Goal: Task Accomplishment & Management: Use online tool/utility

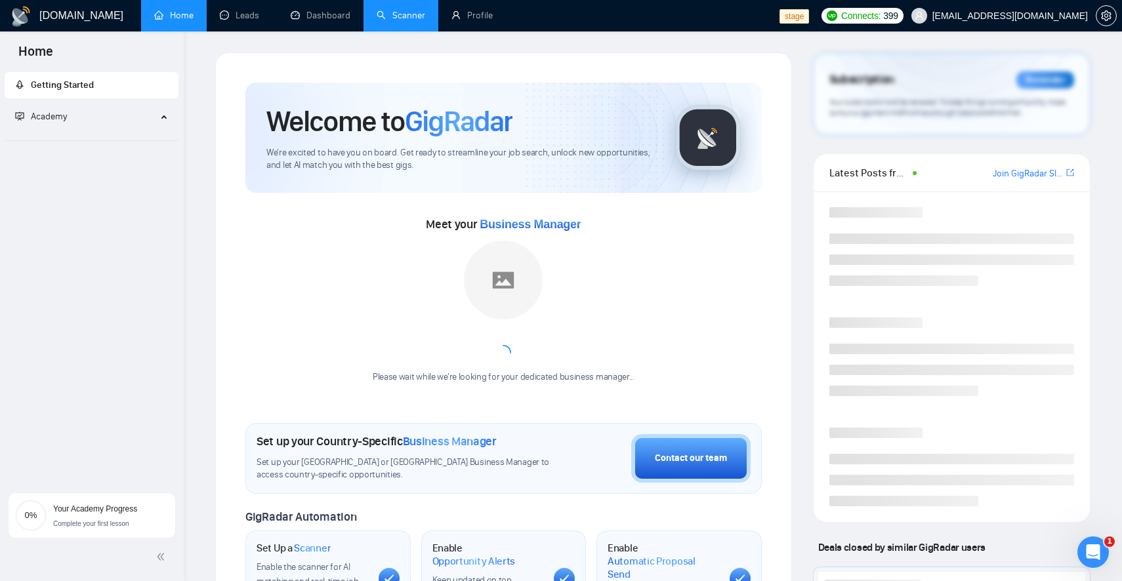
click at [415, 21] on link "Scanner" at bounding box center [401, 15] width 49 height 11
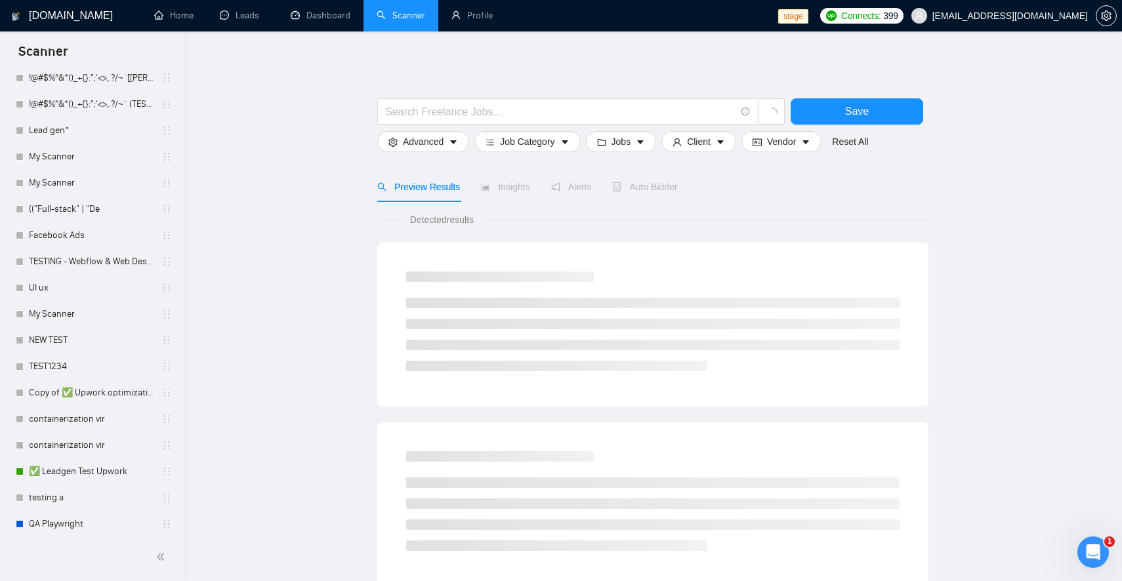
scroll to position [1464, 0]
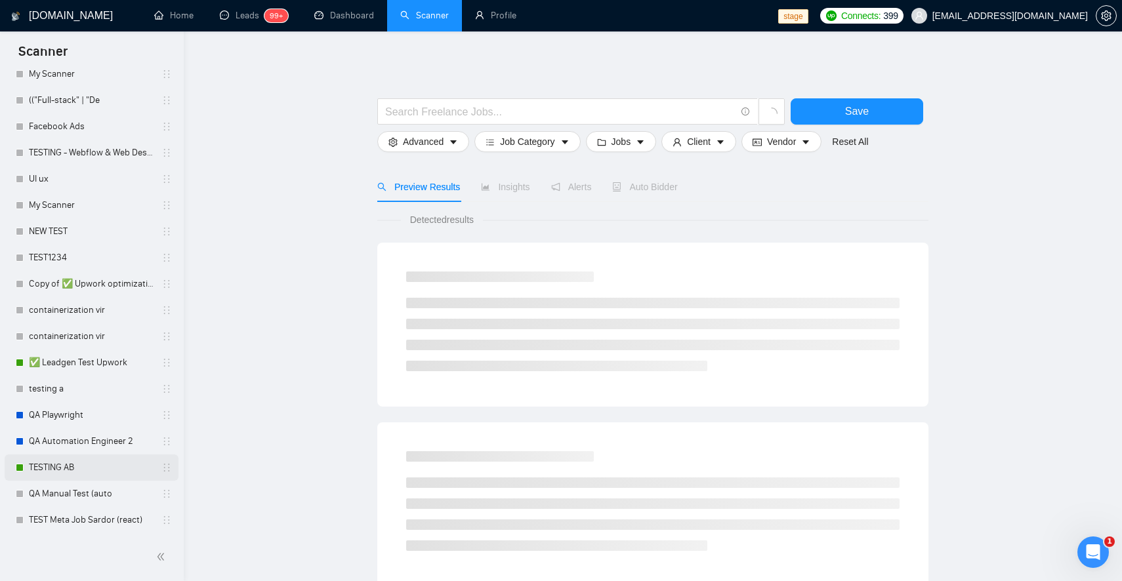
click at [65, 468] on link "TESTING AB" at bounding box center [91, 468] width 125 height 26
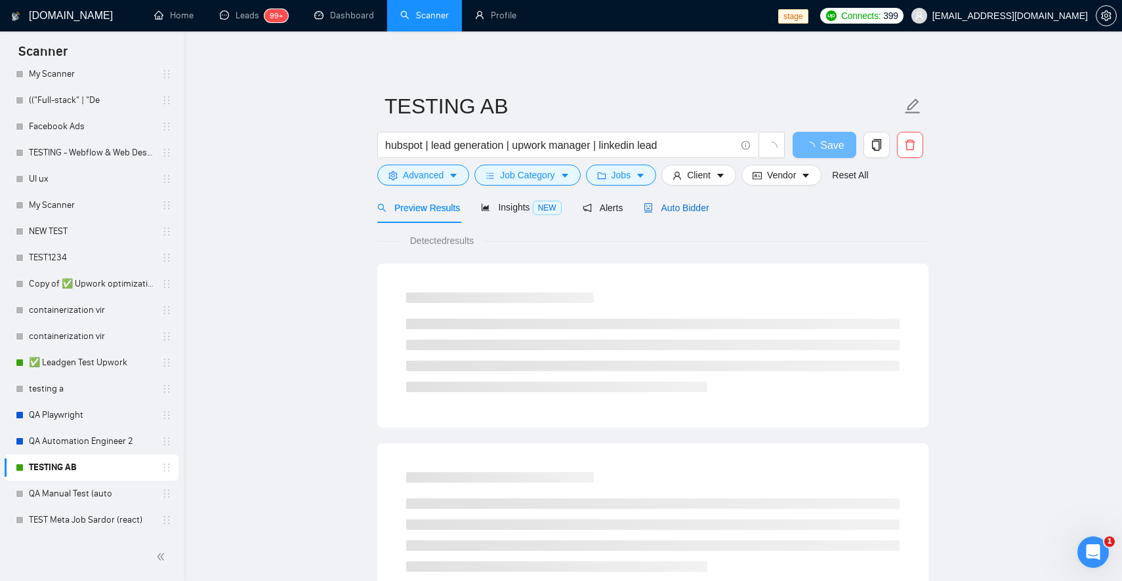
click at [677, 203] on span "Auto Bidder" at bounding box center [676, 208] width 65 height 10
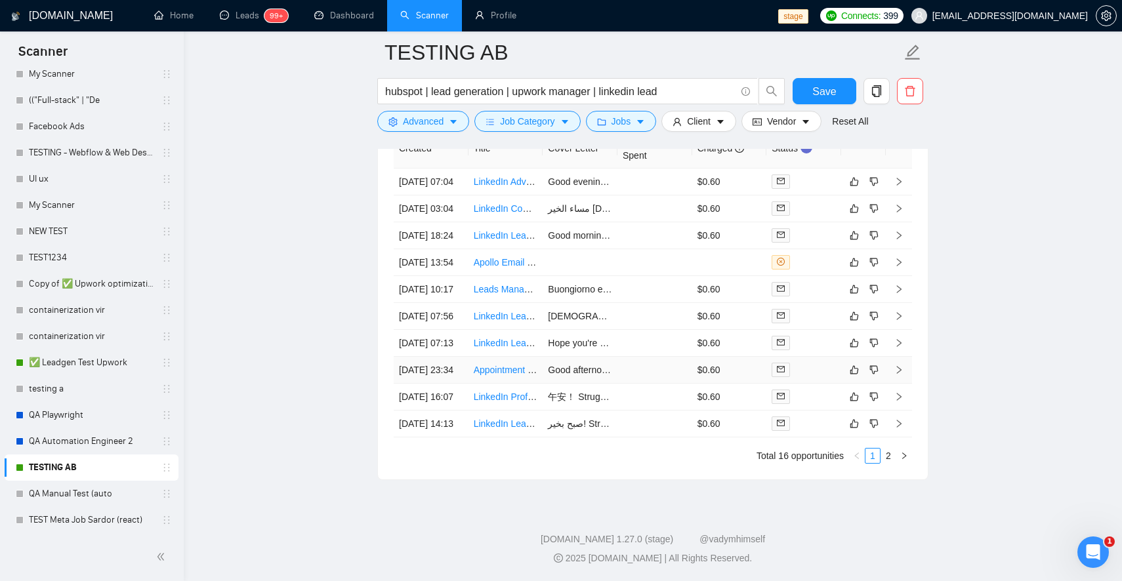
scroll to position [3407, 0]
click at [886, 463] on link "2" at bounding box center [888, 456] width 14 height 14
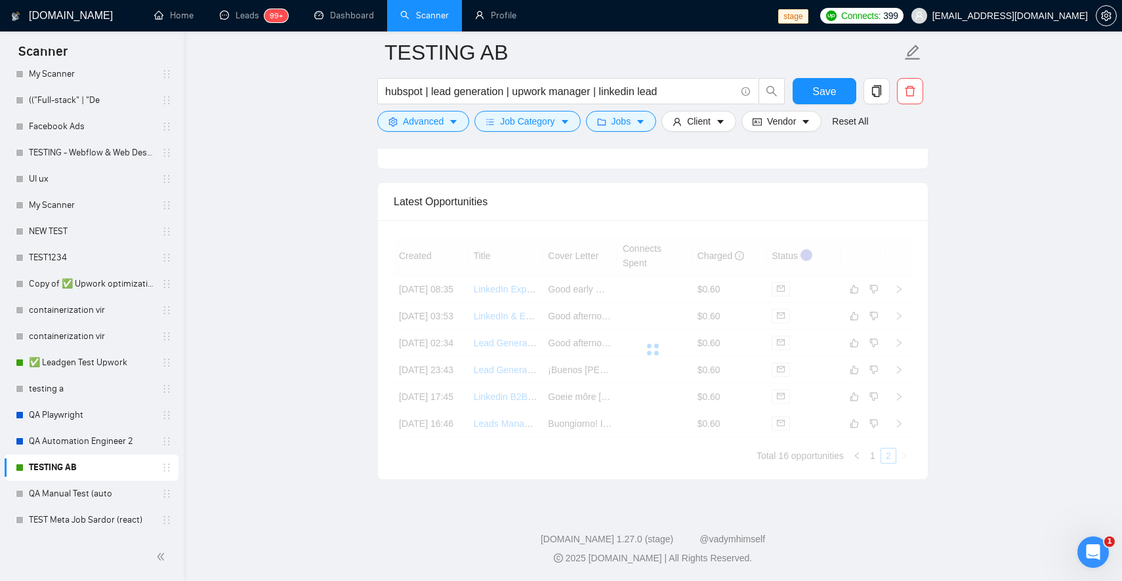
scroll to position [3258, 0]
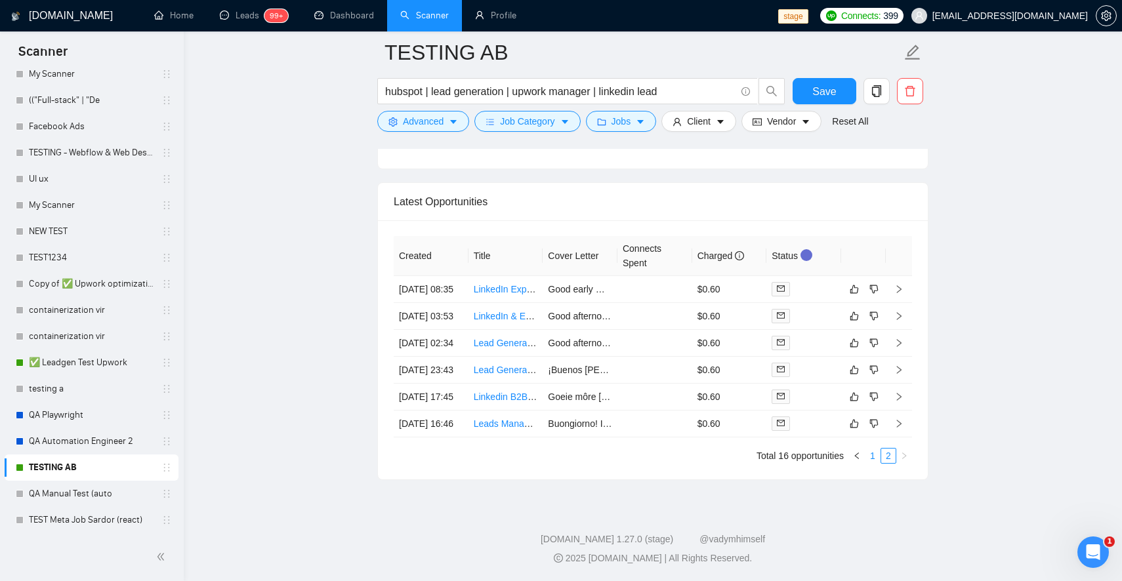
click at [872, 453] on link "1" at bounding box center [872, 456] width 14 height 14
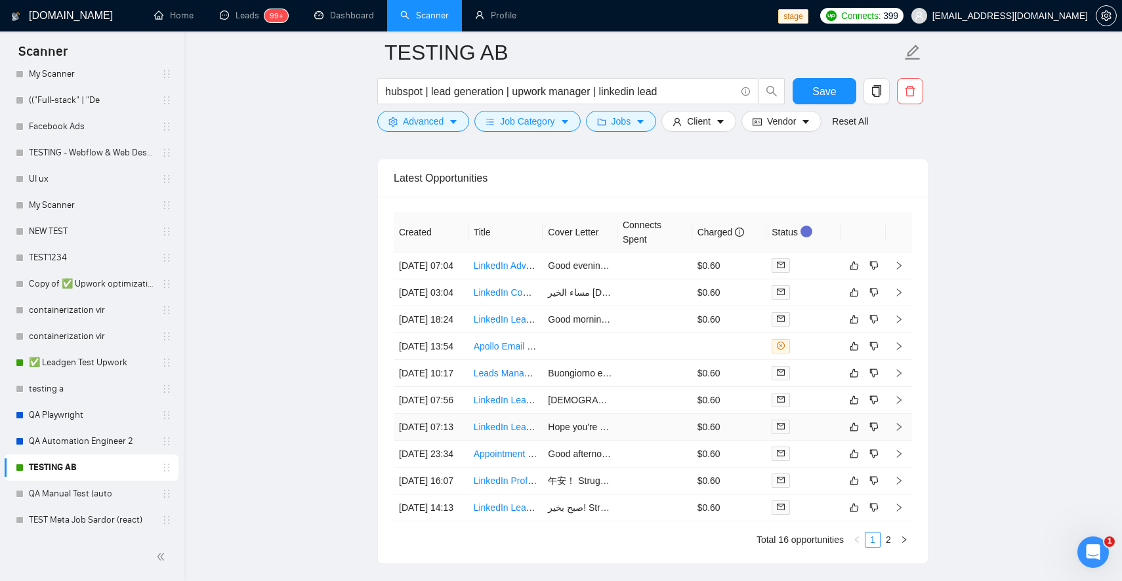
scroll to position [3418, 0]
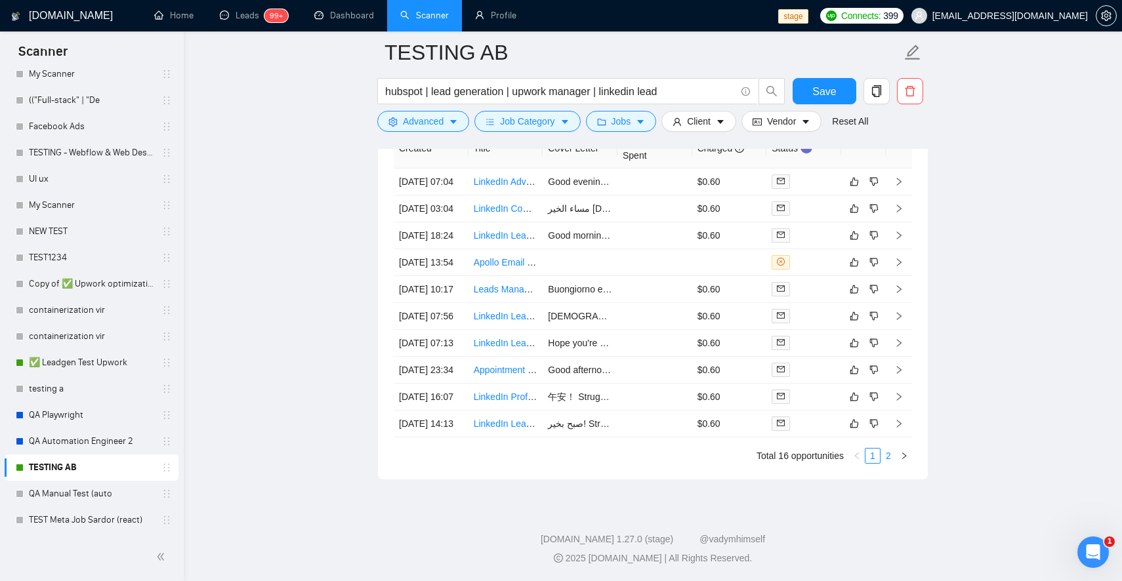
click at [888, 451] on link "2" at bounding box center [888, 456] width 14 height 14
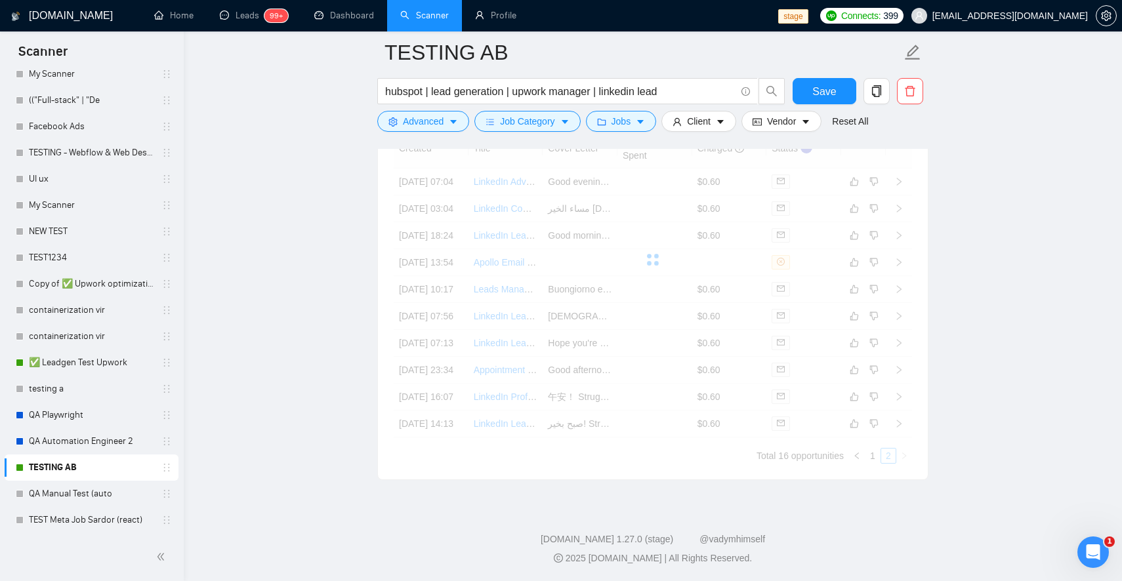
scroll to position [3258, 0]
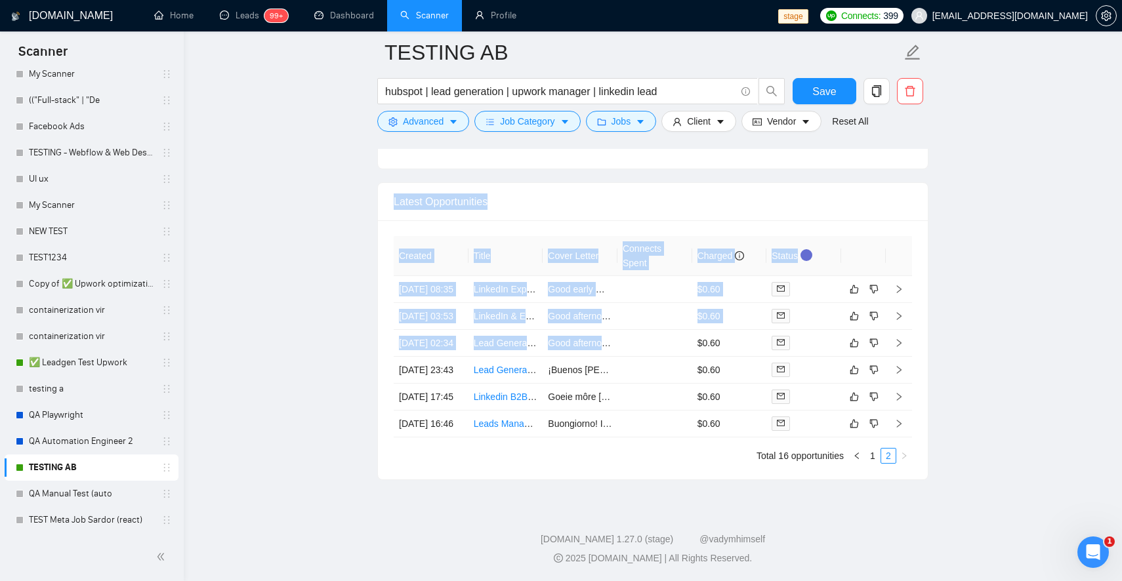
drag, startPoint x: 755, startPoint y: 286, endPoint x: 631, endPoint y: -14, distance: 325.0
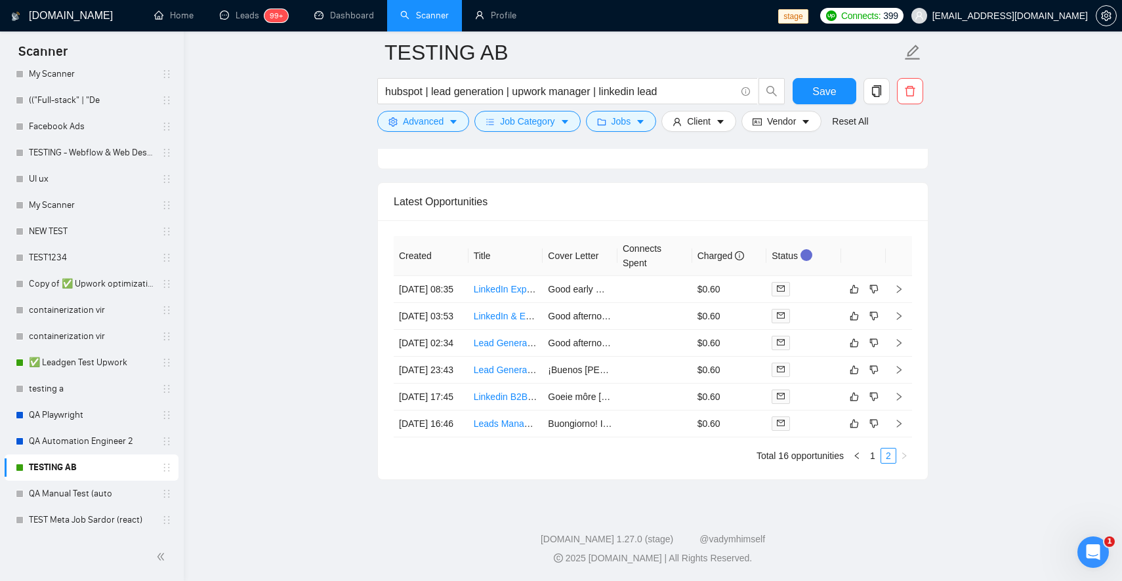
click at [870, 455] on link "1" at bounding box center [872, 456] width 14 height 14
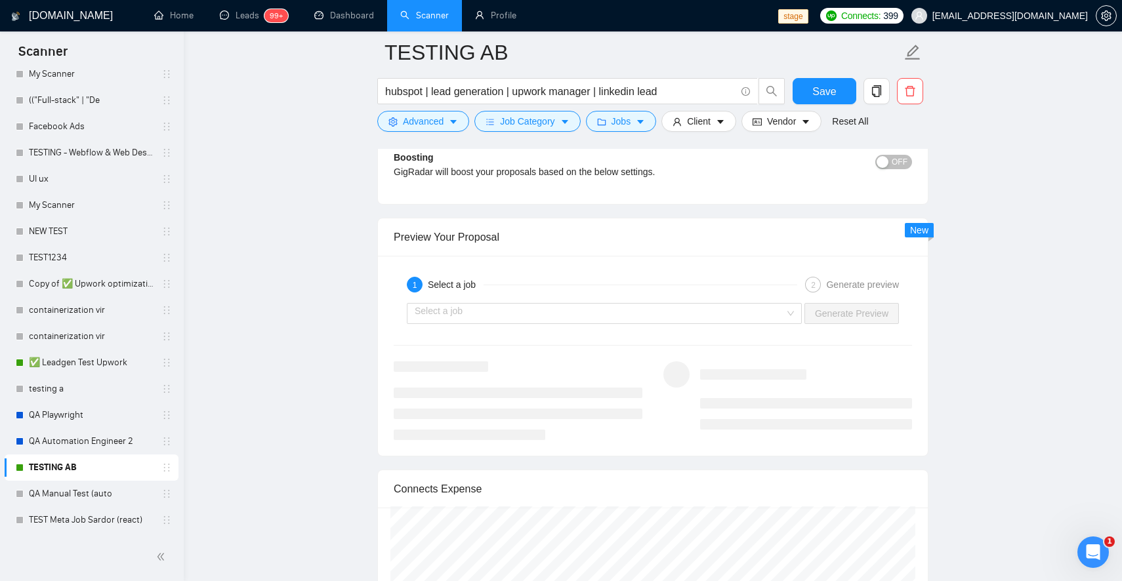
scroll to position [2321, 0]
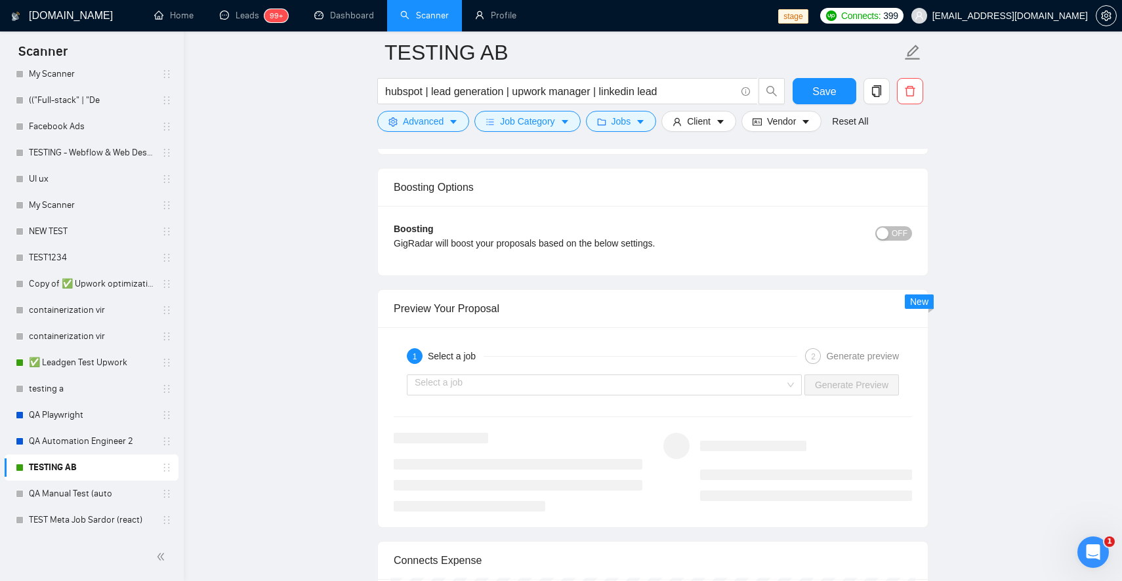
click at [889, 239] on button "OFF" at bounding box center [893, 233] width 37 height 14
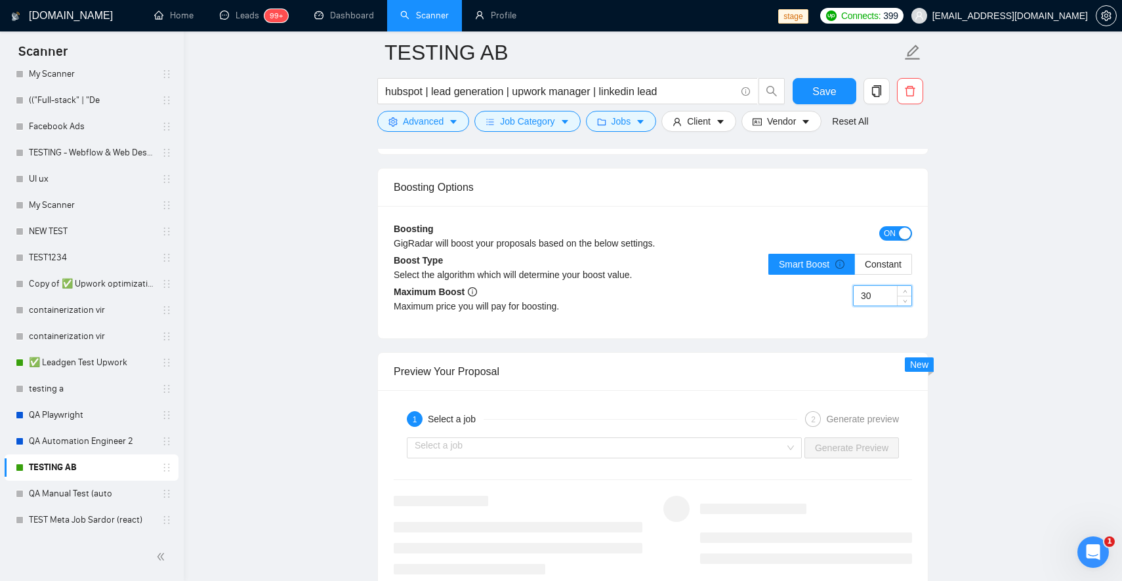
click at [880, 298] on input "30" at bounding box center [882, 296] width 58 height 20
type input "3"
type input "10"
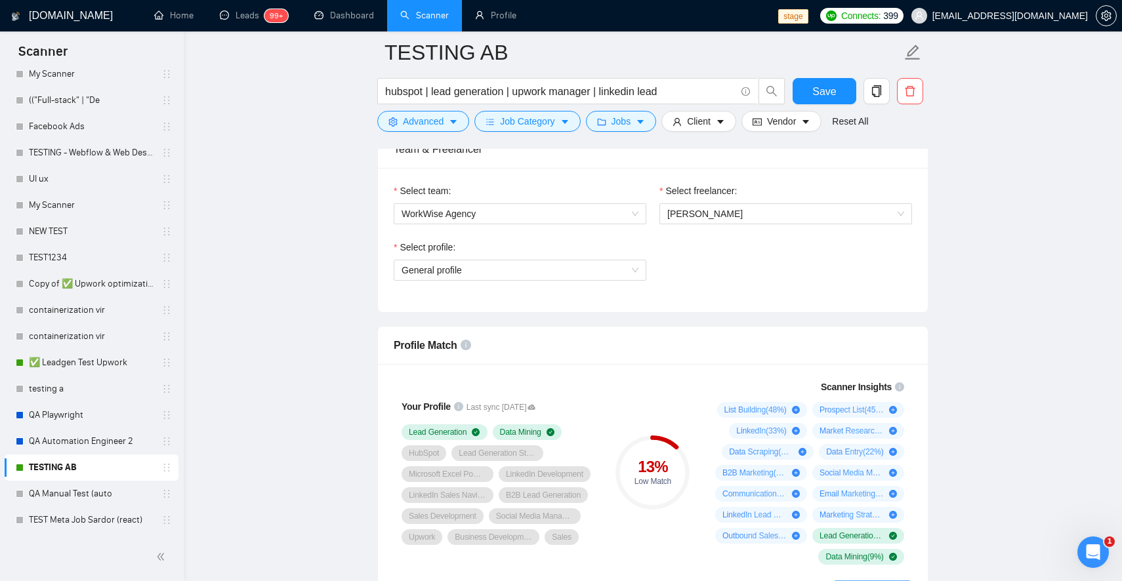
scroll to position [0, 0]
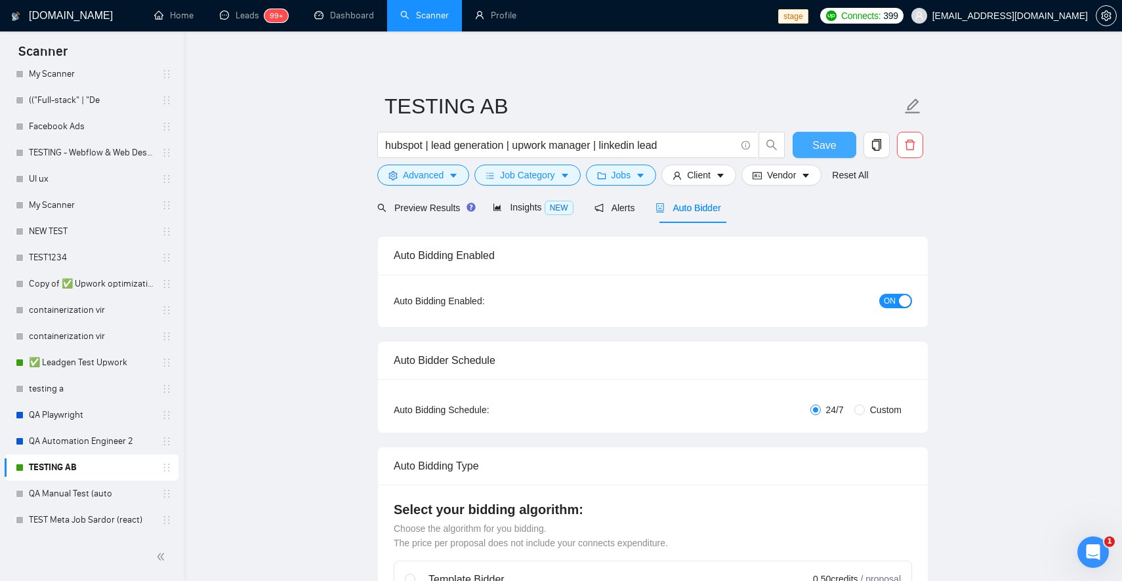
click at [838, 142] on button "Save" at bounding box center [824, 145] width 64 height 26
click at [627, 213] on div "Alerts" at bounding box center [614, 208] width 41 height 14
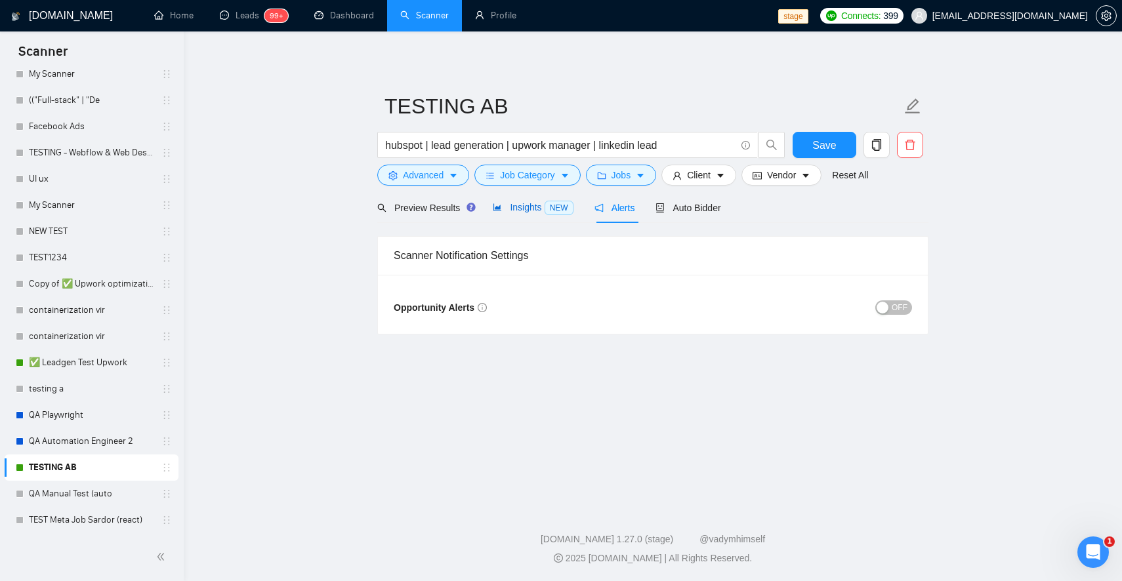
click at [539, 207] on span "Insights NEW" at bounding box center [533, 207] width 80 height 10
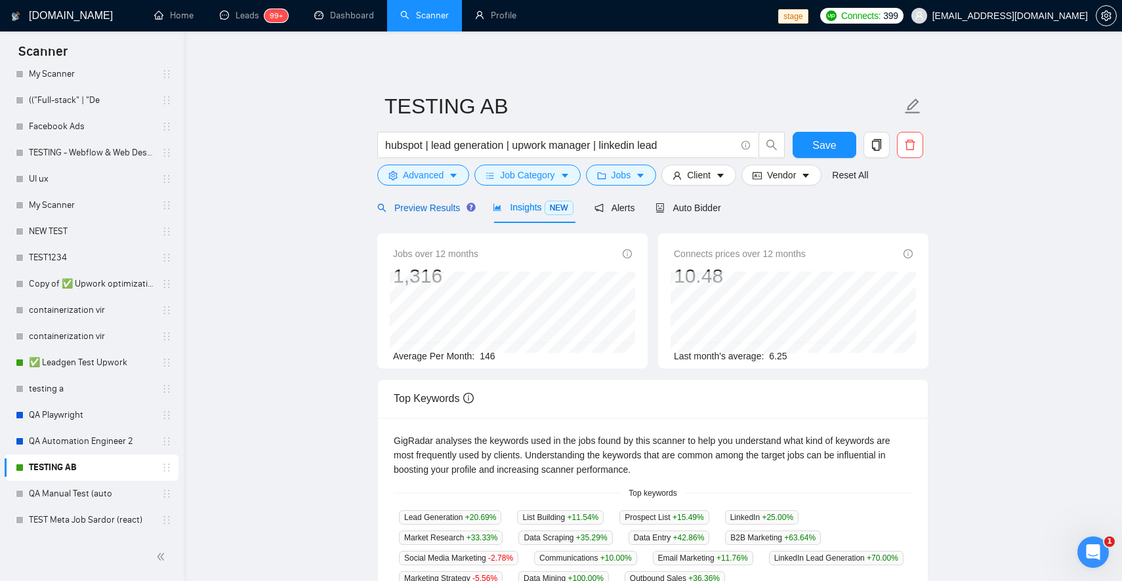
click at [444, 212] on span "Preview Results" at bounding box center [424, 208] width 94 height 10
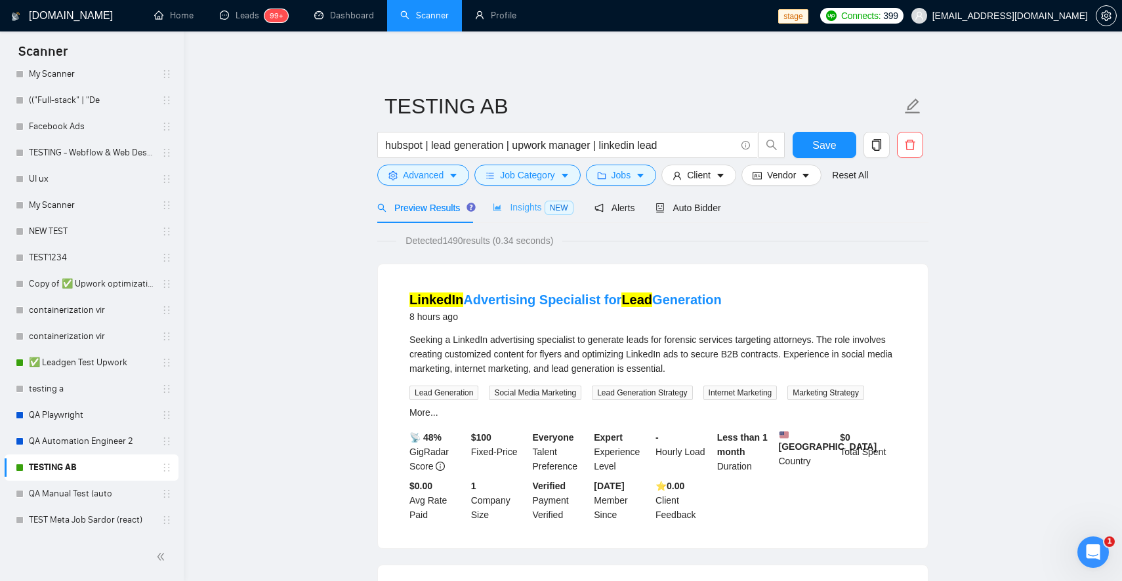
click at [515, 217] on div "Insights NEW" at bounding box center [533, 207] width 80 height 31
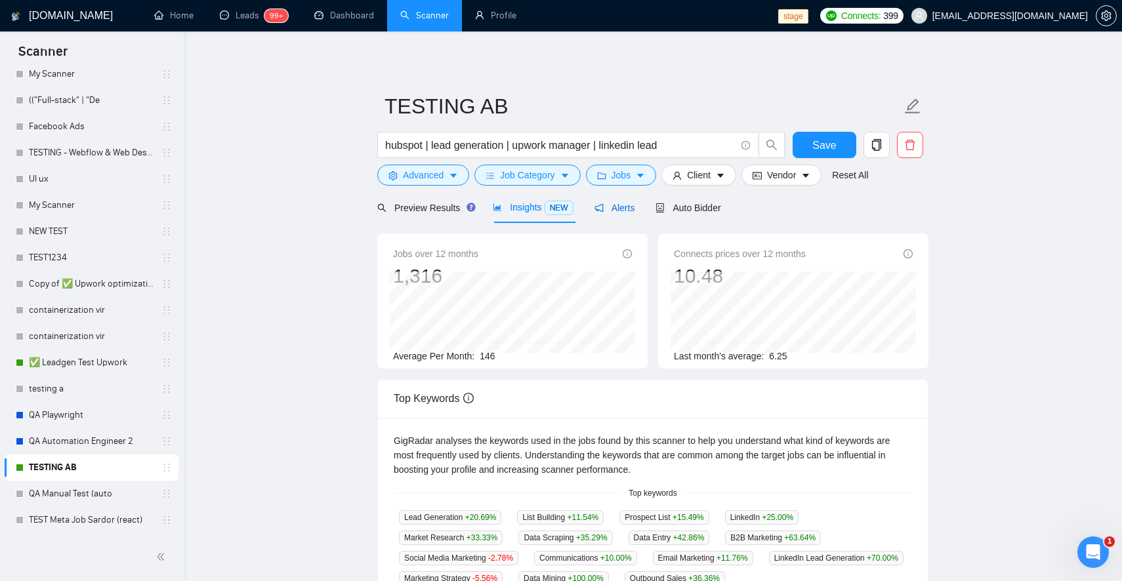
click at [627, 205] on span "Alerts" at bounding box center [614, 208] width 41 height 10
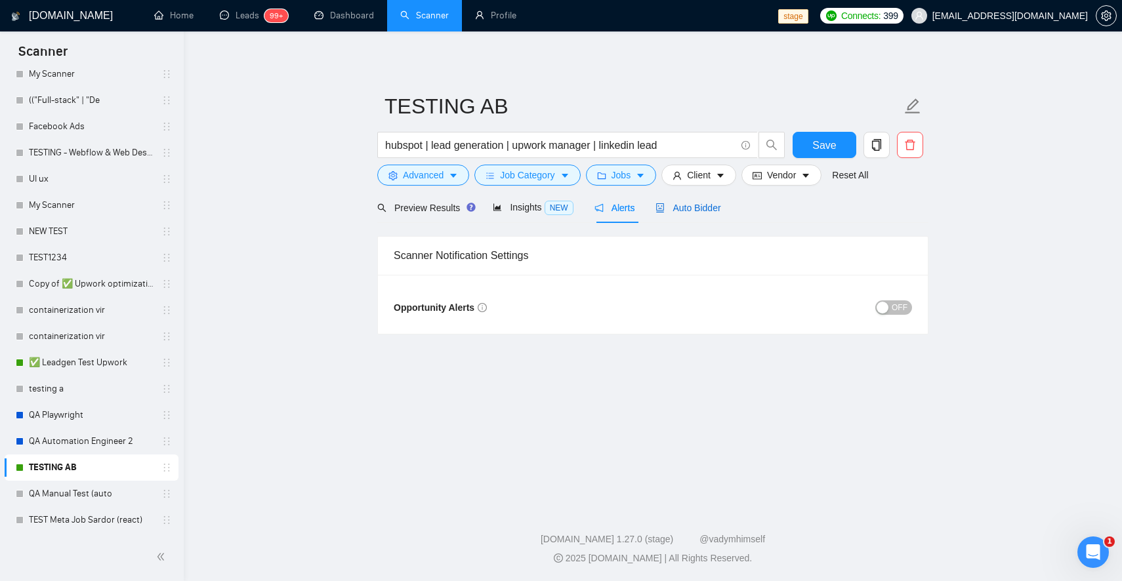
click at [720, 205] on span "Auto Bidder" at bounding box center [687, 208] width 65 height 10
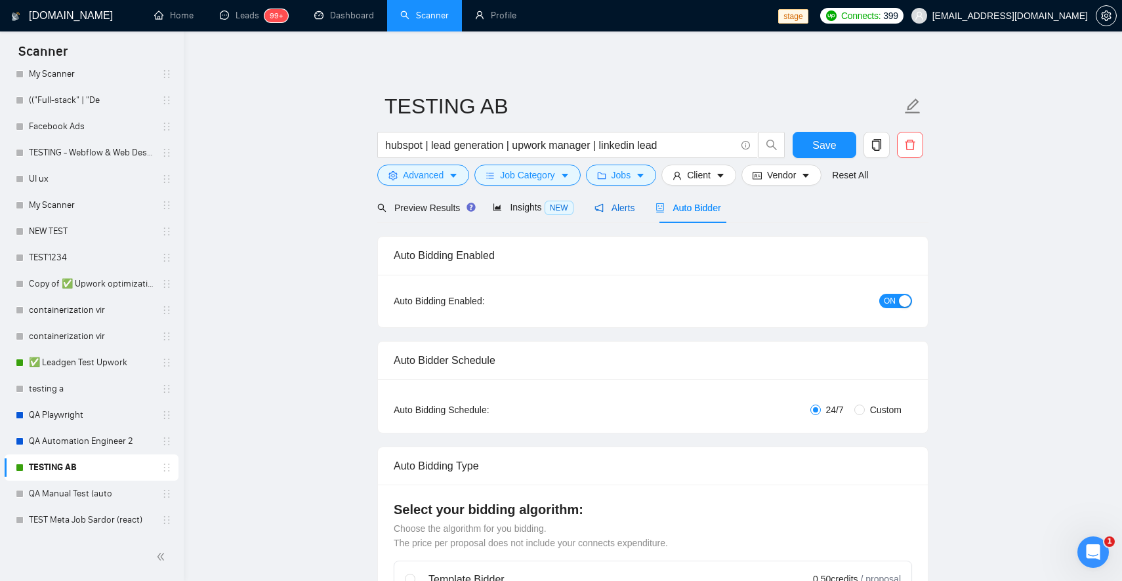
click at [628, 213] on span "Alerts" at bounding box center [614, 208] width 41 height 10
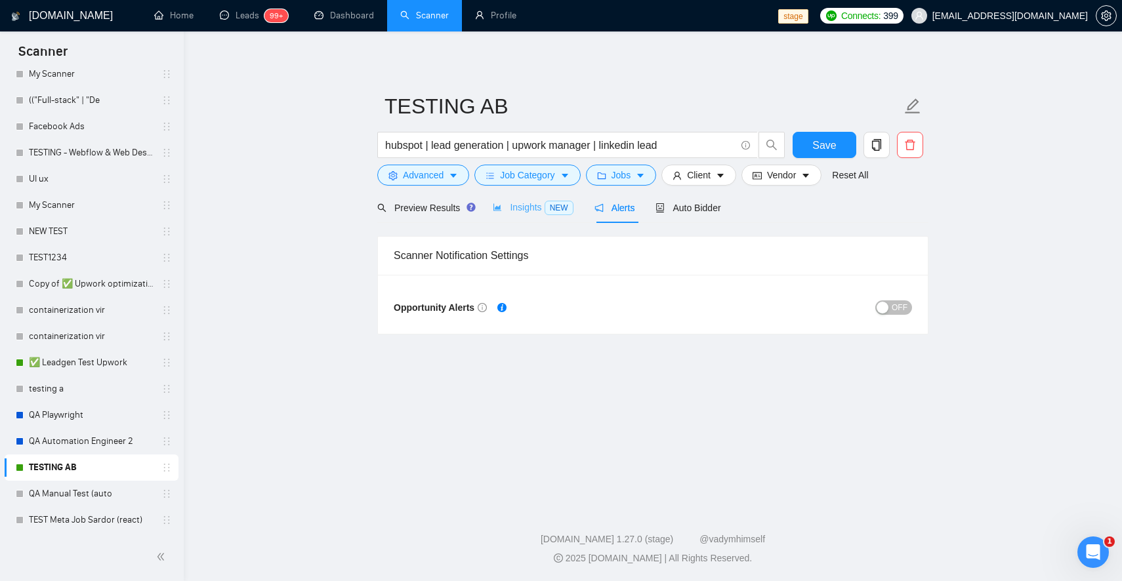
click at [534, 216] on div "Insights NEW" at bounding box center [533, 207] width 80 height 31
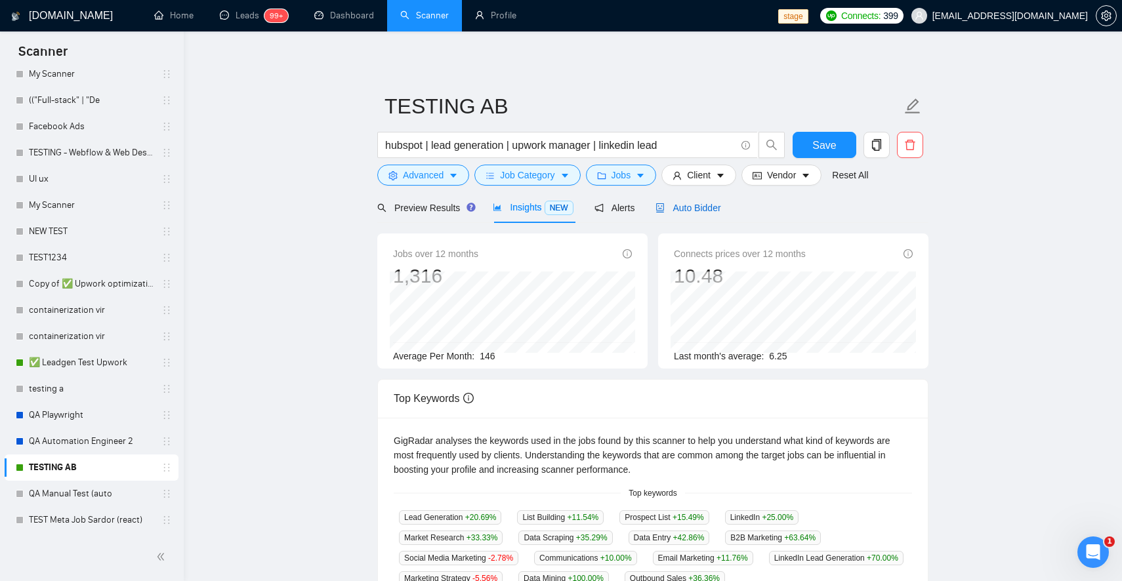
click at [691, 207] on span "Auto Bidder" at bounding box center [687, 208] width 65 height 10
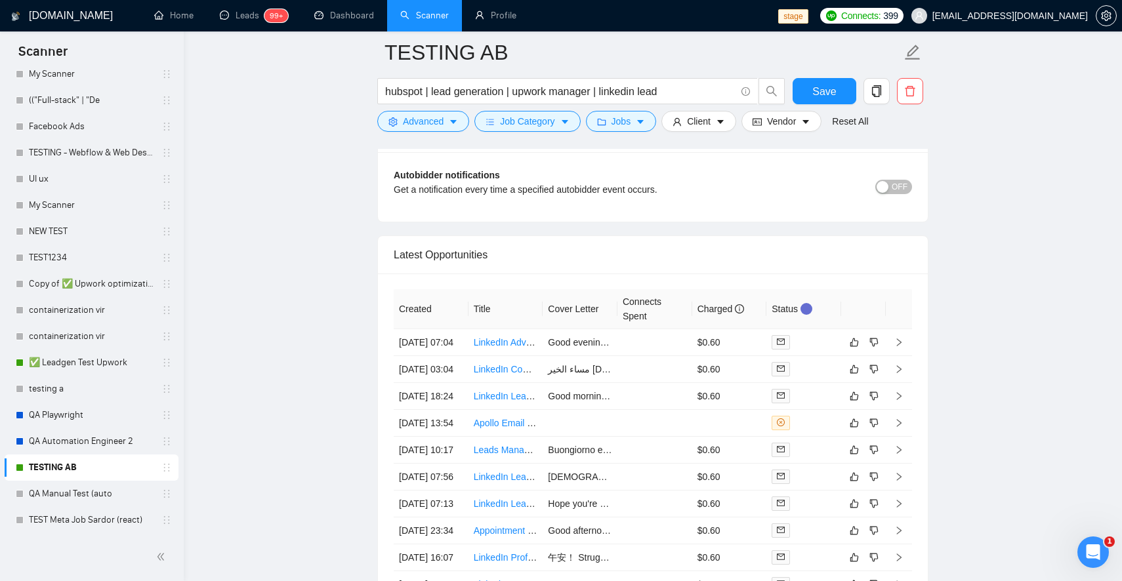
scroll to position [3182, 0]
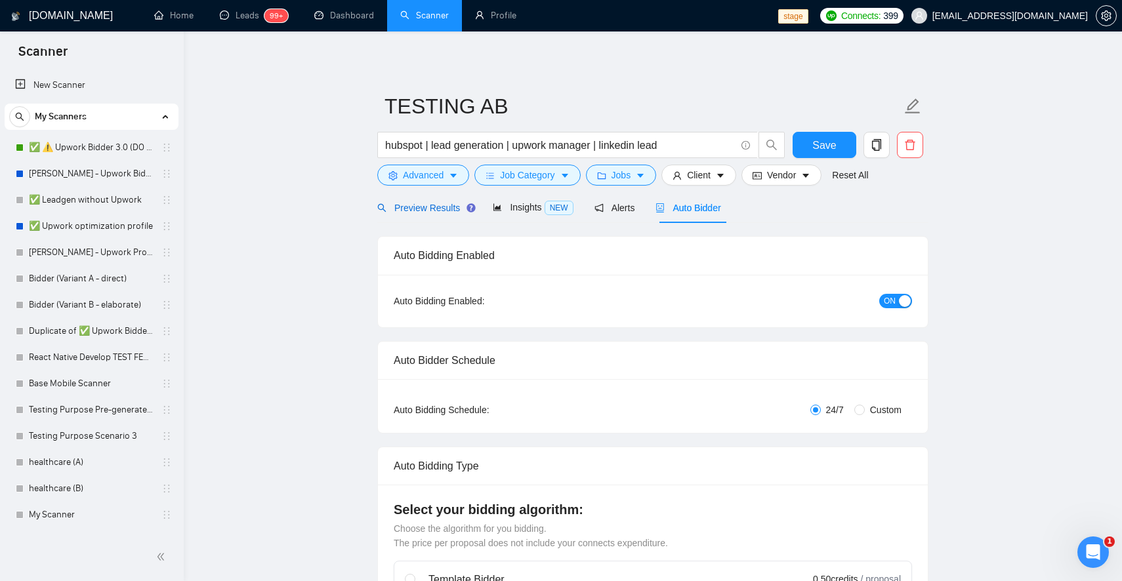
click at [443, 201] on div "Preview Results" at bounding box center [424, 208] width 94 height 14
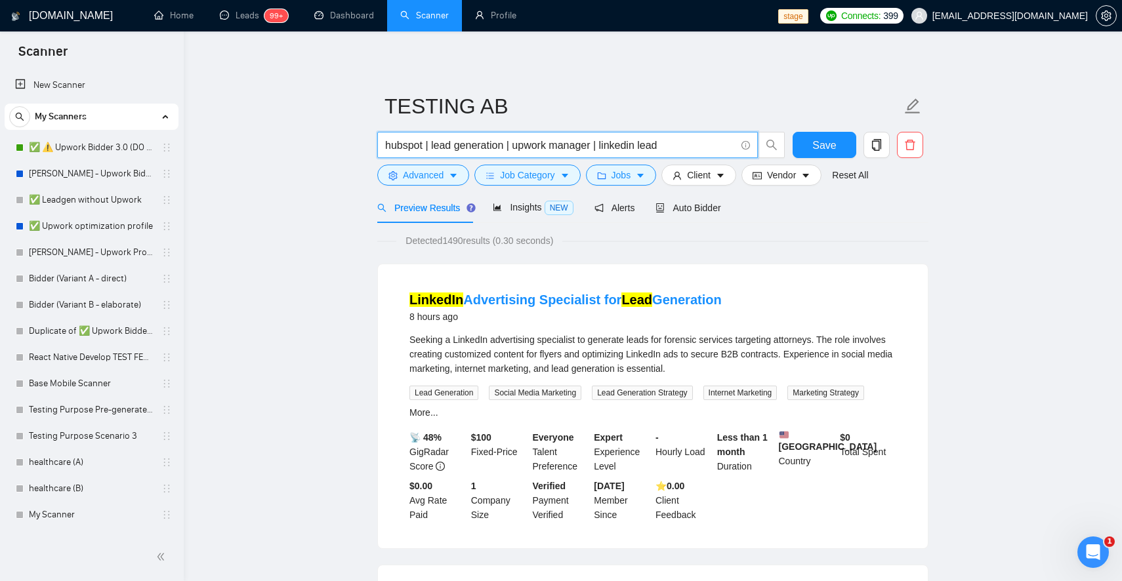
click at [672, 144] on input "hubspot | lead generation | upwork manager | linkedin lead" at bounding box center [560, 145] width 350 height 16
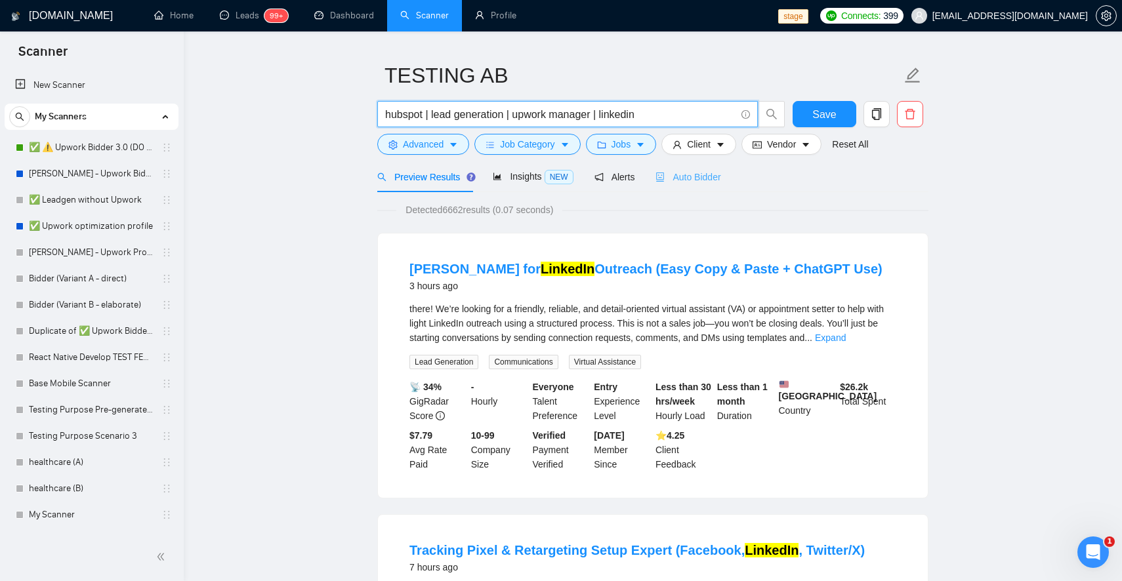
type input "hubspot | lead generation | upwork manager | linkedin"
click at [695, 179] on span "Auto Bidder" at bounding box center [687, 177] width 65 height 10
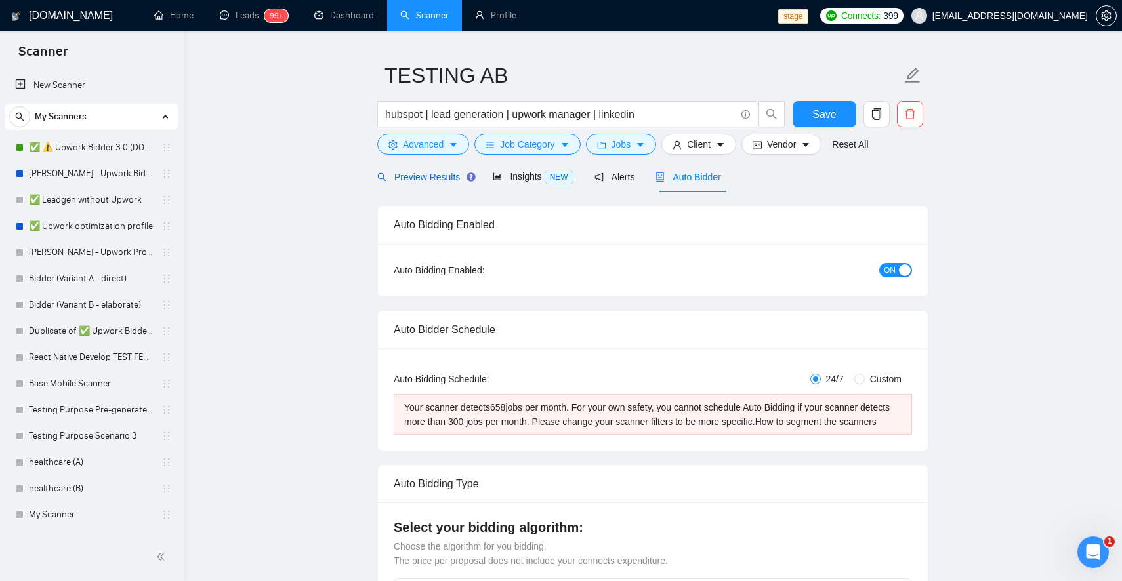
click at [422, 176] on span "Preview Results" at bounding box center [424, 177] width 94 height 10
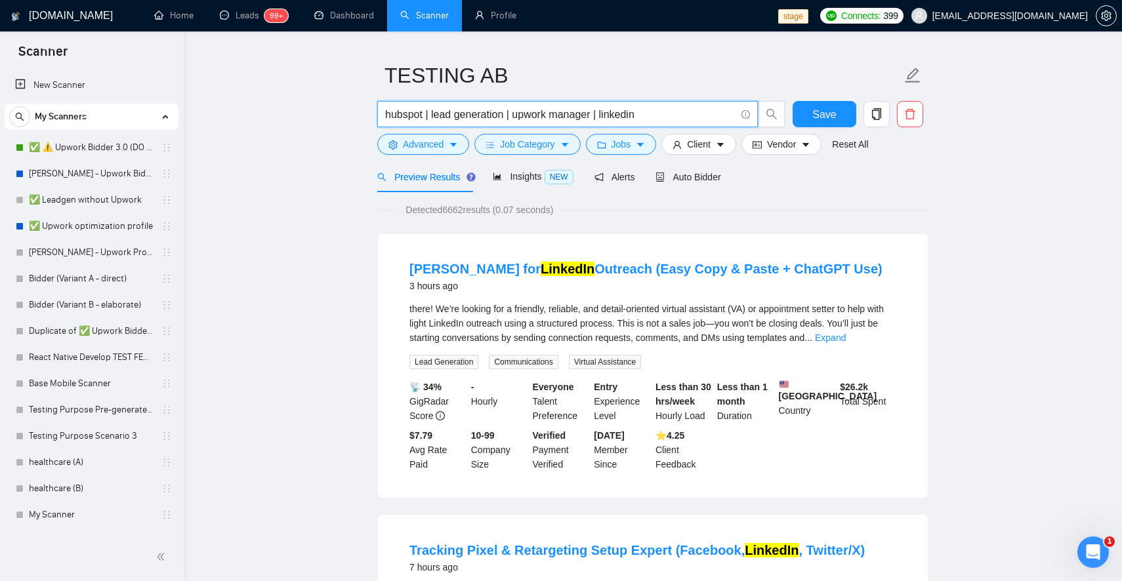
click at [657, 114] on input "hubspot | lead generation | upwork manager | linkedin" at bounding box center [560, 114] width 350 height 16
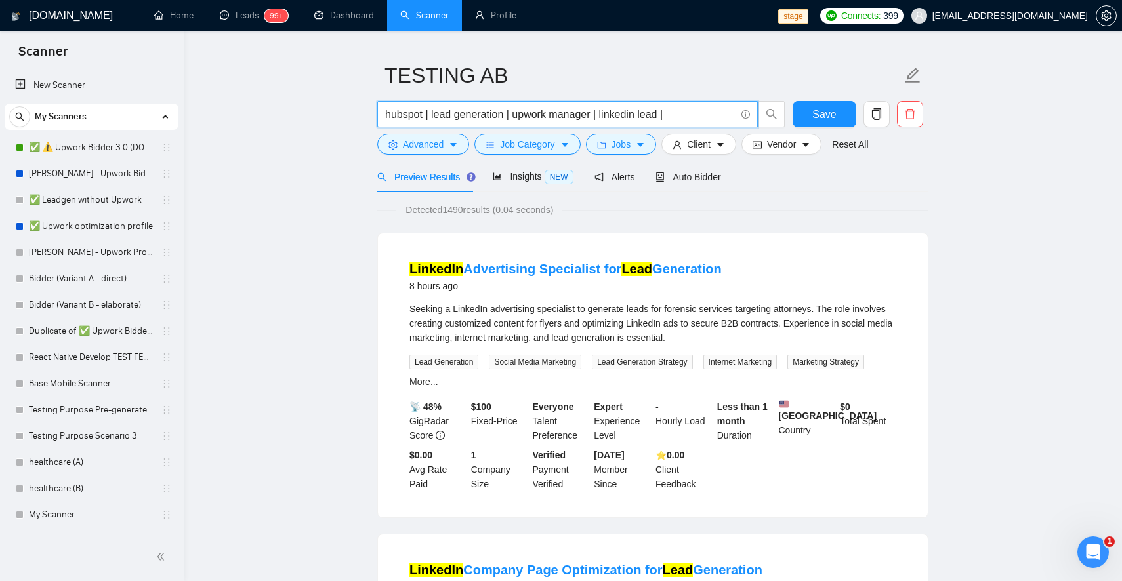
type input "hubspot | lead generation | upwork manager | linkedin lead |"
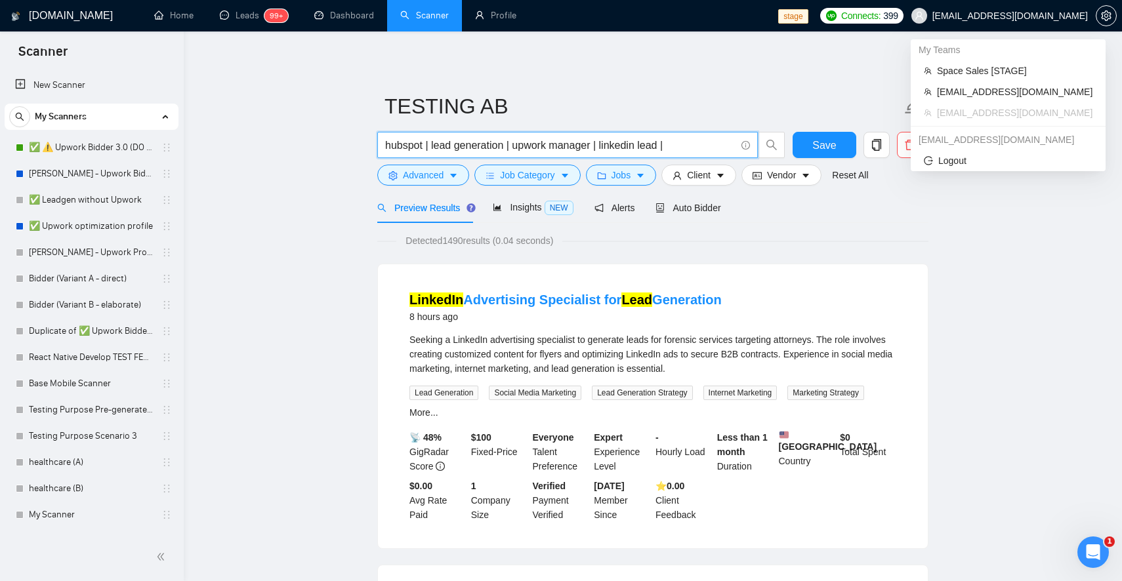
click at [1002, 16] on span "workwiseupworkgency@gmail.com" at bounding box center [1009, 16] width 155 height 0
click at [981, 93] on span "[EMAIL_ADDRESS][DOMAIN_NAME]" at bounding box center [1014, 92] width 155 height 14
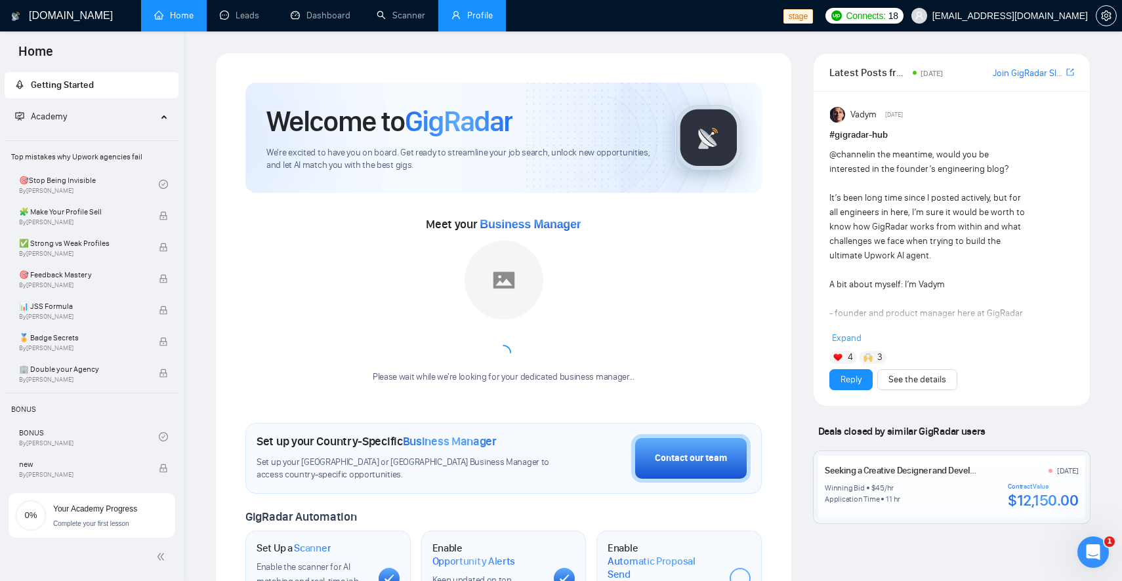
click at [471, 13] on link "Profile" at bounding box center [471, 15] width 41 height 11
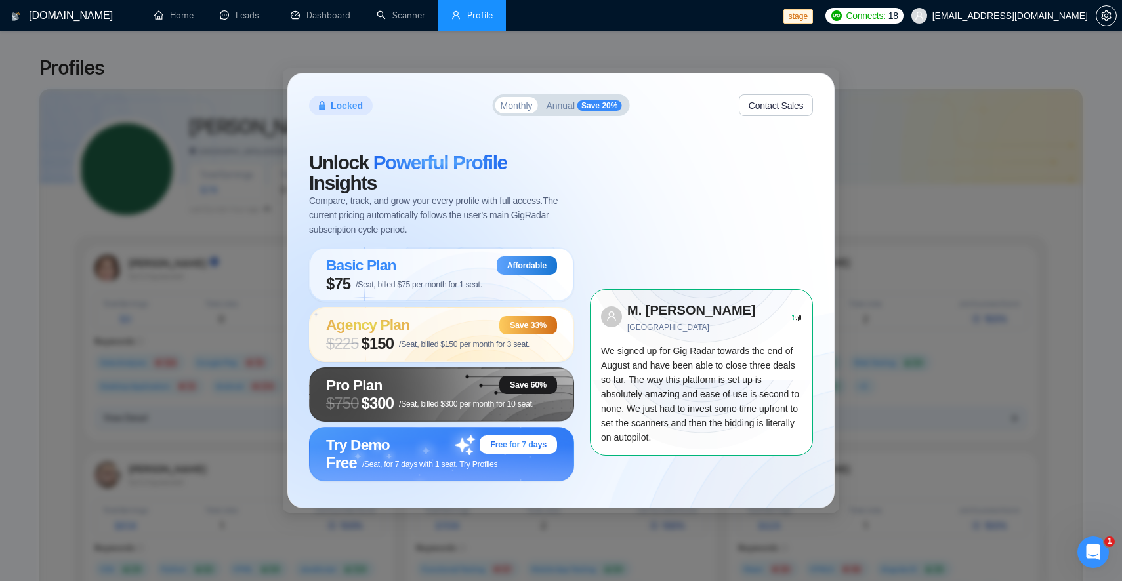
click at [740, 64] on div "Locked Monthly Annual Save 20% Contact Sales Unlock Powerful Profile Insights C…" at bounding box center [561, 290] width 1122 height 581
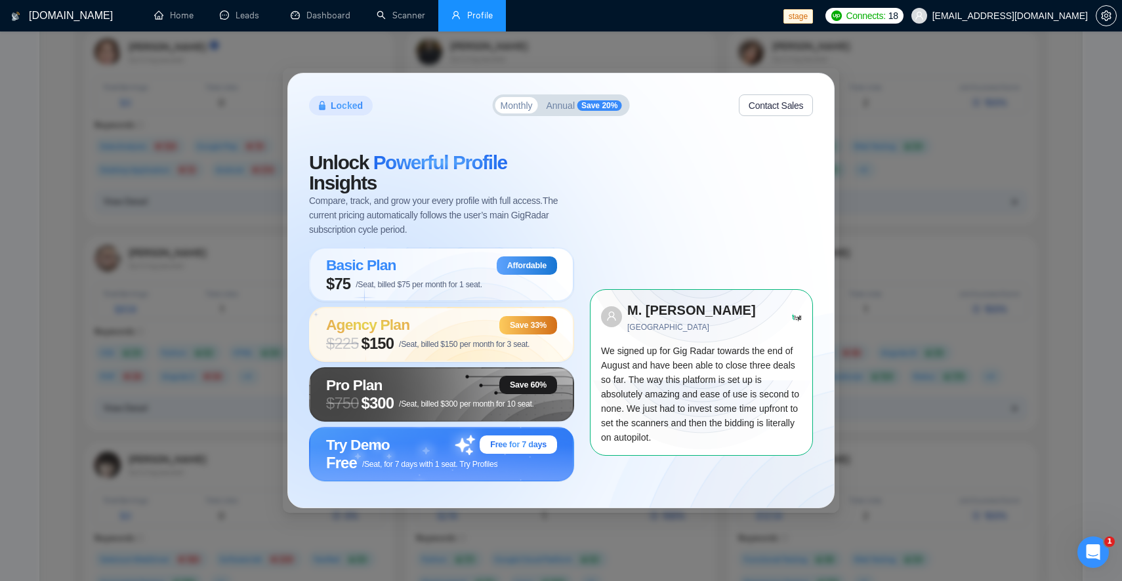
scroll to position [499, 0]
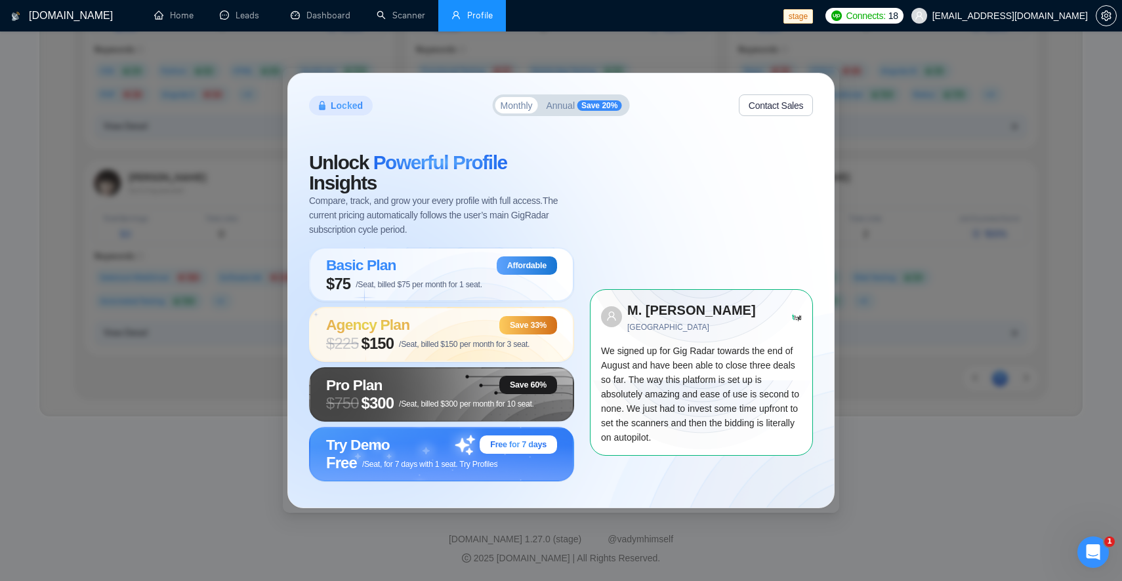
click at [983, 360] on div "Locked Monthly Annual Save 20% Contact Sales Unlock Powerful Profile Insights C…" at bounding box center [561, 290] width 1122 height 581
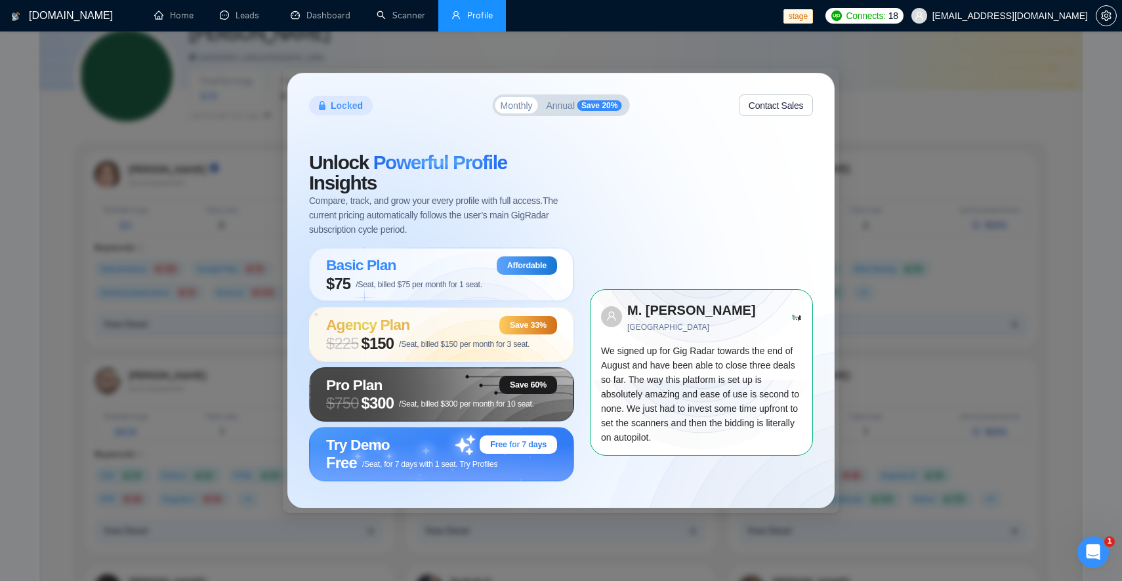
scroll to position [90, 0]
click at [425, 16] on link "Scanner" at bounding box center [401, 15] width 49 height 11
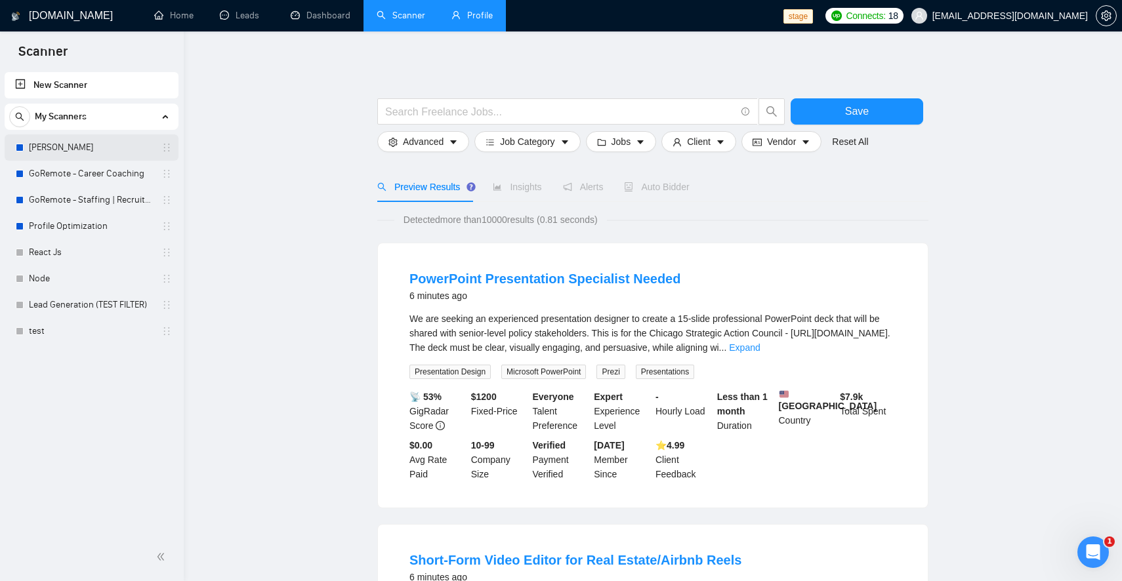
click at [109, 142] on link "[PERSON_NAME]" at bounding box center [91, 147] width 125 height 26
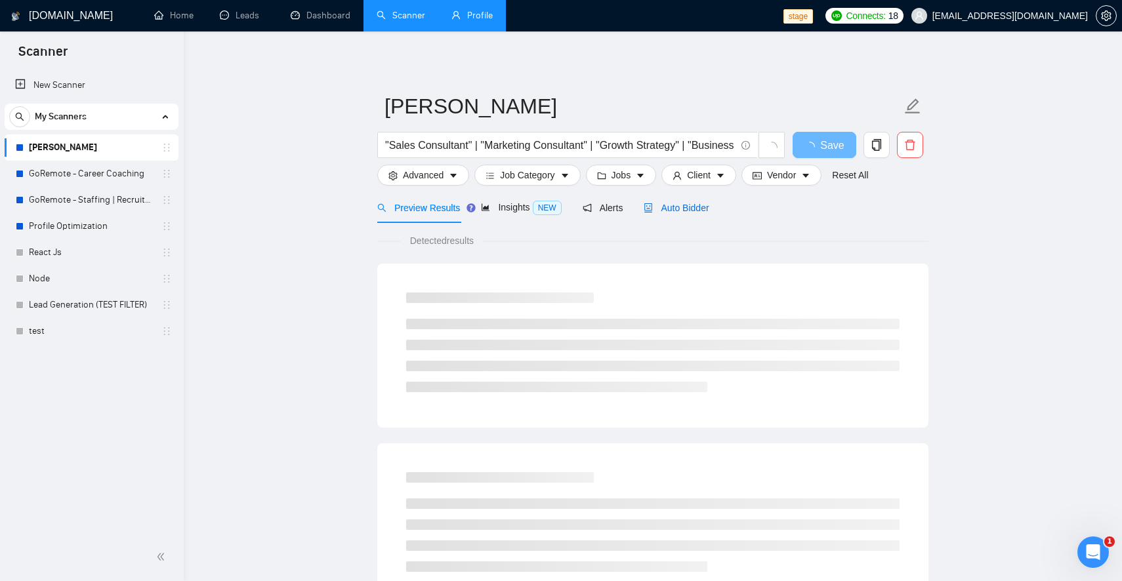
click at [682, 207] on span "Auto Bidder" at bounding box center [676, 208] width 65 height 10
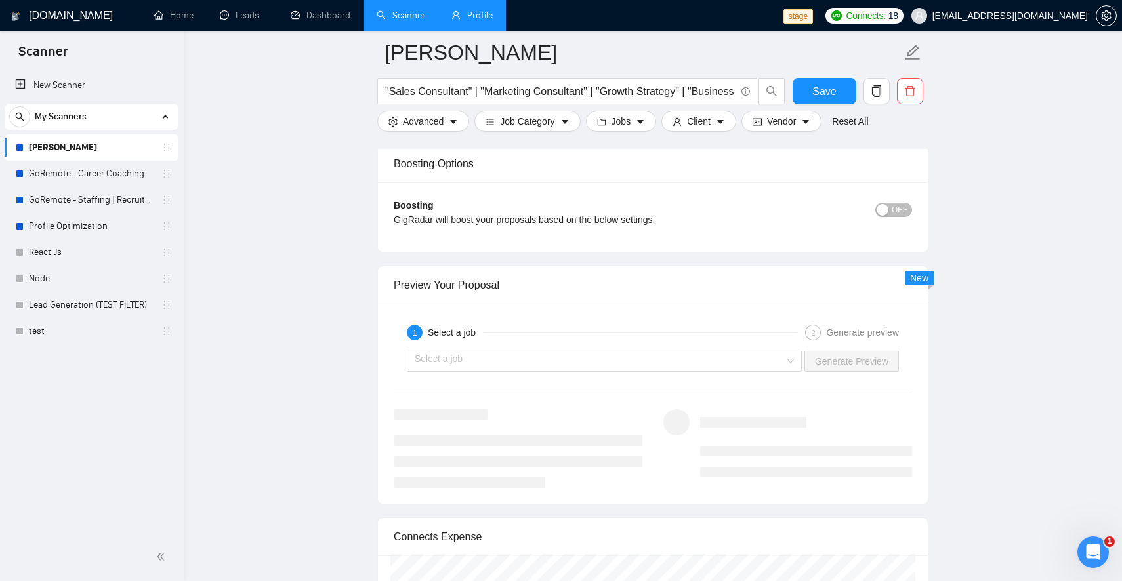
scroll to position [2443, 0]
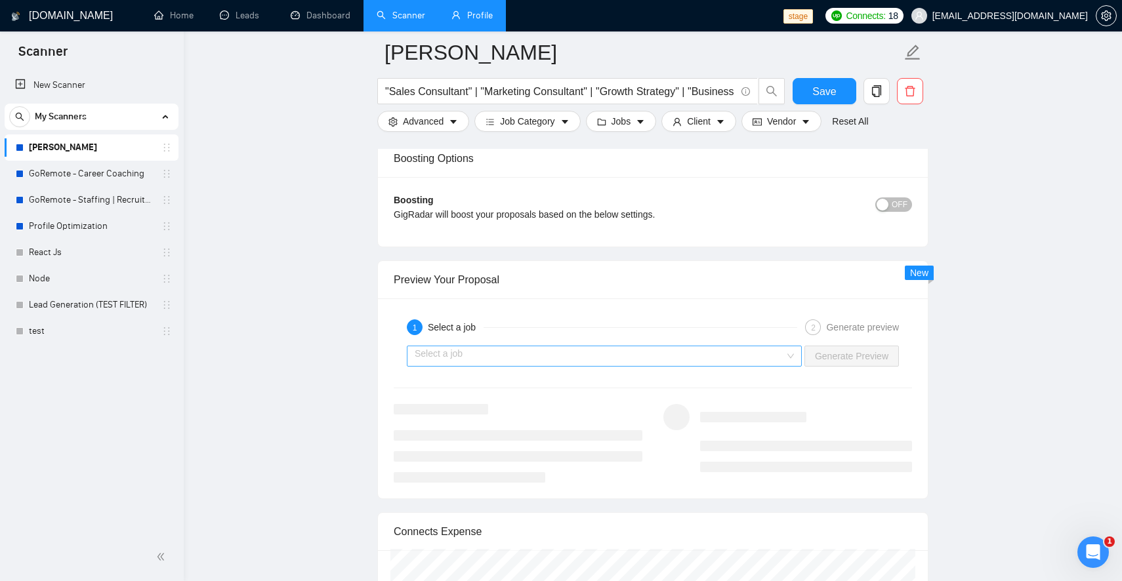
click at [661, 366] on input "search" at bounding box center [600, 356] width 370 height 20
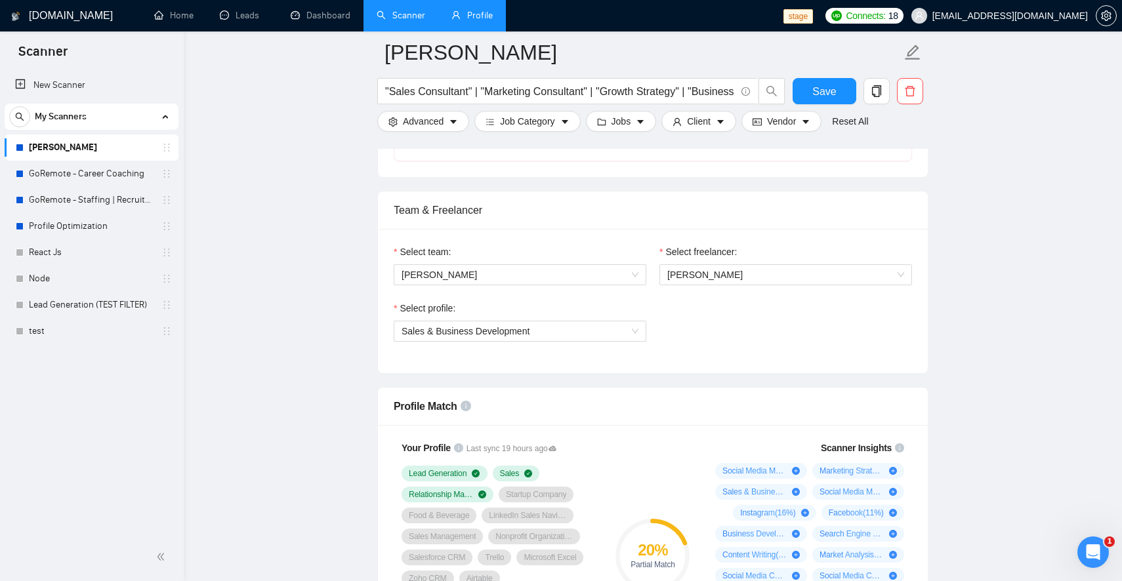
scroll to position [661, 0]
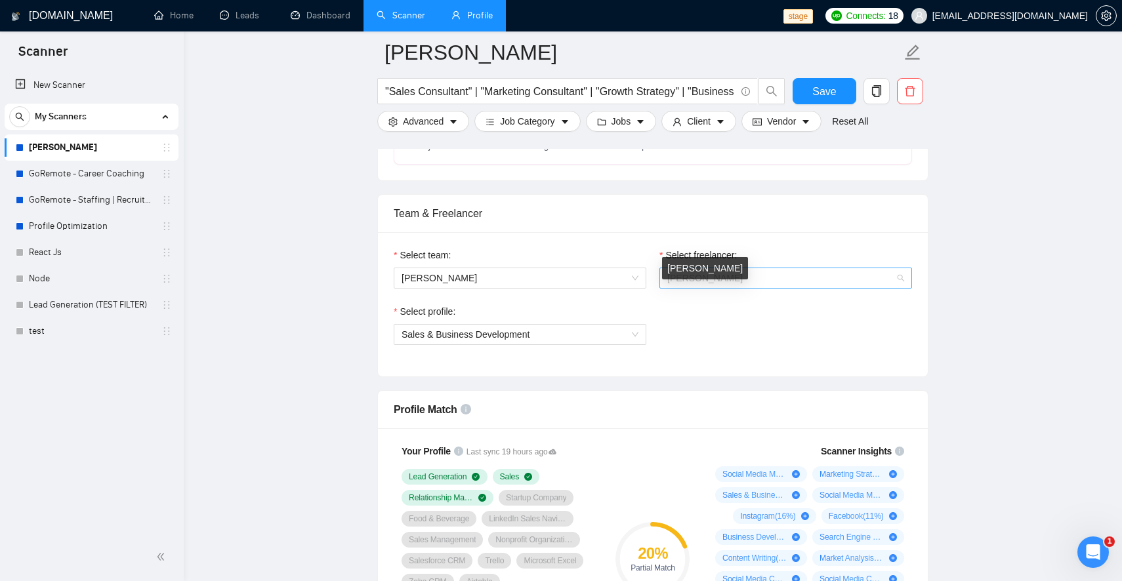
click at [682, 283] on span "Sardor Allanazarov" at bounding box center [704, 278] width 75 height 10
click at [638, 324] on div "Select profile:" at bounding box center [520, 314] width 253 height 20
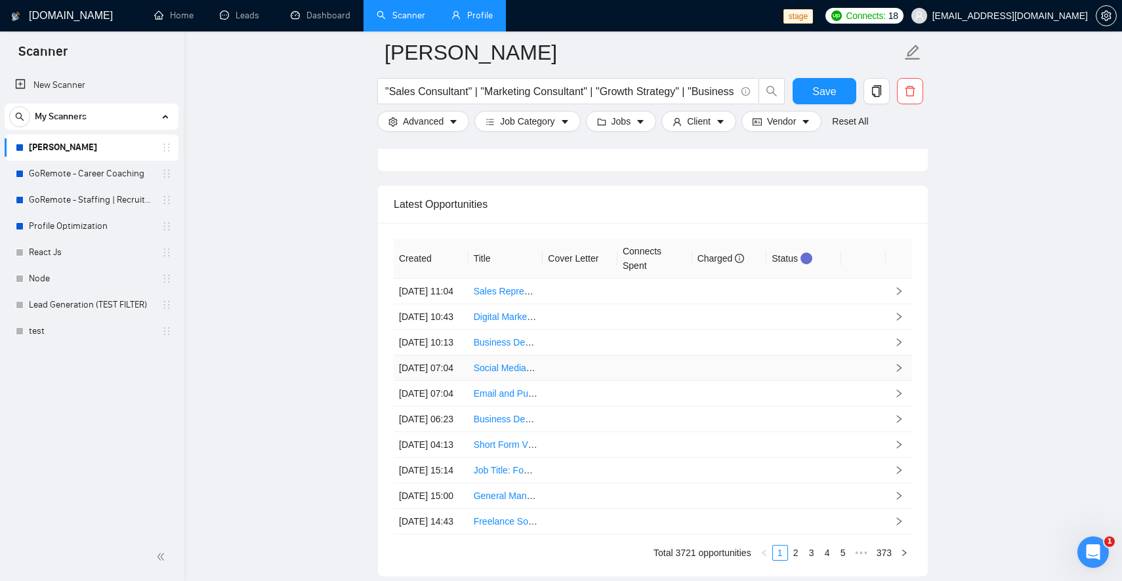
scroll to position [3265, 0]
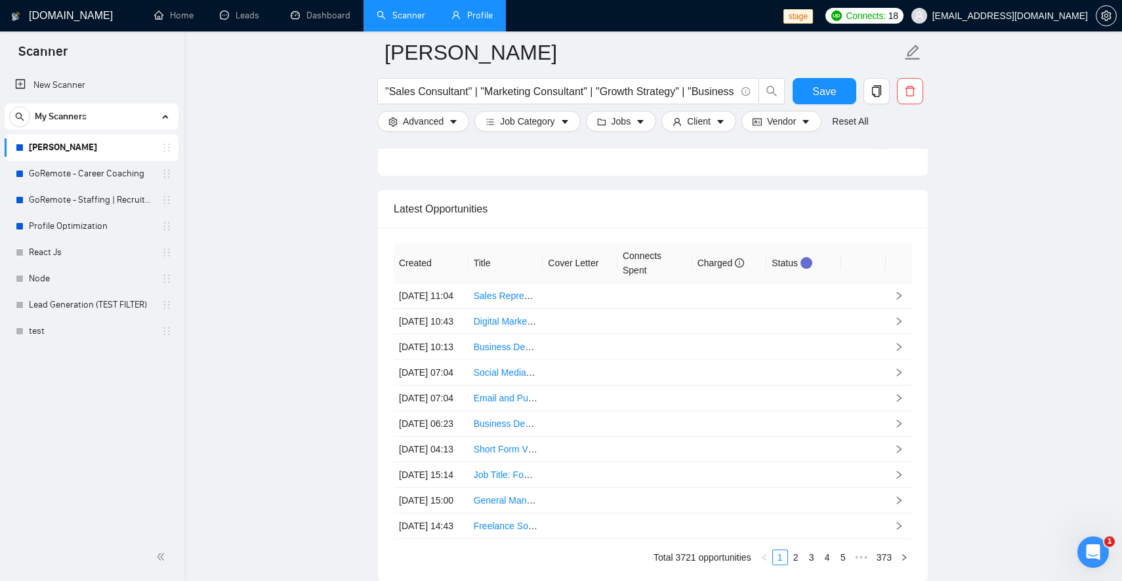
click at [791, 279] on th "Status" at bounding box center [803, 263] width 75 height 40
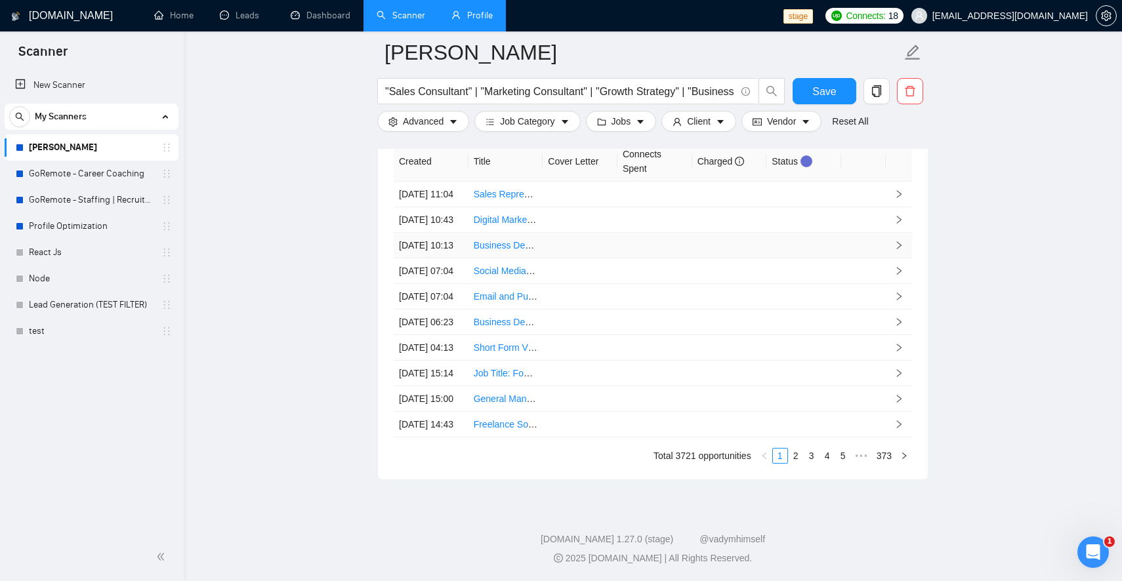
scroll to position [3525, 0]
click at [836, 454] on link "5" at bounding box center [843, 456] width 14 height 14
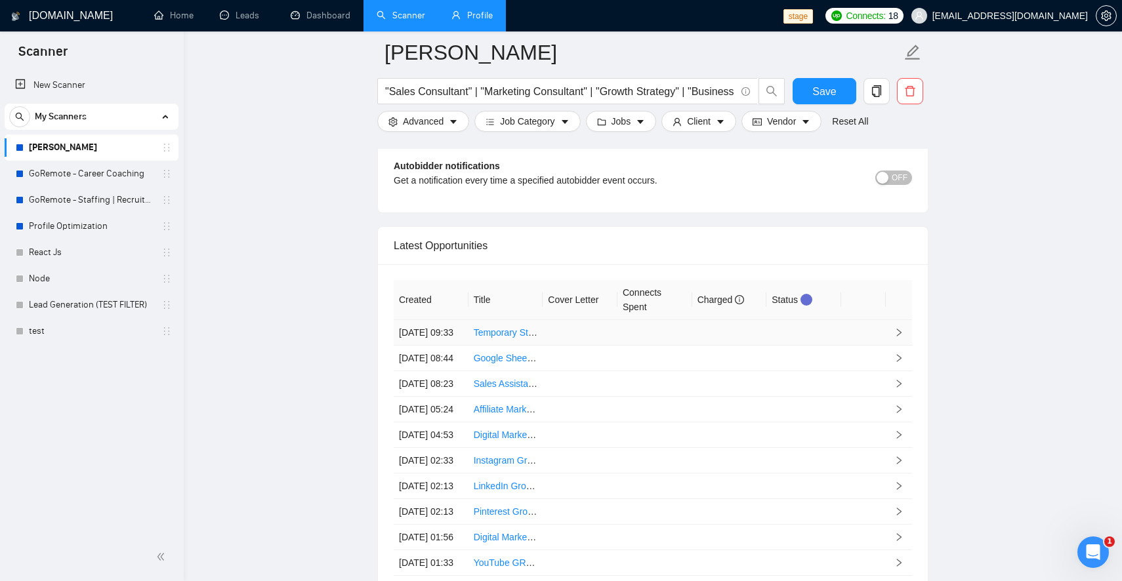
scroll to position [3237, 0]
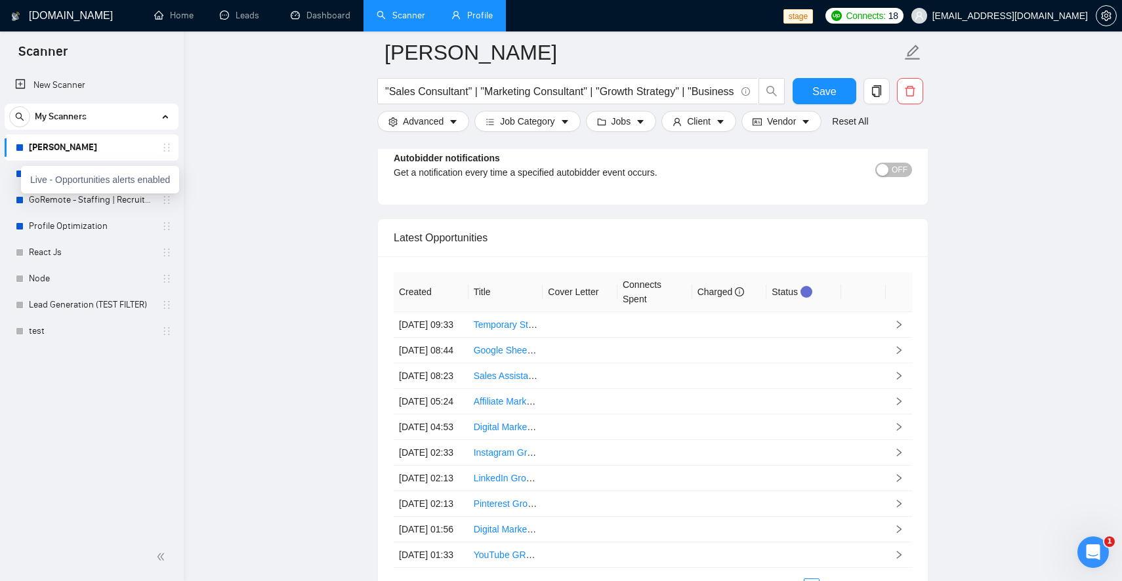
click at [45, 189] on div "Live - Opportunities alerts enabled" at bounding box center [100, 180] width 158 height 28
click at [72, 163] on link "GoRemote - Career Coaching" at bounding box center [91, 174] width 125 height 26
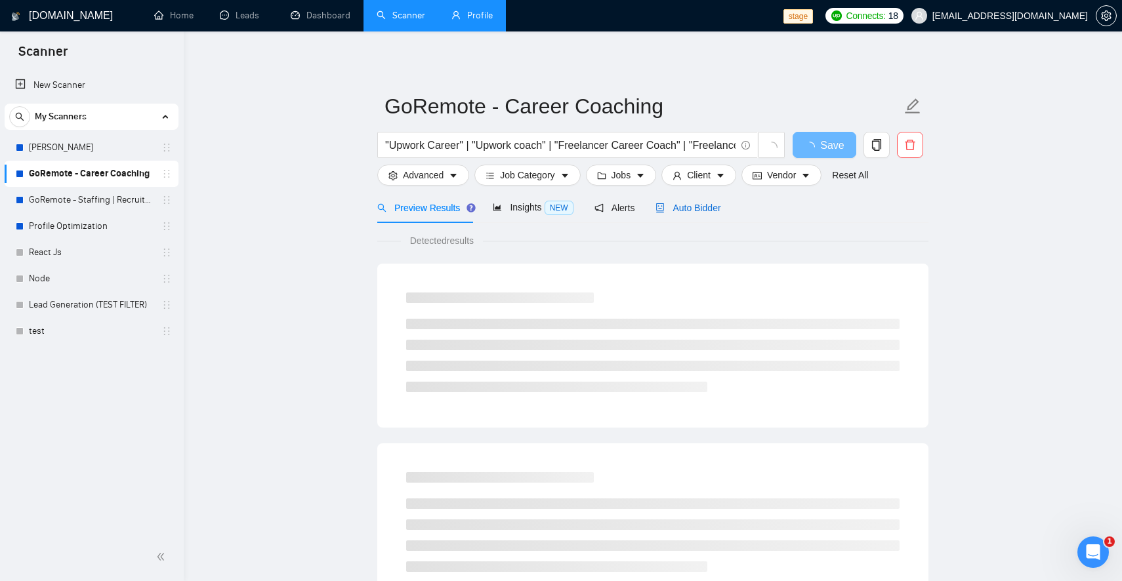
click at [692, 210] on span "Auto Bidder" at bounding box center [687, 208] width 65 height 10
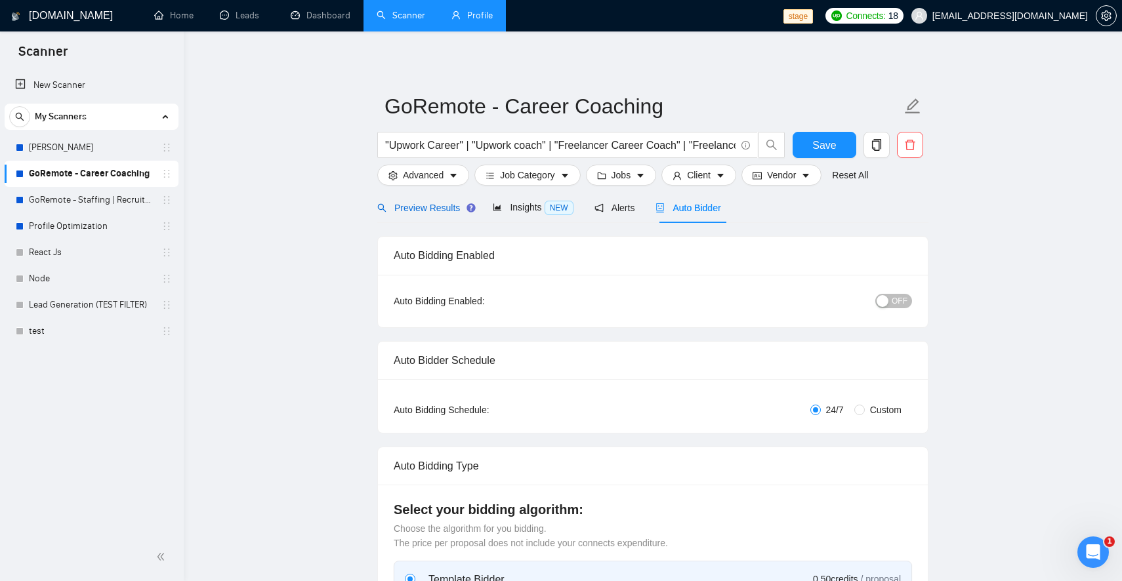
click at [420, 211] on span "Preview Results" at bounding box center [424, 208] width 94 height 10
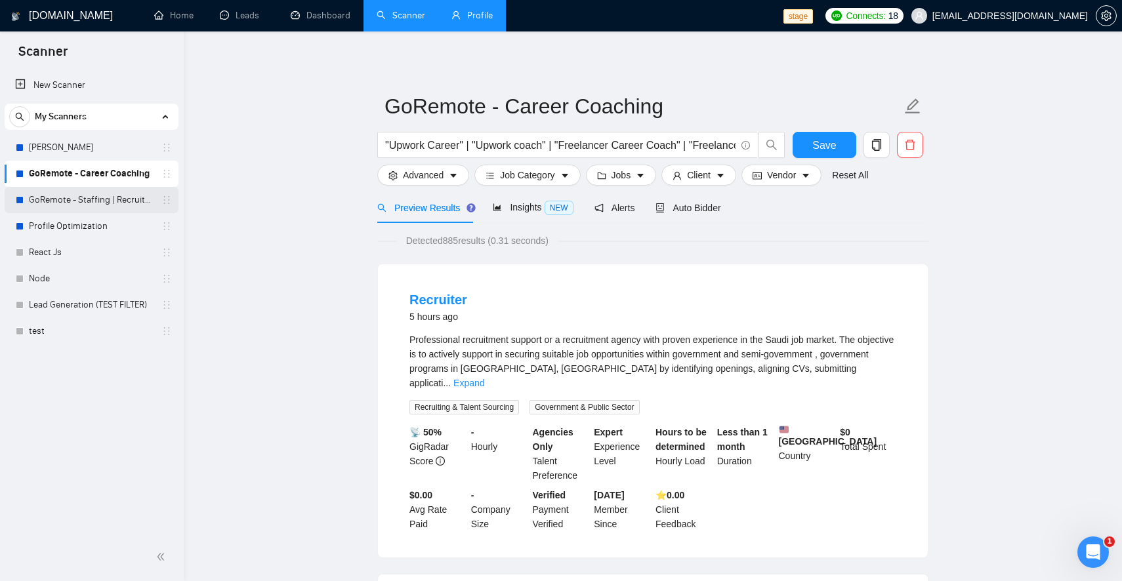
click at [83, 201] on link "GoRemote - Staffing | Recruitment" at bounding box center [91, 200] width 125 height 26
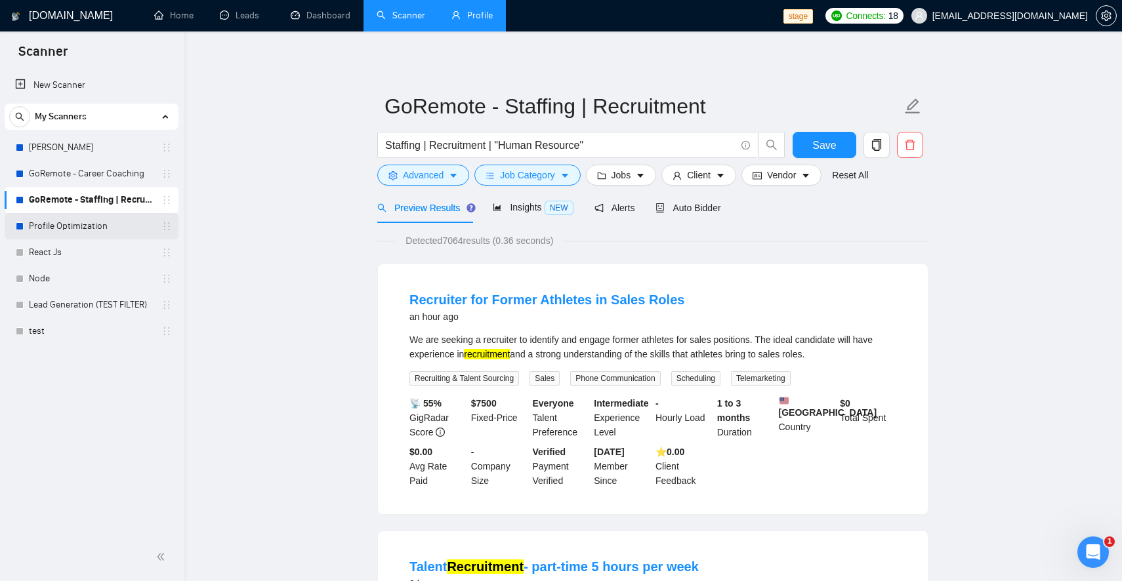
click at [112, 227] on link "Profile Optimization" at bounding box center [91, 226] width 125 height 26
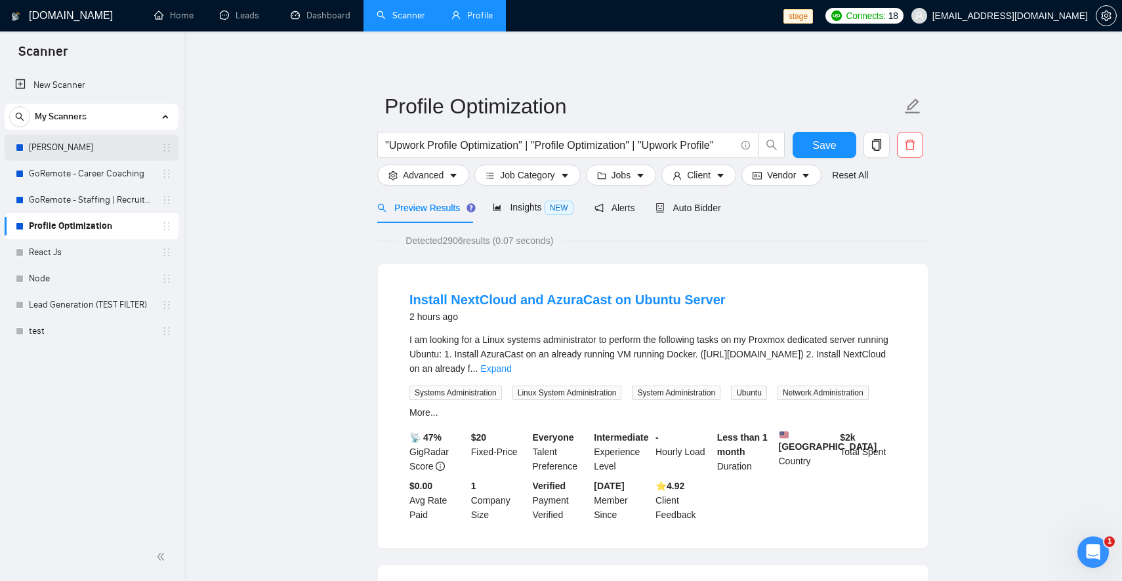
click at [103, 152] on link "Allanazar" at bounding box center [91, 147] width 125 height 26
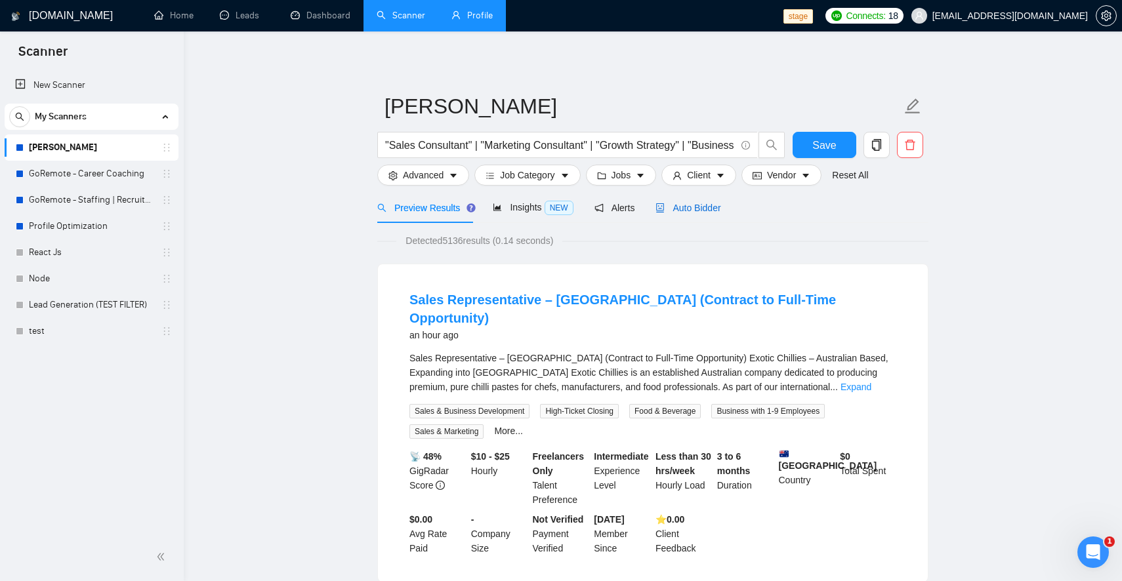
click at [697, 205] on span "Auto Bidder" at bounding box center [687, 208] width 65 height 10
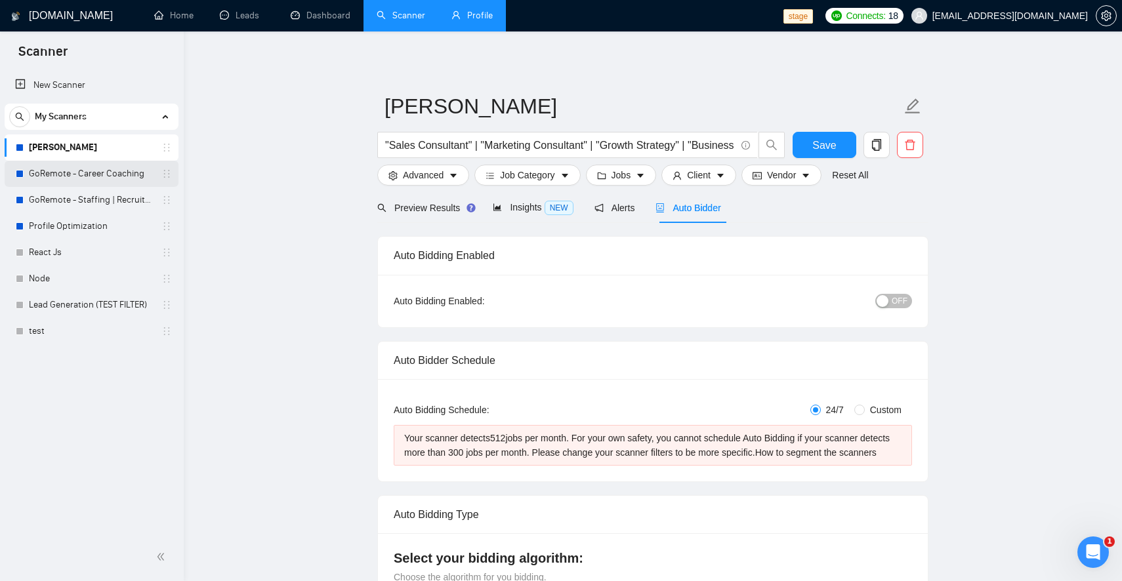
click at [109, 170] on link "GoRemote - Career Coaching" at bounding box center [91, 174] width 125 height 26
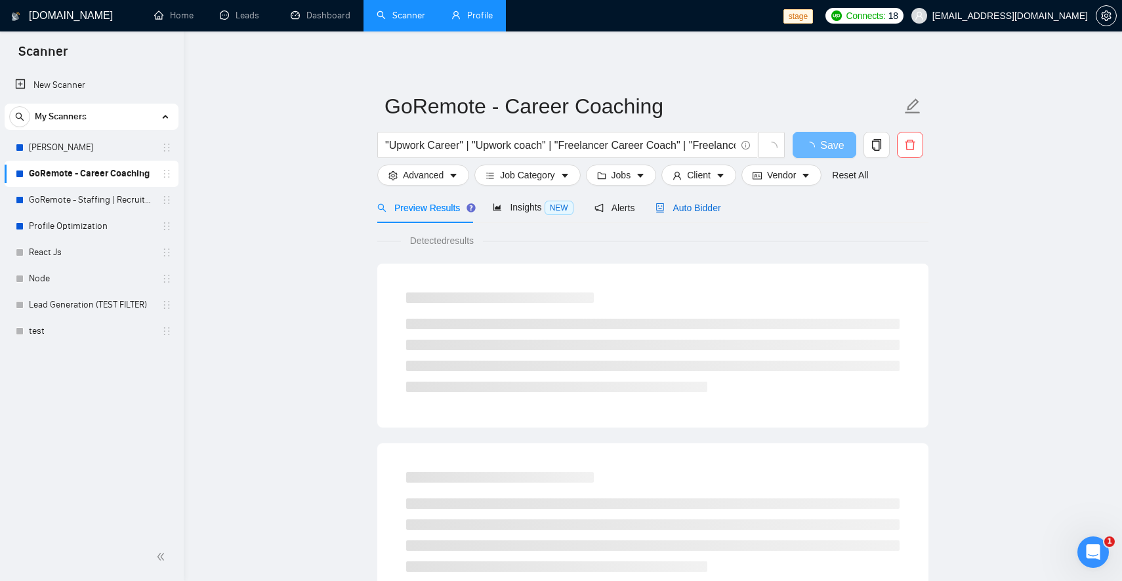
click at [693, 203] on span "Auto Bidder" at bounding box center [687, 208] width 65 height 10
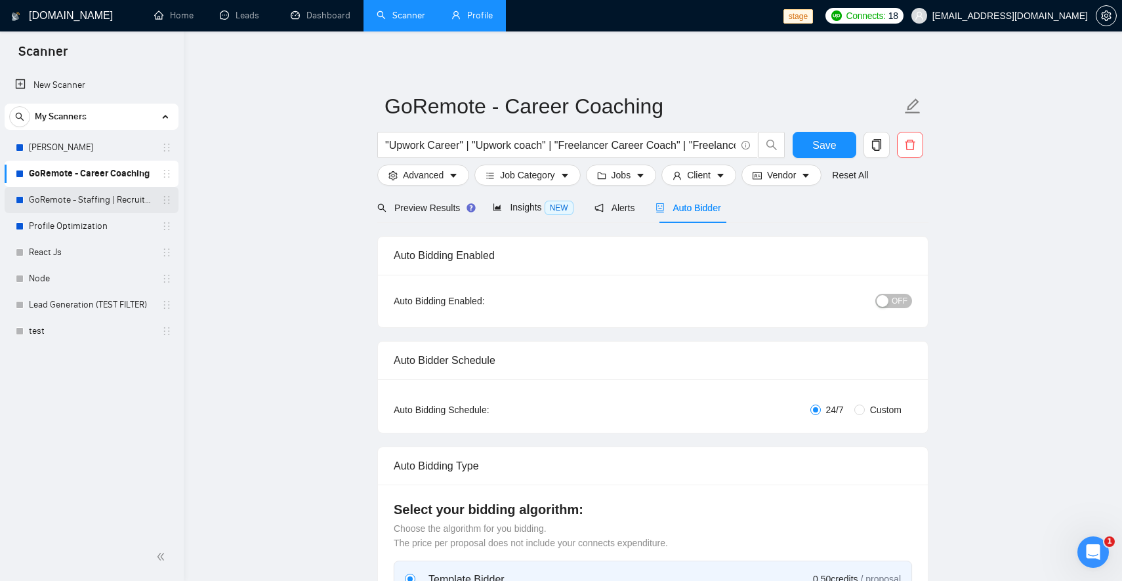
click at [89, 199] on link "GoRemote - Staffing | Recruitment" at bounding box center [91, 200] width 125 height 26
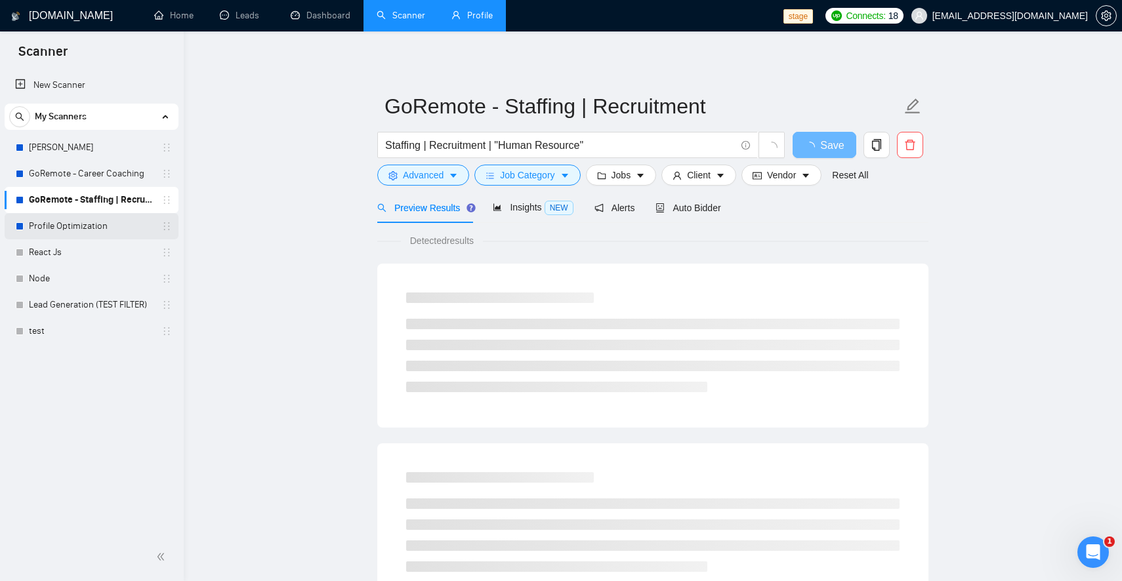
click at [83, 224] on link "Profile Optimization" at bounding box center [91, 226] width 125 height 26
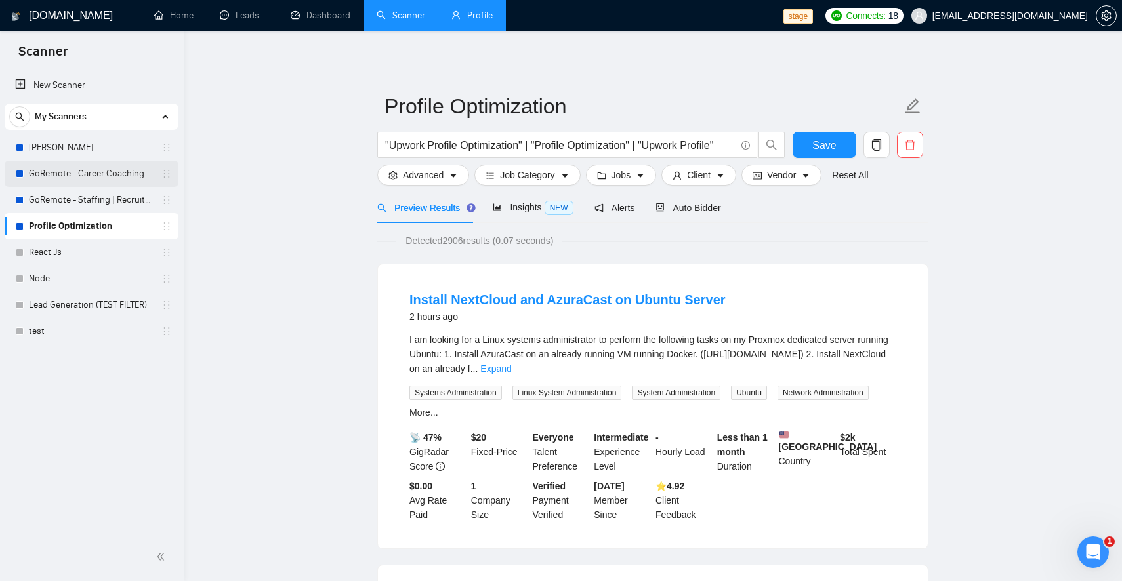
click at [108, 173] on link "GoRemote - Career Coaching" at bounding box center [91, 174] width 125 height 26
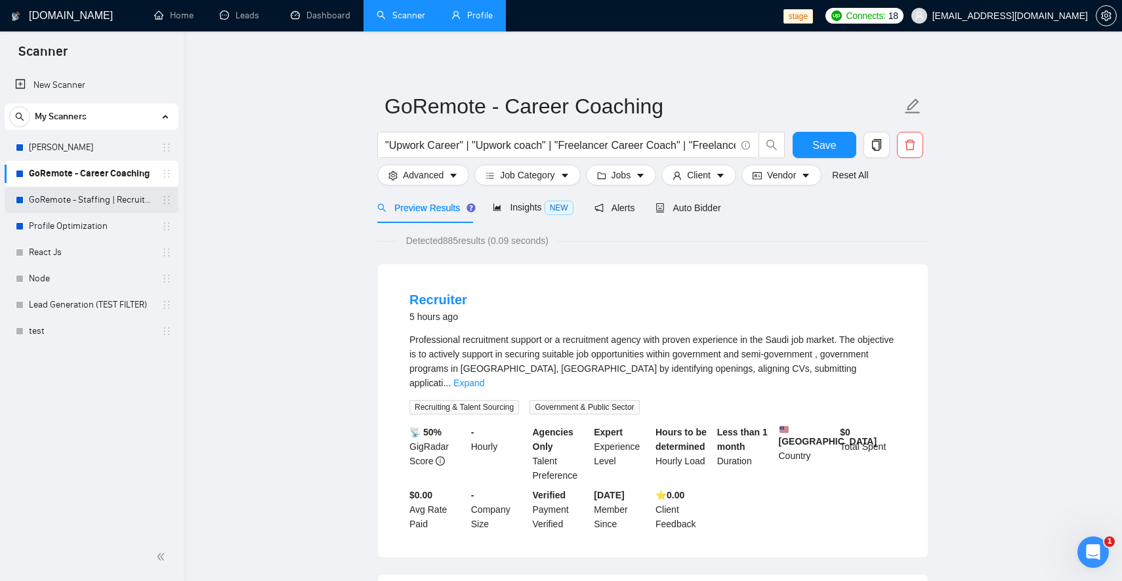
click at [90, 205] on link "GoRemote - Staffing | Recruitment" at bounding box center [91, 200] width 125 height 26
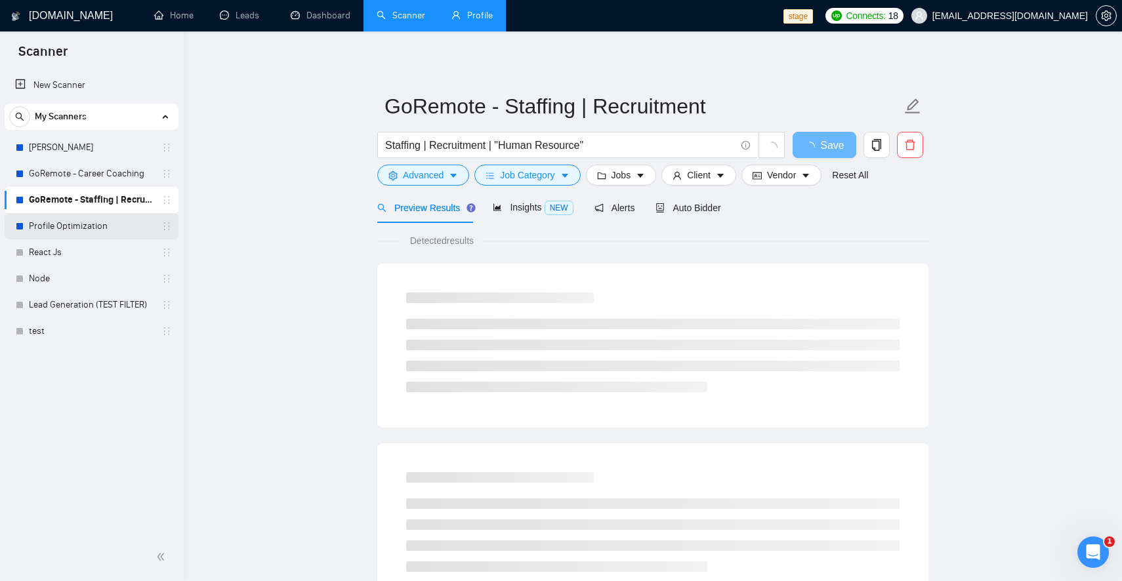
click at [88, 227] on link "Profile Optimization" at bounding box center [91, 226] width 125 height 26
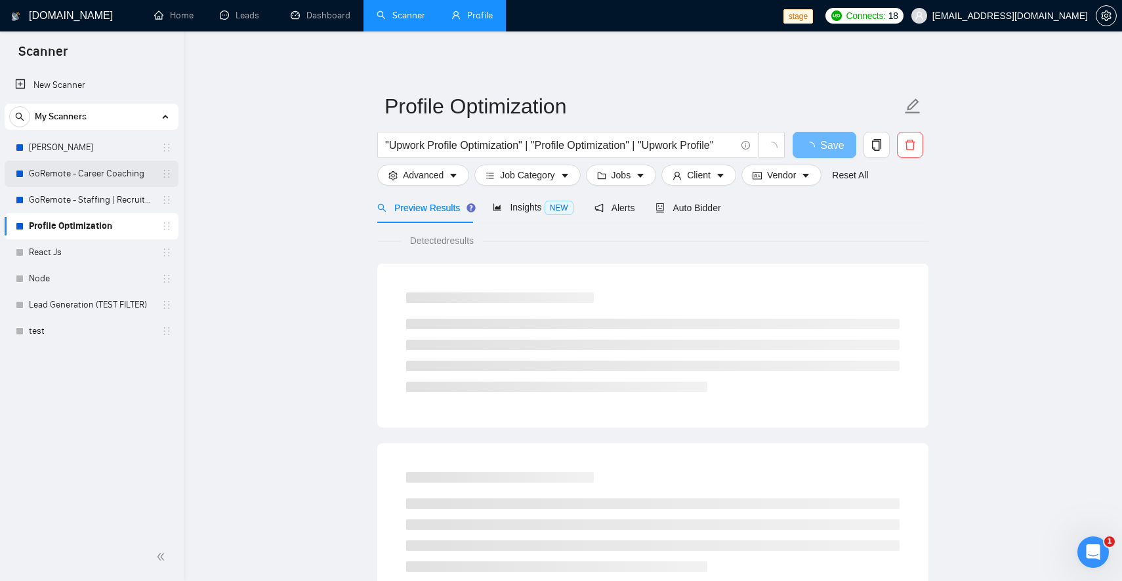
click at [104, 175] on link "GoRemote - Career Coaching" at bounding box center [91, 174] width 125 height 26
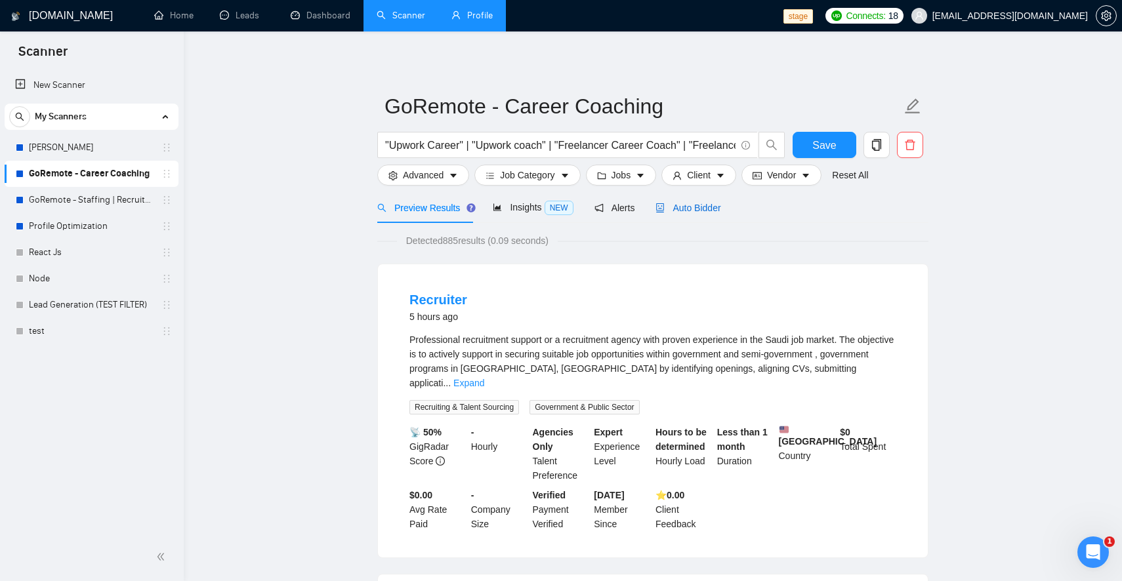
click at [691, 210] on span "Auto Bidder" at bounding box center [687, 208] width 65 height 10
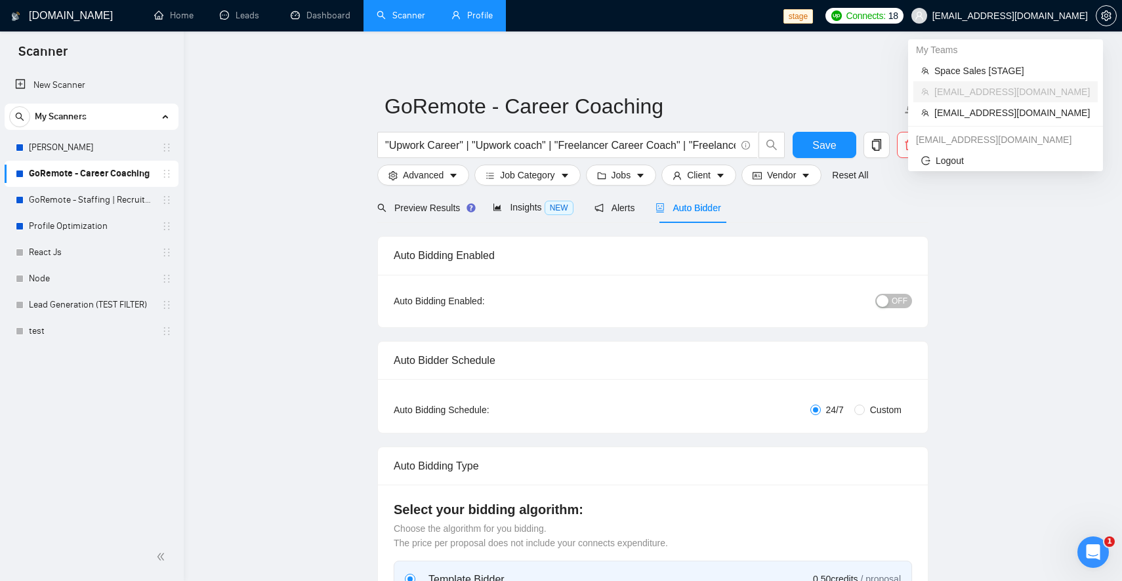
click at [1040, 7] on span "sardor@gigradar.io" at bounding box center [999, 16] width 192 height 42
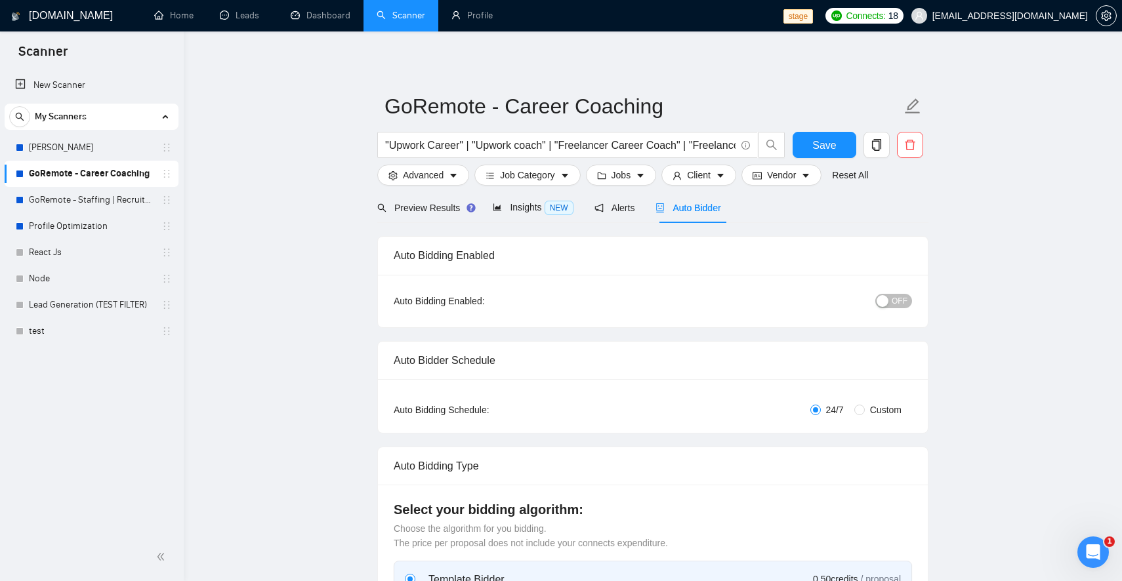
click at [897, 304] on span "OFF" at bounding box center [899, 301] width 16 height 14
click at [828, 142] on span "Save" at bounding box center [824, 145] width 24 height 16
click at [104, 201] on link "GoRemote - Staffing | Recruitment" at bounding box center [91, 200] width 125 height 26
click at [890, 307] on button "OFF" at bounding box center [893, 301] width 37 height 14
click at [827, 153] on span "Save" at bounding box center [824, 145] width 24 height 16
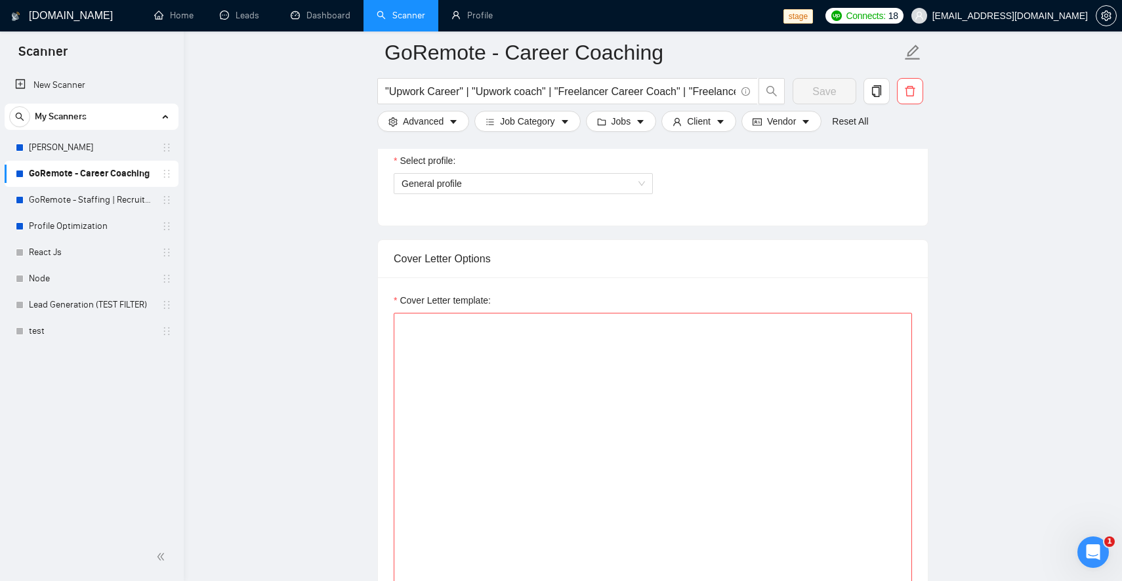
scroll to position [740, 0]
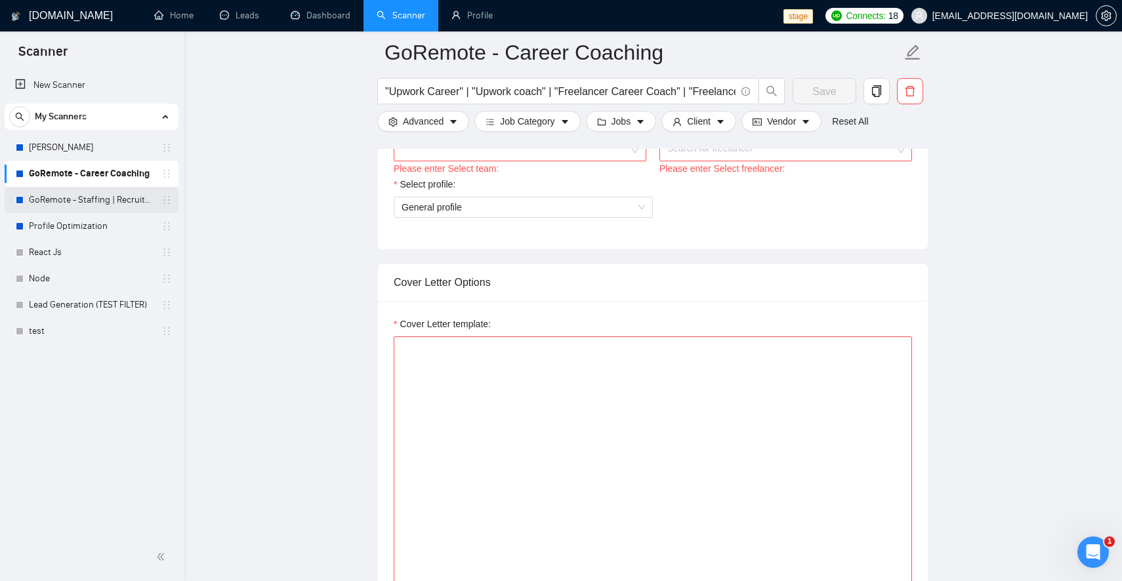
click at [121, 203] on link "GoRemote - Staffing | Recruitment" at bounding box center [91, 200] width 125 height 26
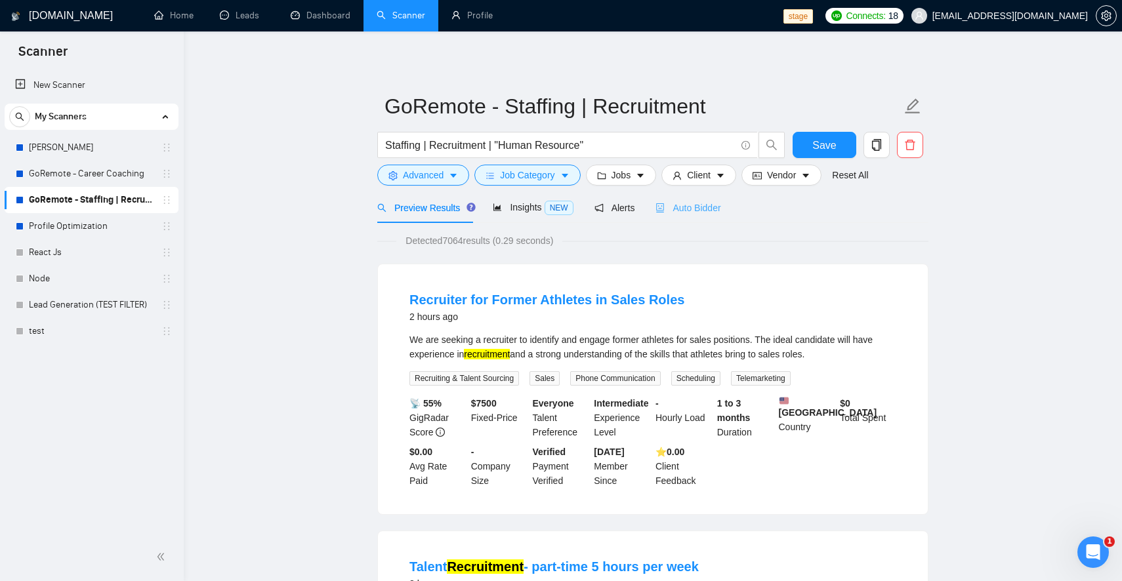
click at [684, 218] on div "Auto Bidder" at bounding box center [687, 207] width 65 height 31
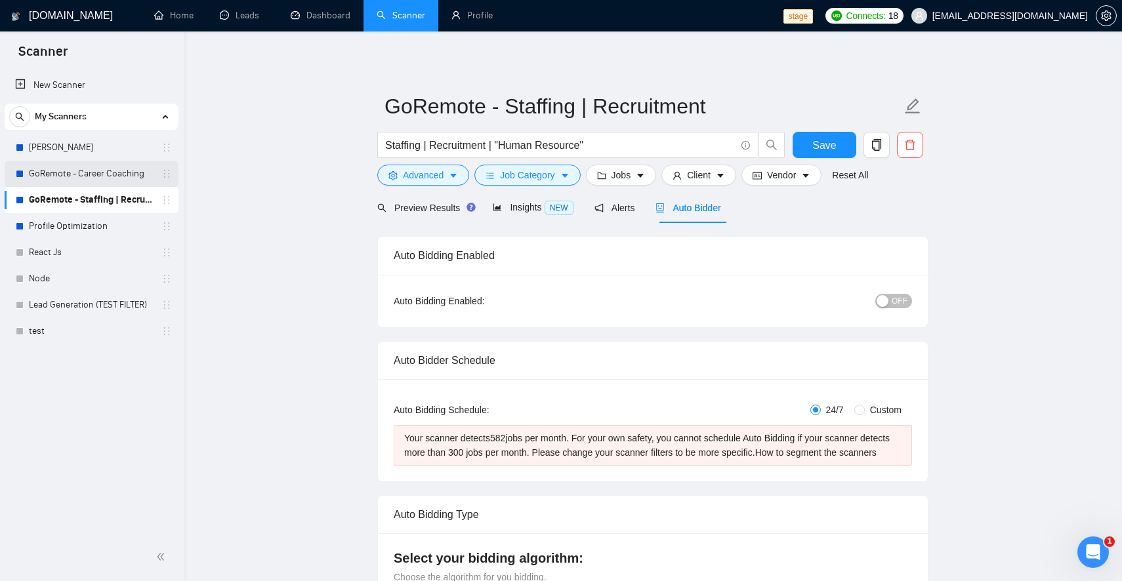
click at [108, 180] on link "GoRemote - Career Coaching" at bounding box center [91, 174] width 125 height 26
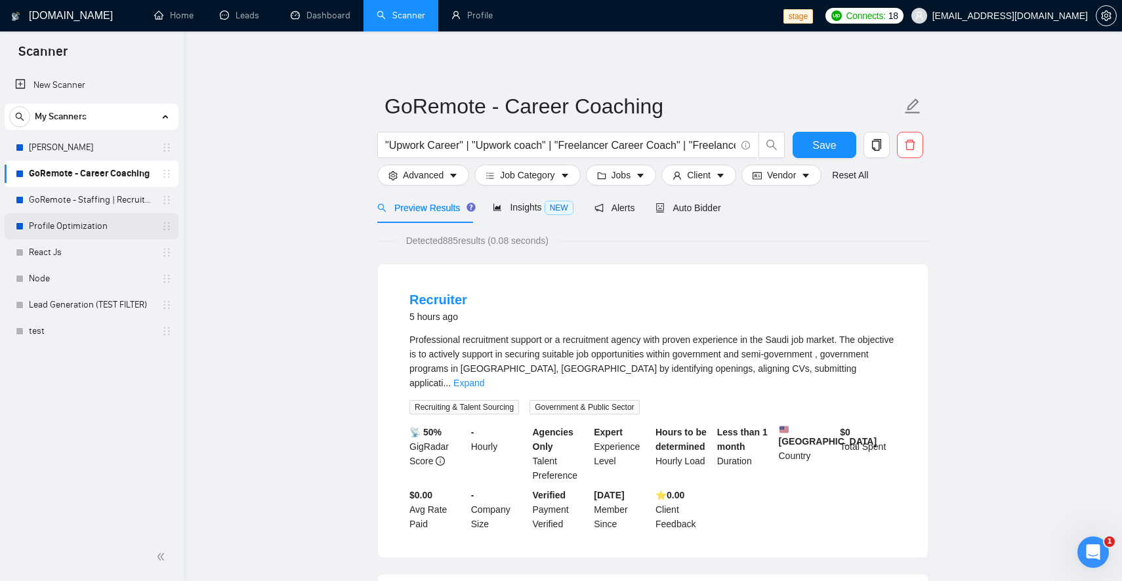
click at [109, 228] on link "Profile Optimization" at bounding box center [91, 226] width 125 height 26
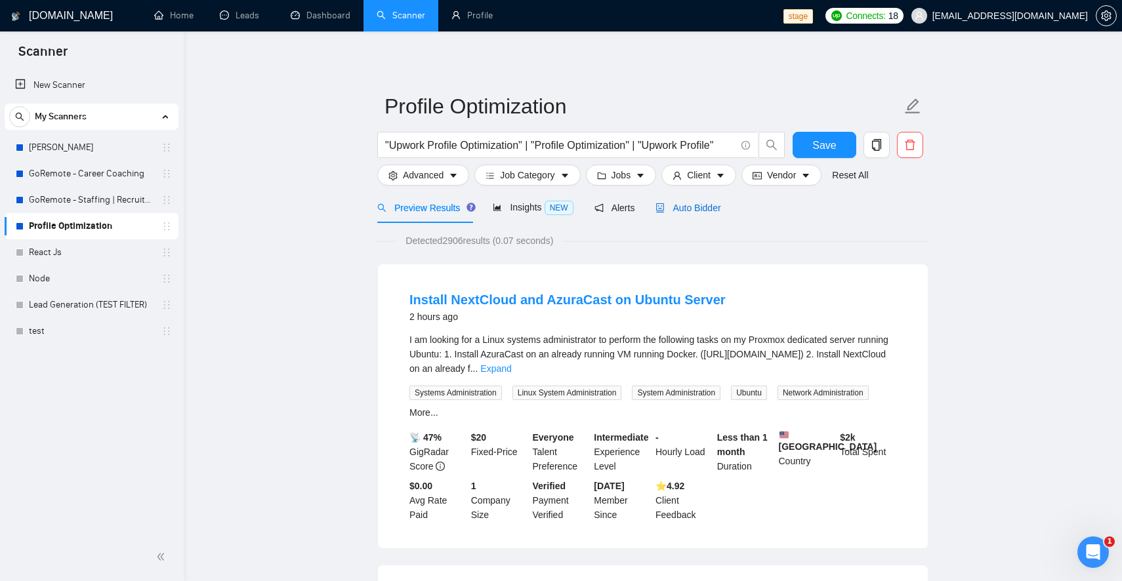
click at [694, 203] on span "Auto Bidder" at bounding box center [687, 208] width 65 height 10
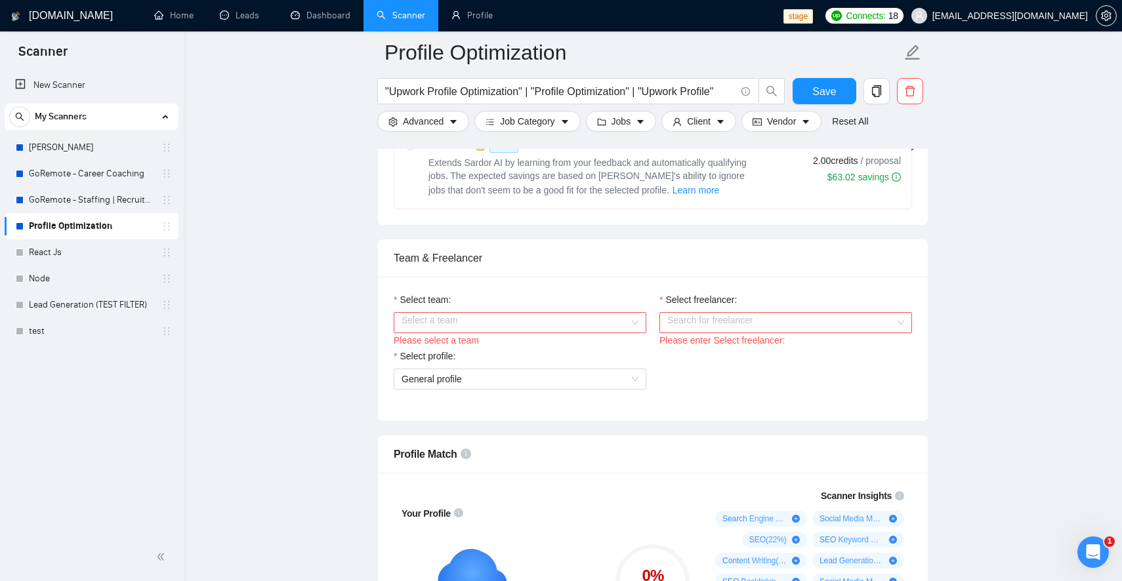
scroll to position [560, 0]
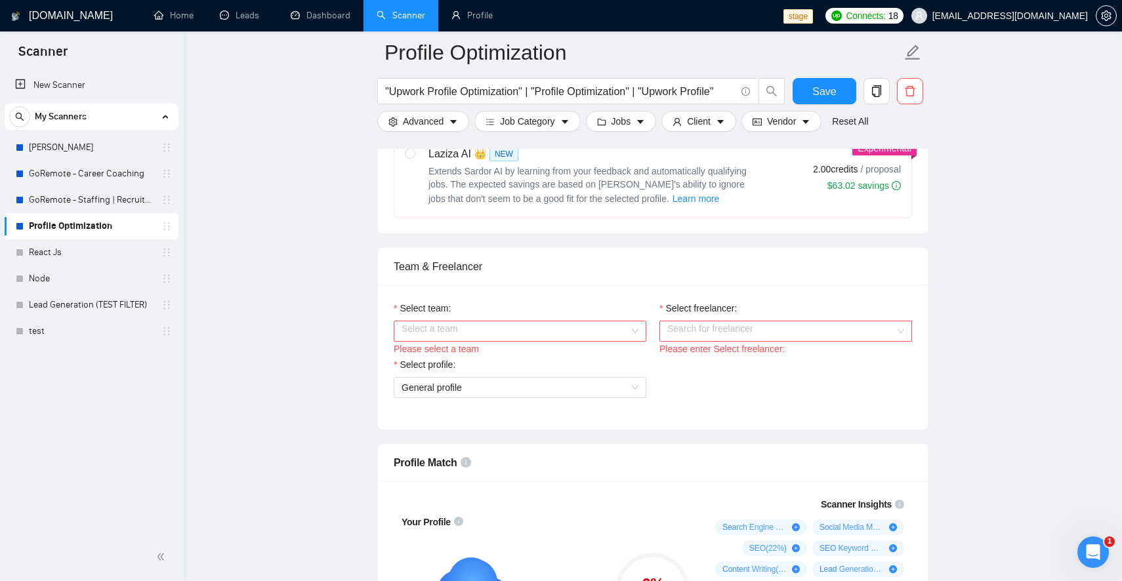
click at [621, 324] on input "Select team:" at bounding box center [515, 331] width 228 height 20
click at [597, 356] on div "[PERSON_NAME]" at bounding box center [519, 357] width 237 height 14
click at [748, 325] on input "Select freelancer:" at bounding box center [781, 331] width 228 height 20
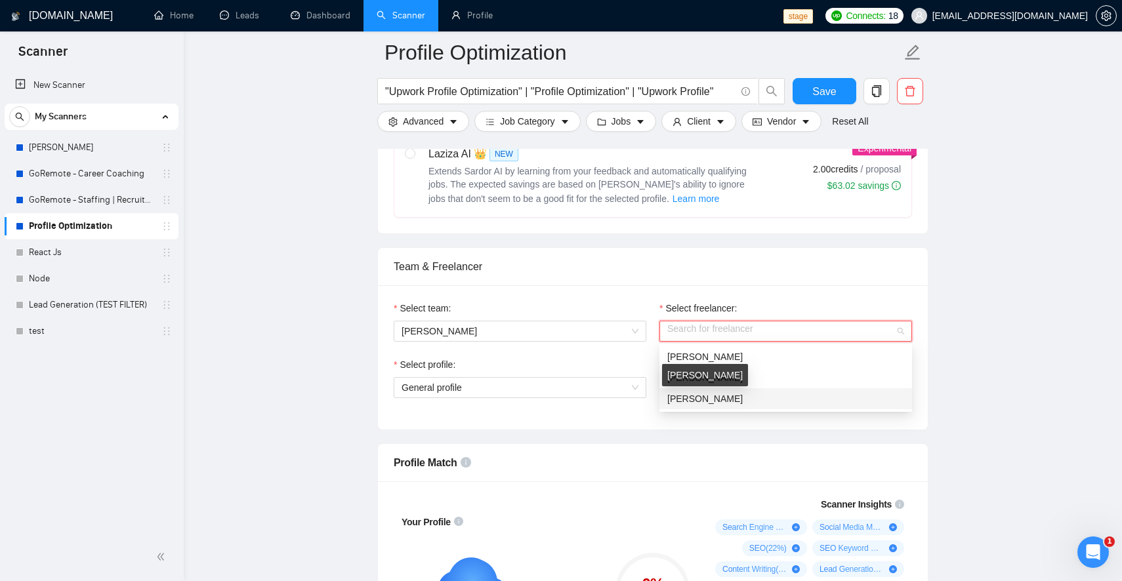
click at [698, 395] on span "[PERSON_NAME]" at bounding box center [704, 399] width 75 height 10
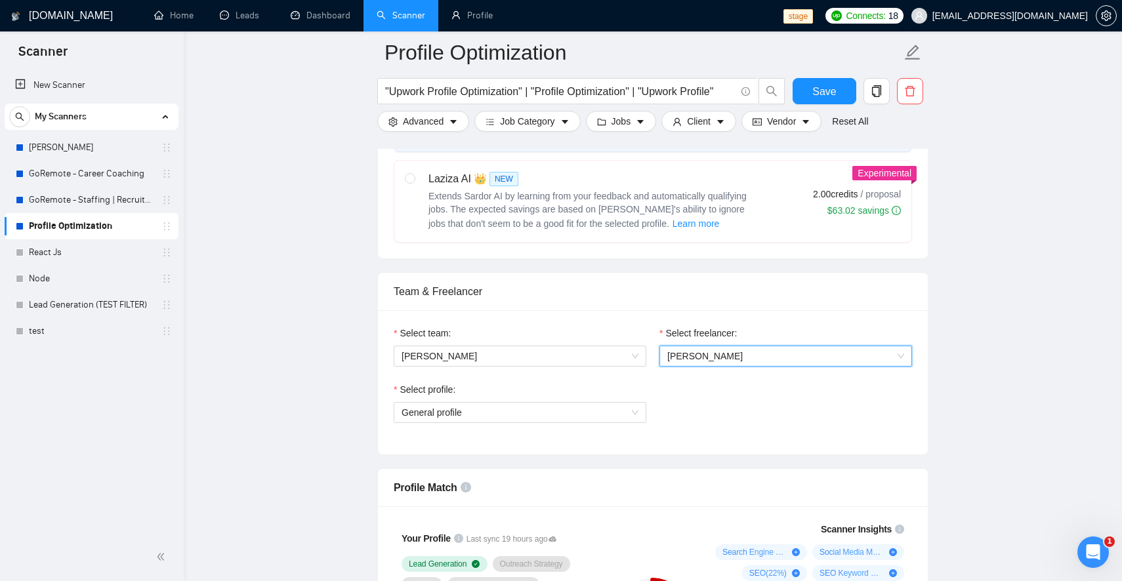
scroll to position [523, 0]
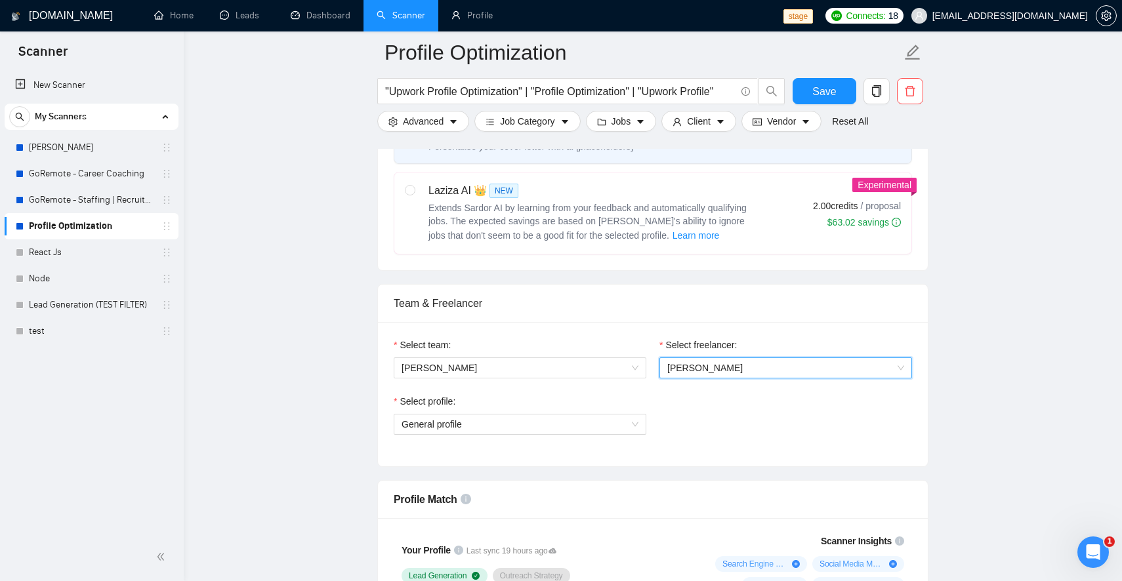
click at [709, 369] on span "[PERSON_NAME]" at bounding box center [704, 368] width 75 height 10
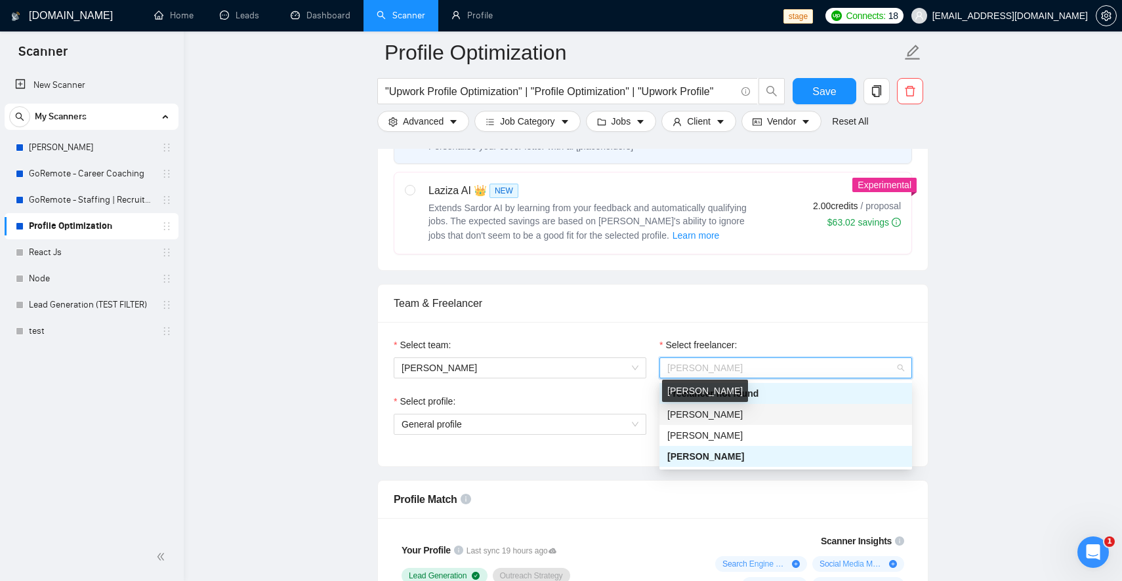
click at [703, 415] on span "[PERSON_NAME]" at bounding box center [704, 414] width 75 height 10
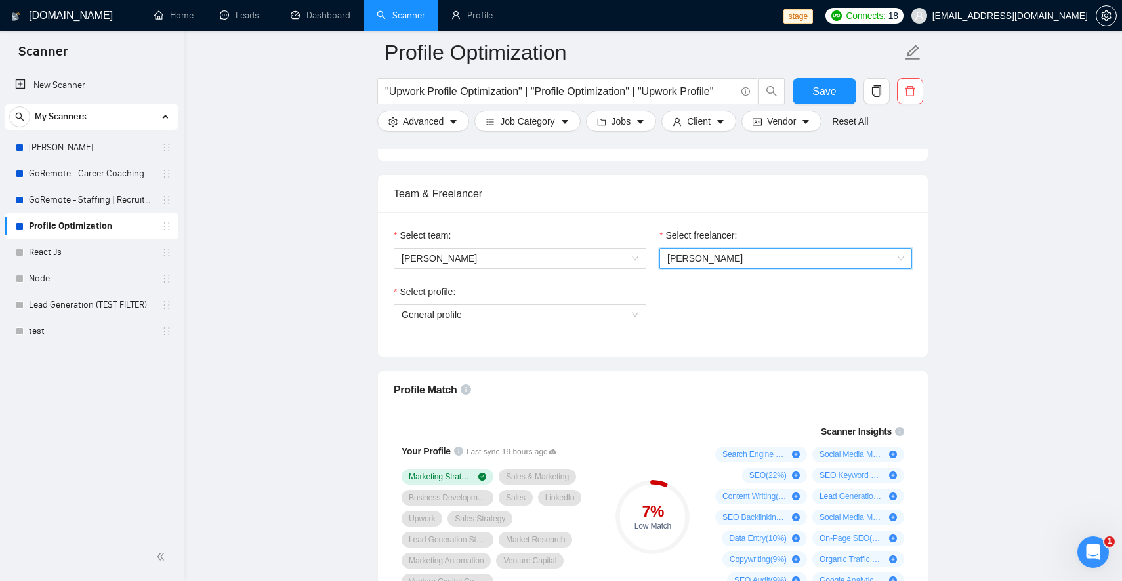
scroll to position [628, 0]
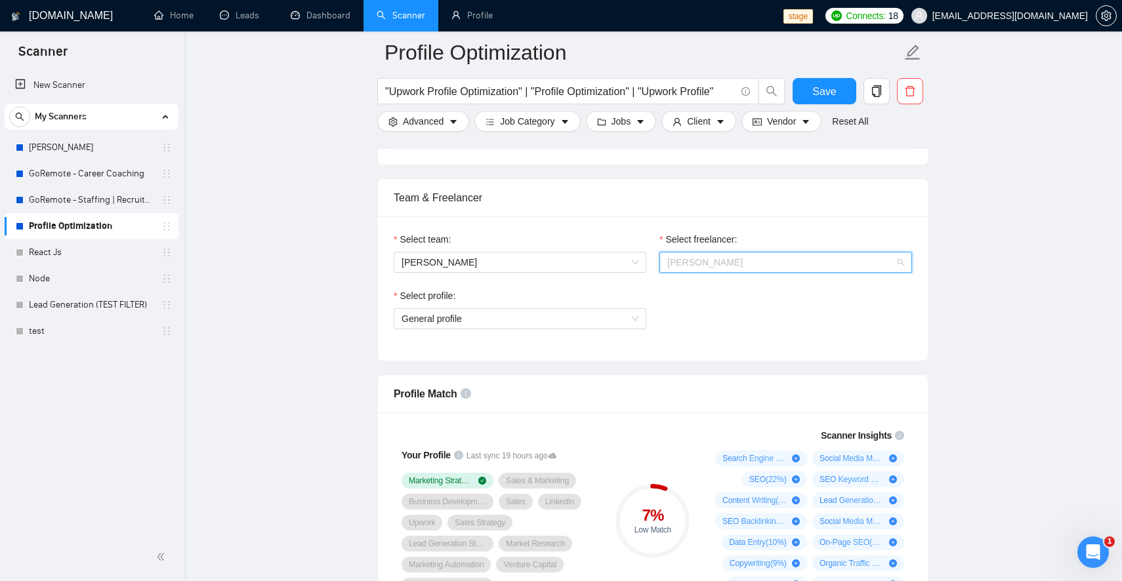
click at [748, 263] on span "[PERSON_NAME]" at bounding box center [785, 263] width 237 height 20
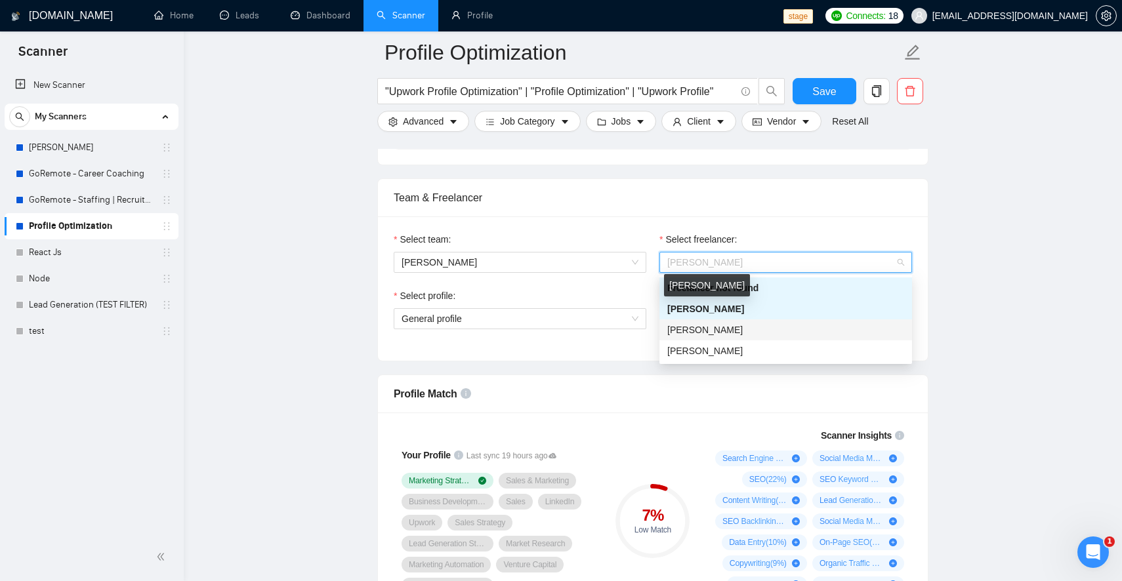
click at [733, 326] on span "Laziza Allanazarova" at bounding box center [704, 330] width 75 height 10
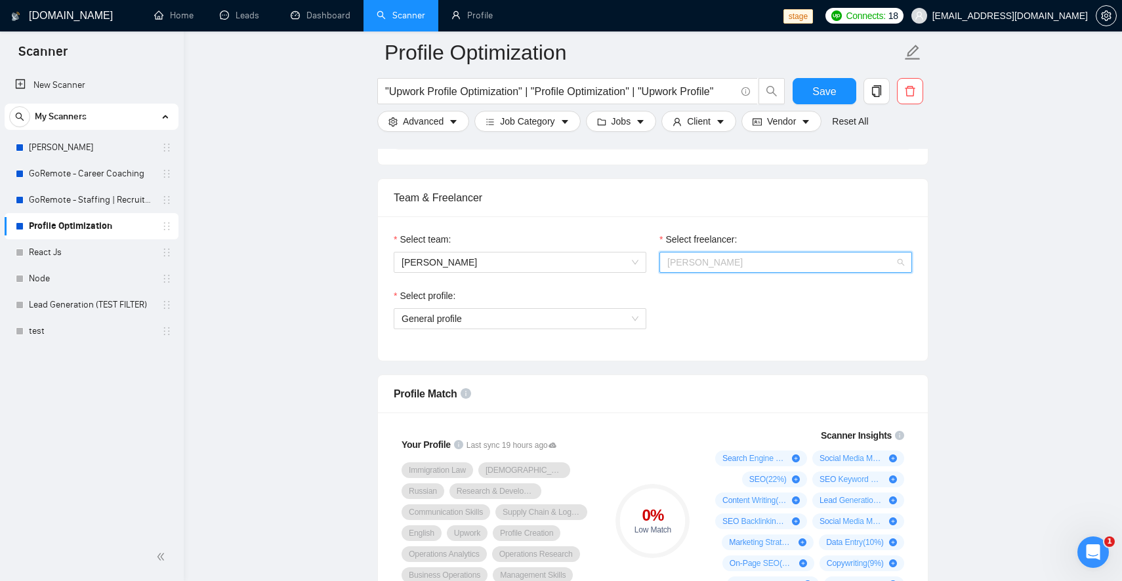
click at [753, 253] on span "Laziza Allanazarova" at bounding box center [785, 263] width 237 height 20
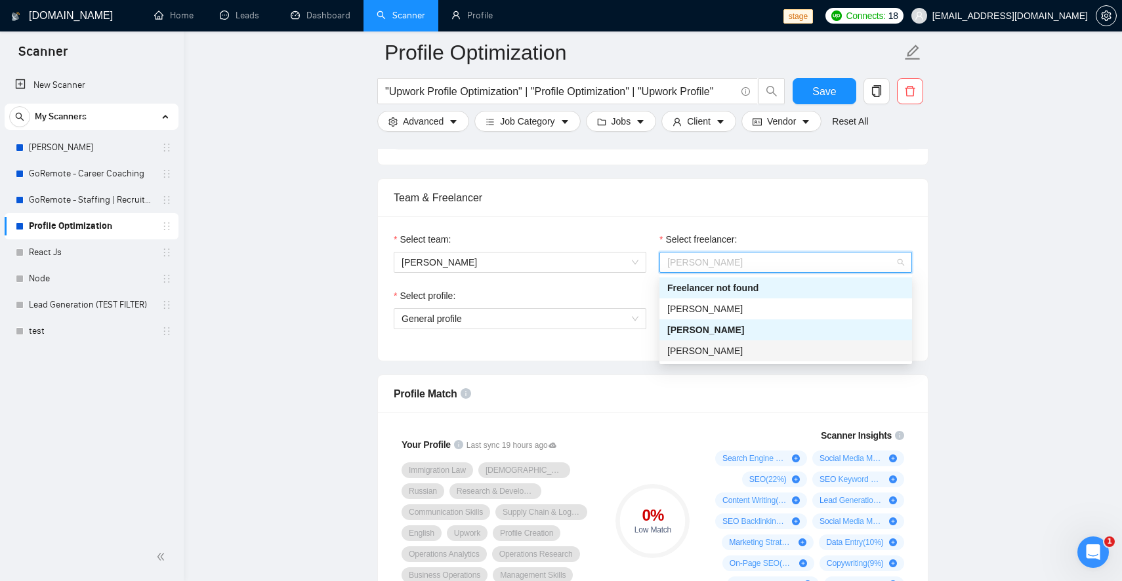
click at [725, 353] on span "[PERSON_NAME]" at bounding box center [704, 351] width 75 height 10
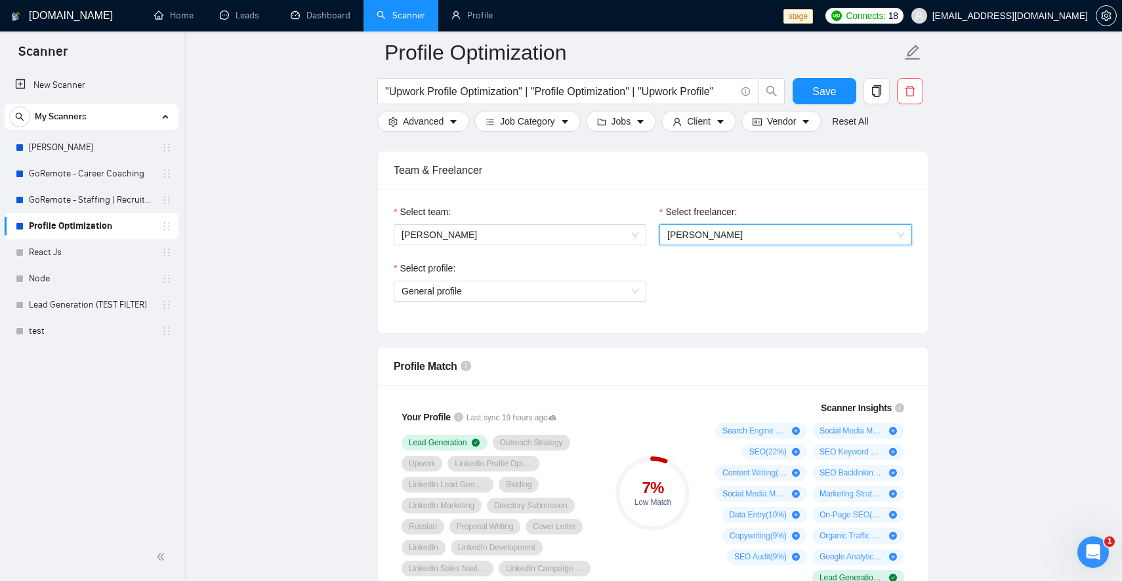
scroll to position [649, 0]
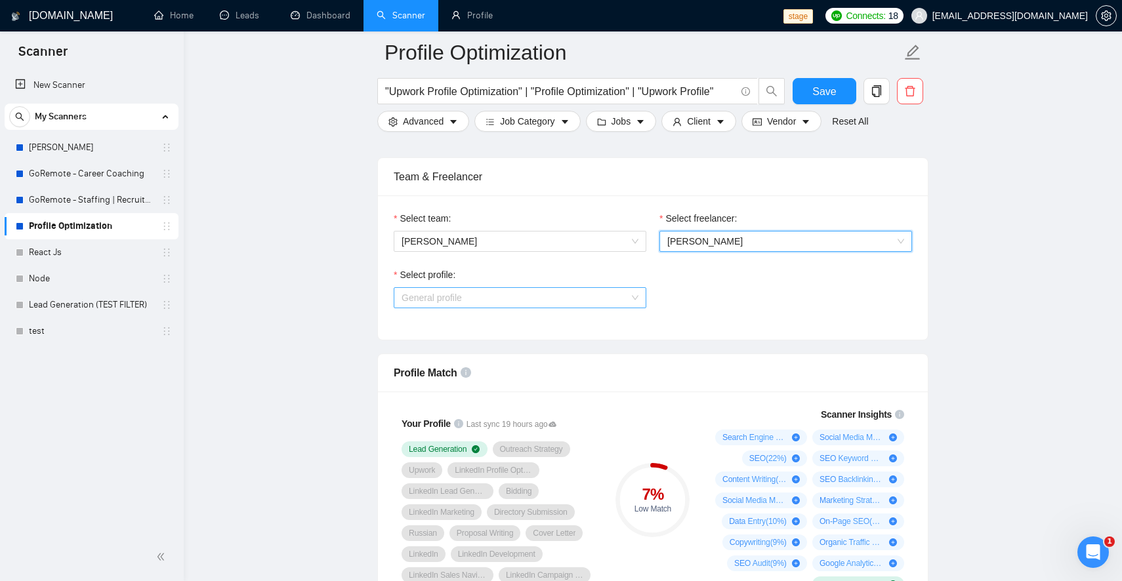
click at [604, 295] on span "General profile" at bounding box center [519, 298] width 237 height 20
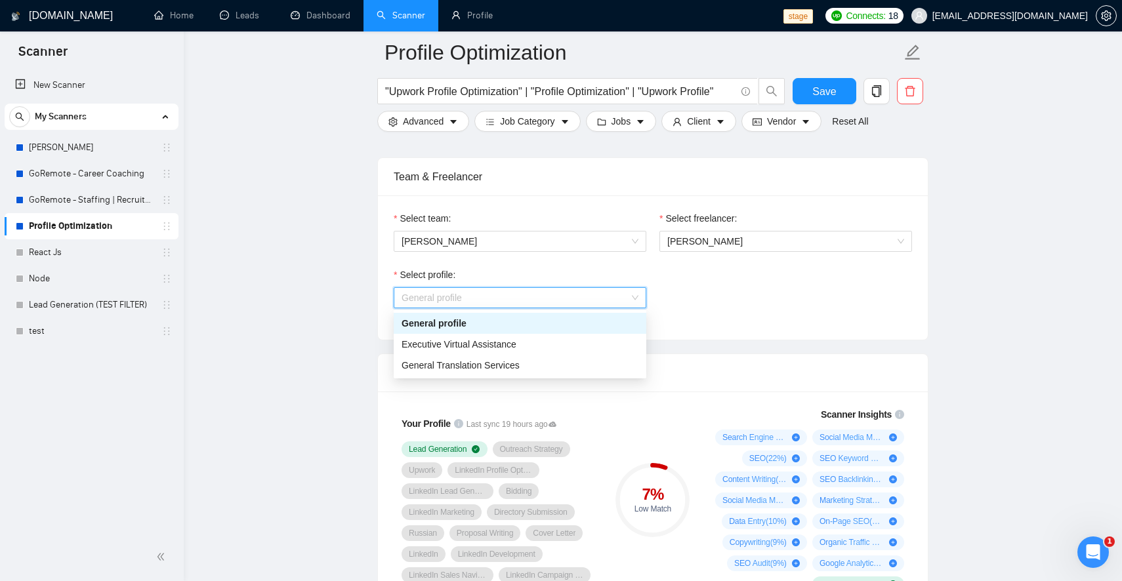
click at [696, 337] on div "Select team: Allanazar Select freelancer: Sarvar Allanazarov Select profile: Ge…" at bounding box center [653, 267] width 550 height 144
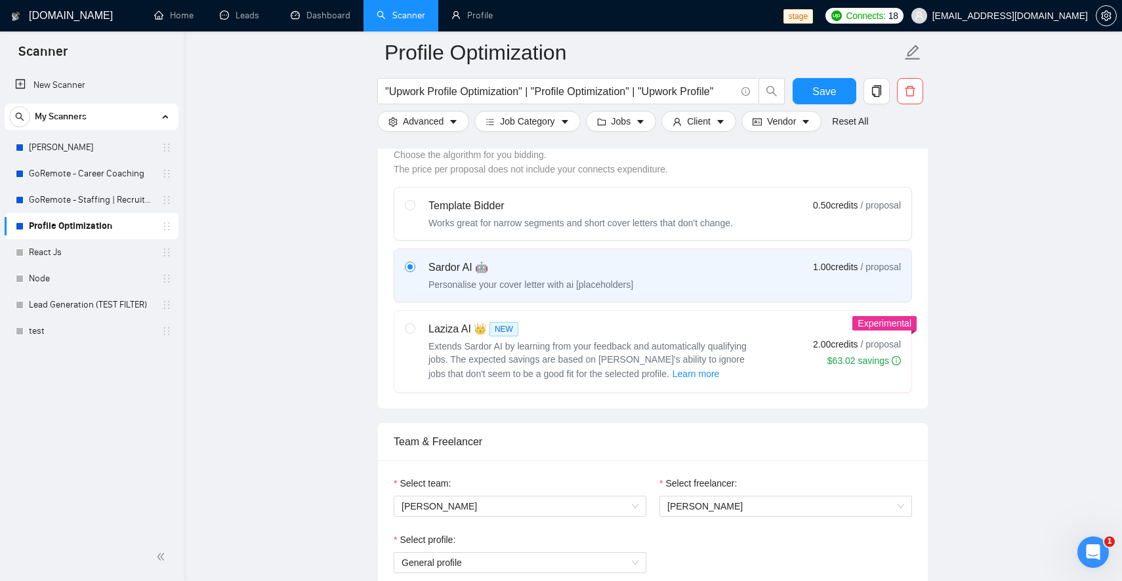
scroll to position [0, 0]
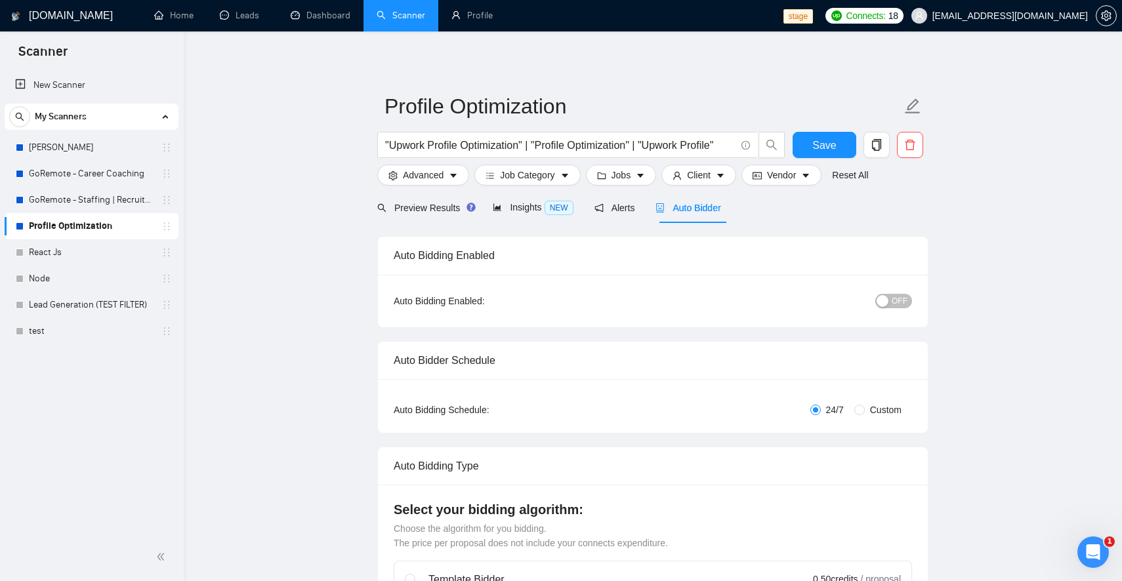
click at [889, 299] on button "OFF" at bounding box center [893, 301] width 37 height 14
click at [832, 143] on span "Save" at bounding box center [824, 145] width 24 height 16
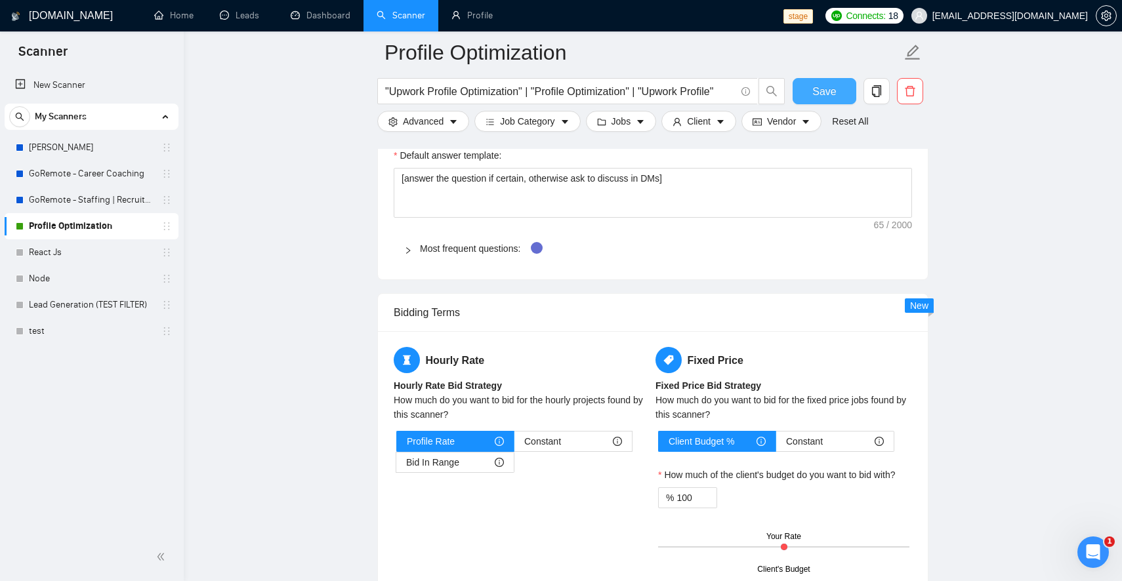
scroll to position [1892, 0]
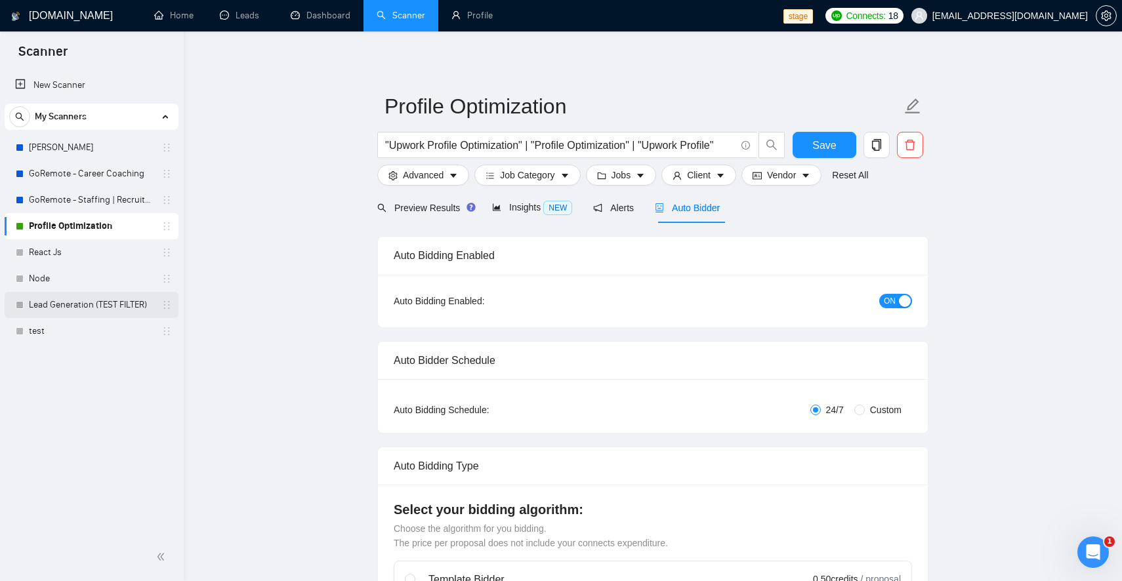
click at [49, 306] on link "Lead Generation (TEST FILTER)" at bounding box center [91, 305] width 125 height 26
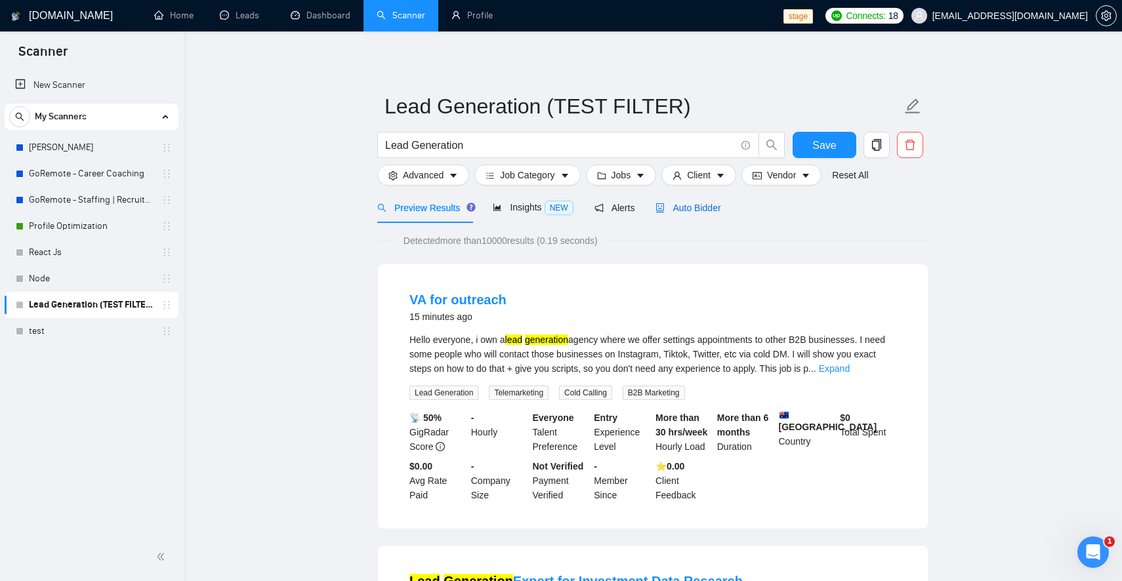
click at [700, 204] on span "Auto Bidder" at bounding box center [687, 208] width 65 height 10
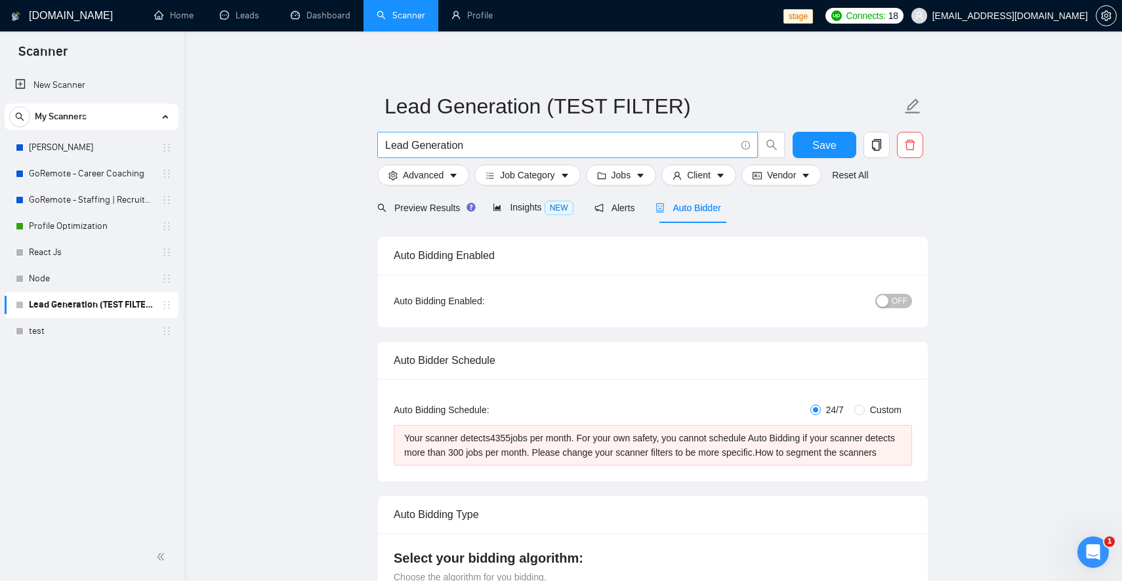
click at [576, 146] on input "Lead Generation" at bounding box center [560, 145] width 350 height 16
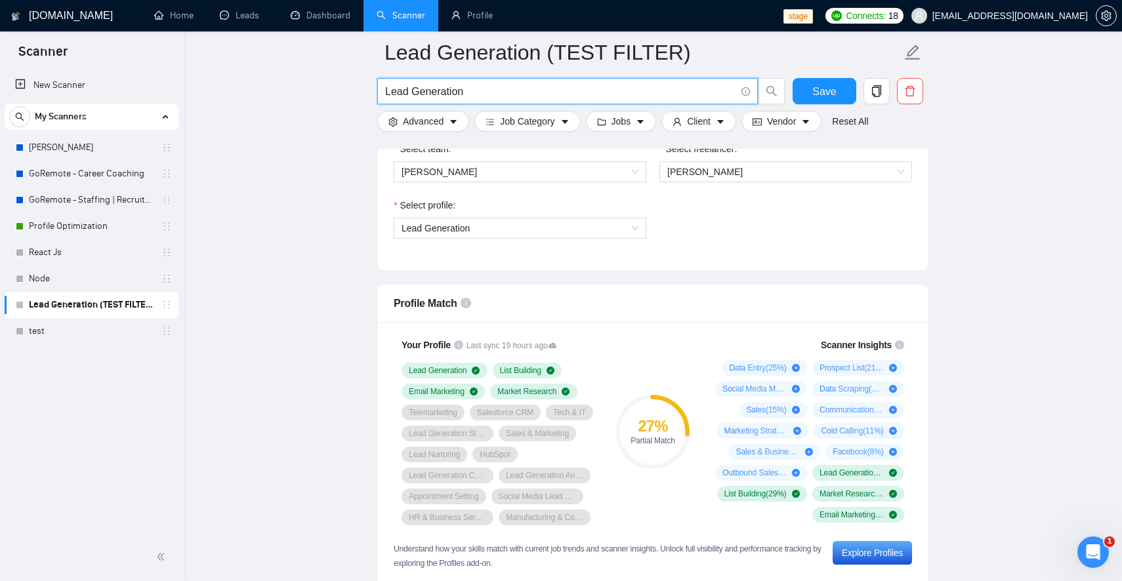
scroll to position [798, 0]
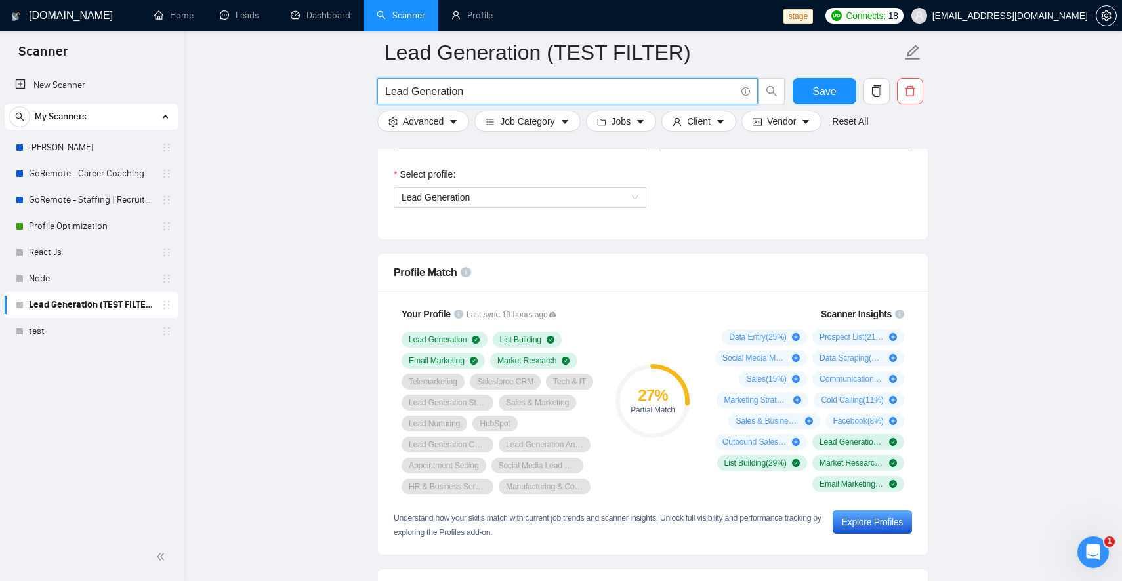
click at [583, 91] on input "Lead Generation" at bounding box center [560, 91] width 350 height 16
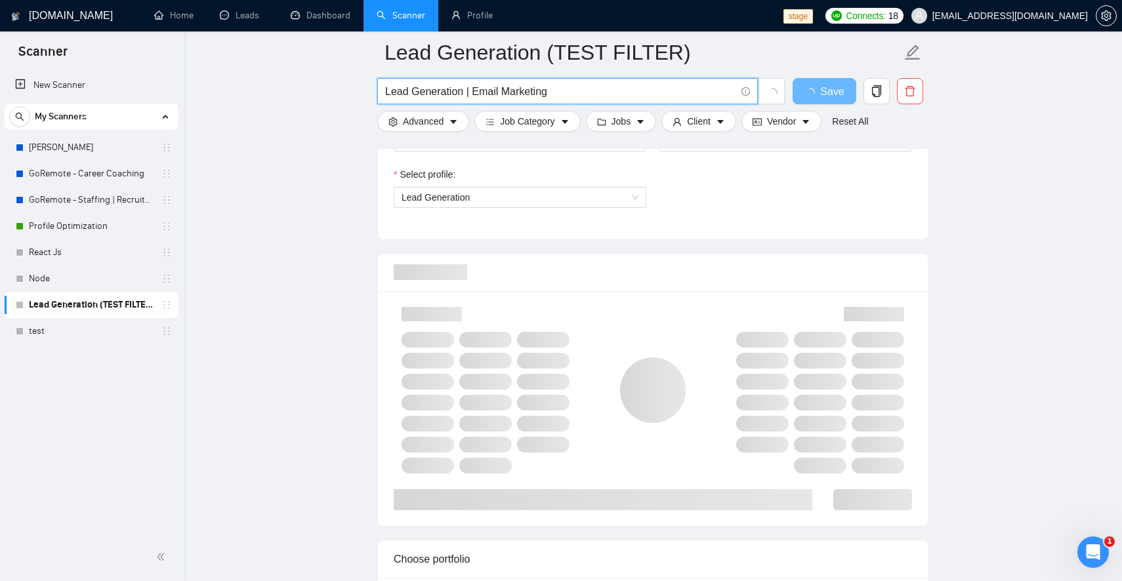
type input "Lead Generation | Email Marketing"
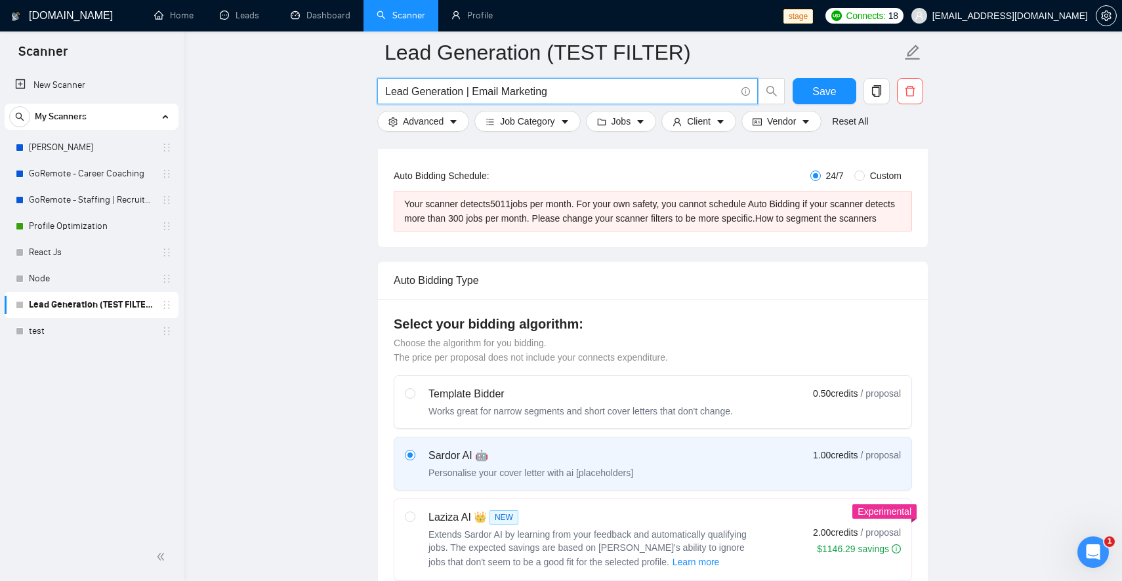
scroll to position [9, 0]
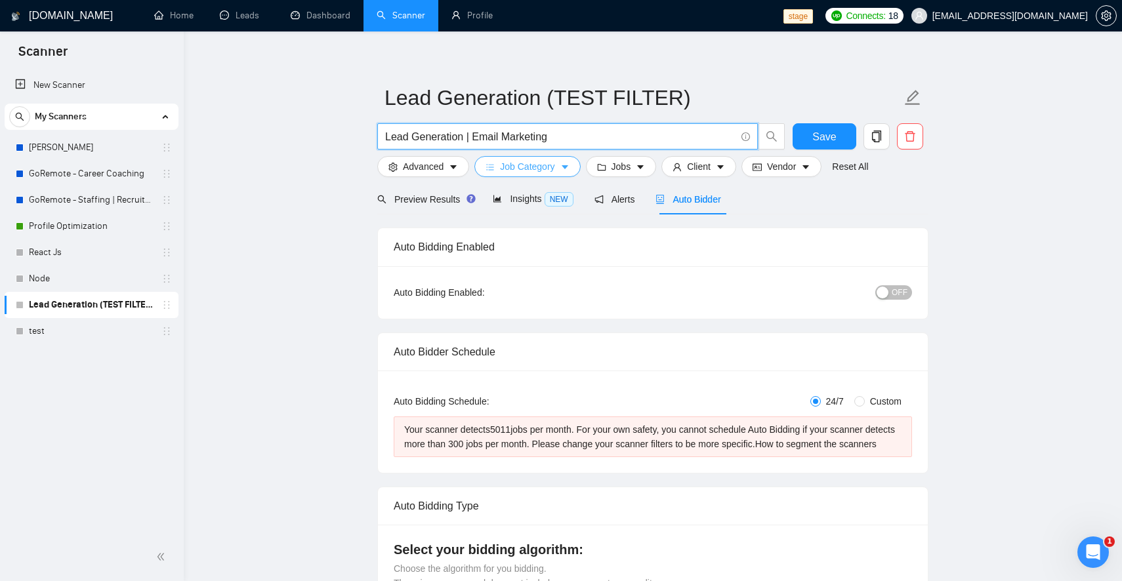
type input "Lead Generation | Email Marketing"
click at [527, 172] on span "Job Category" at bounding box center [527, 166] width 54 height 14
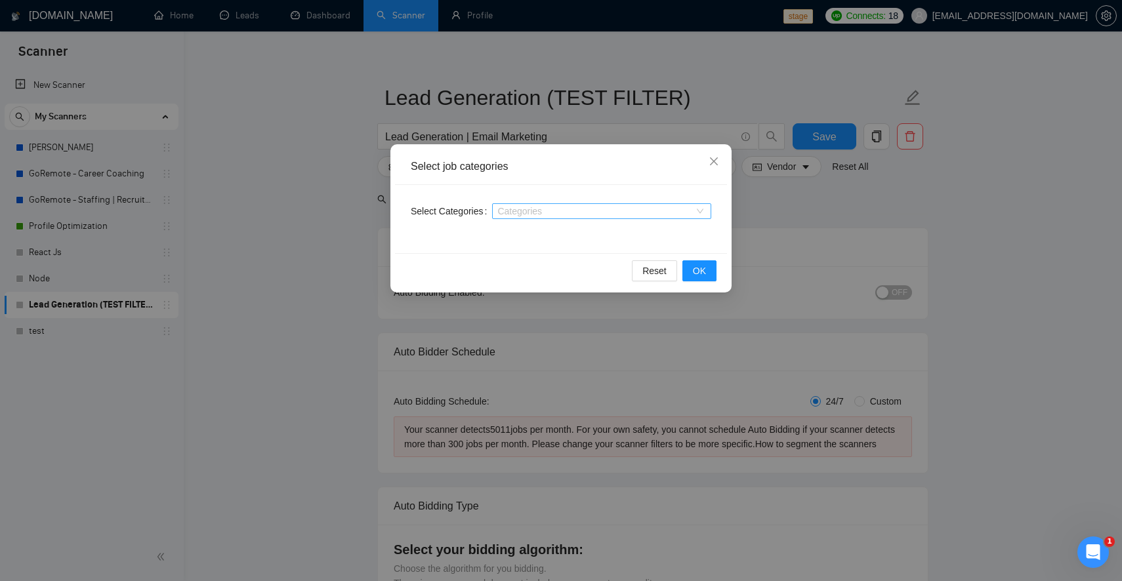
click at [529, 207] on div at bounding box center [594, 211] width 199 height 10
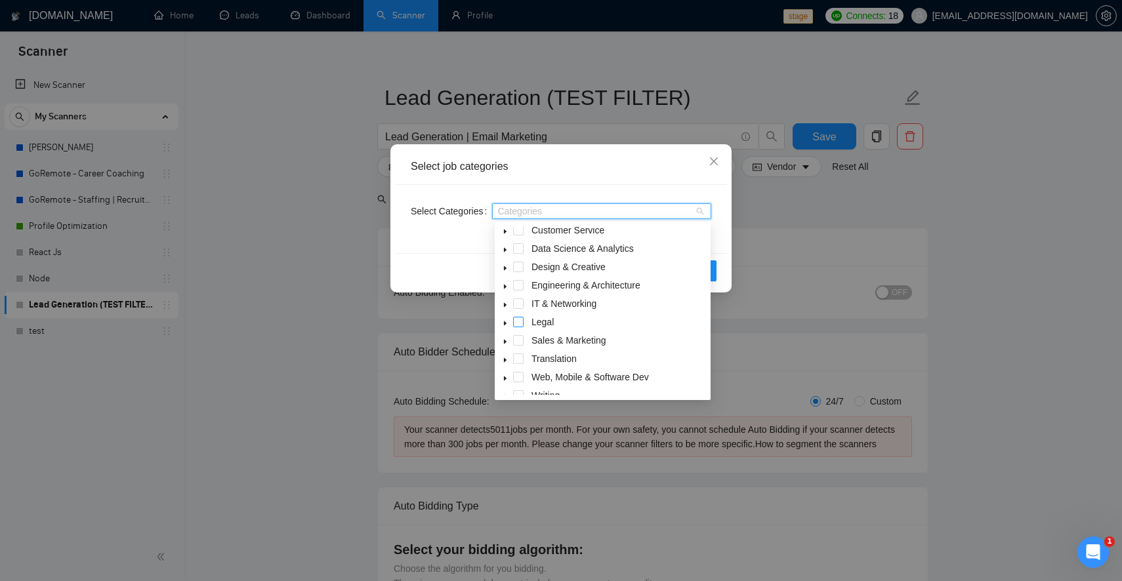
scroll to position [40, 0]
click at [521, 346] on span at bounding box center [518, 342] width 10 height 10
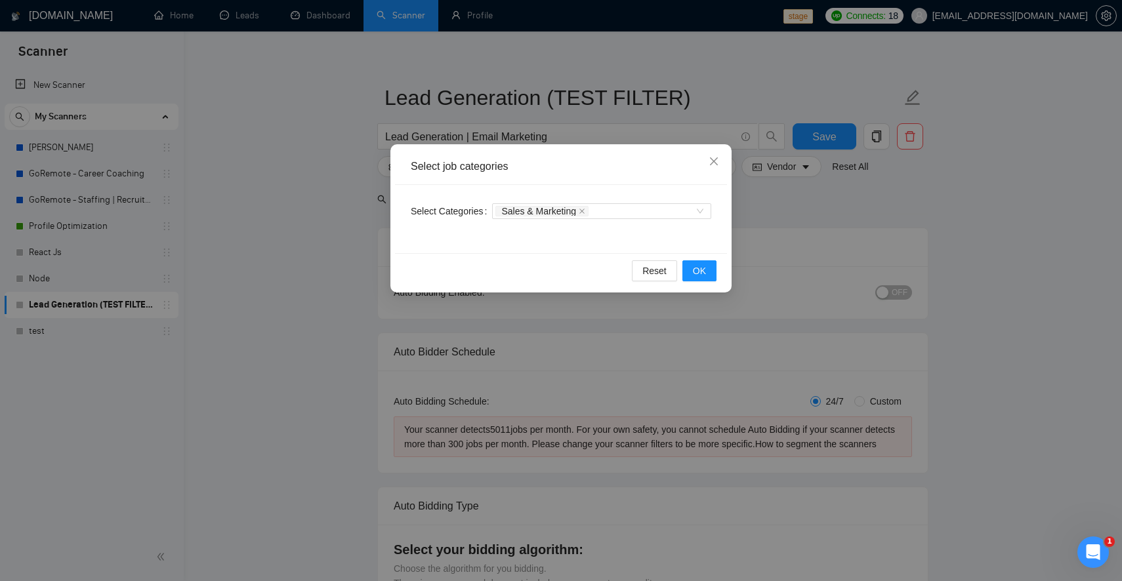
click at [346, 367] on div "Select job categories Select Categories Sales & Marketing Reset OK" at bounding box center [561, 290] width 1122 height 581
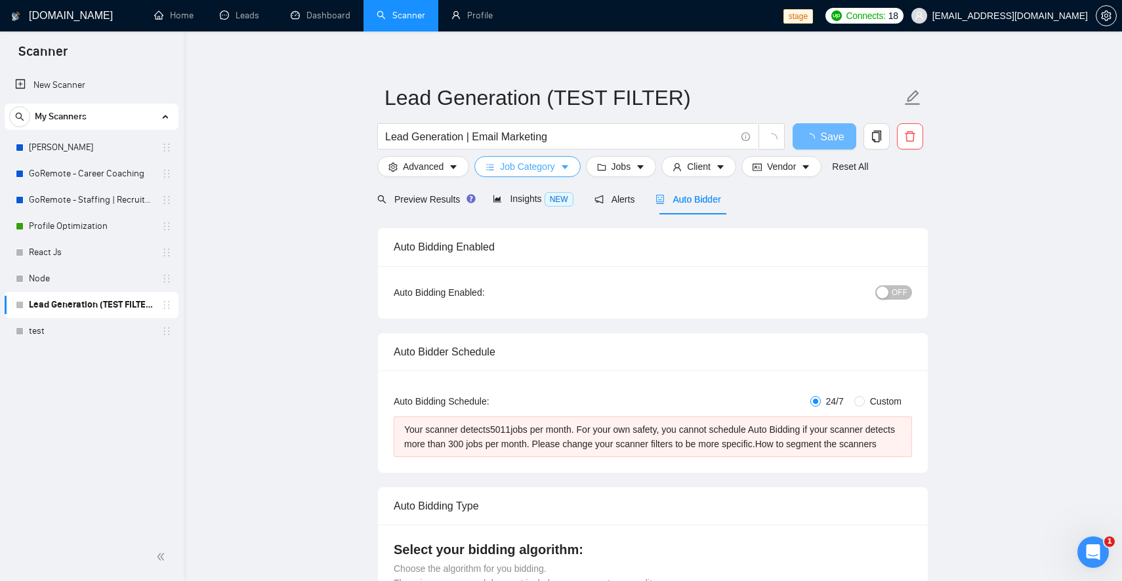
click at [518, 170] on span "Job Category" at bounding box center [527, 166] width 54 height 14
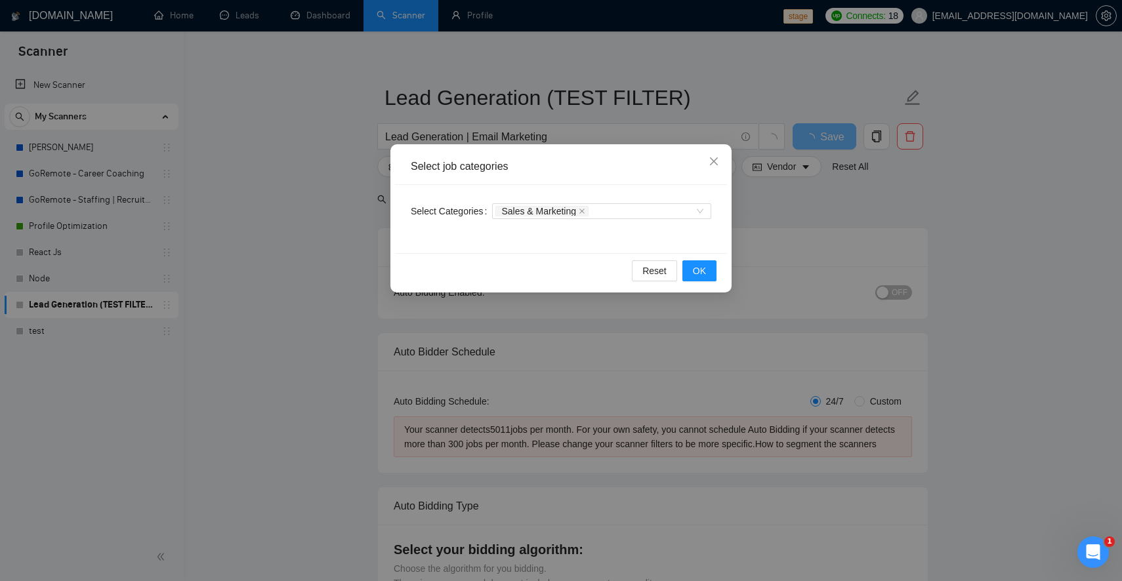
click at [301, 337] on div "Select job categories Select Categories Sales & Marketing Reset OK" at bounding box center [561, 290] width 1122 height 581
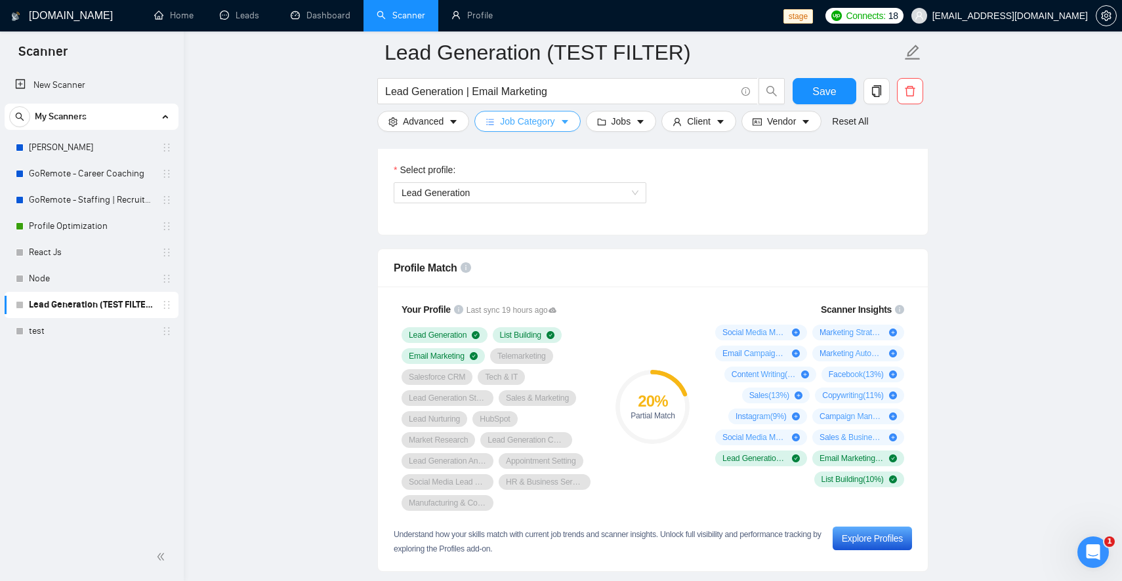
scroll to position [799, 0]
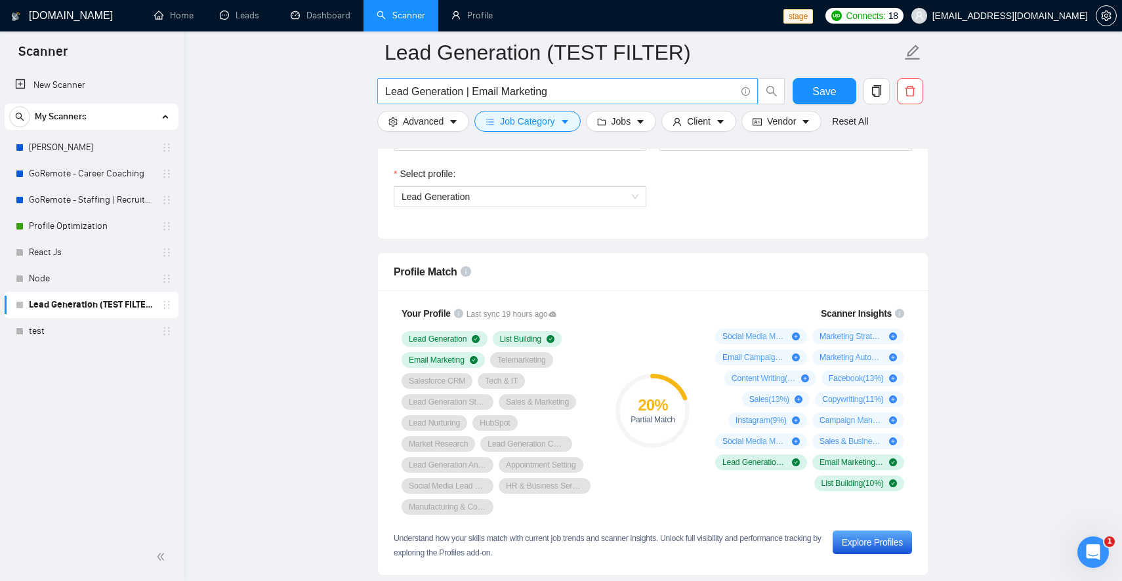
click at [596, 97] on input "Lead Generation | Email Marketing" at bounding box center [560, 91] width 350 height 16
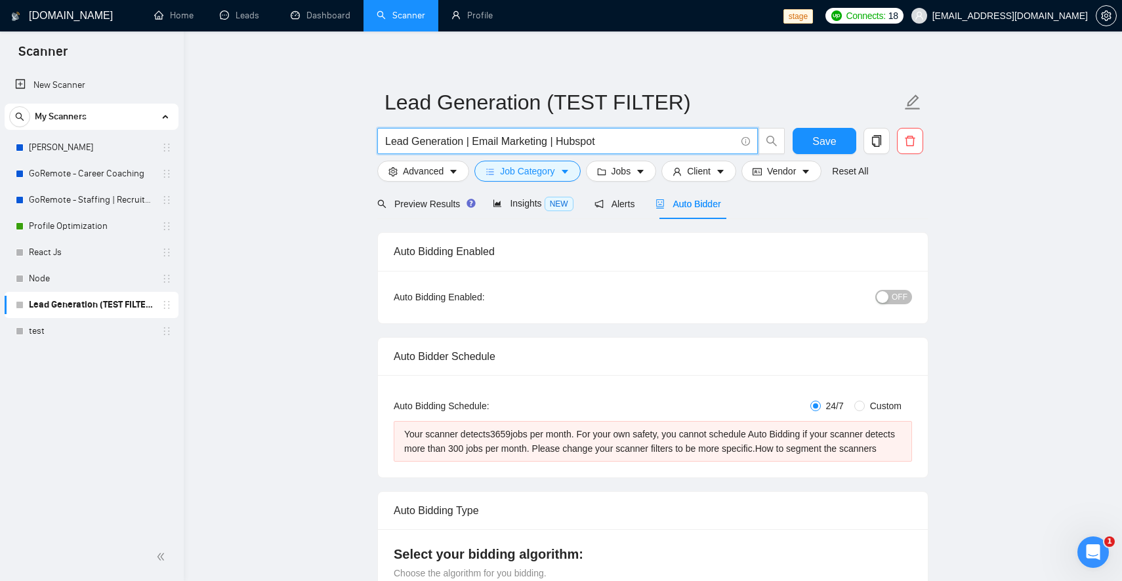
scroll to position [2, 0]
click at [469, 145] on input "Lead Generation | Email Marketing" at bounding box center [560, 143] width 350 height 16
type input "Lead Generation && Email Marketing"
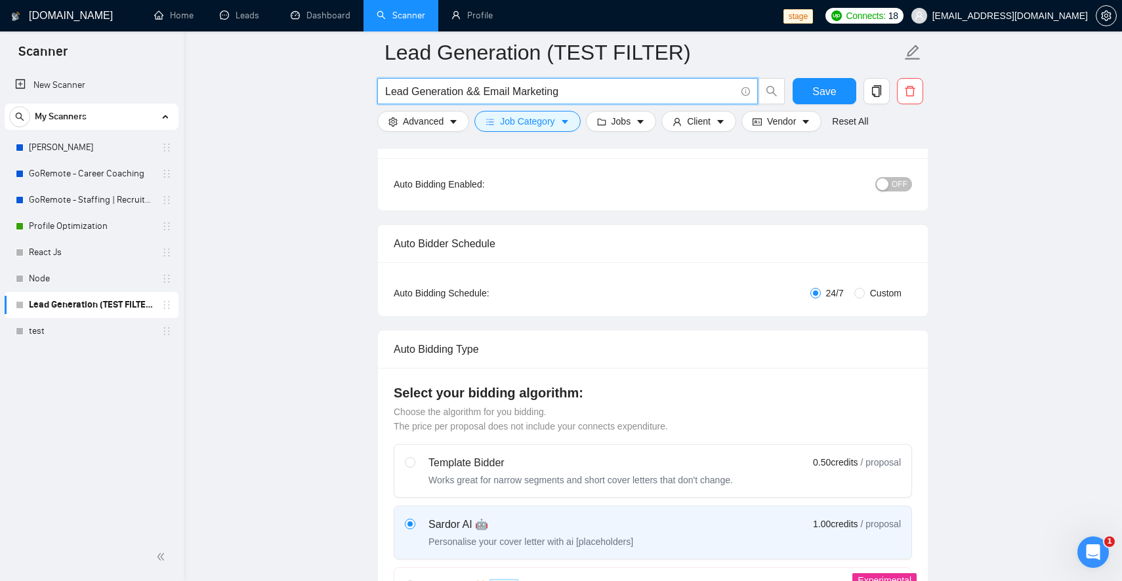
scroll to position [0, 0]
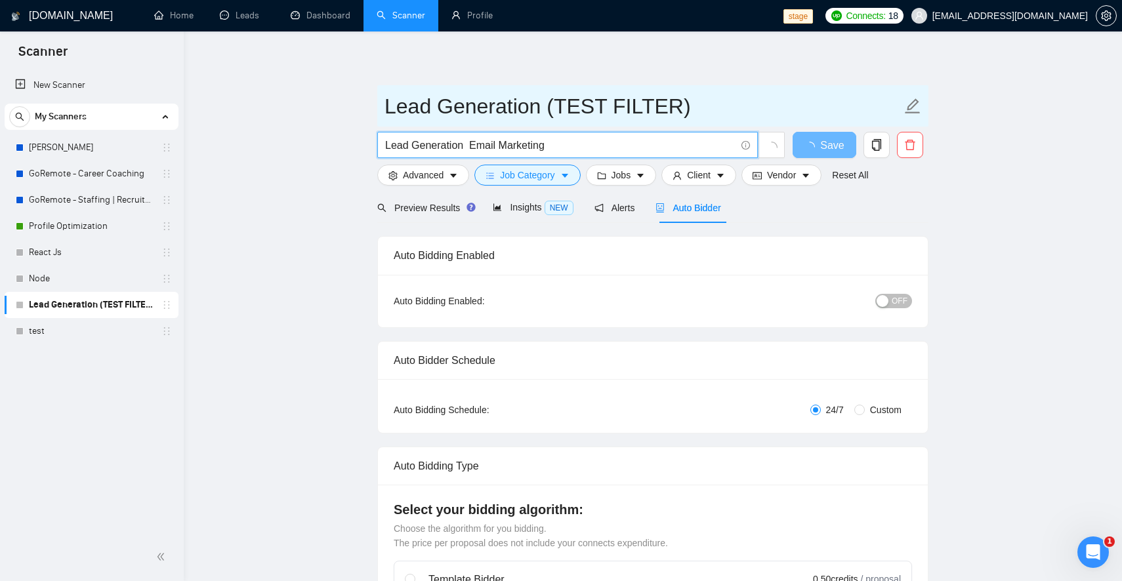
type input "Lead Generation & Email Marketing"
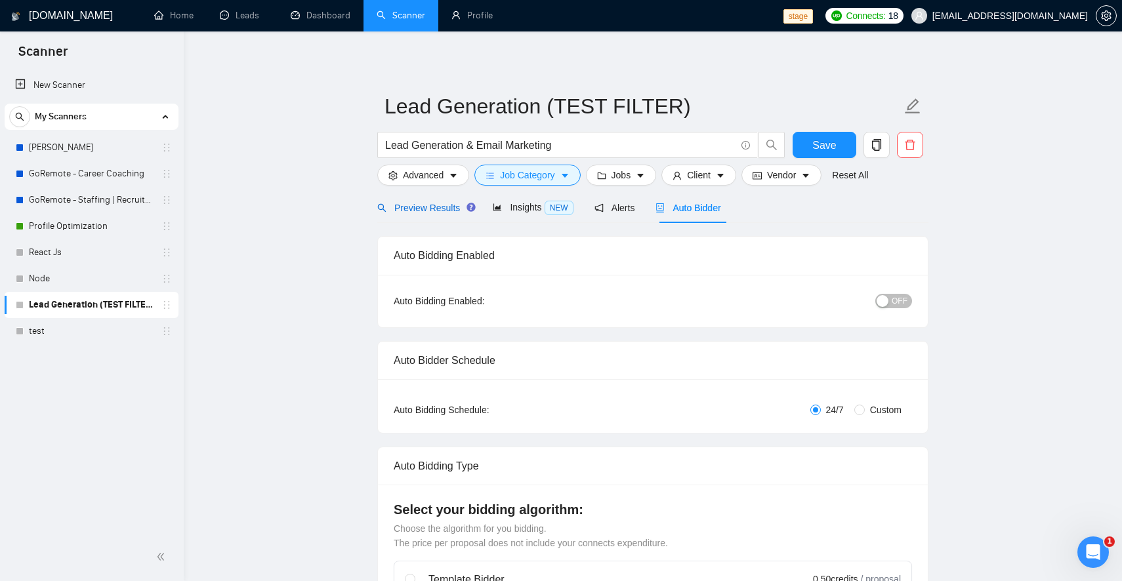
click at [418, 210] on span "Preview Results" at bounding box center [424, 208] width 94 height 10
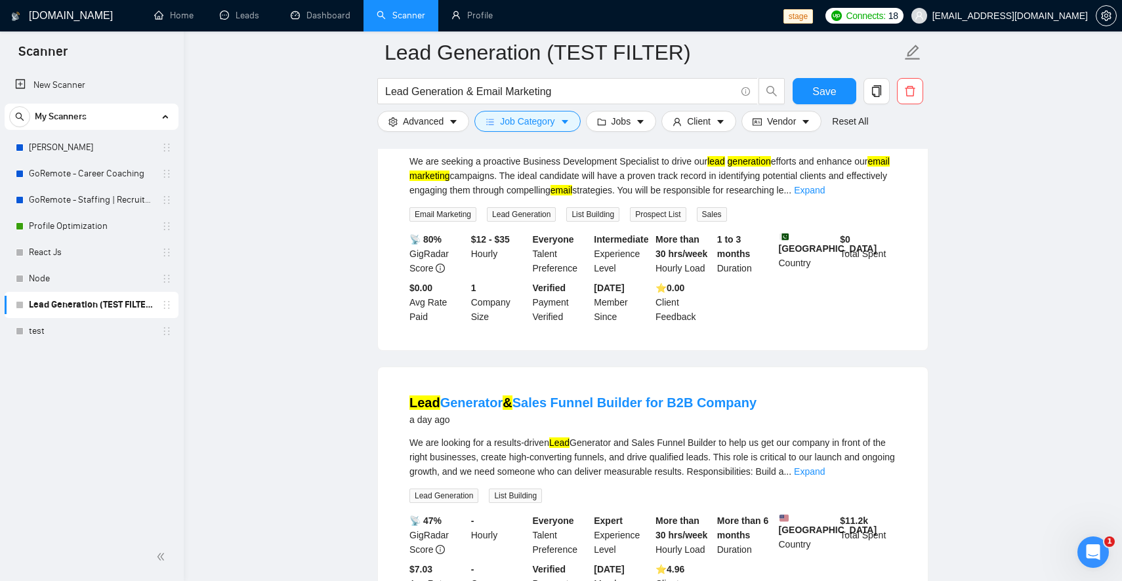
scroll to position [472, 0]
click at [474, 91] on input "Lead Generation & Email Marketing" at bounding box center [560, 91] width 350 height 16
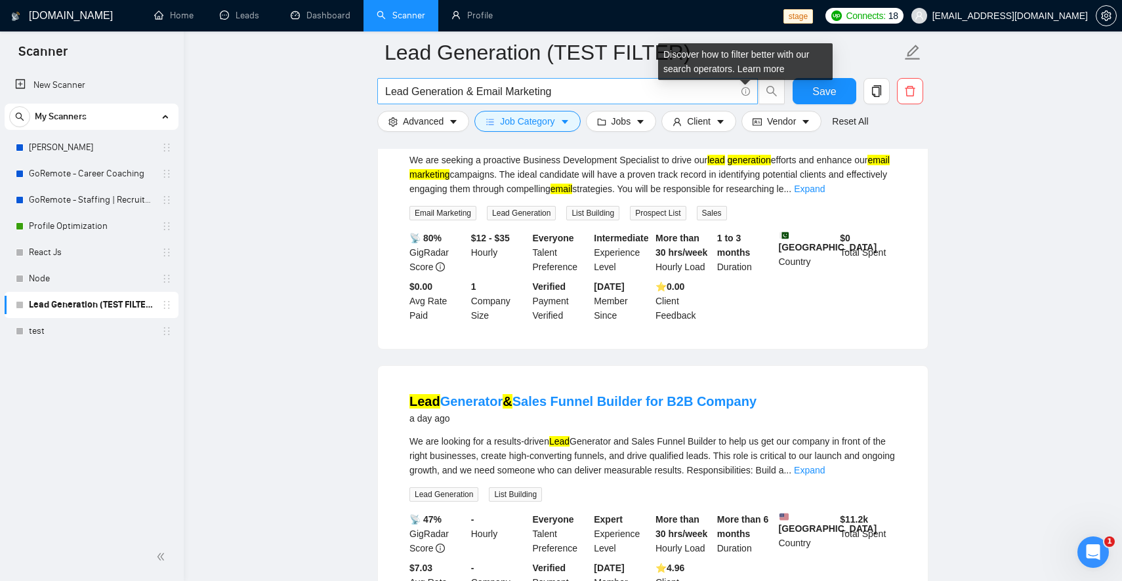
click at [744, 91] on icon "info-circle" at bounding box center [745, 91] width 9 height 9
click at [757, 60] on div "Discover how to filter better with our search operators. Learn more" at bounding box center [745, 61] width 174 height 37
click at [760, 71] on link "Learn more" at bounding box center [760, 69] width 47 height 10
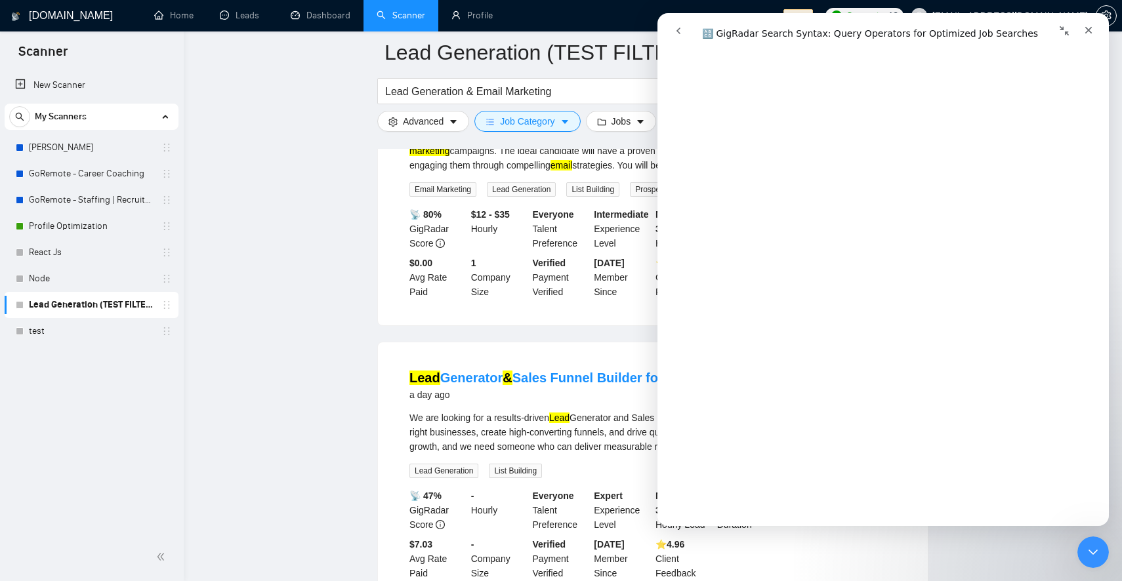
scroll to position [1545, 0]
drag, startPoint x: 472, startPoint y: 88, endPoint x: 514, endPoint y: 144, distance: 69.4
click at [473, 89] on input "Lead Generation & Email Marketing" at bounding box center [560, 91] width 350 height 16
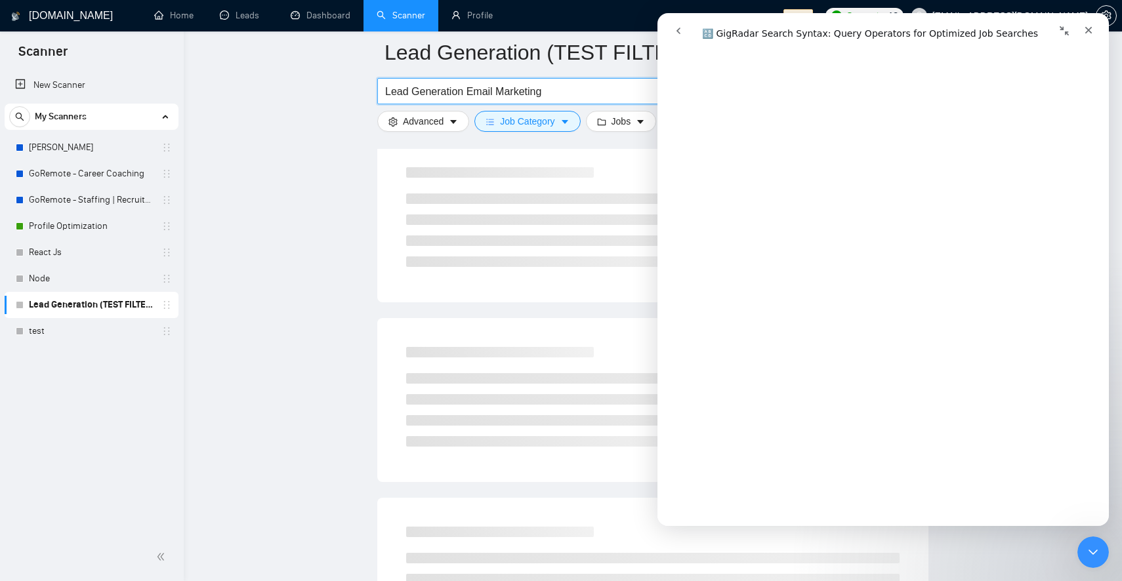
scroll to position [2169, 0]
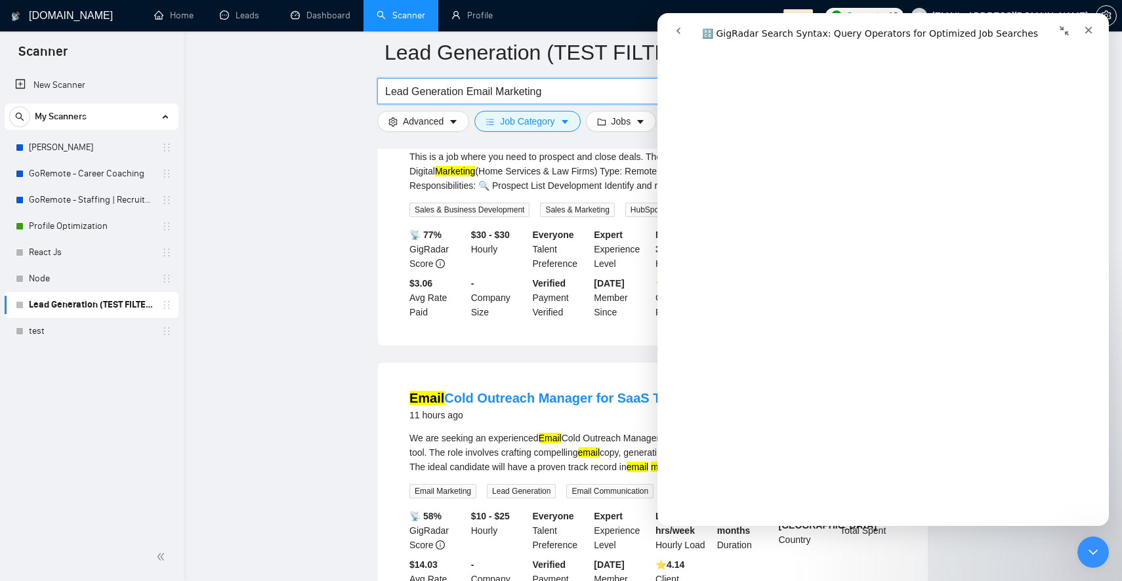
type input "Lead Generation Email Marketing"
click at [1087, 31] on icon "Close" at bounding box center [1088, 30] width 7 height 7
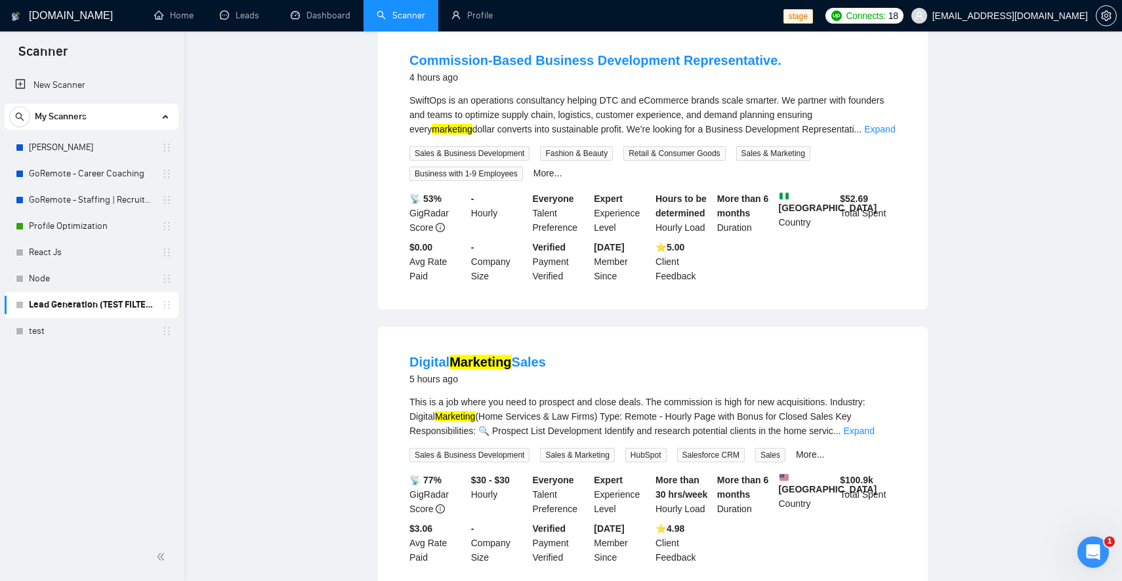
scroll to position [0, 0]
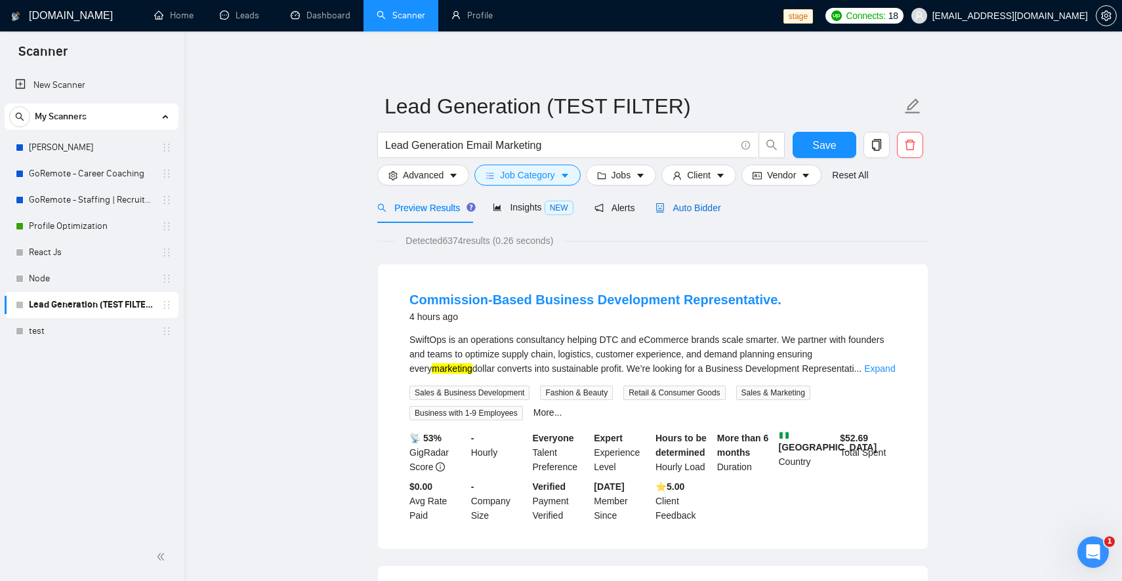
click at [706, 208] on span "Auto Bidder" at bounding box center [687, 208] width 65 height 10
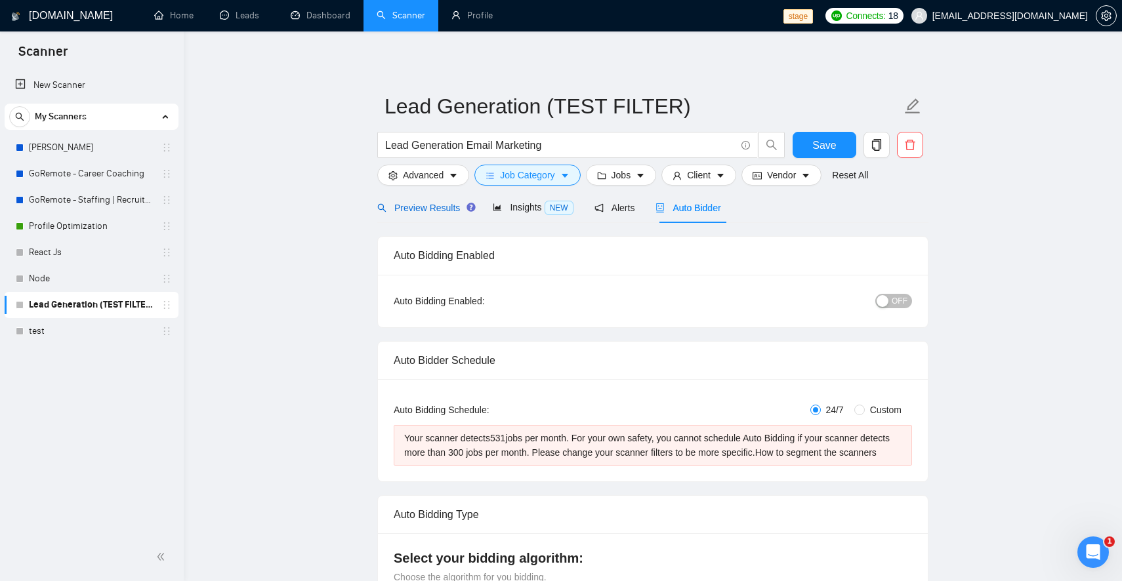
click at [414, 210] on span "Preview Results" at bounding box center [424, 208] width 94 height 10
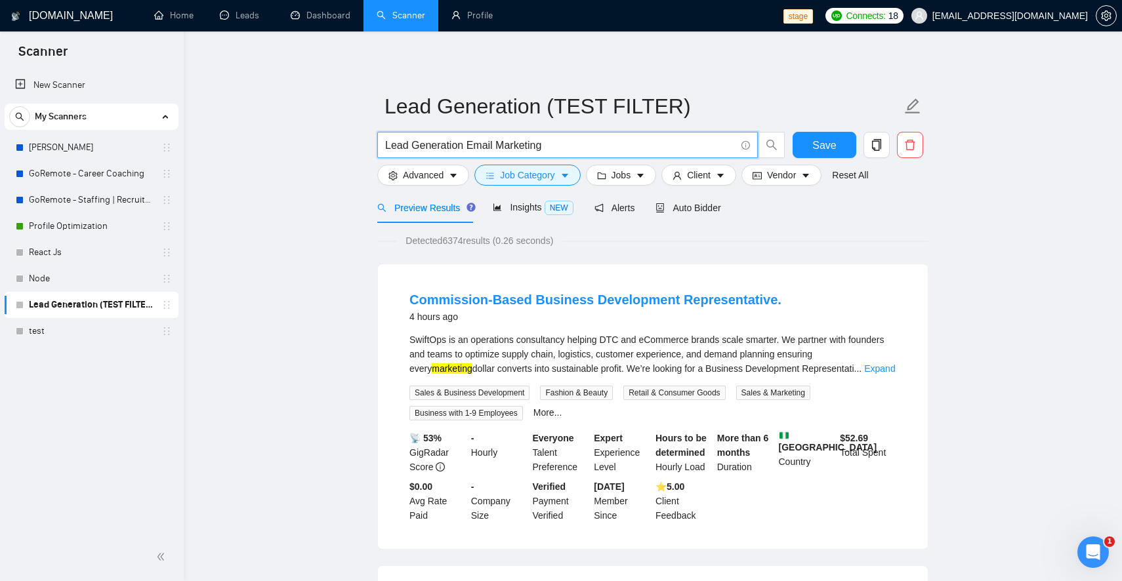
click at [583, 150] on input "Lead Generation Email Marketing" at bounding box center [560, 145] width 350 height 16
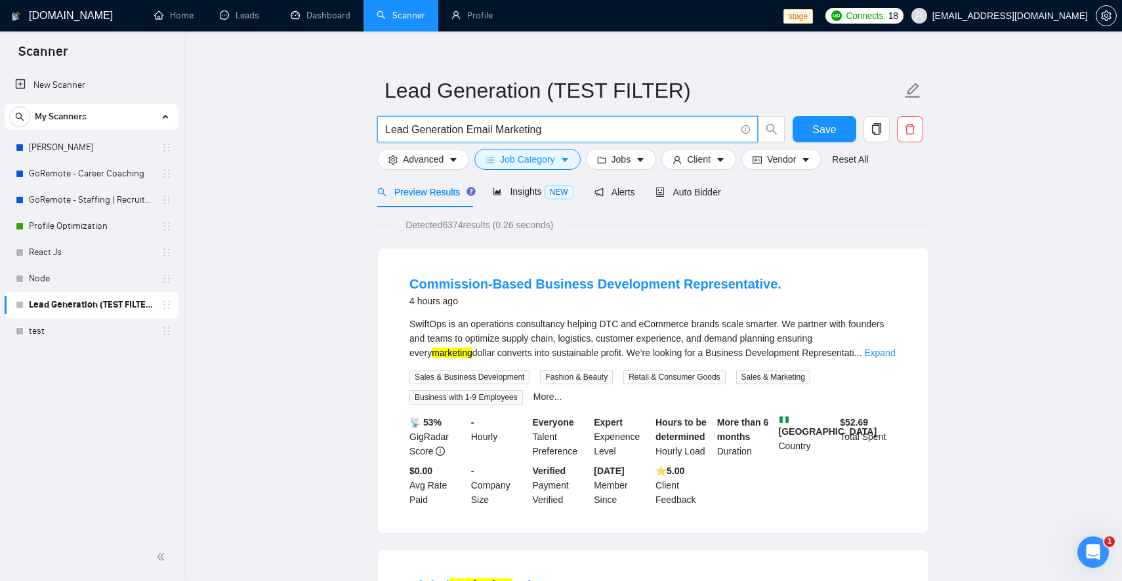
scroll to position [9, 0]
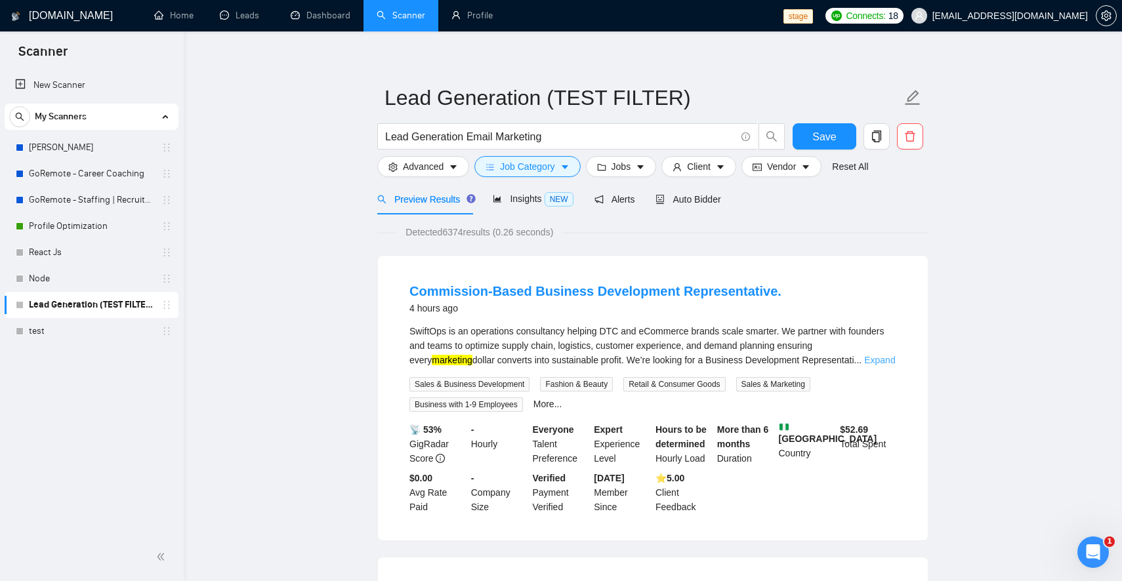
click at [875, 357] on link "Expand" at bounding box center [879, 360] width 31 height 10
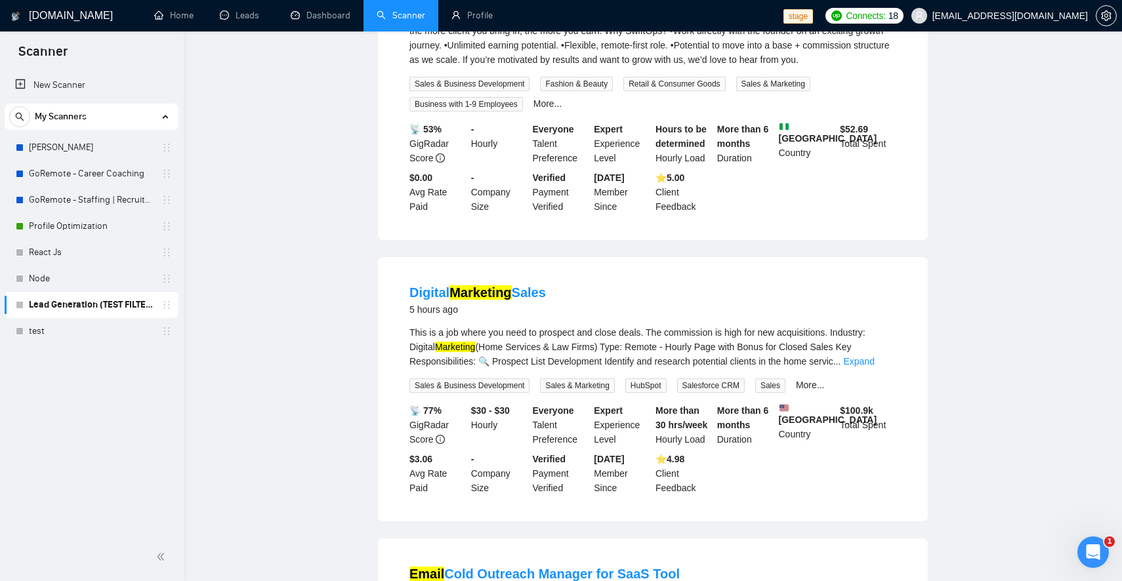
scroll to position [0, 0]
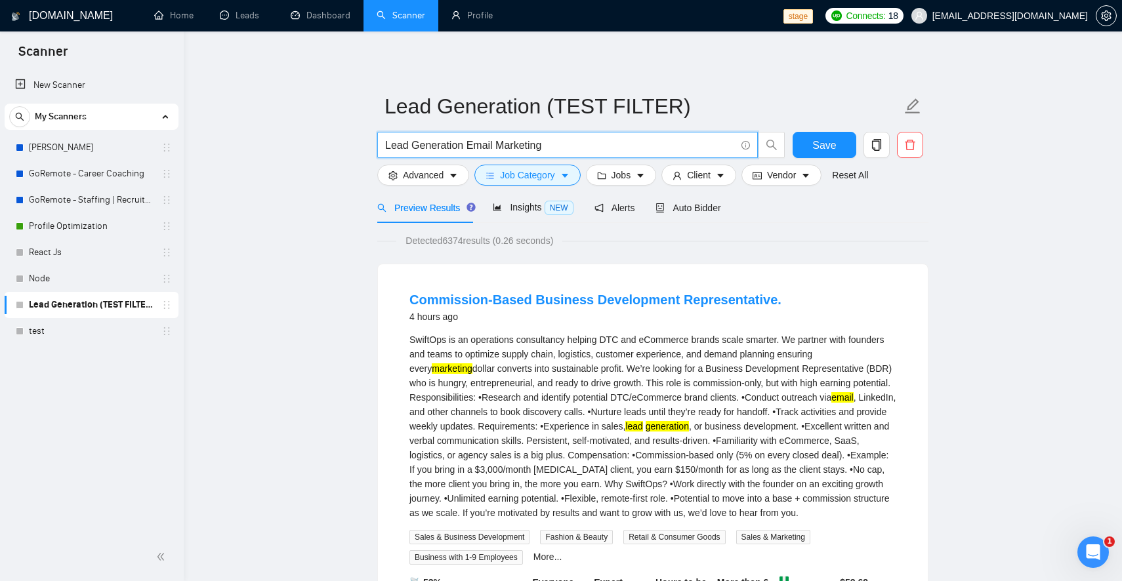
click at [603, 146] on input "Lead Generation Email Marketing" at bounding box center [560, 145] width 350 height 16
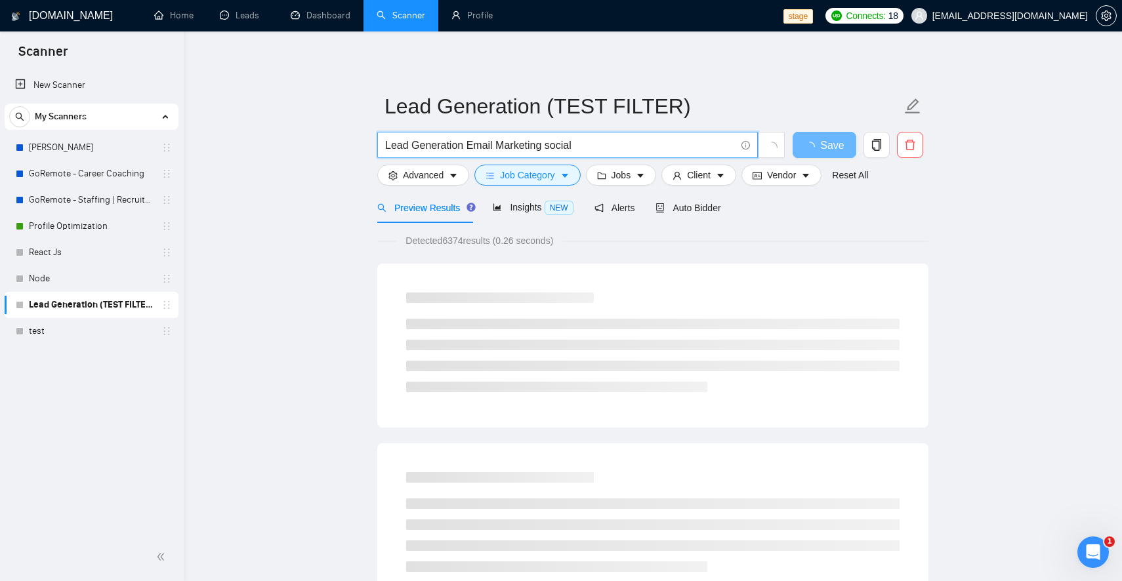
type input "Lead Generation Email Marketing social"
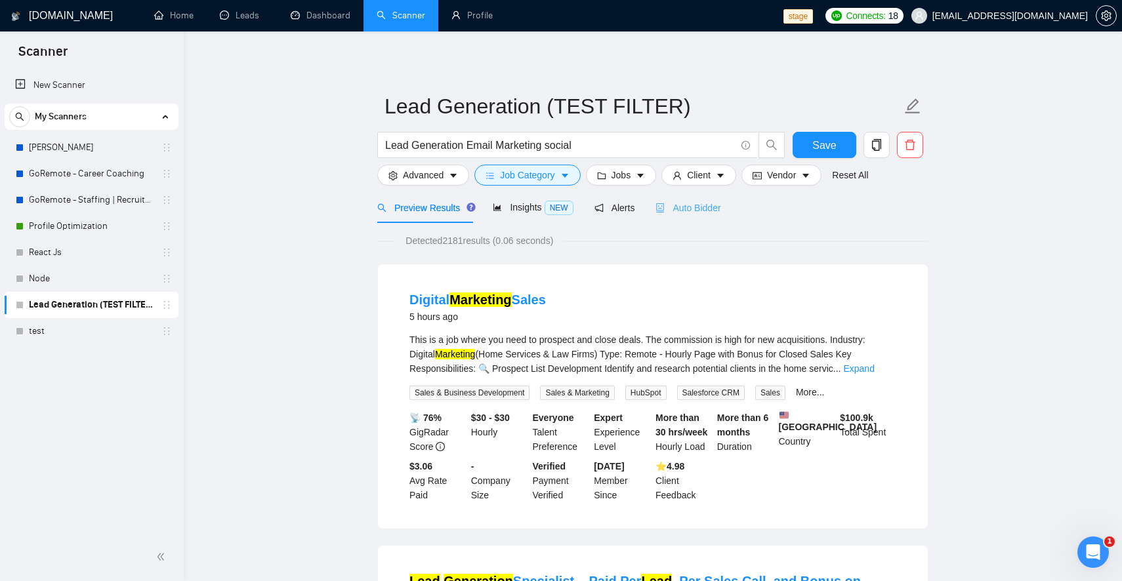
click at [718, 215] on div "Auto Bidder" at bounding box center [687, 207] width 65 height 31
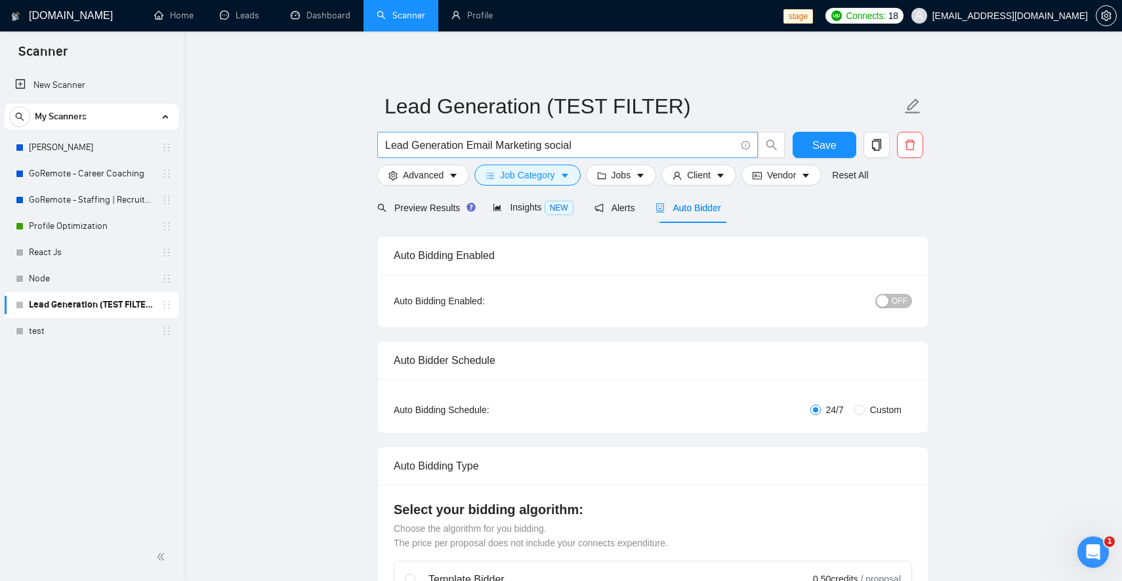
click at [591, 150] on input "Lead Generation Email Marketing social" at bounding box center [560, 145] width 350 height 16
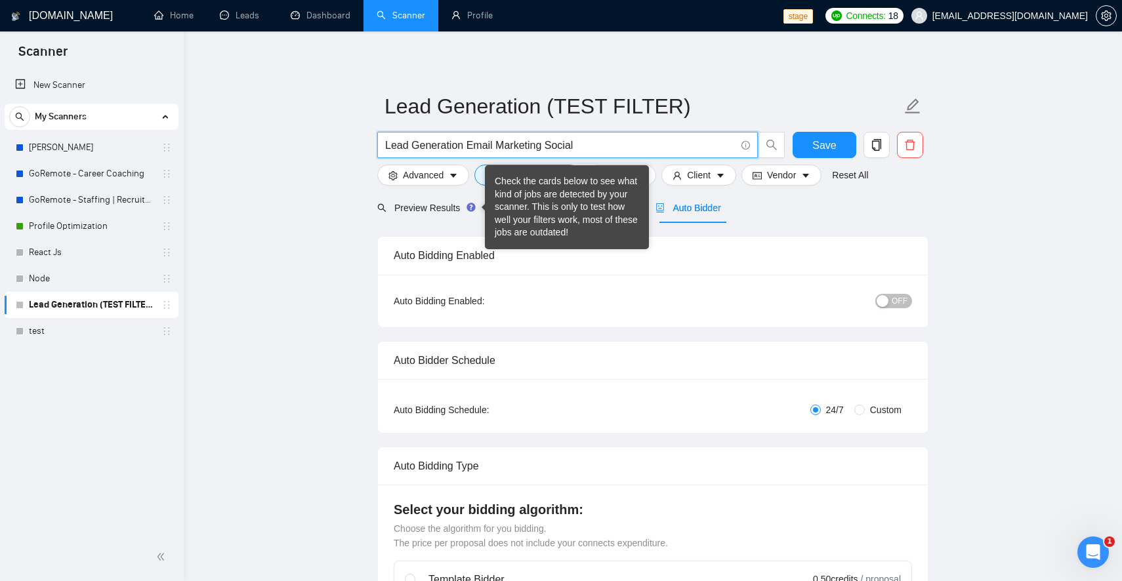
type input "Lead Generation Email Marketing Social"
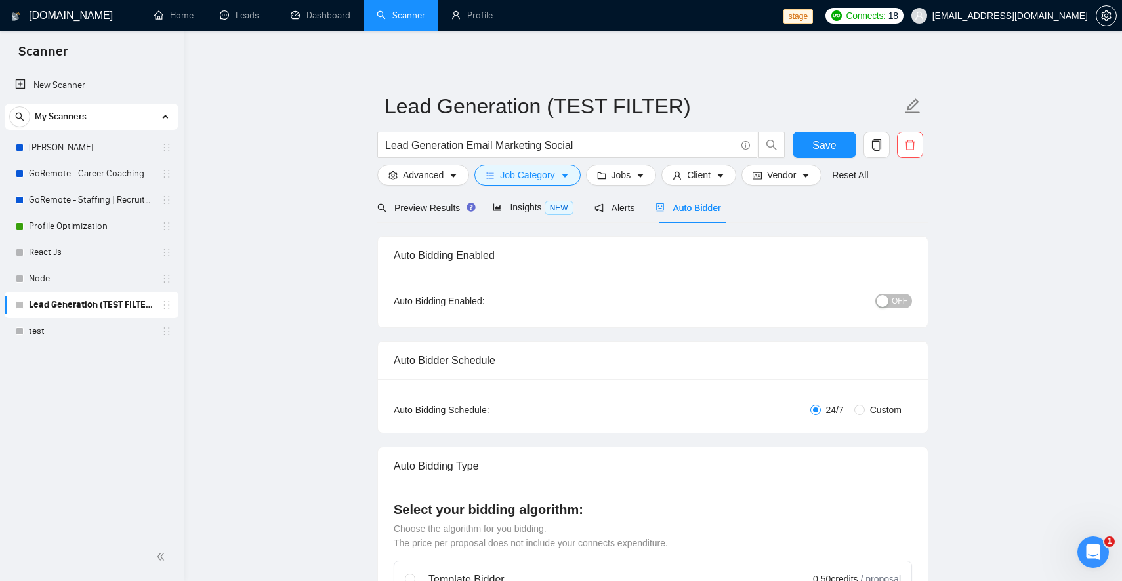
click at [425, 203] on span "Preview Results" at bounding box center [424, 208] width 94 height 10
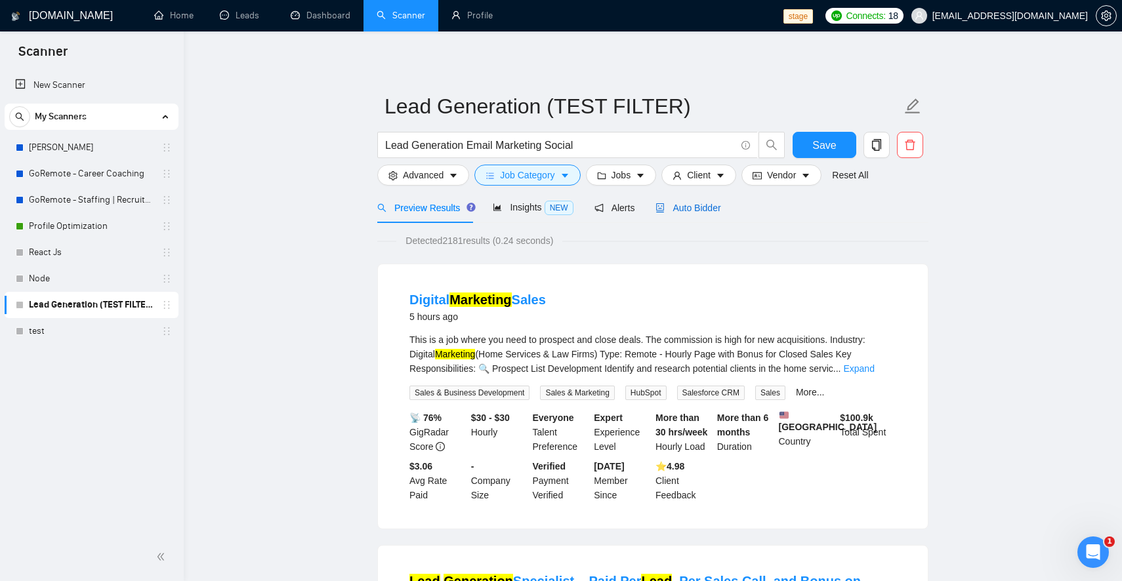
click at [678, 210] on span "Auto Bidder" at bounding box center [687, 208] width 65 height 10
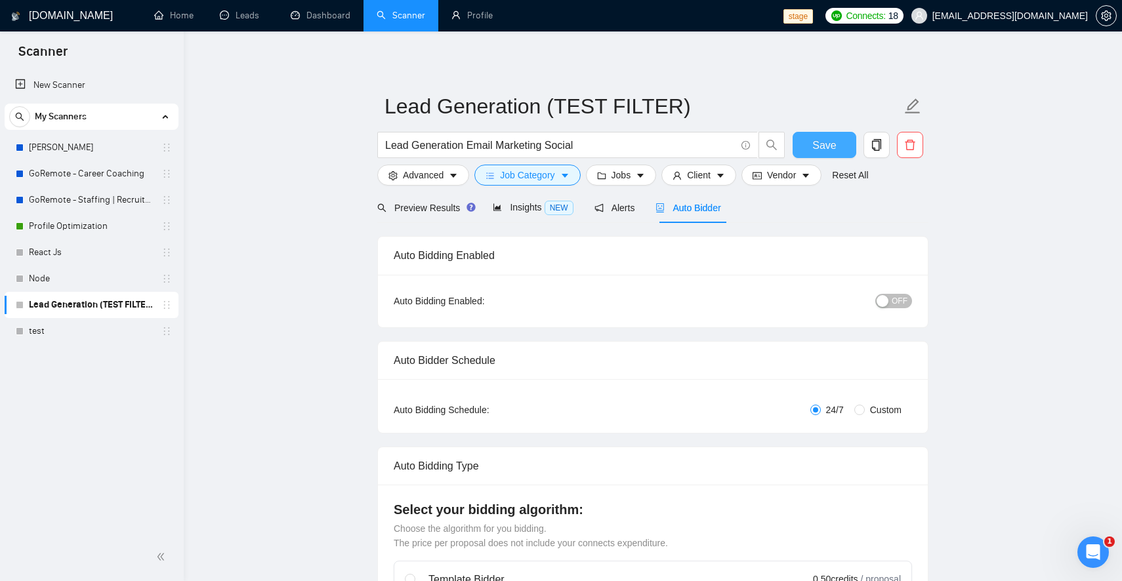
click at [825, 143] on span "Save" at bounding box center [824, 145] width 24 height 16
click at [113, 223] on link "Profile Optimization" at bounding box center [91, 226] width 125 height 26
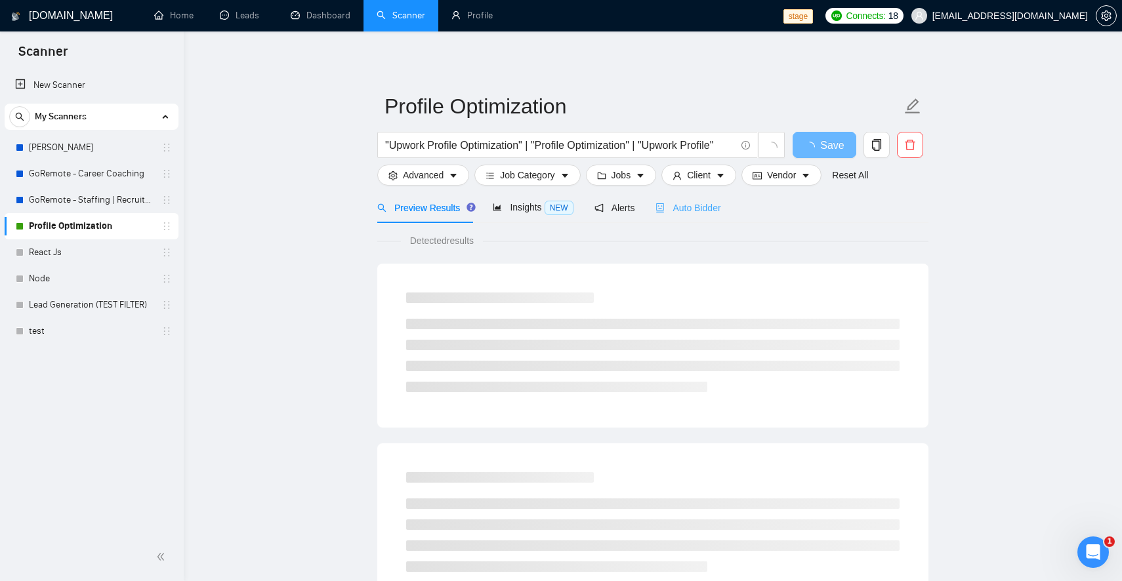
click at [693, 218] on div "Auto Bidder" at bounding box center [687, 207] width 65 height 31
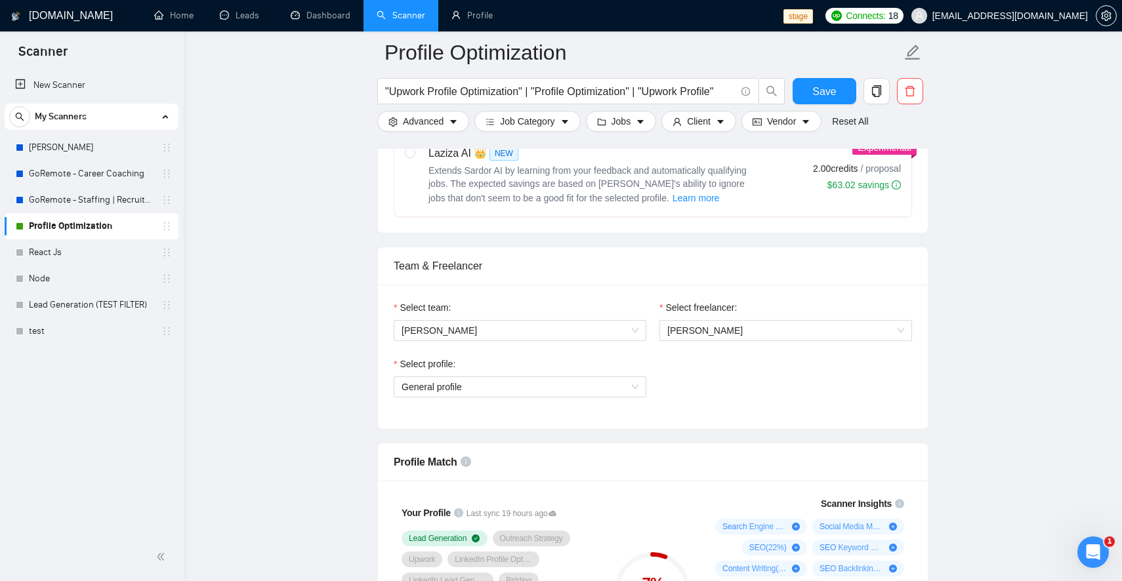
scroll to position [518, 0]
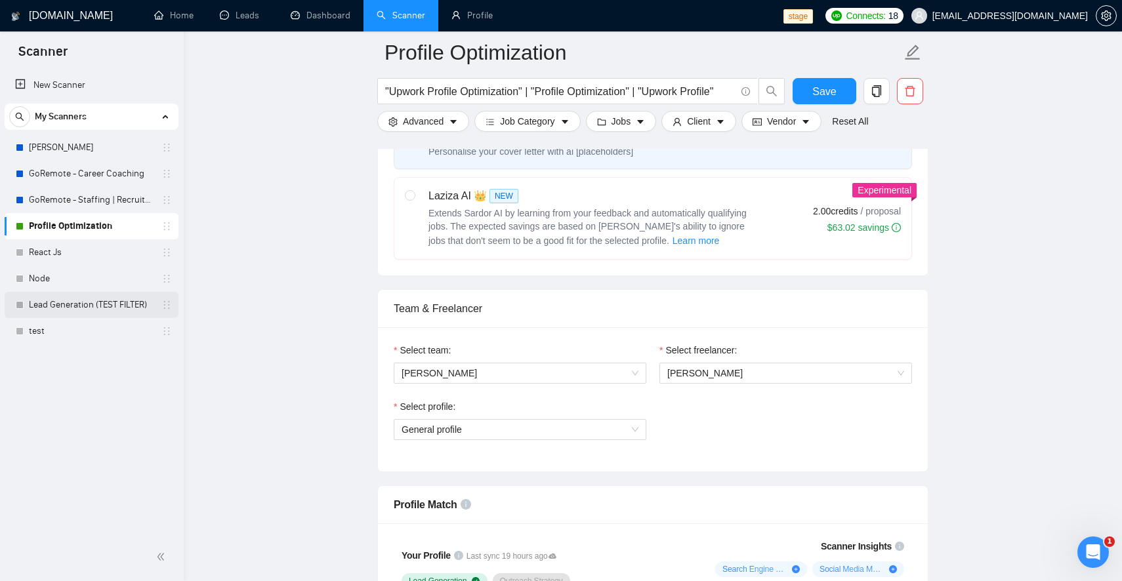
click at [117, 303] on link "Lead Generation (TEST FILTER)" at bounding box center [91, 305] width 125 height 26
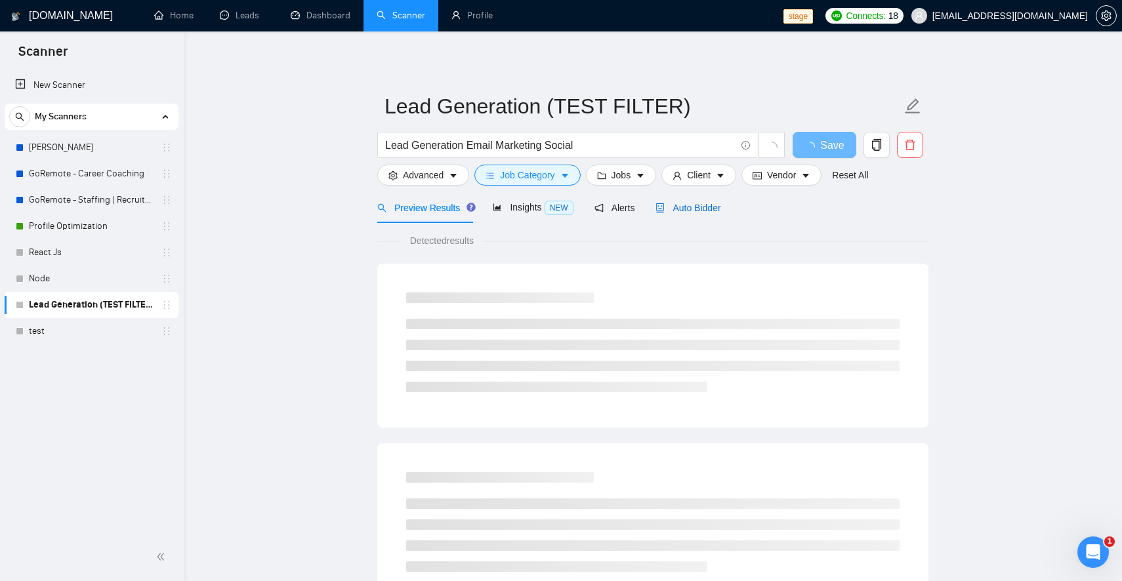
click at [700, 206] on span "Auto Bidder" at bounding box center [687, 208] width 65 height 10
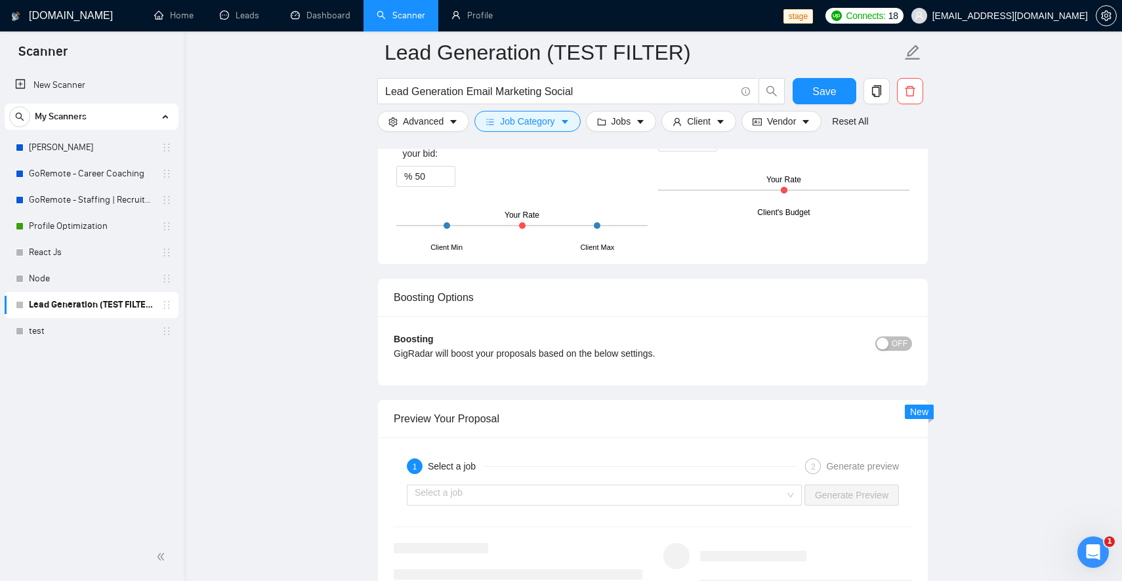
scroll to position [2174, 0]
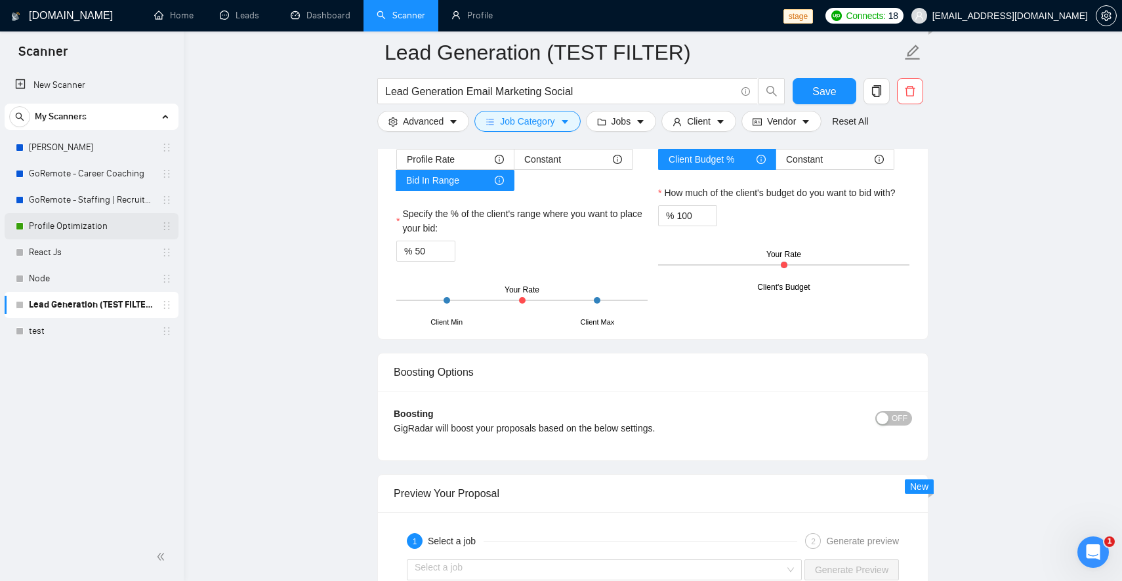
click at [98, 220] on link "Profile Optimization" at bounding box center [91, 226] width 125 height 26
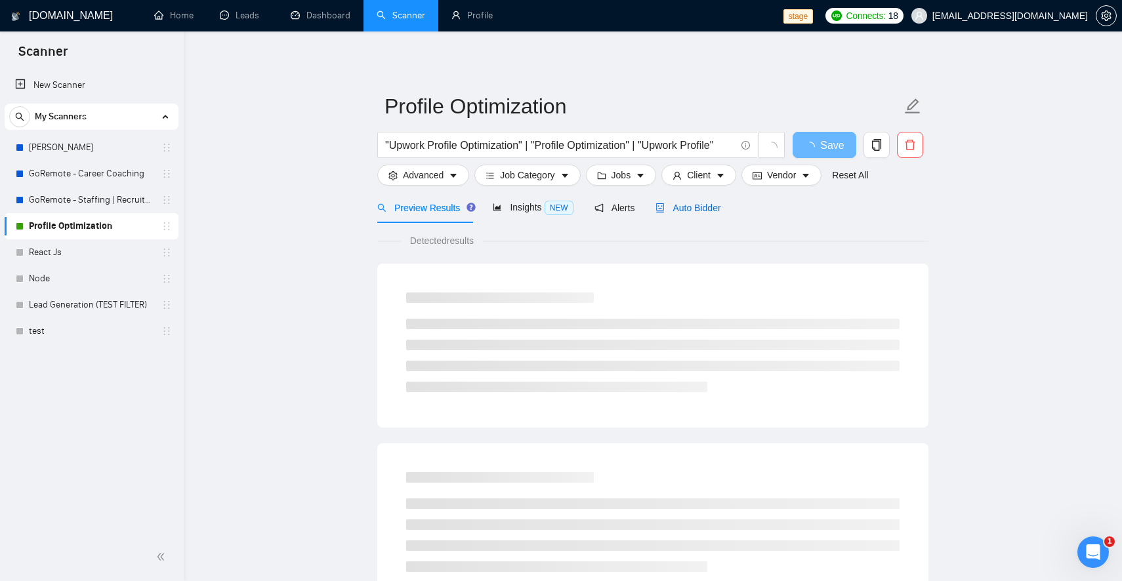
click at [702, 208] on span "Auto Bidder" at bounding box center [687, 208] width 65 height 10
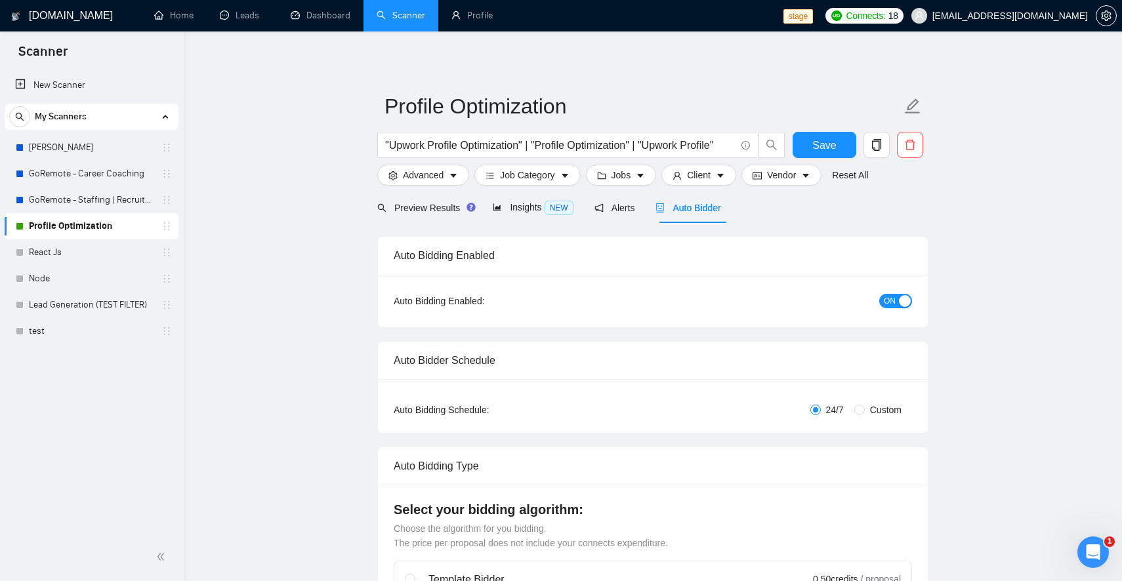
click at [894, 308] on span "ON" at bounding box center [890, 301] width 12 height 14
click at [836, 138] on button "Save" at bounding box center [824, 145] width 64 height 26
click at [107, 306] on link "Lead Generation (TEST FILTER)" at bounding box center [91, 305] width 125 height 26
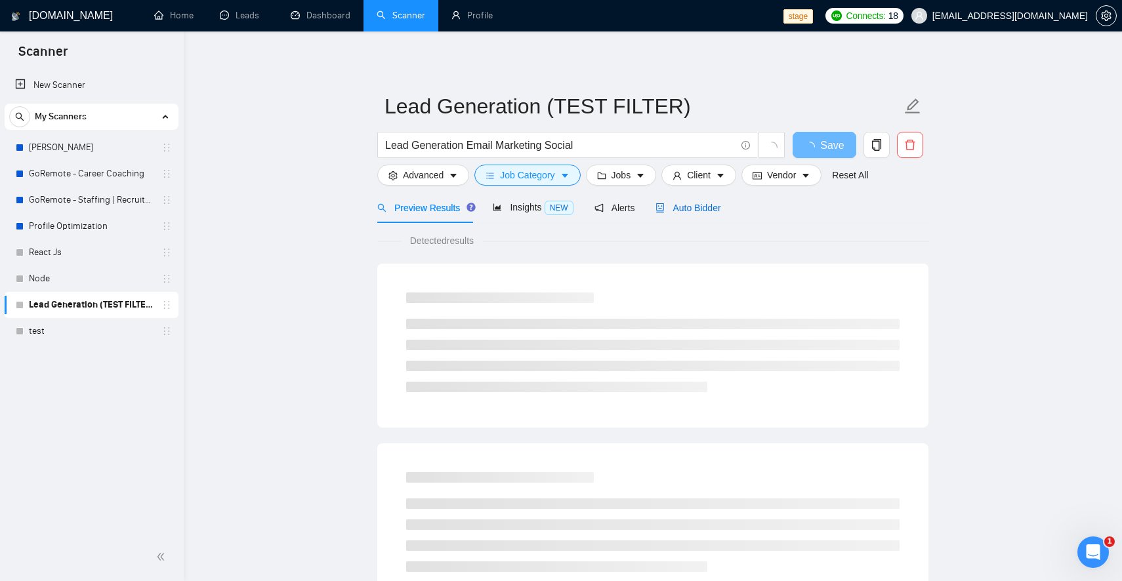
click at [688, 213] on span "Auto Bidder" at bounding box center [687, 208] width 65 height 10
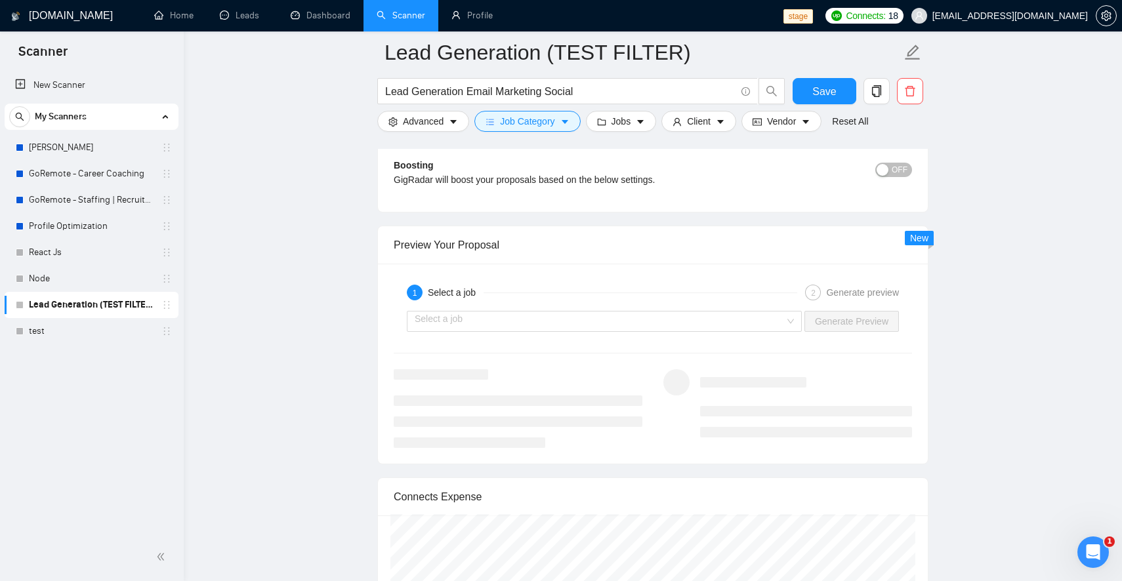
scroll to position [2459, 0]
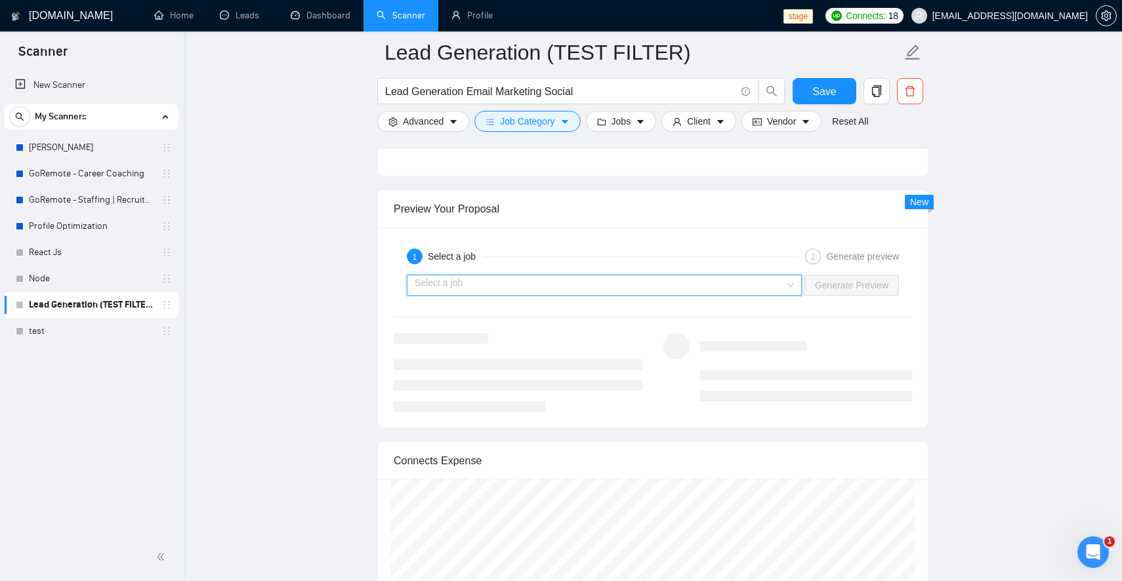
click at [643, 295] on input "search" at bounding box center [600, 286] width 370 height 20
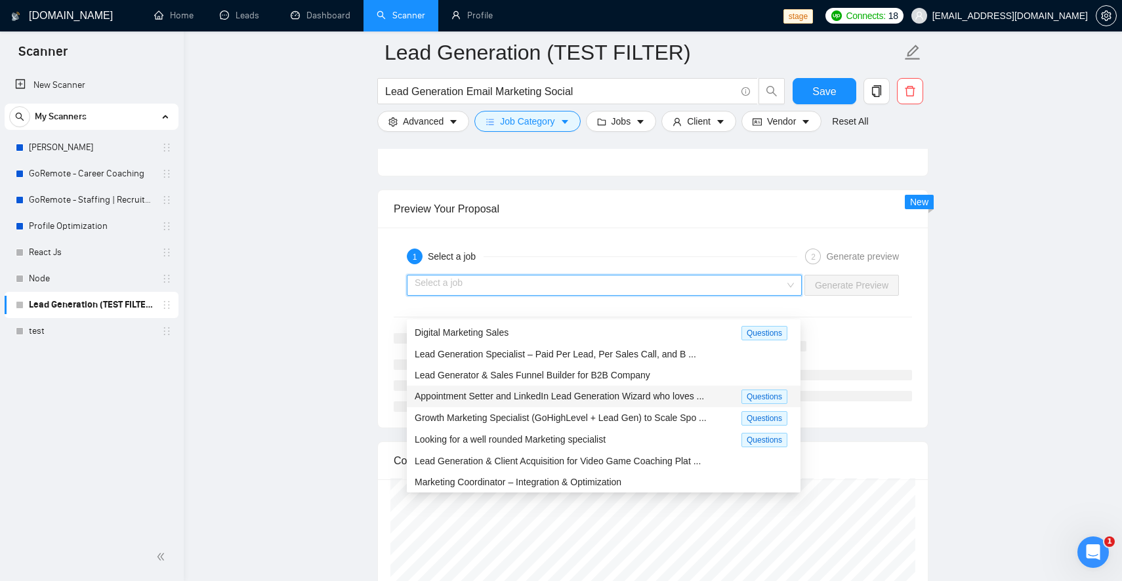
click at [602, 407] on div "Growth Marketing Specialist (GoHighLevel + Lead Gen) to Scale Spo ... Questions" at bounding box center [604, 418] width 394 height 22
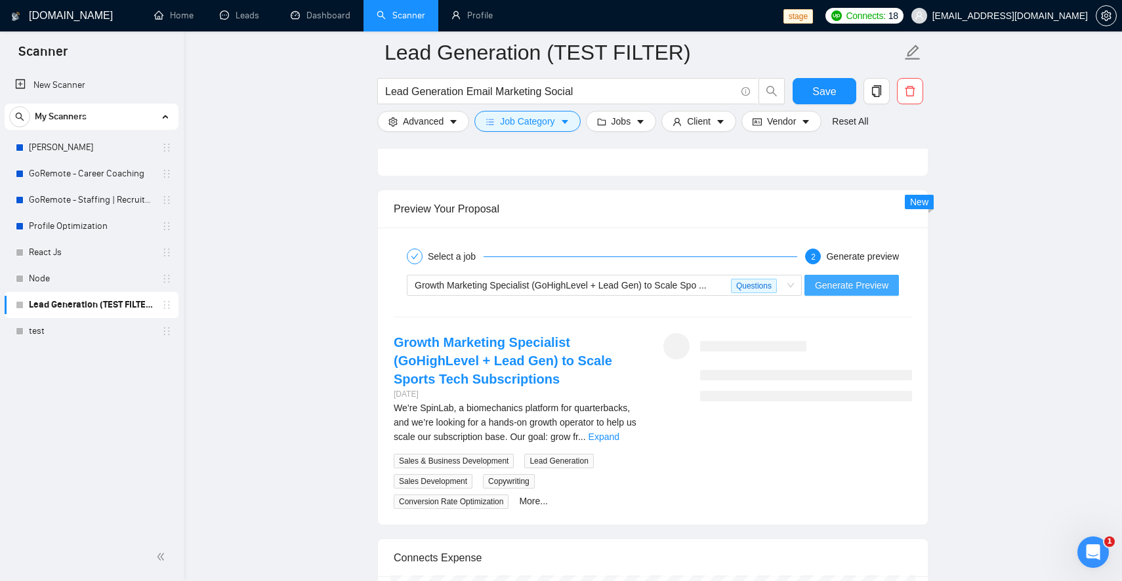
click at [834, 293] on span "Generate Preview" at bounding box center [851, 285] width 73 height 14
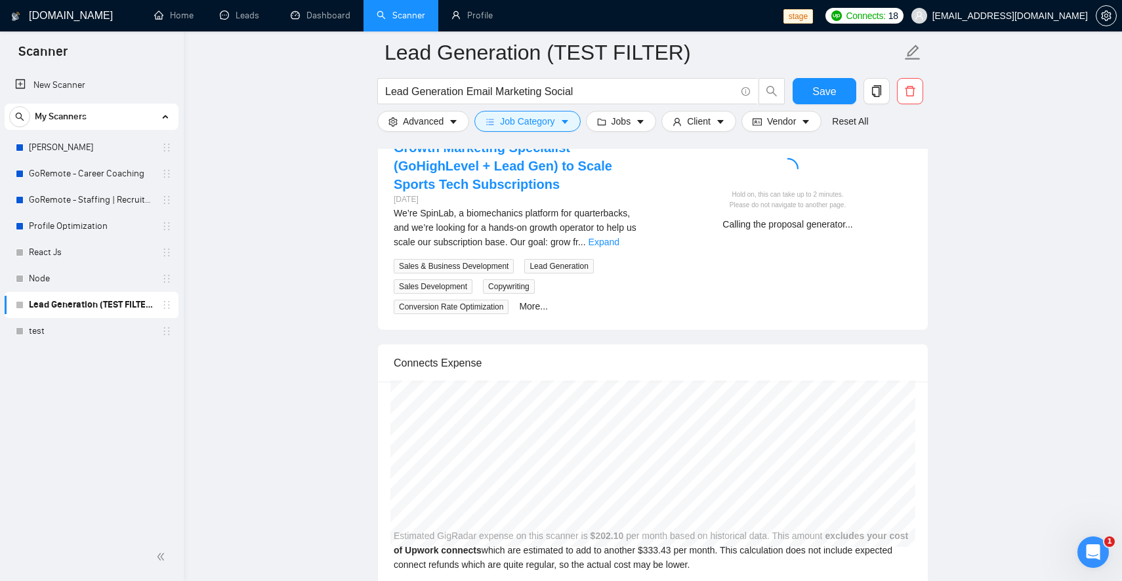
scroll to position [2649, 0]
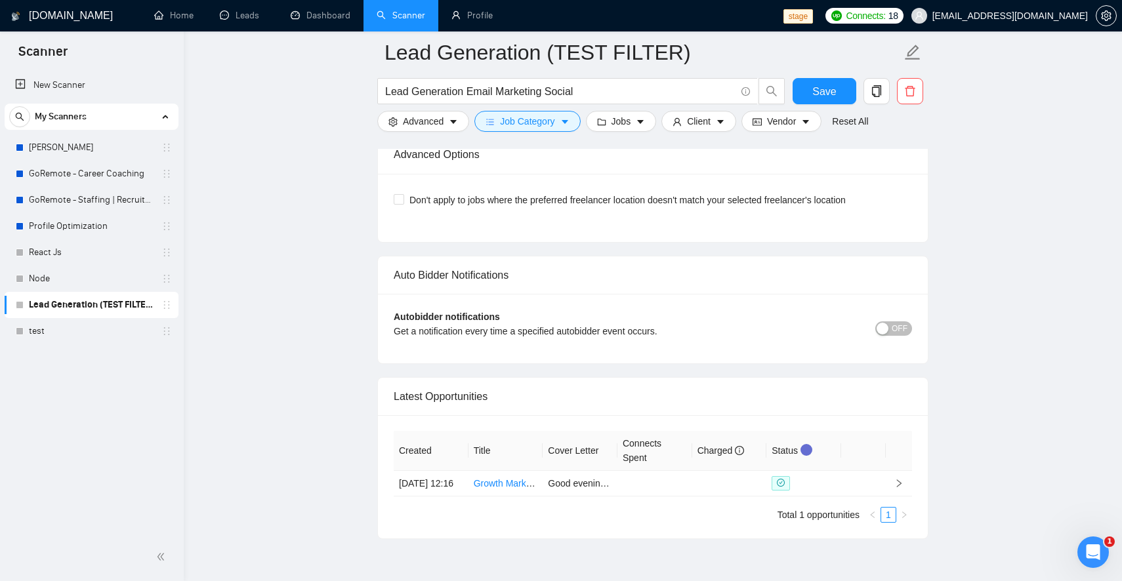
scroll to position [3116, 0]
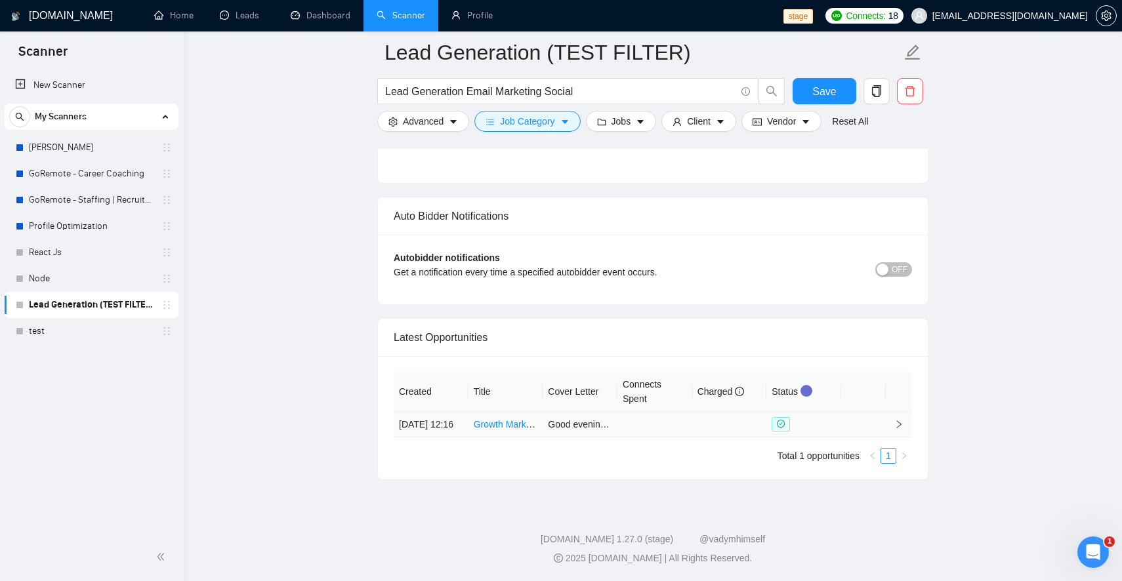
click at [671, 427] on td at bounding box center [654, 425] width 75 height 26
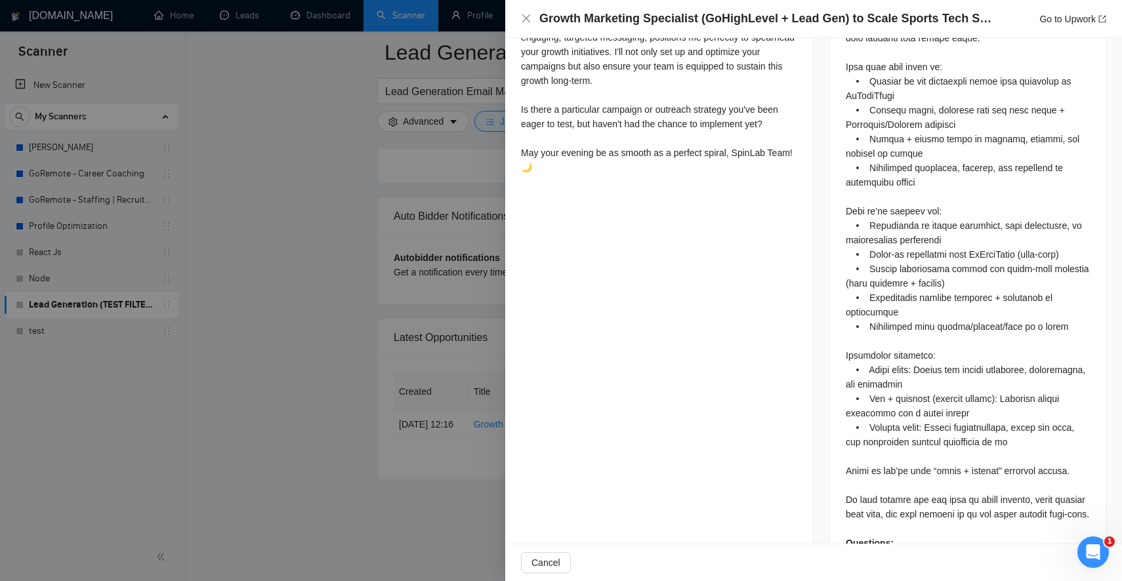
scroll to position [832, 0]
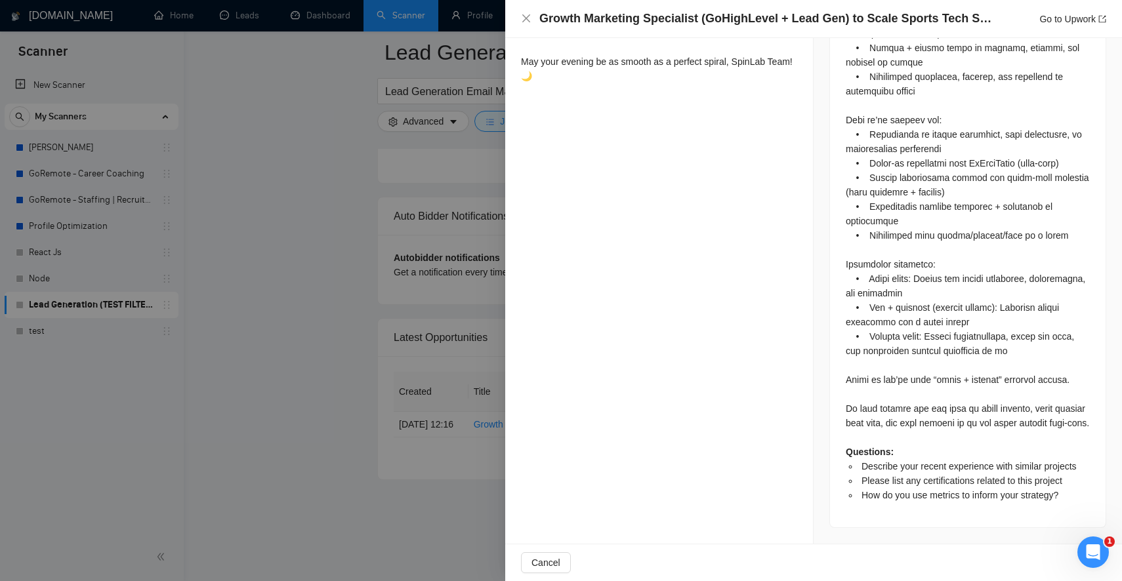
click at [327, 445] on div at bounding box center [561, 290] width 1122 height 581
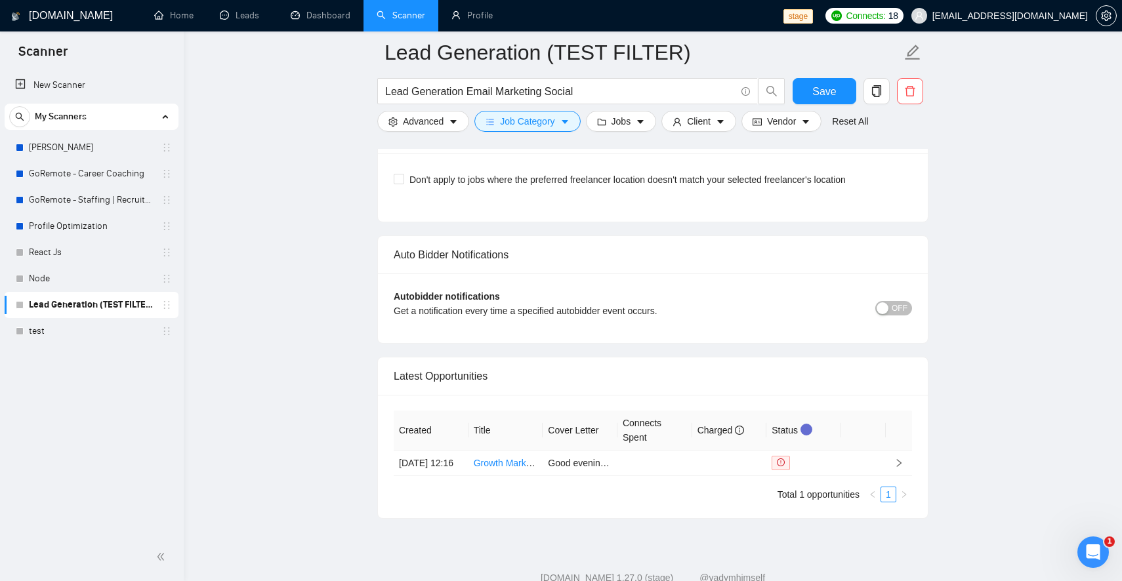
scroll to position [3105, 0]
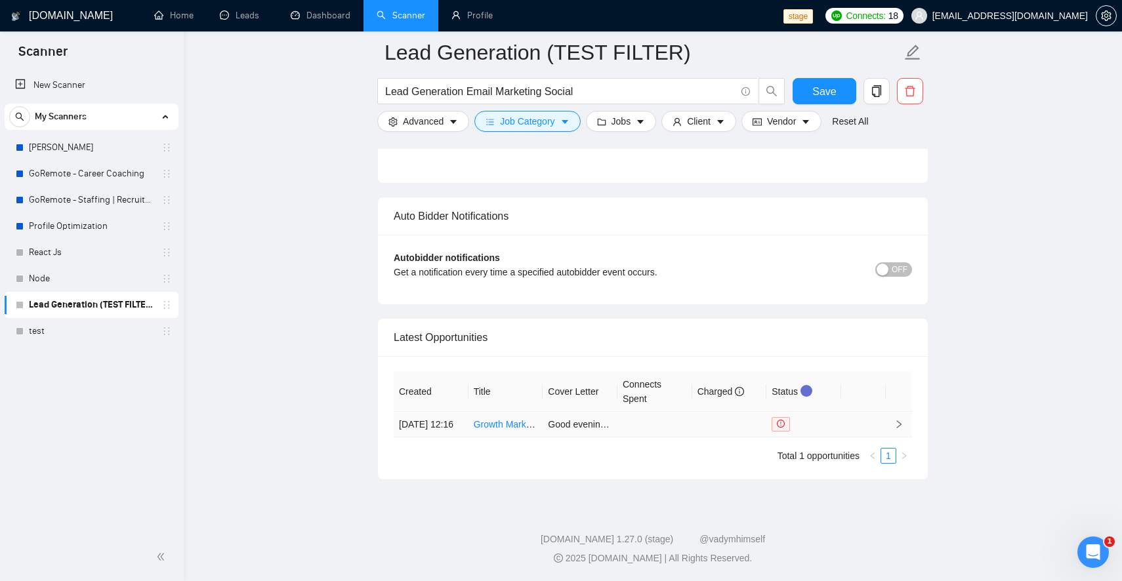
click at [817, 431] on div at bounding box center [803, 424] width 64 height 14
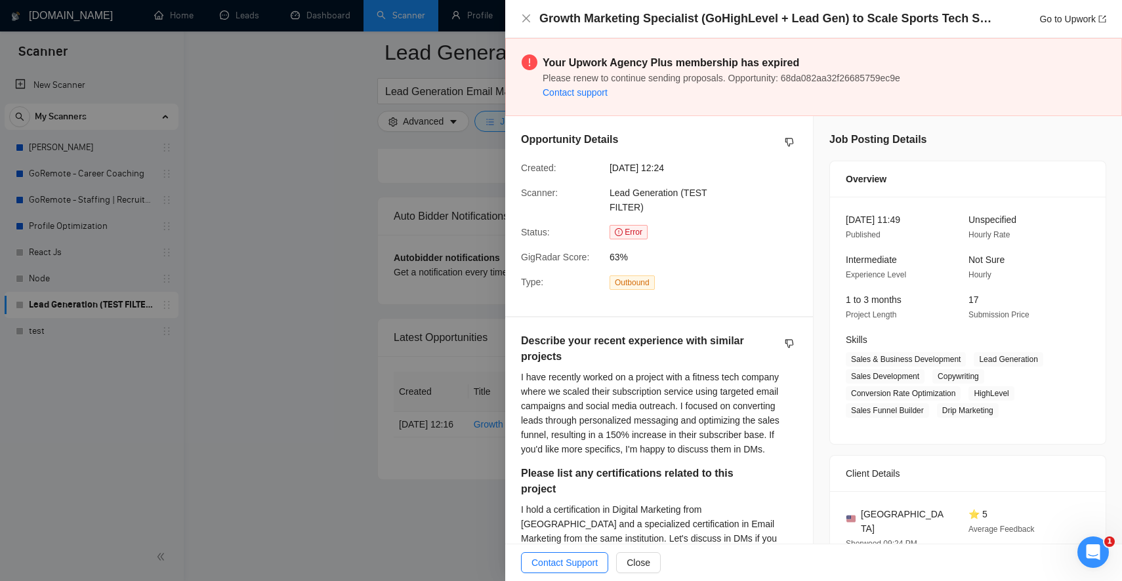
click at [417, 477] on div at bounding box center [561, 290] width 1122 height 581
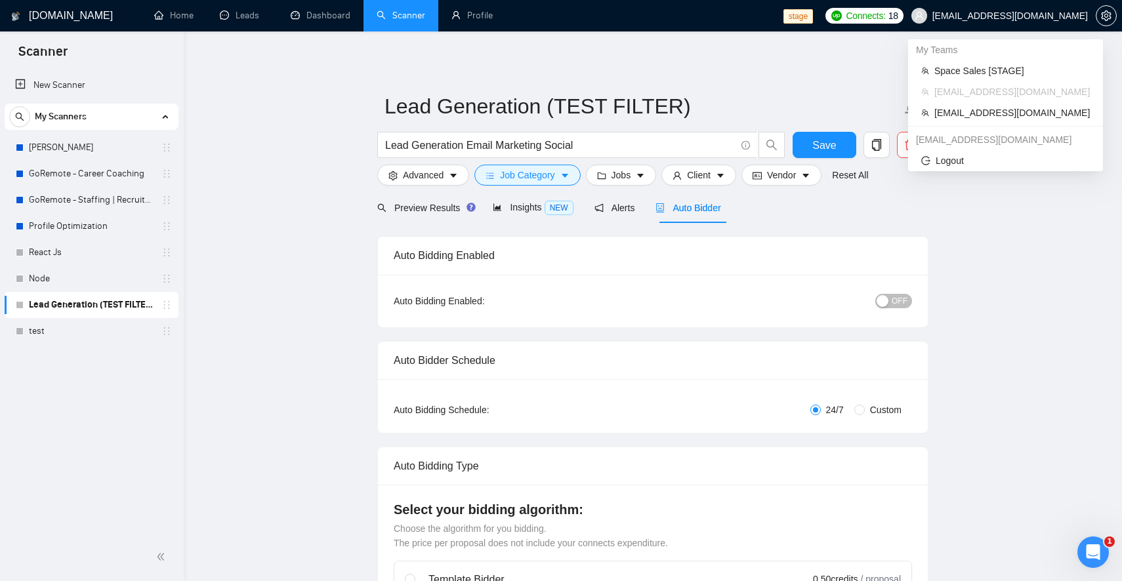
click at [1006, 9] on span "sardor@gigradar.io" at bounding box center [999, 16] width 192 height 42
click at [964, 111] on span "[EMAIL_ADDRESS][DOMAIN_NAME]" at bounding box center [1011, 113] width 155 height 14
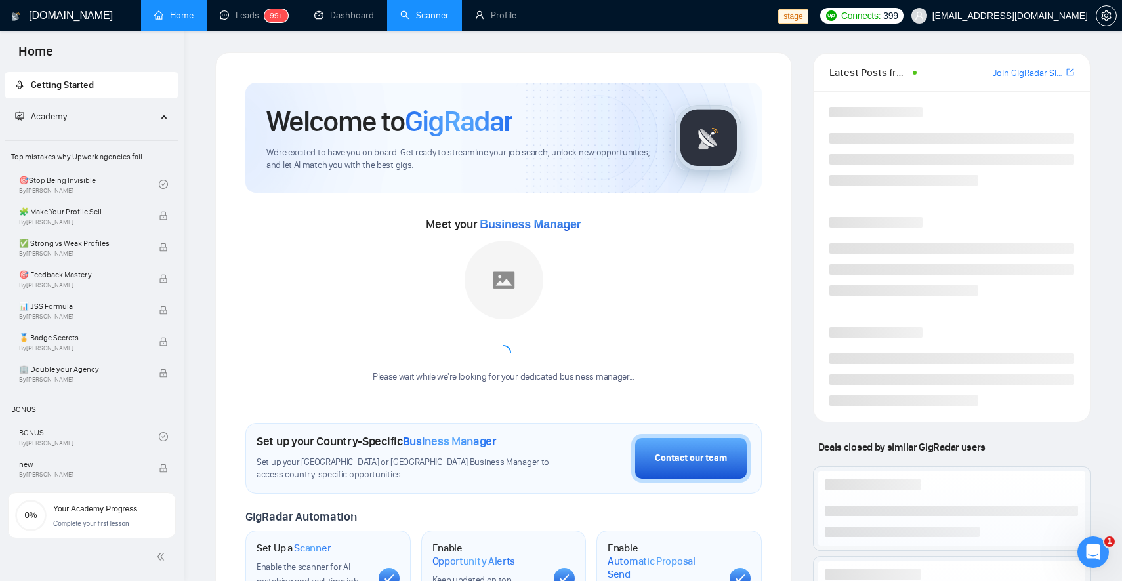
click at [405, 14] on link "Scanner" at bounding box center [424, 15] width 49 height 11
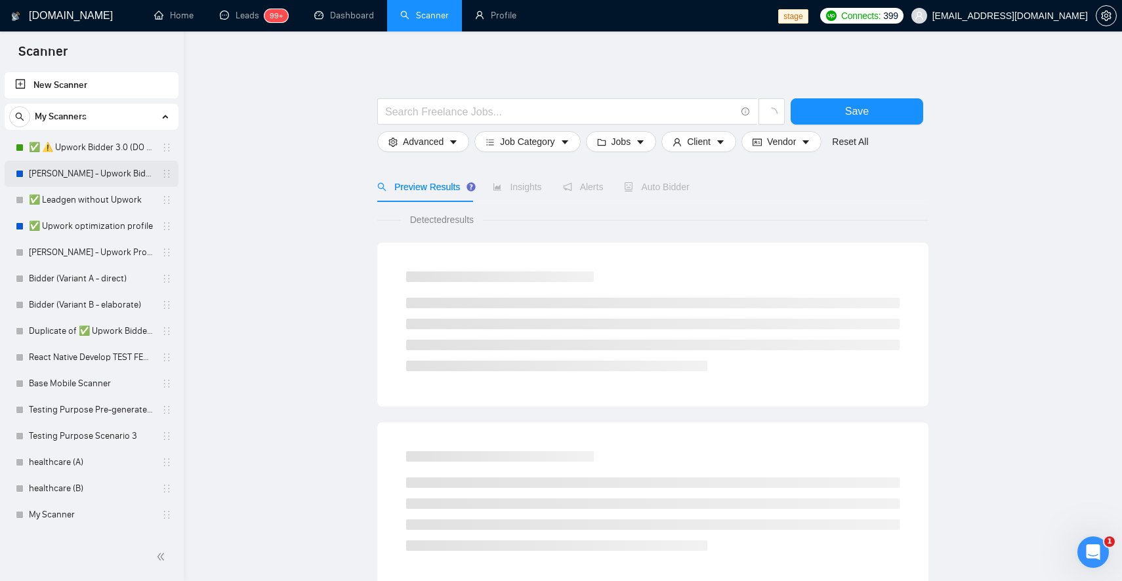
click at [88, 178] on link "[PERSON_NAME] - Upwork Bidder" at bounding box center [91, 174] width 125 height 26
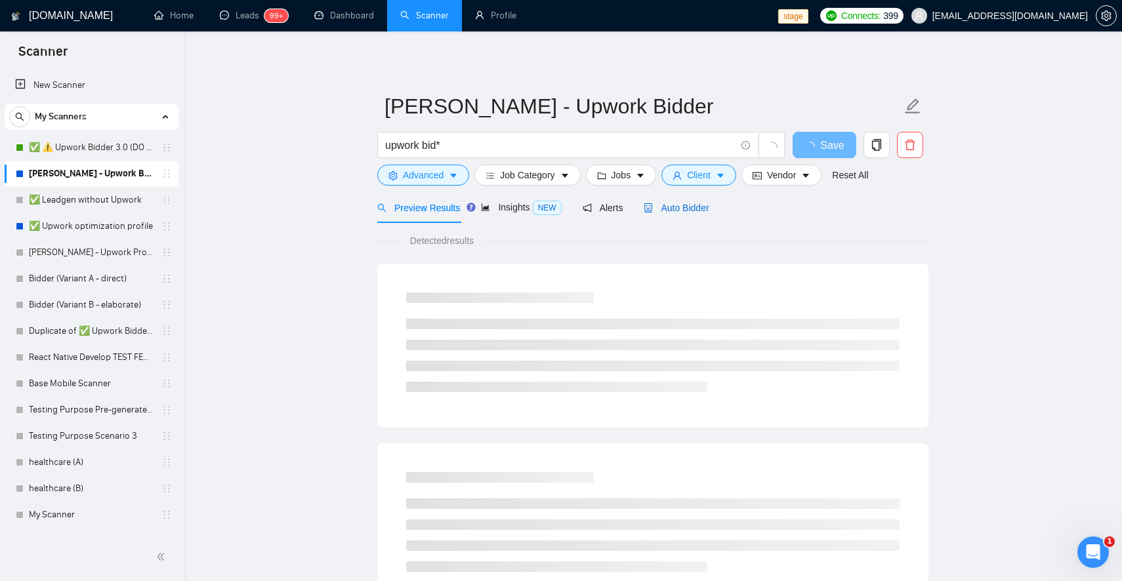
click at [673, 213] on span "Auto Bidder" at bounding box center [676, 208] width 65 height 10
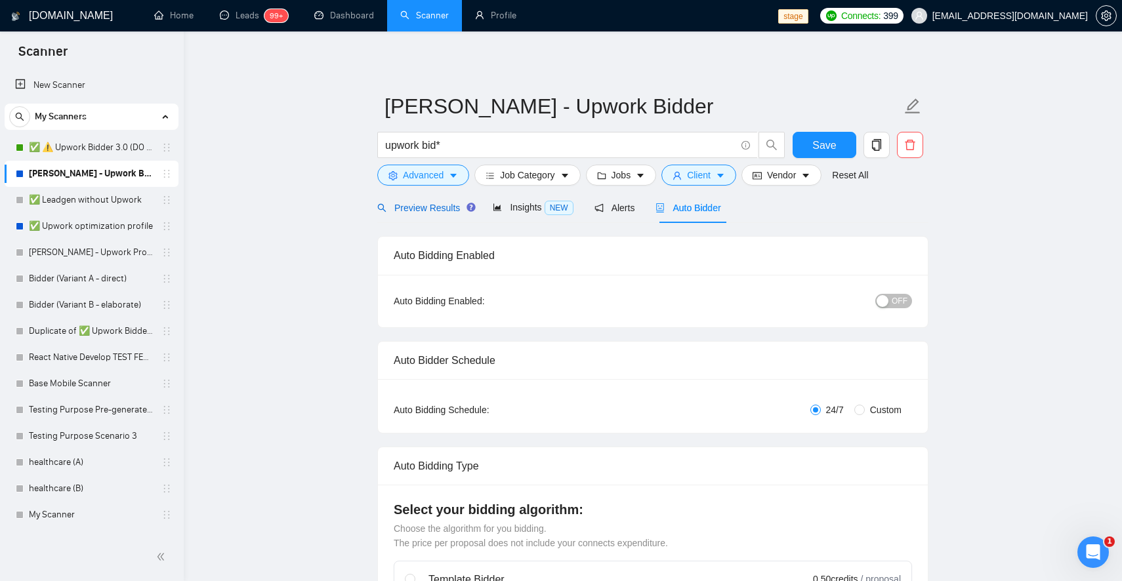
click at [444, 209] on span "Preview Results" at bounding box center [424, 208] width 94 height 10
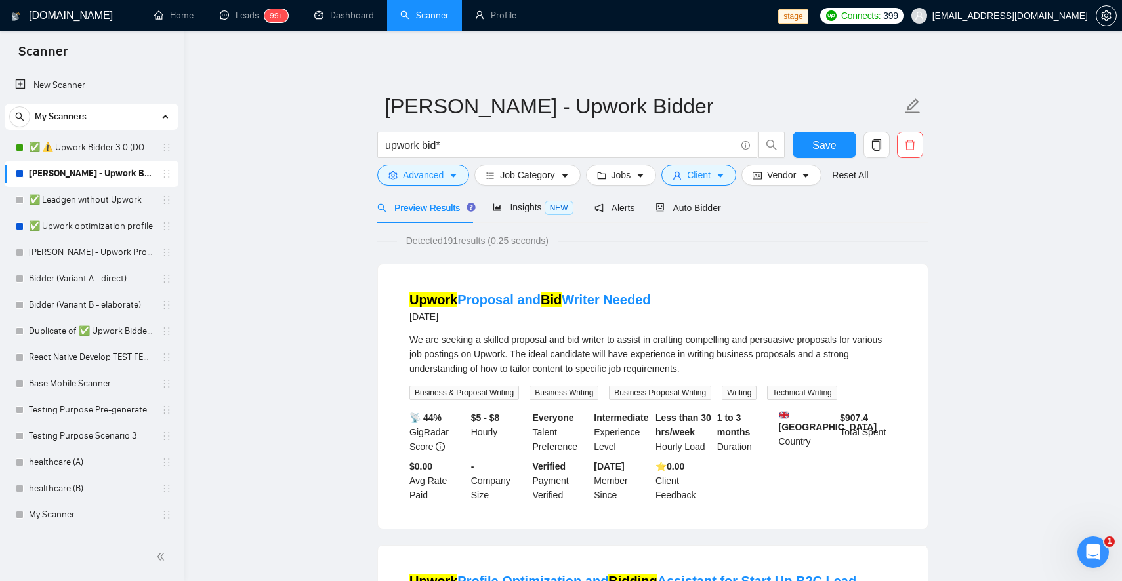
scroll to position [38, 0]
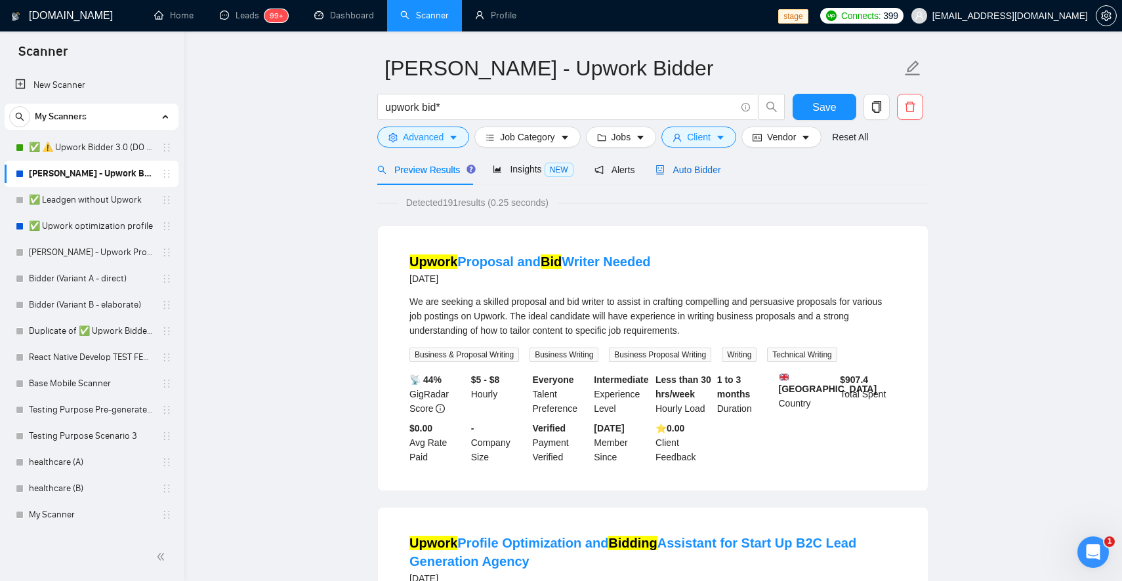
click at [693, 172] on span "Auto Bidder" at bounding box center [687, 170] width 65 height 10
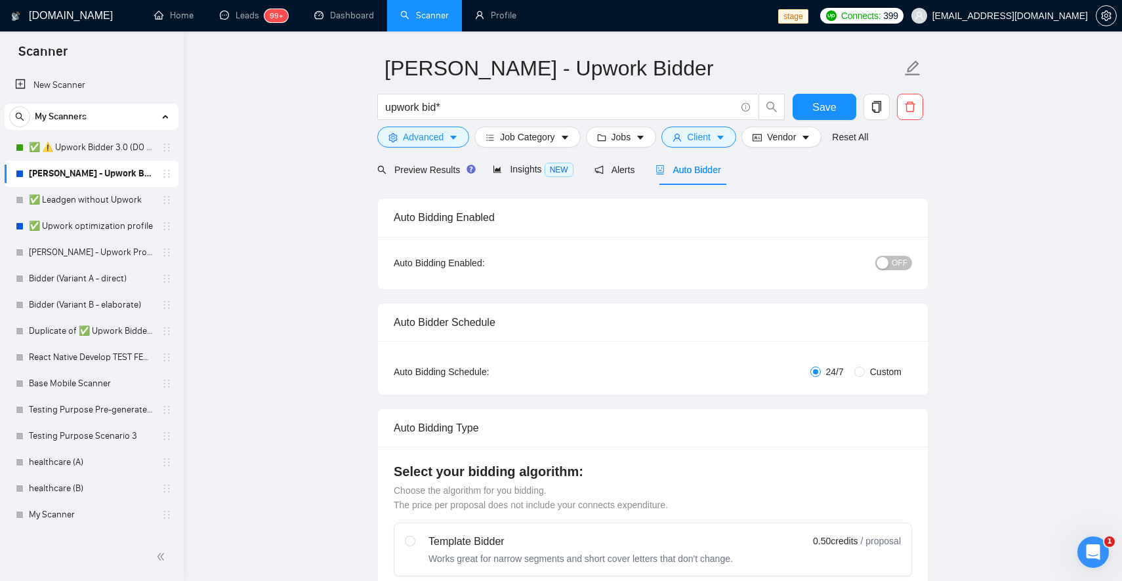
checkbox input "true"
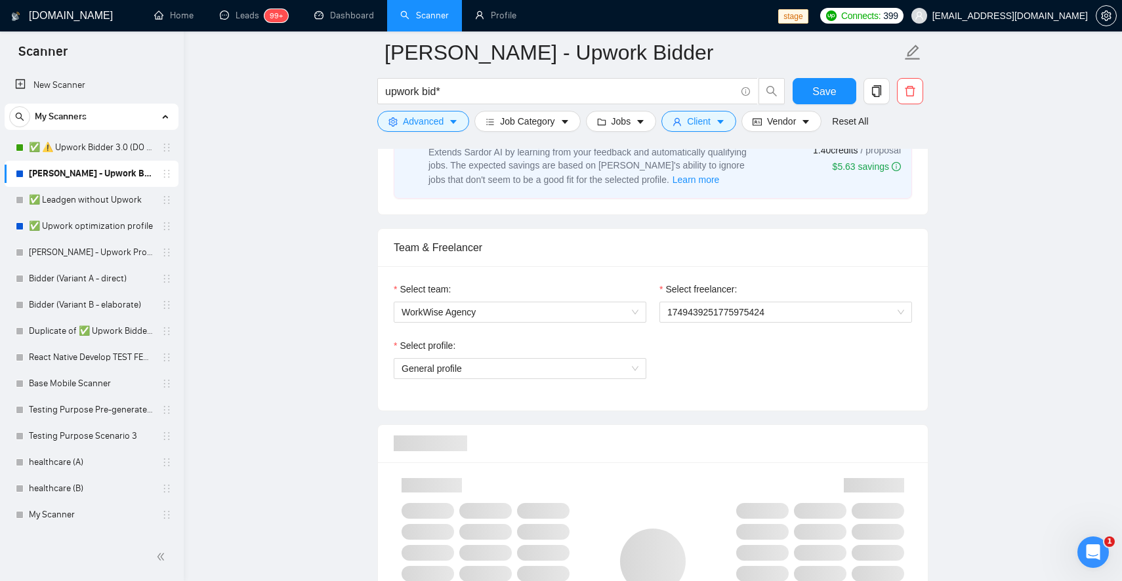
scroll to position [603, 0]
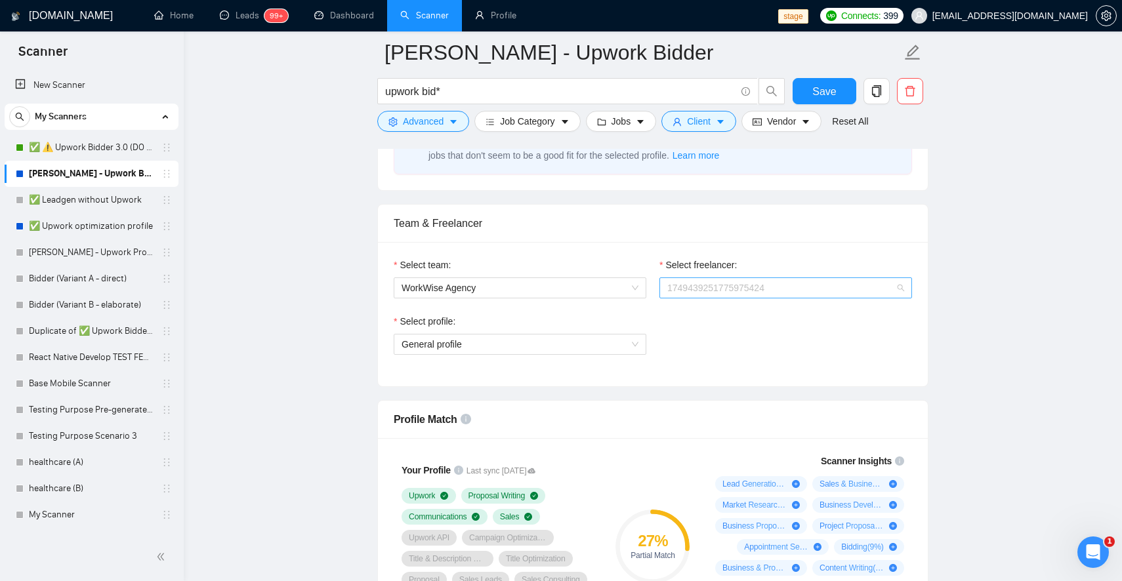
click at [705, 292] on span "1749439251775975424" at bounding box center [785, 288] width 237 height 20
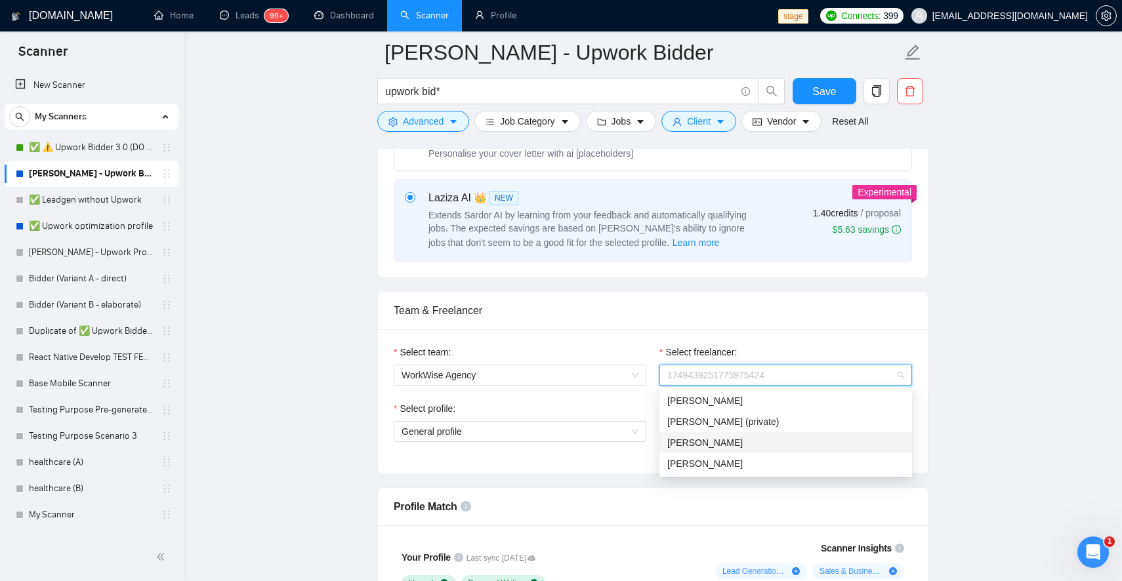
scroll to position [520, 0]
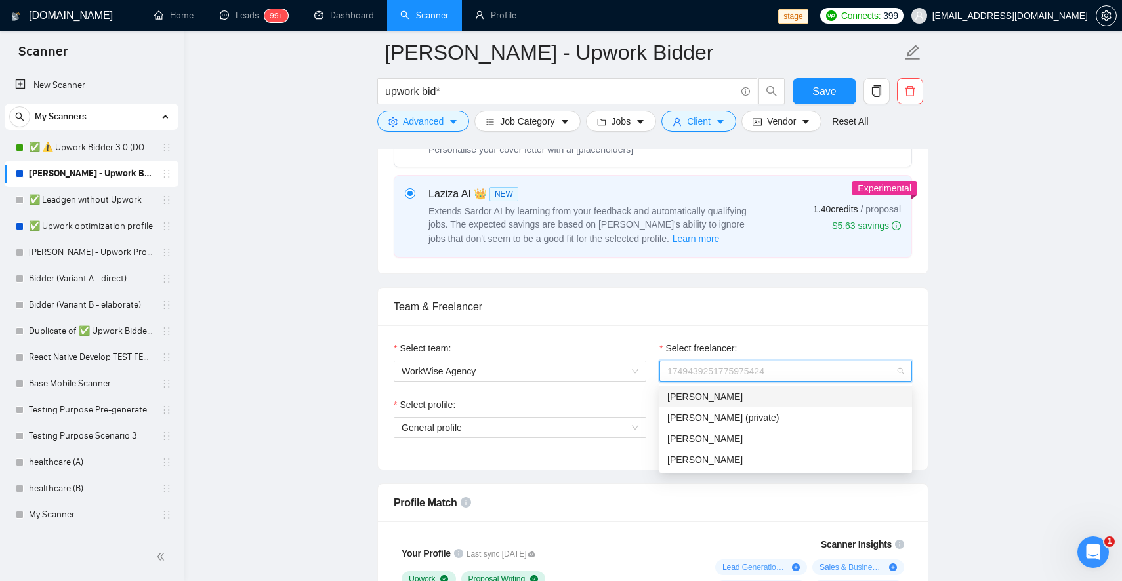
click at [704, 403] on div "[PERSON_NAME]" at bounding box center [785, 397] width 237 height 14
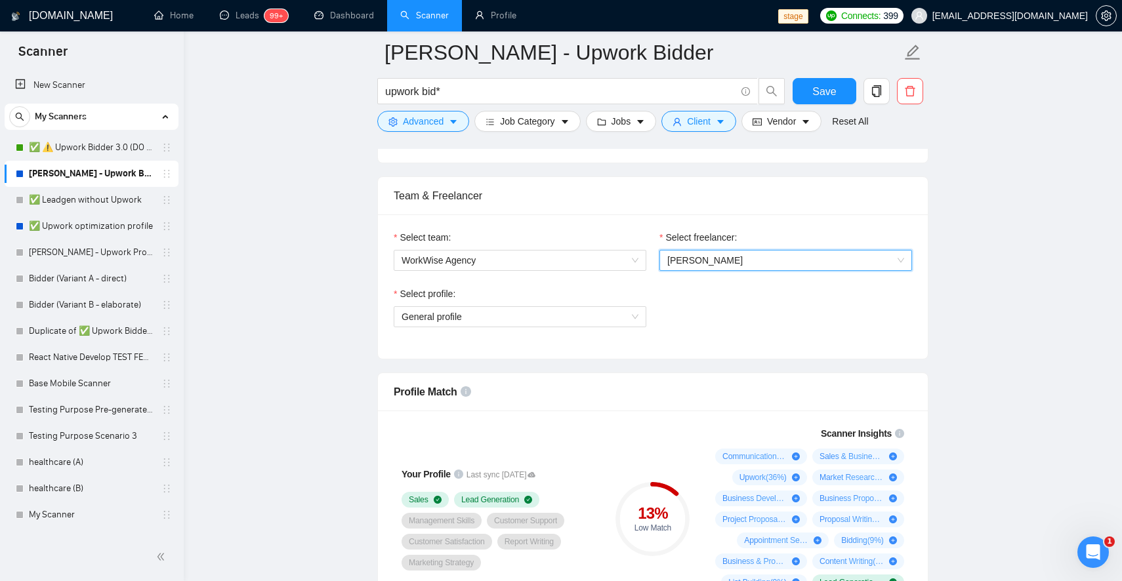
scroll to position [644, 0]
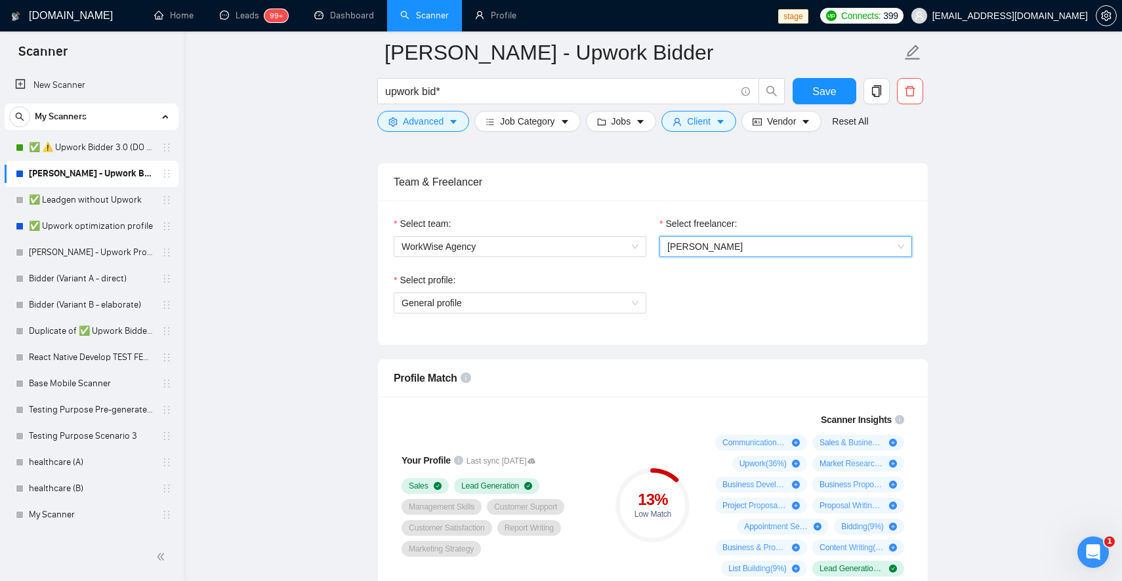
click at [752, 245] on span "[PERSON_NAME]" at bounding box center [785, 247] width 237 height 20
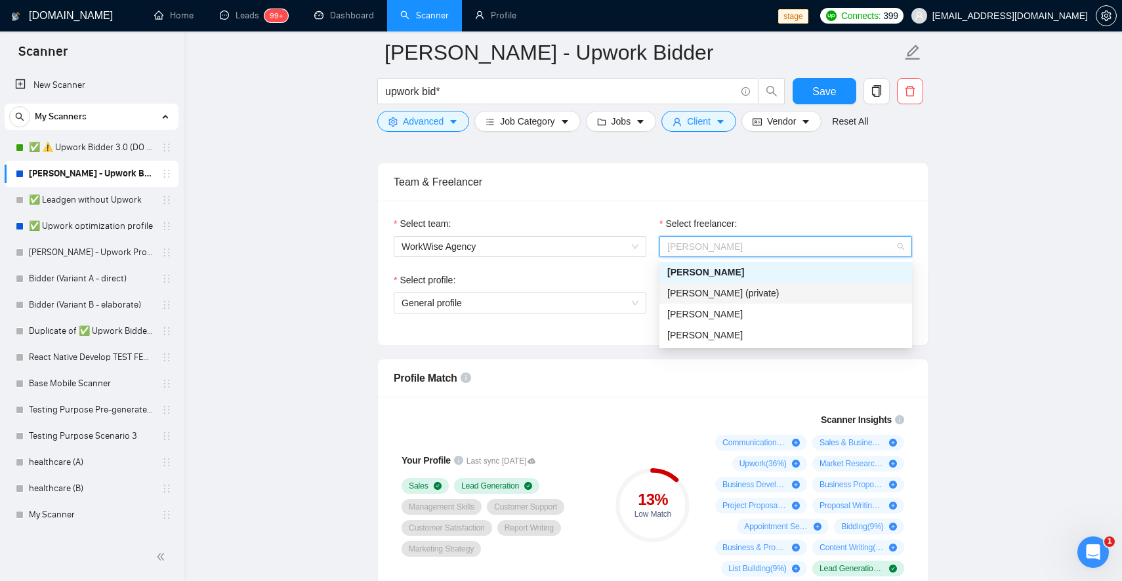
click at [739, 298] on div "Sviatoslav Hryhorenko (private)" at bounding box center [785, 293] width 237 height 14
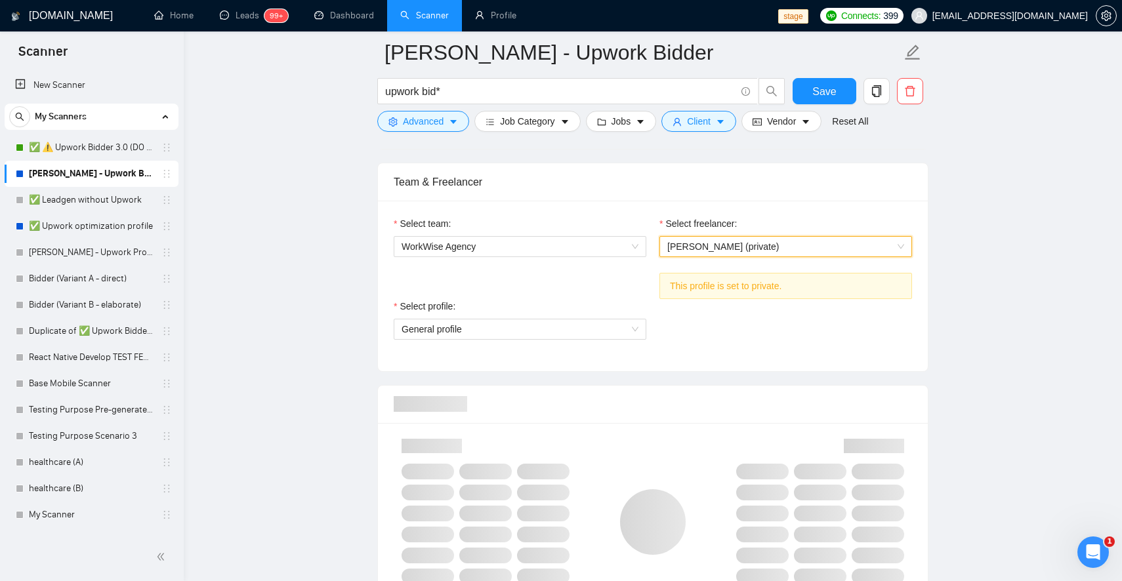
click at [753, 254] on span "Sviatoslav Hryhorenko (private)" at bounding box center [785, 247] width 237 height 20
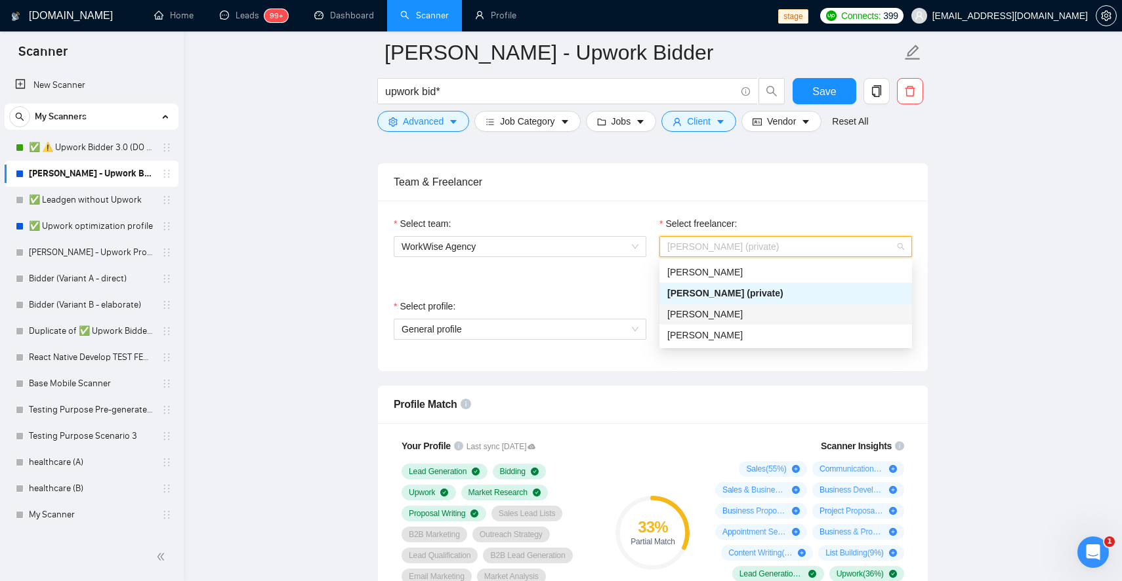
click at [735, 319] on div "[PERSON_NAME]" at bounding box center [785, 314] width 237 height 14
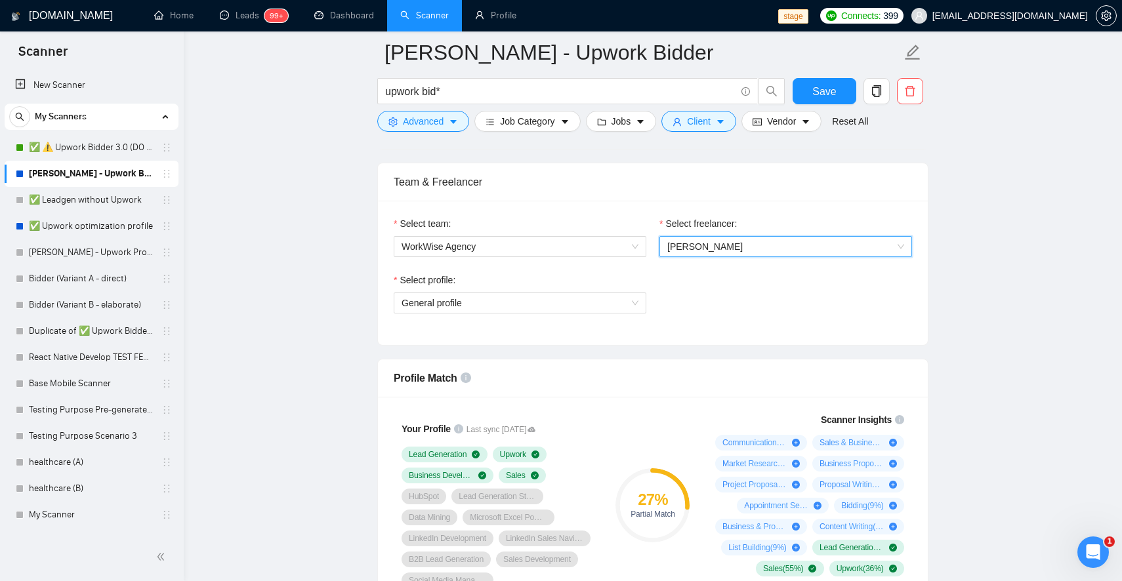
click at [623, 314] on div "Select profile: General profile" at bounding box center [520, 301] width 266 height 56
click at [628, 304] on span "General profile" at bounding box center [519, 303] width 237 height 20
click at [680, 313] on div "Select profile: General profile" at bounding box center [652, 301] width 531 height 56
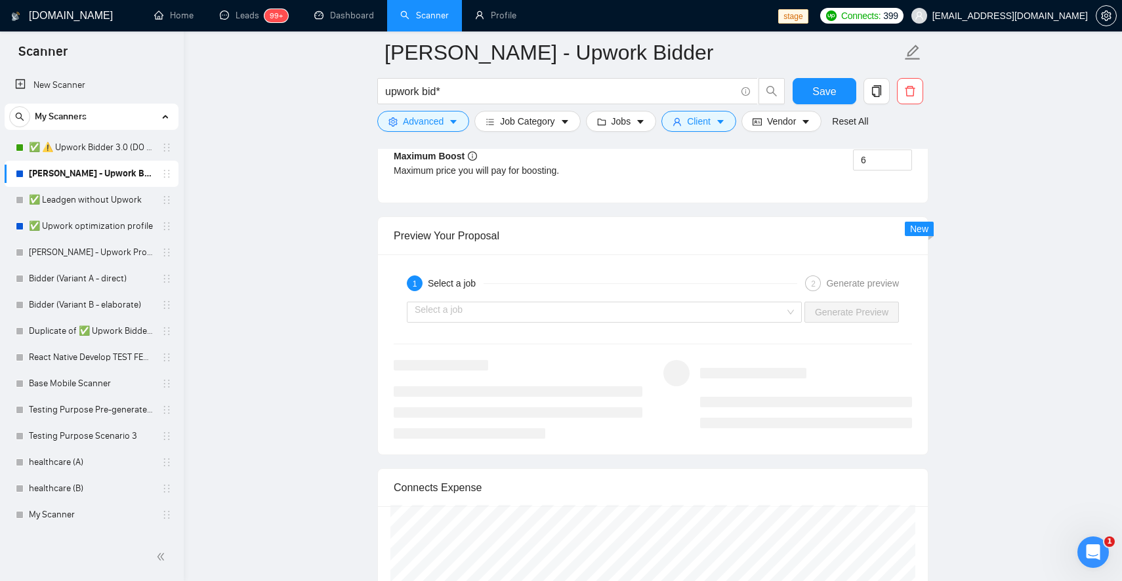
scroll to position [2474, 0]
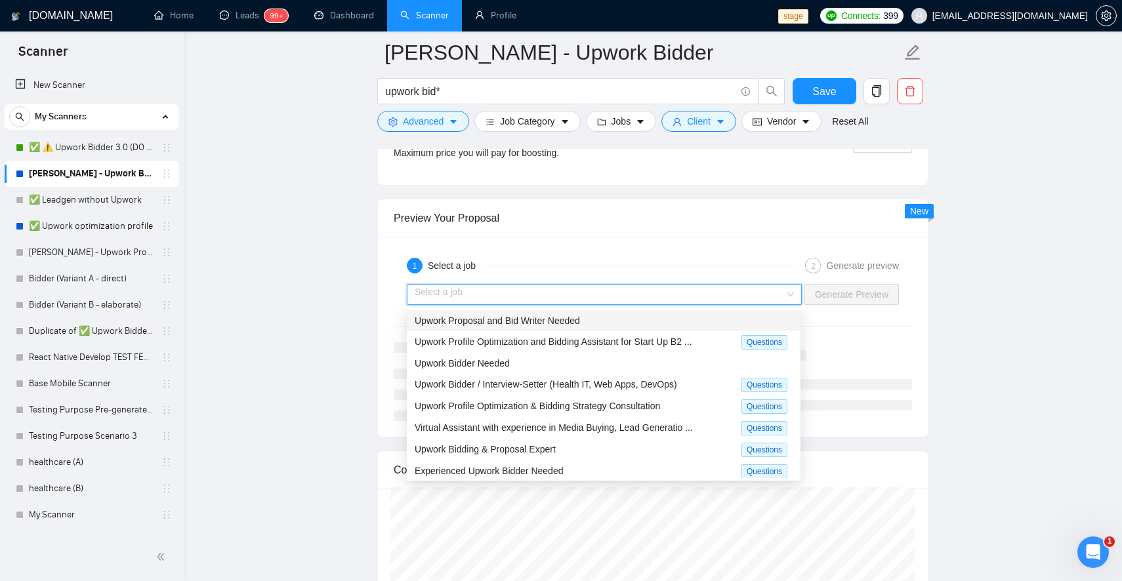
click at [691, 295] on input "search" at bounding box center [600, 295] width 370 height 20
click at [674, 341] on span "Upwork Profile Optimization and Bidding Assistant for Start Up B2 ..." at bounding box center [553, 342] width 277 height 10
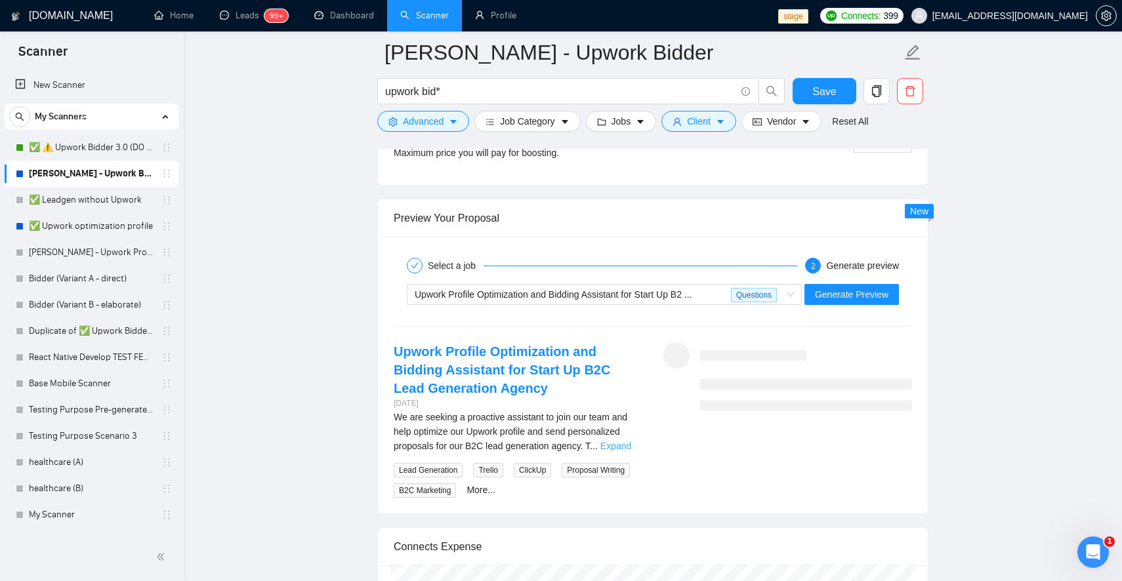
click at [614, 449] on link "Expand" at bounding box center [615, 446] width 31 height 10
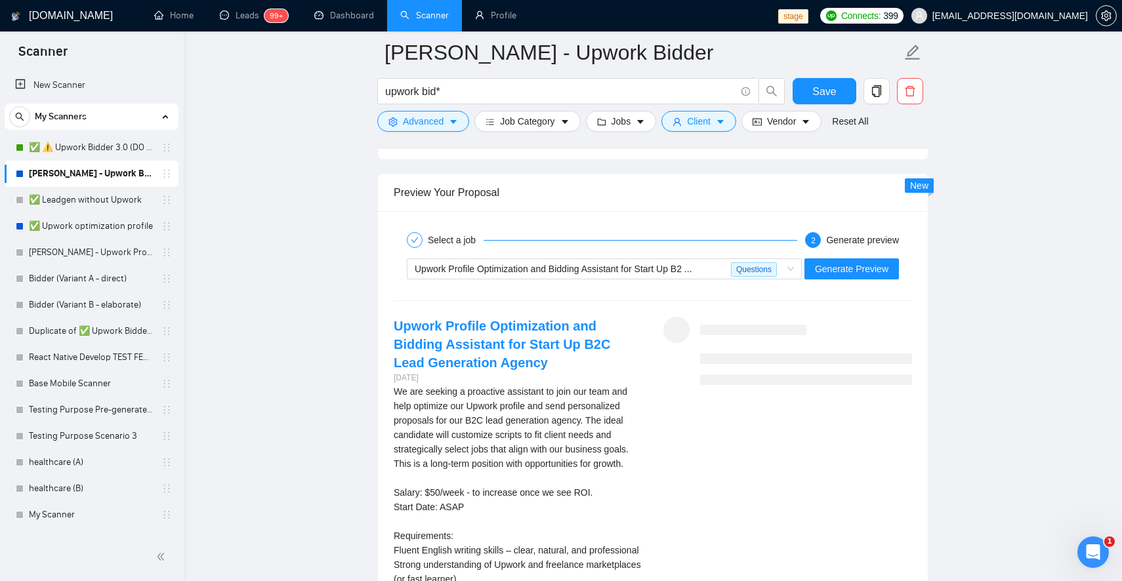
scroll to position [2495, 0]
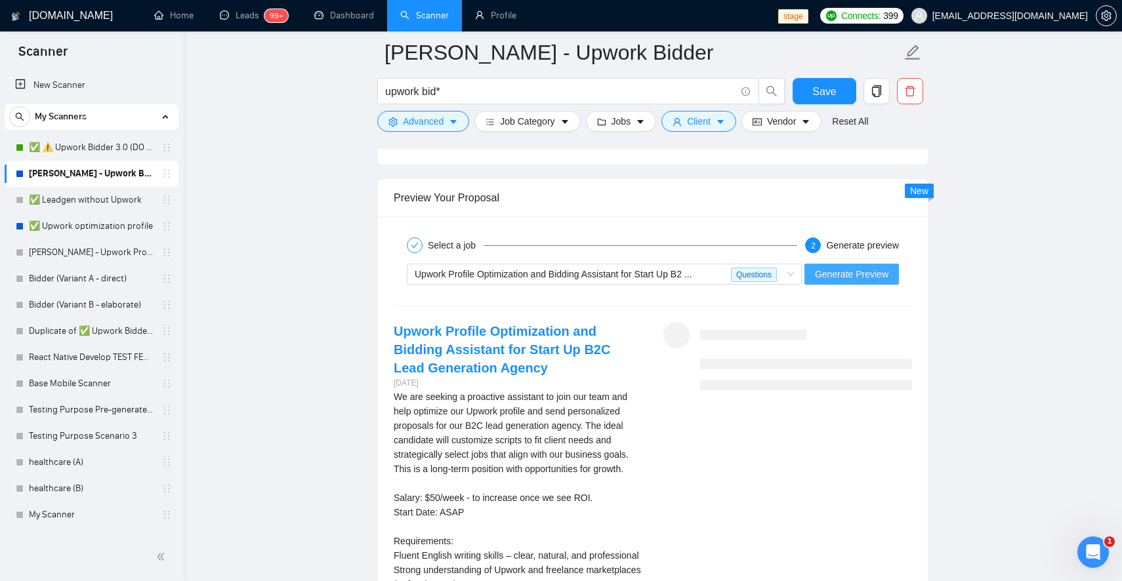
click at [825, 273] on span "Generate Preview" at bounding box center [851, 274] width 73 height 14
click at [790, 279] on span "Upwork Profile Optimization and Bidding Assistant for Start Up B2 ... Questions" at bounding box center [604, 274] width 379 height 20
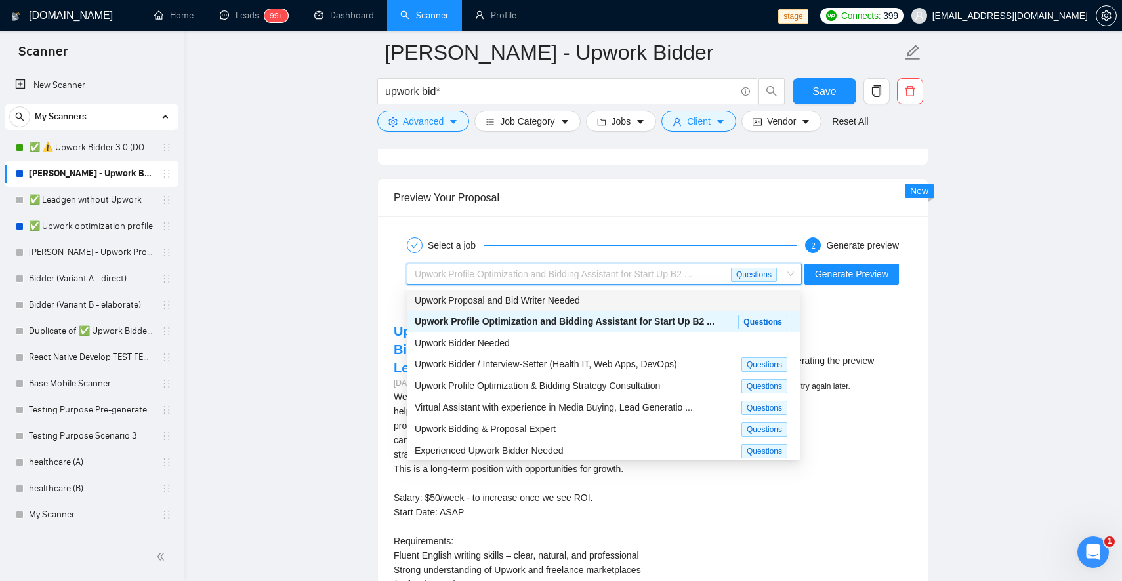
click at [708, 303] on div "Upwork Proposal and Bid Writer Needed" at bounding box center [604, 300] width 378 height 14
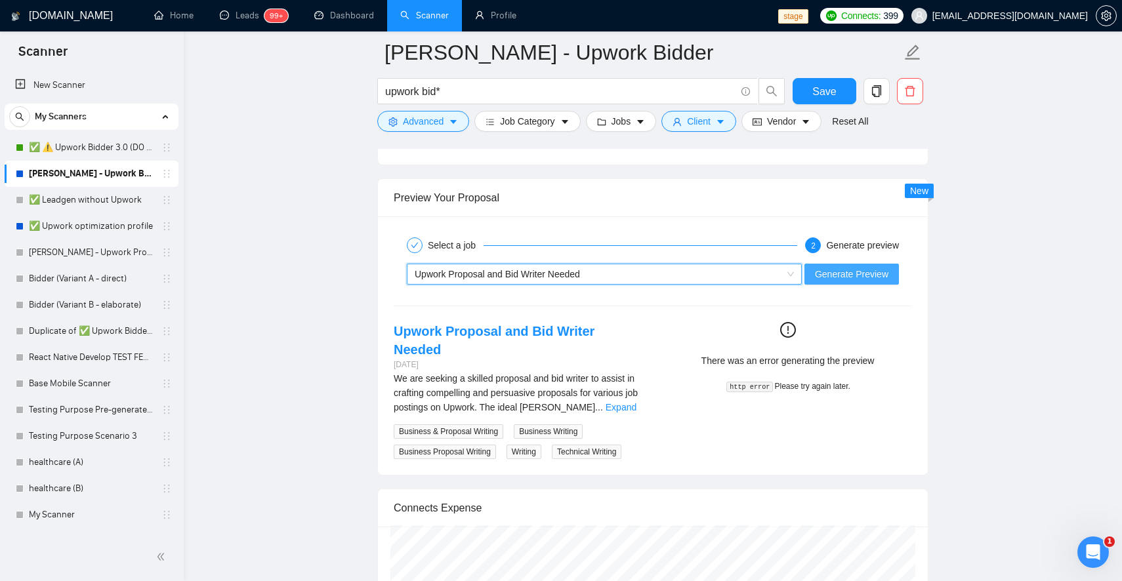
click at [863, 274] on span "Generate Preview" at bounding box center [851, 274] width 73 height 14
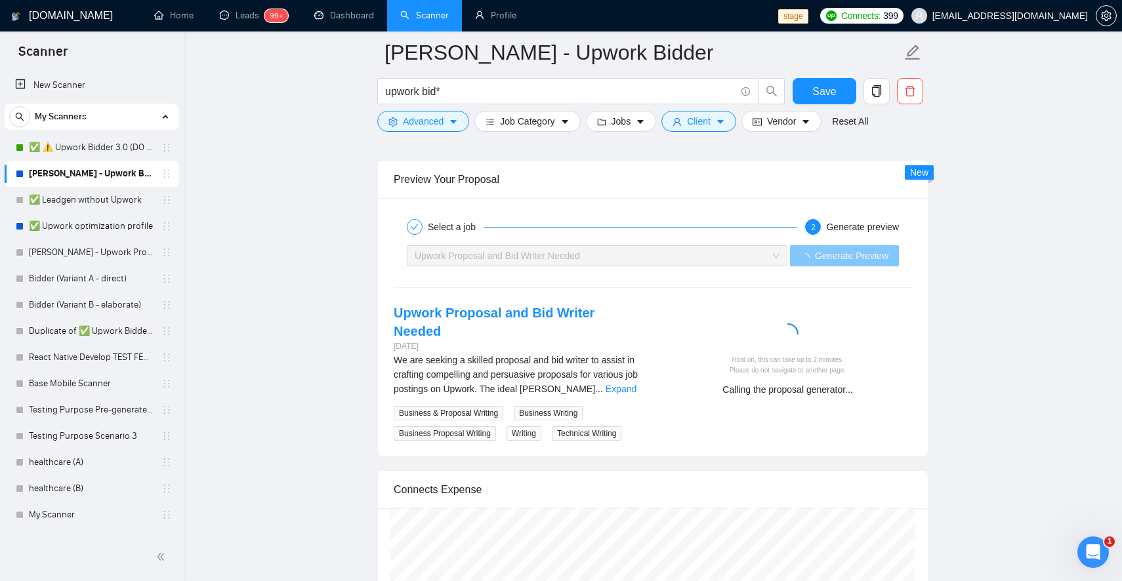
scroll to position [2483, 0]
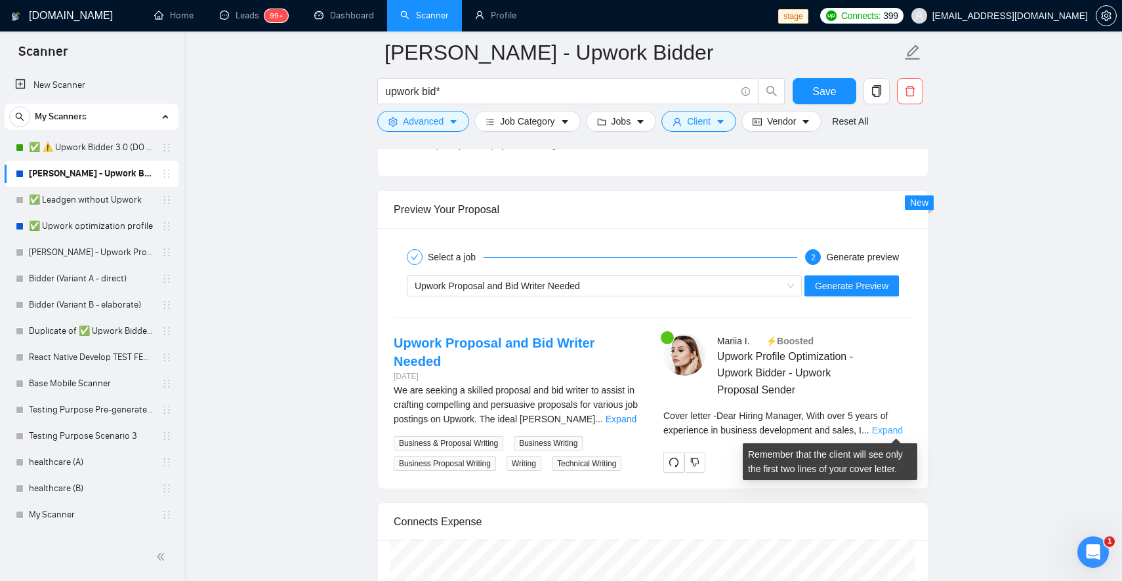
click at [891, 425] on link "Expand" at bounding box center [887, 430] width 31 height 10
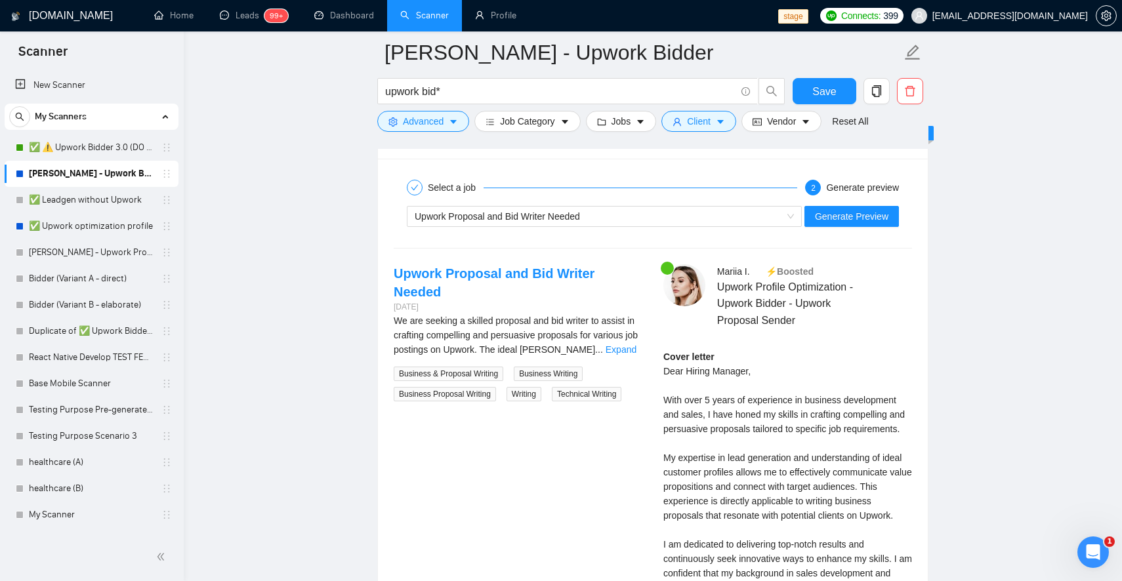
scroll to position [2554, 0]
click at [630, 343] on link "Expand" at bounding box center [620, 348] width 31 height 10
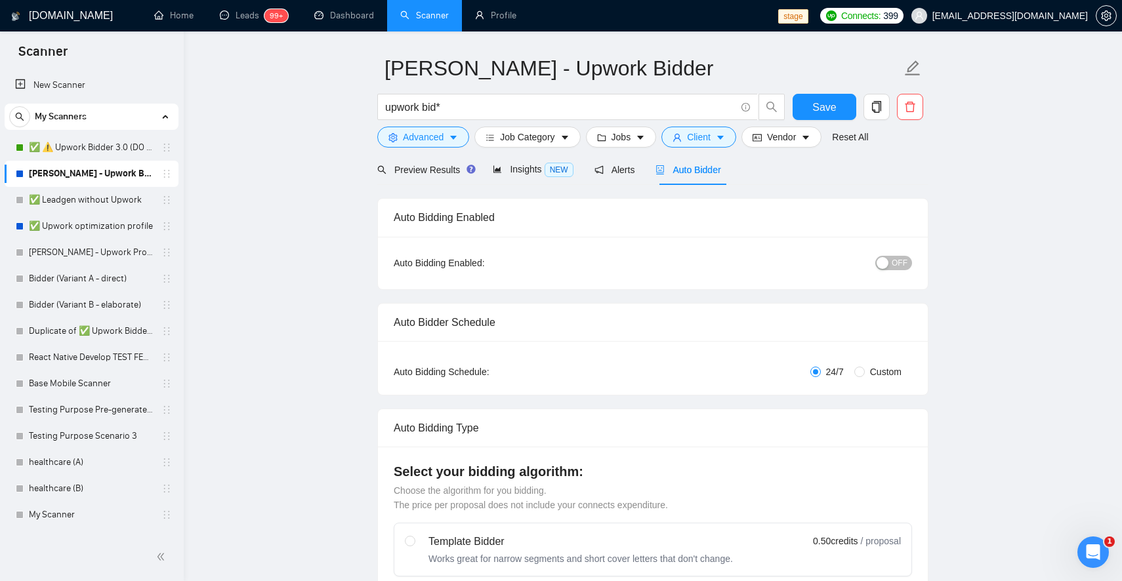
scroll to position [0, 0]
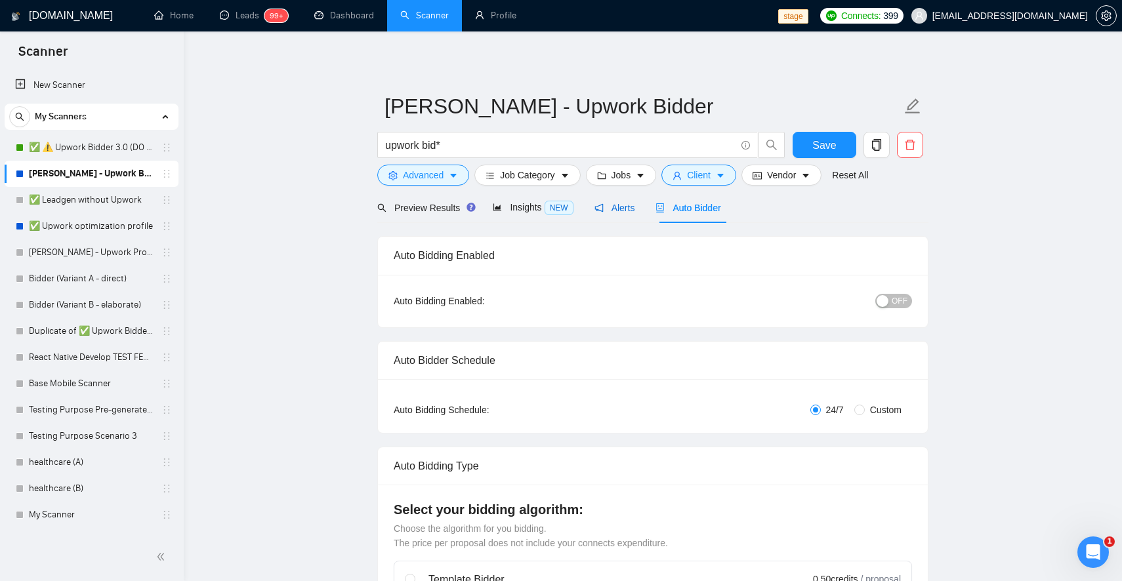
click at [629, 205] on span "Alerts" at bounding box center [614, 208] width 41 height 10
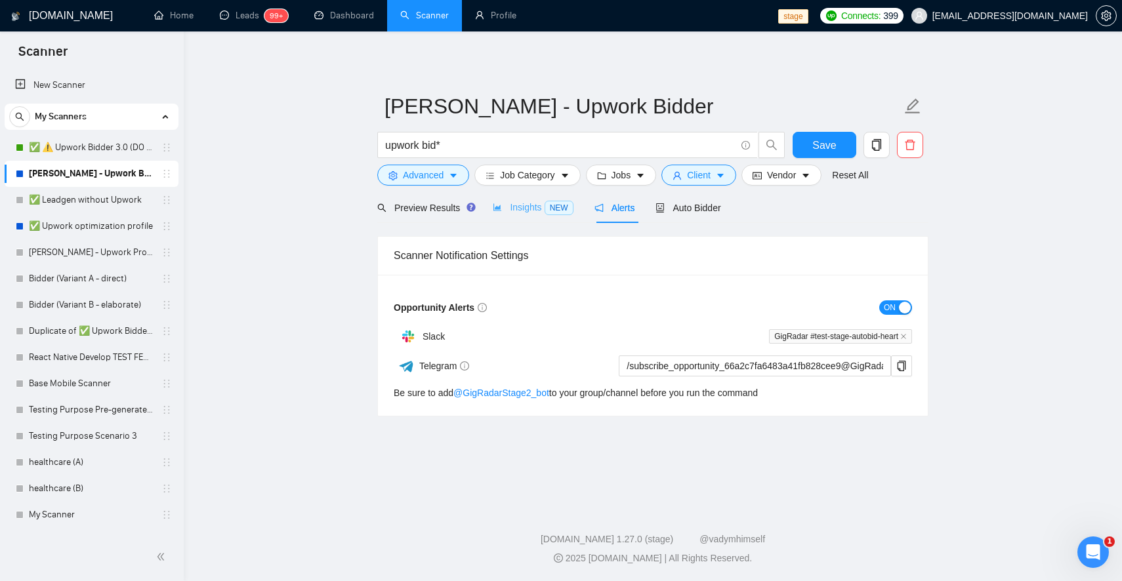
click at [526, 217] on div "Insights NEW" at bounding box center [533, 207] width 80 height 31
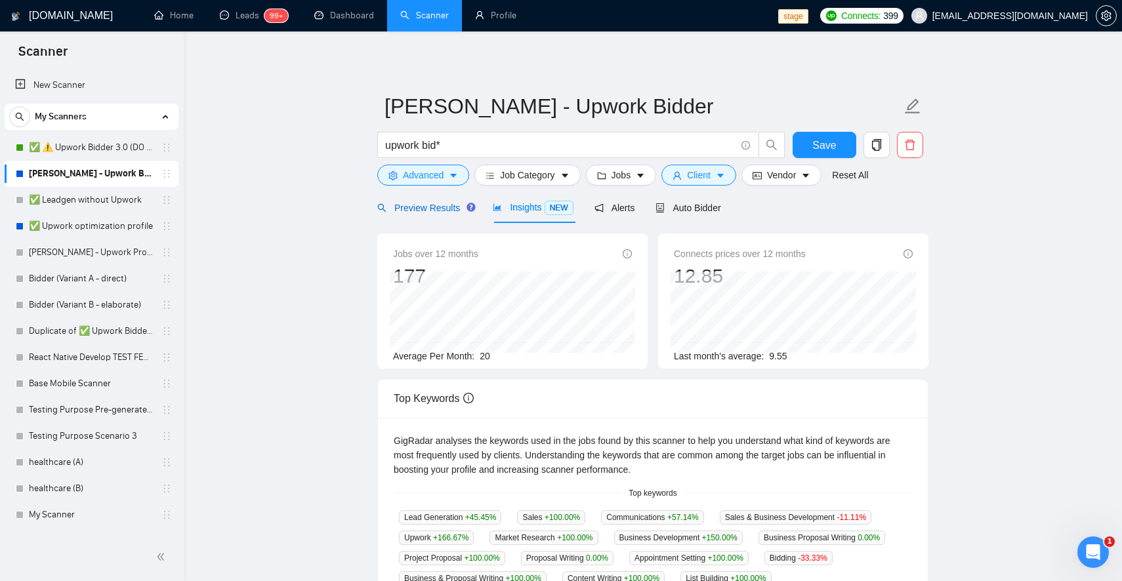
click at [431, 205] on span "Preview Results" at bounding box center [424, 208] width 94 height 10
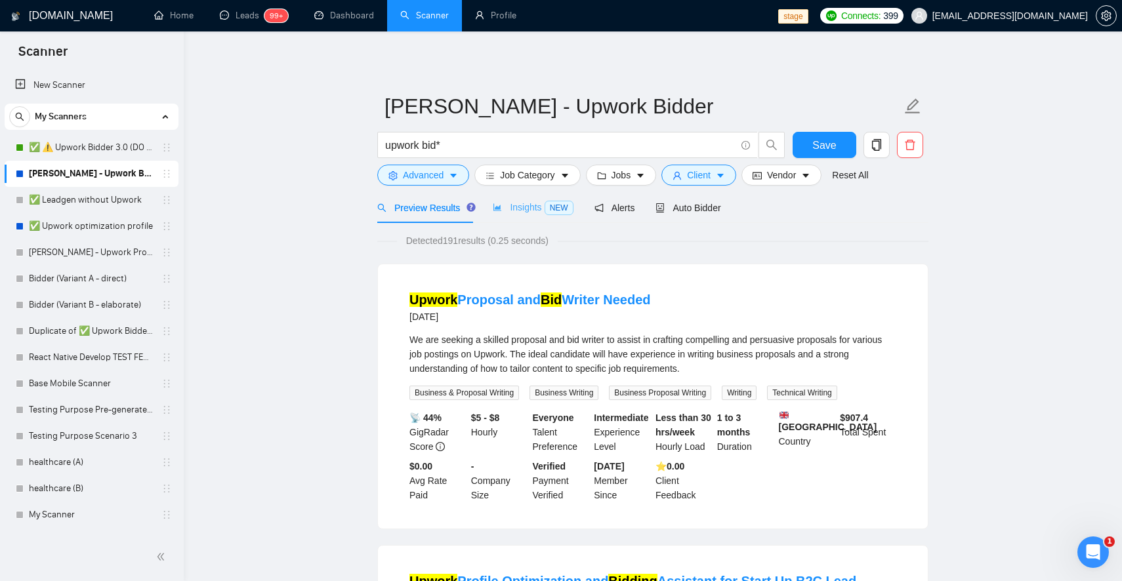
click at [535, 216] on div "Insights NEW" at bounding box center [533, 207] width 80 height 31
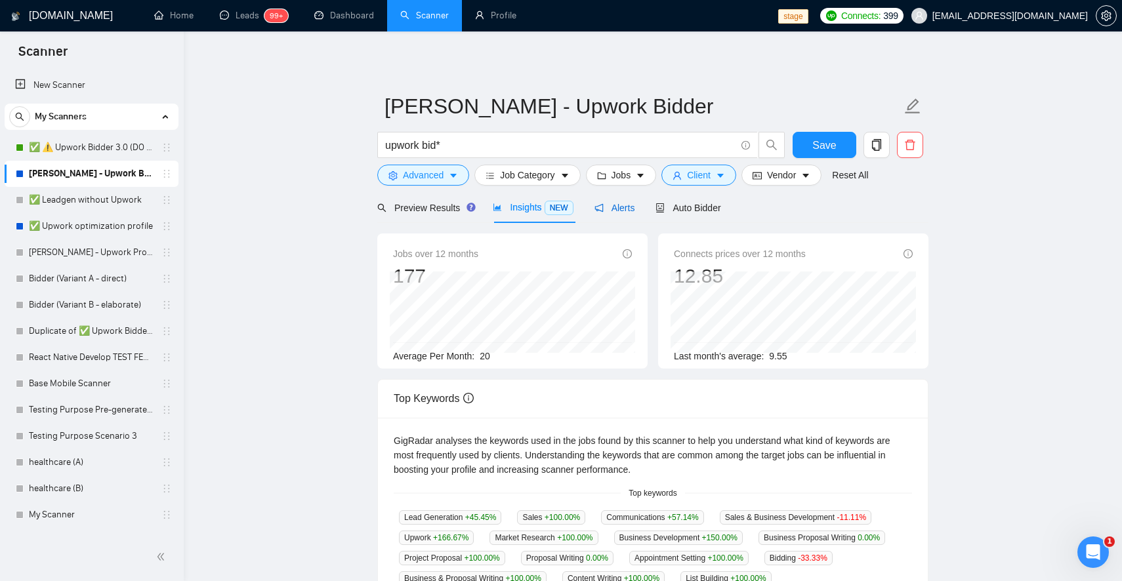
click at [602, 209] on icon "notification" at bounding box center [598, 207] width 9 height 9
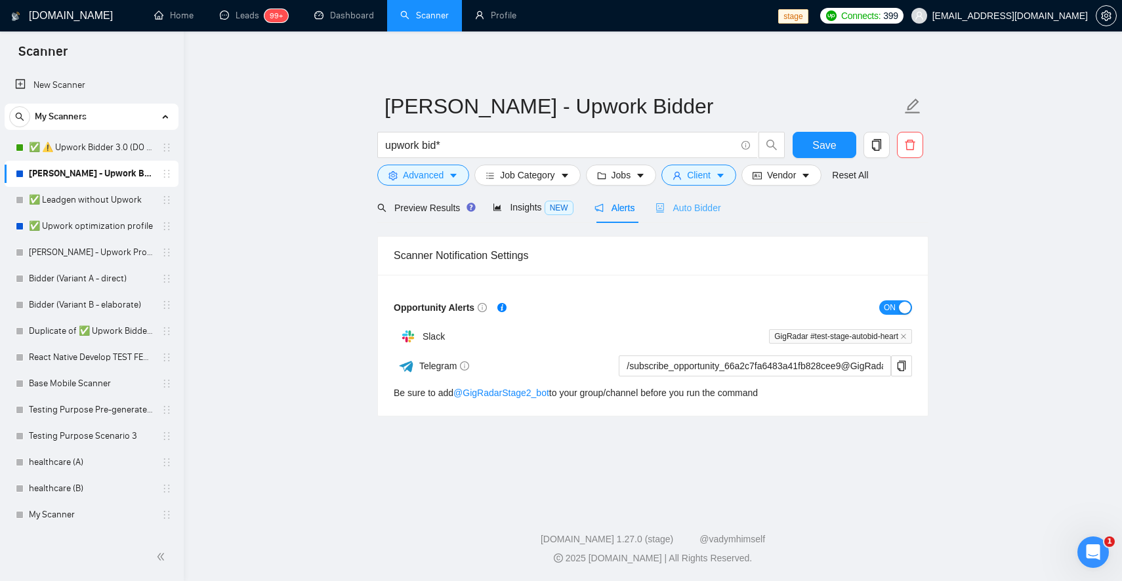
click at [672, 217] on div "Auto Bidder" at bounding box center [687, 207] width 65 height 31
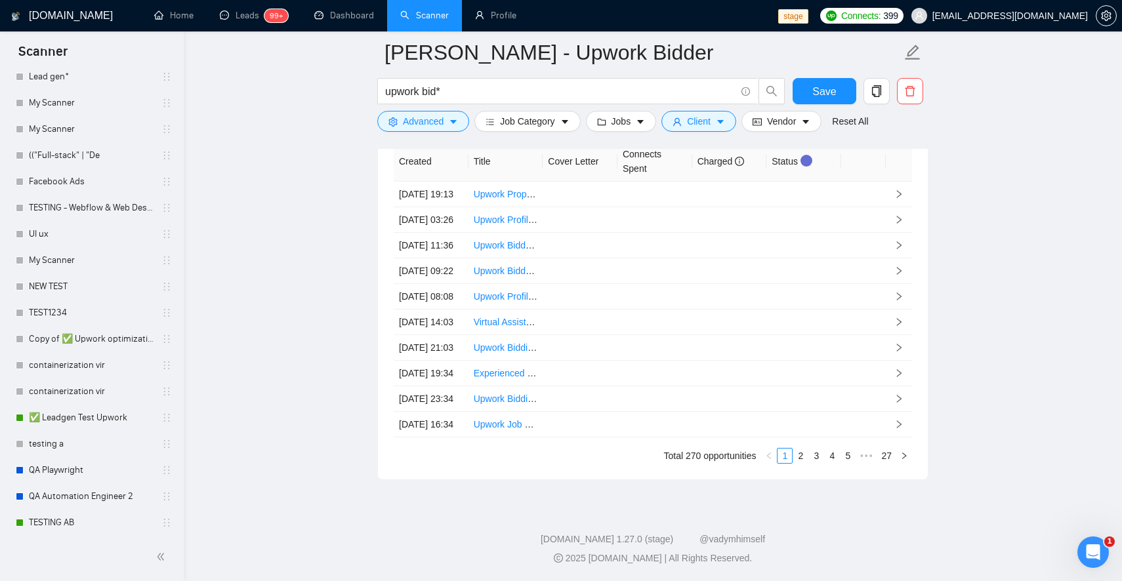
scroll to position [1464, 0]
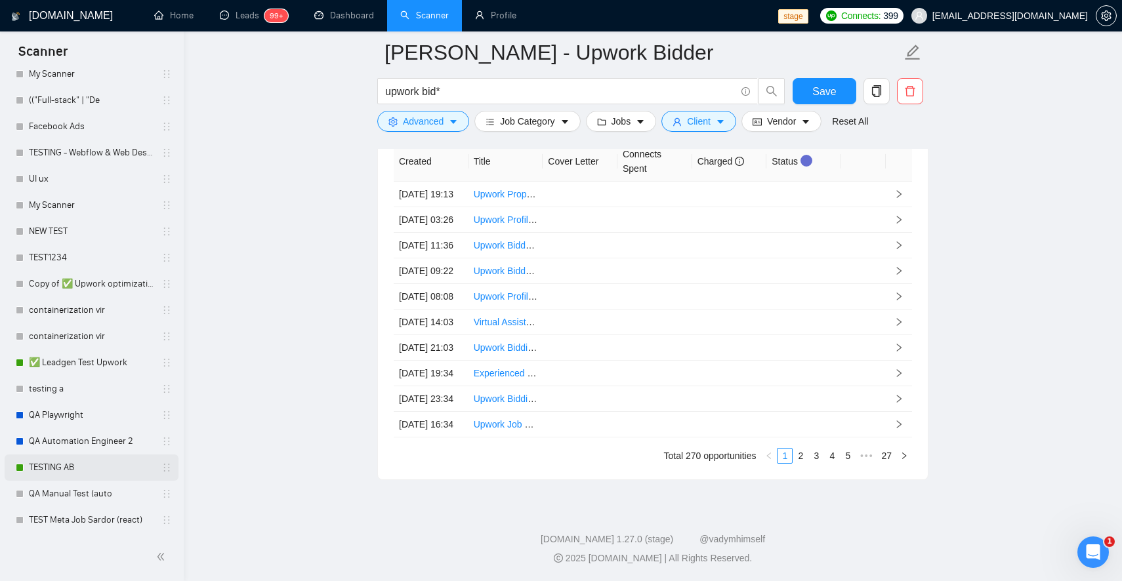
click at [70, 462] on link "TESTING AB" at bounding box center [91, 468] width 125 height 26
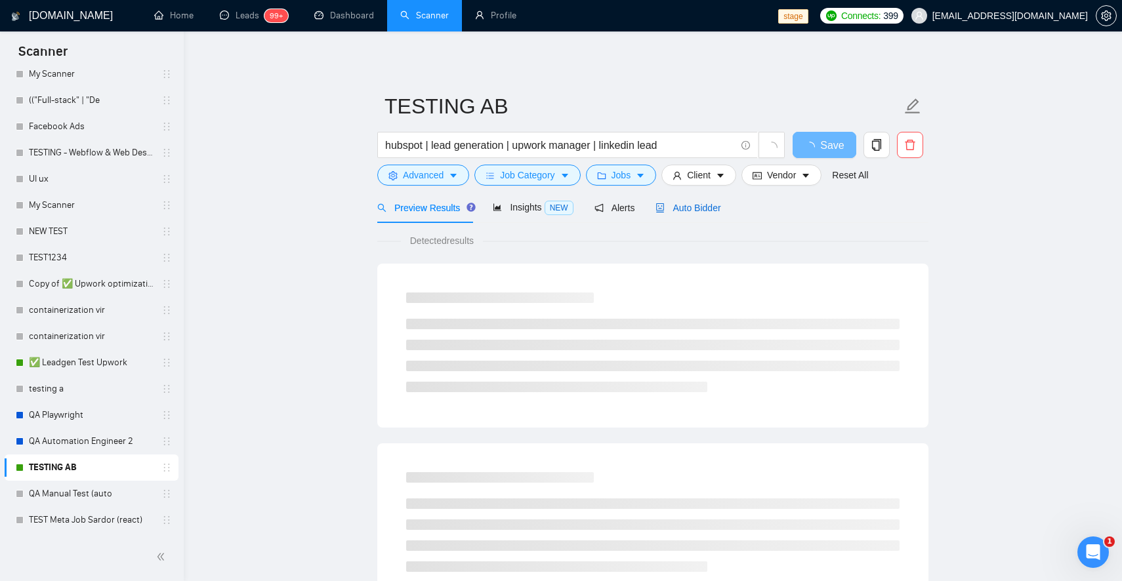
click at [688, 208] on span "Auto Bidder" at bounding box center [687, 208] width 65 height 10
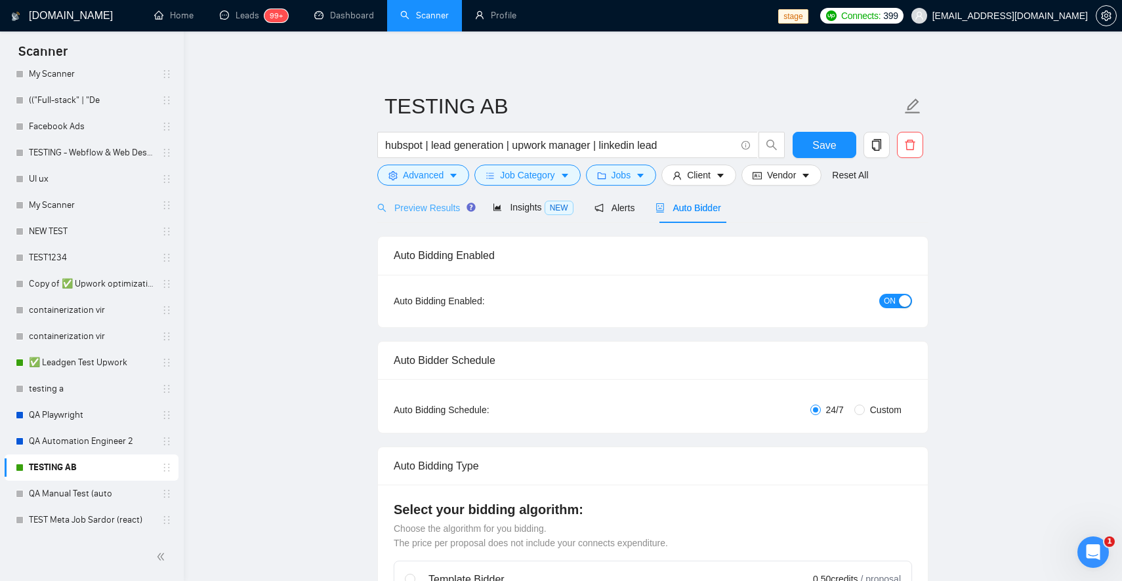
click at [443, 222] on div "Preview Results" at bounding box center [424, 207] width 94 height 31
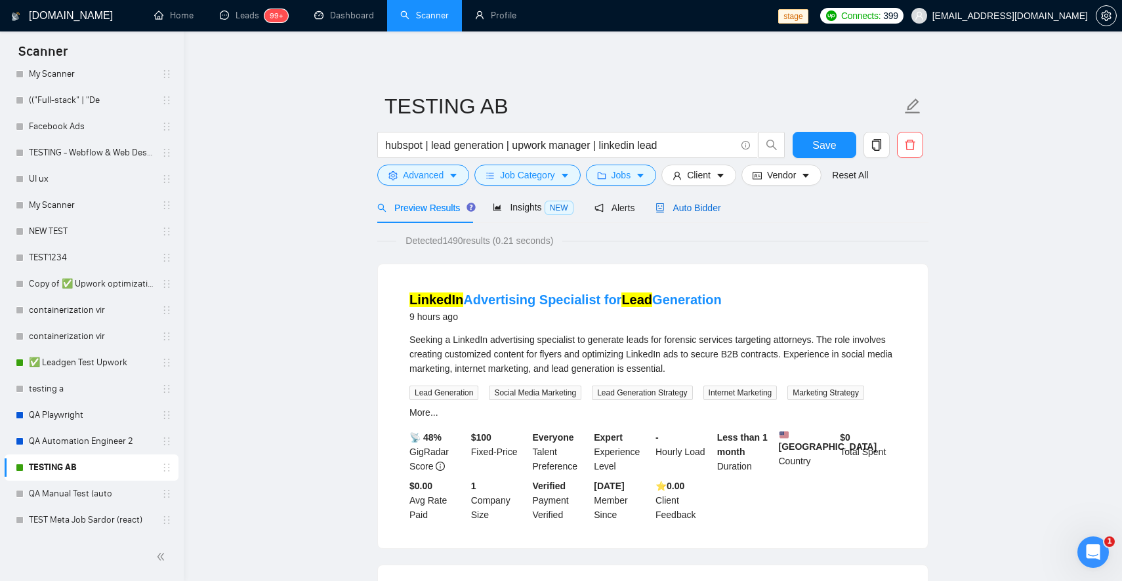
click at [672, 207] on span "Auto Bidder" at bounding box center [687, 208] width 65 height 10
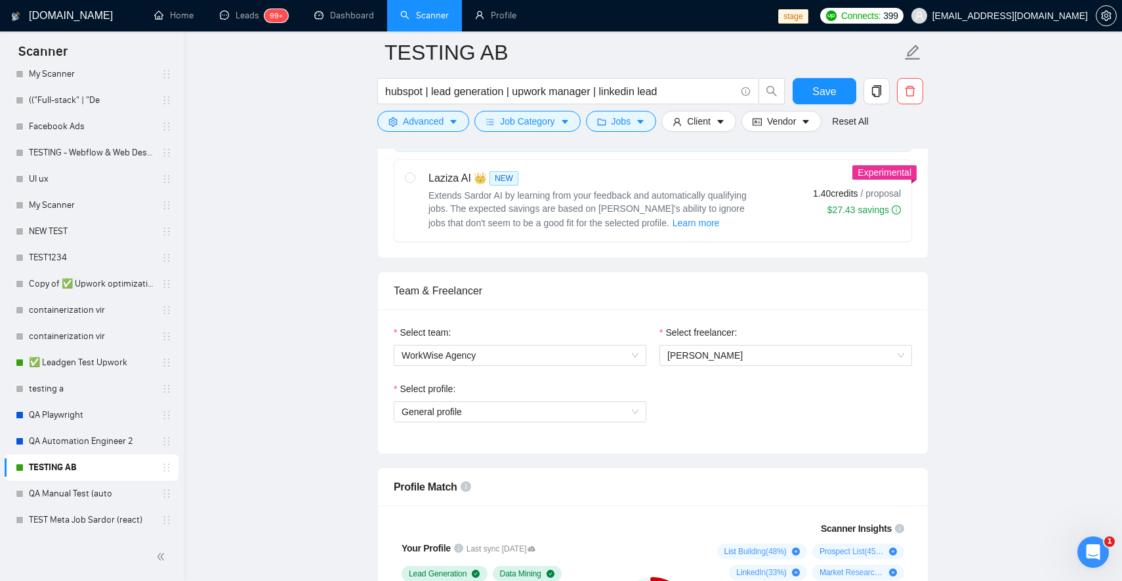
scroll to position [545, 0]
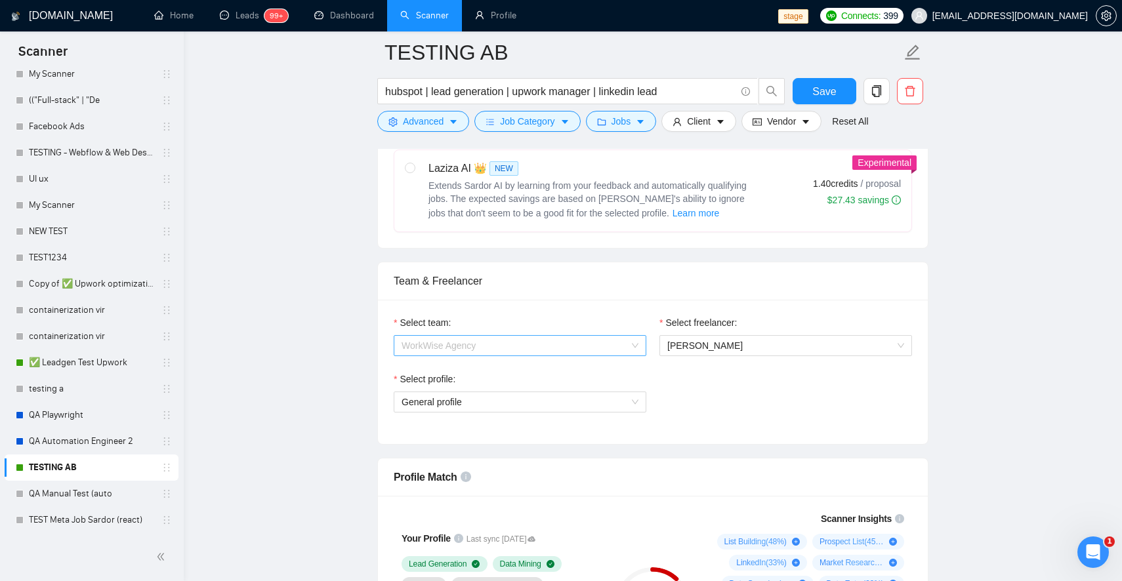
click at [579, 347] on span "WorkWise Agency" at bounding box center [519, 346] width 237 height 20
click at [579, 316] on div "Select team:" at bounding box center [520, 326] width 253 height 20
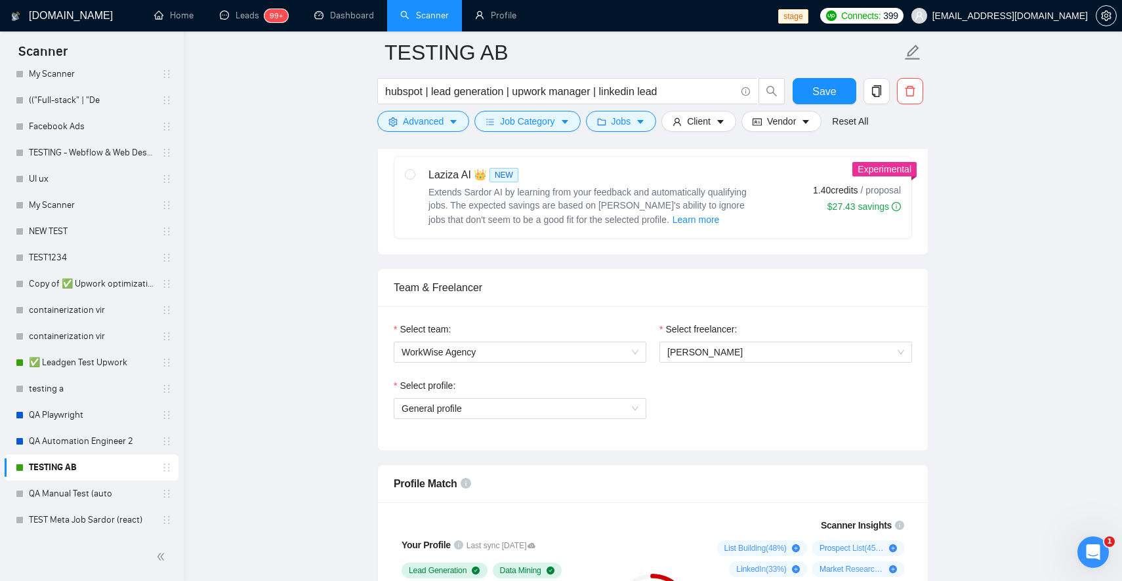
scroll to position [532, 0]
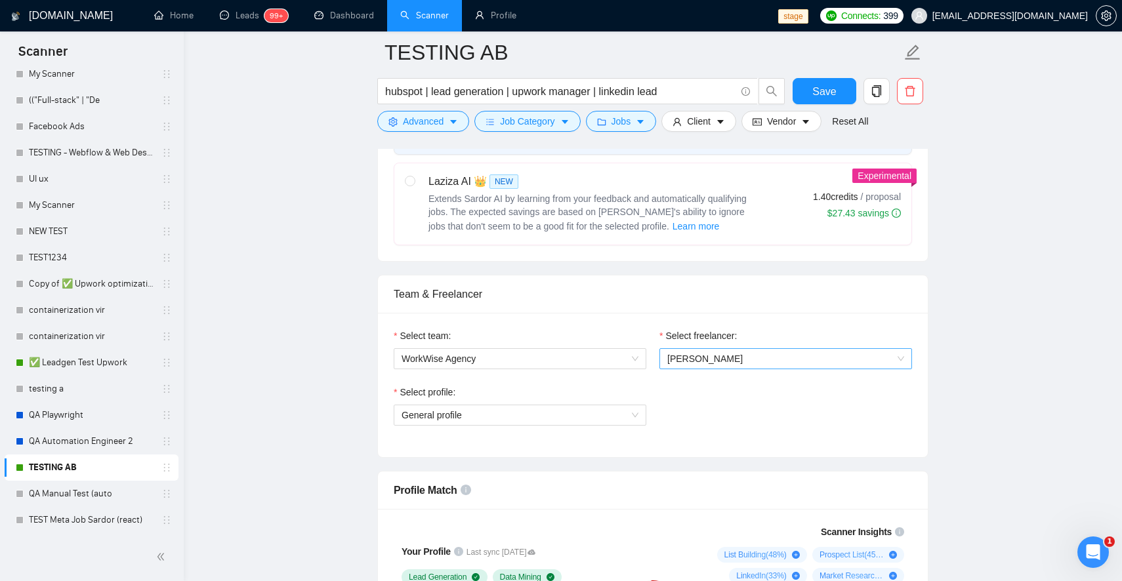
click at [689, 355] on span "[PERSON_NAME]" at bounding box center [704, 359] width 75 height 10
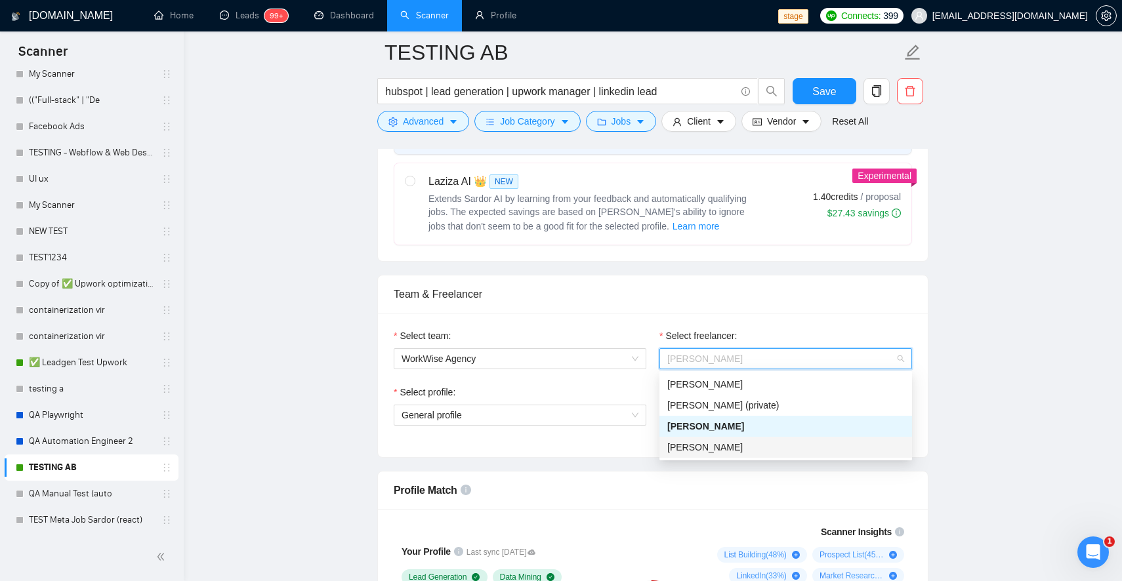
click at [682, 442] on span "Oleksandr Bratko" at bounding box center [704, 447] width 75 height 10
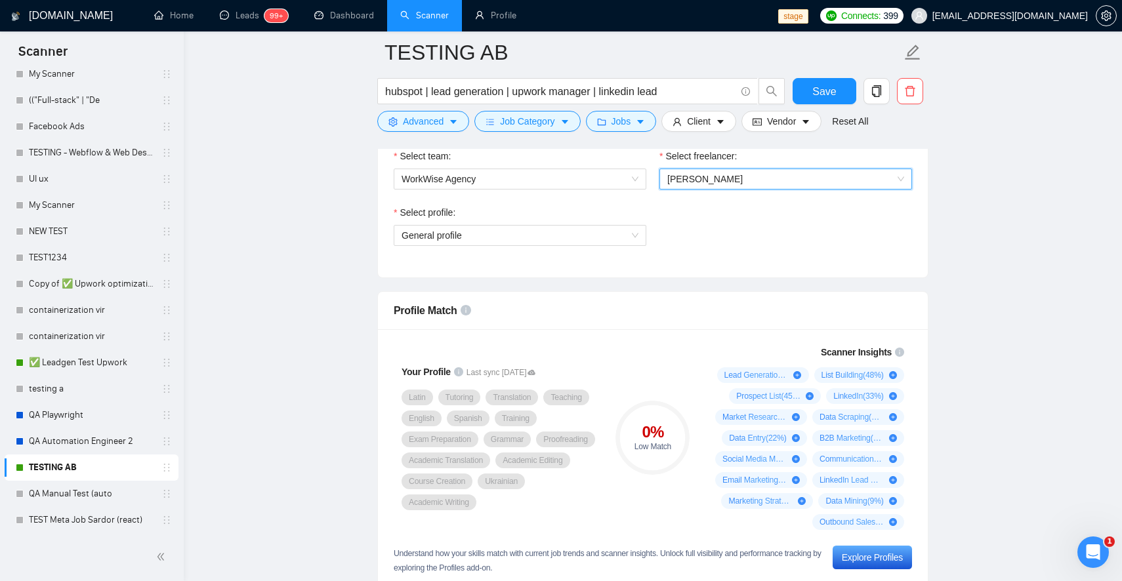
scroll to position [575, 0]
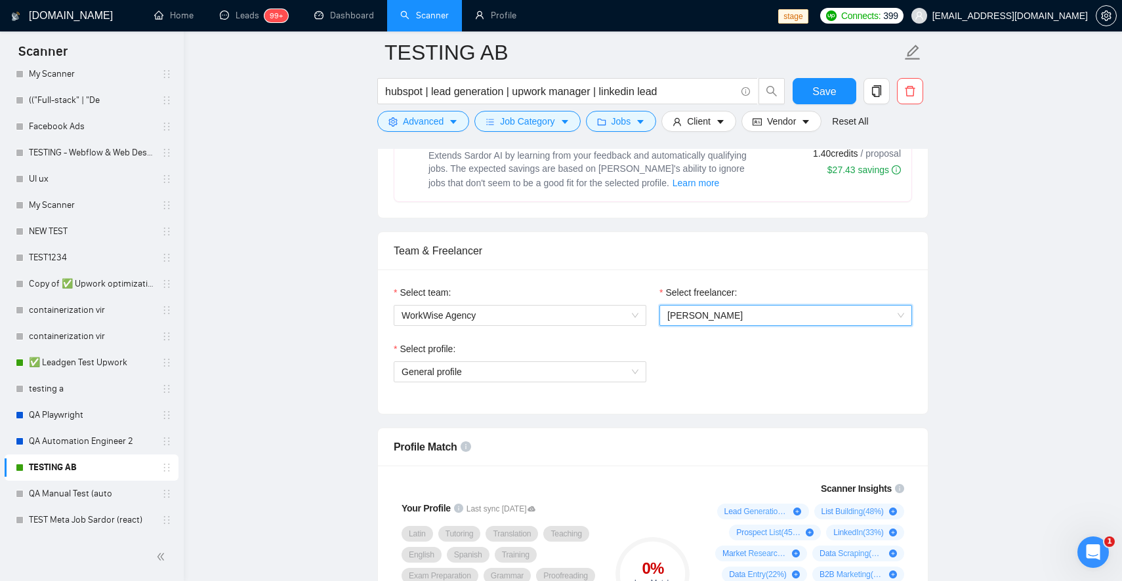
click at [716, 323] on span "Oleksandr Bratko" at bounding box center [785, 316] width 237 height 20
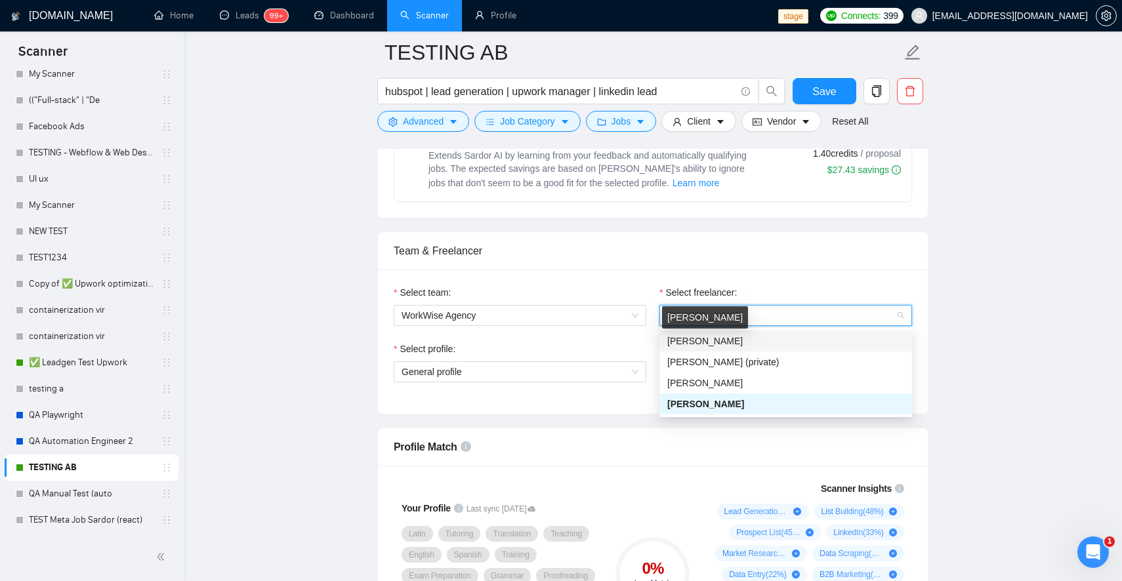
click at [713, 341] on span "[PERSON_NAME]" at bounding box center [704, 341] width 75 height 10
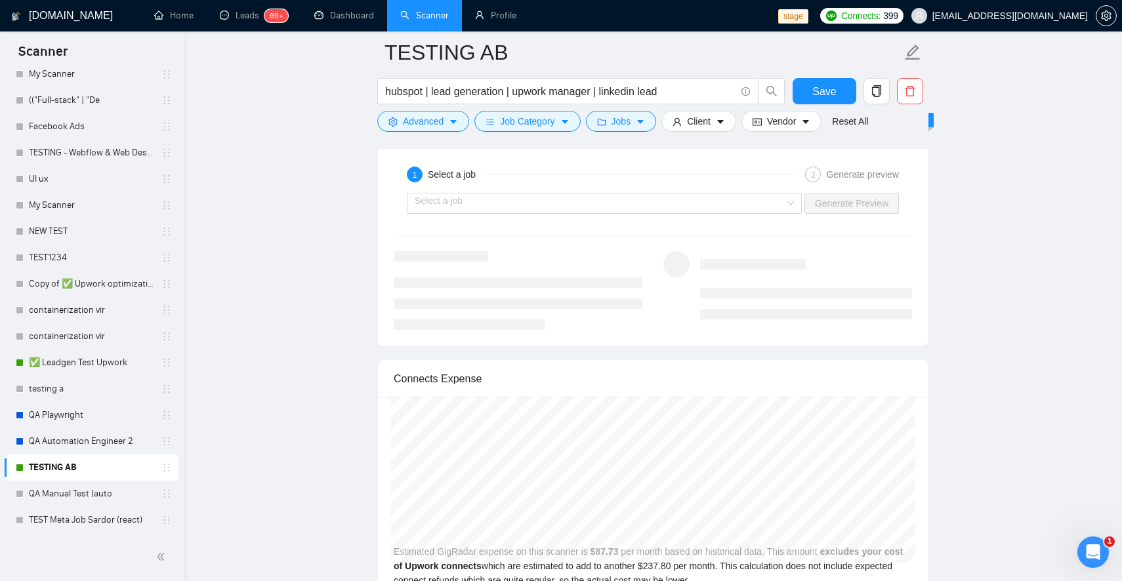
scroll to position [2556, 0]
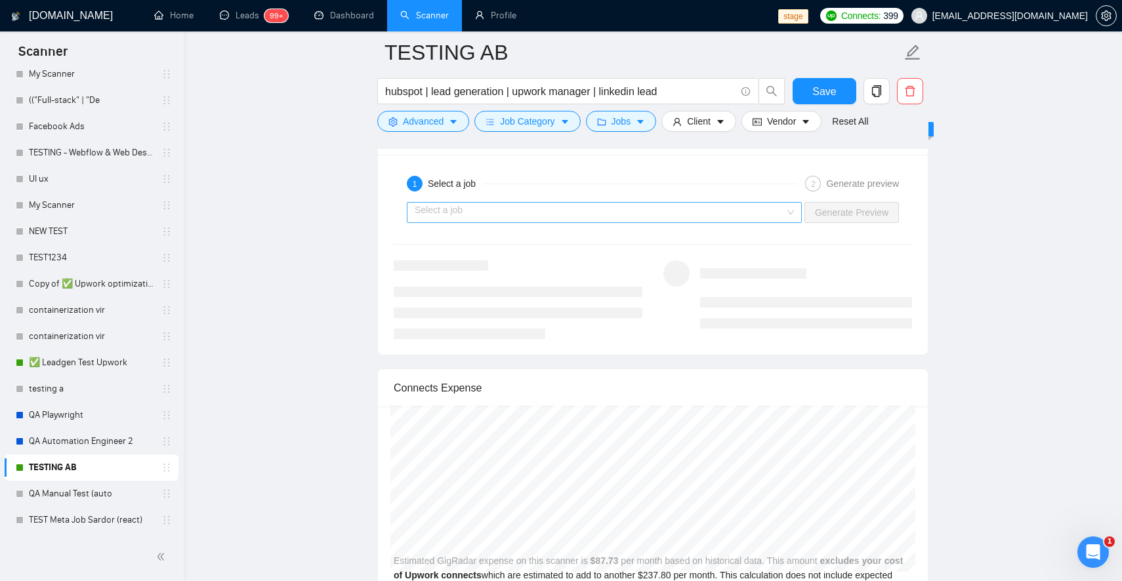
click at [720, 207] on input "search" at bounding box center [600, 213] width 370 height 20
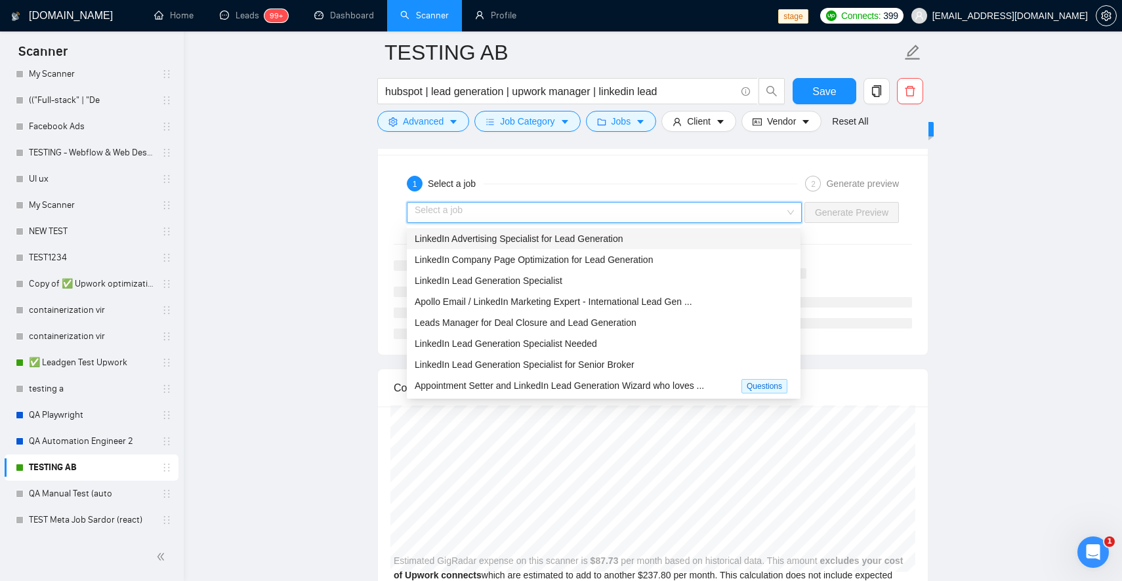
click at [707, 230] on div "LinkedIn Advertising Specialist for Lead Generation" at bounding box center [604, 238] width 394 height 21
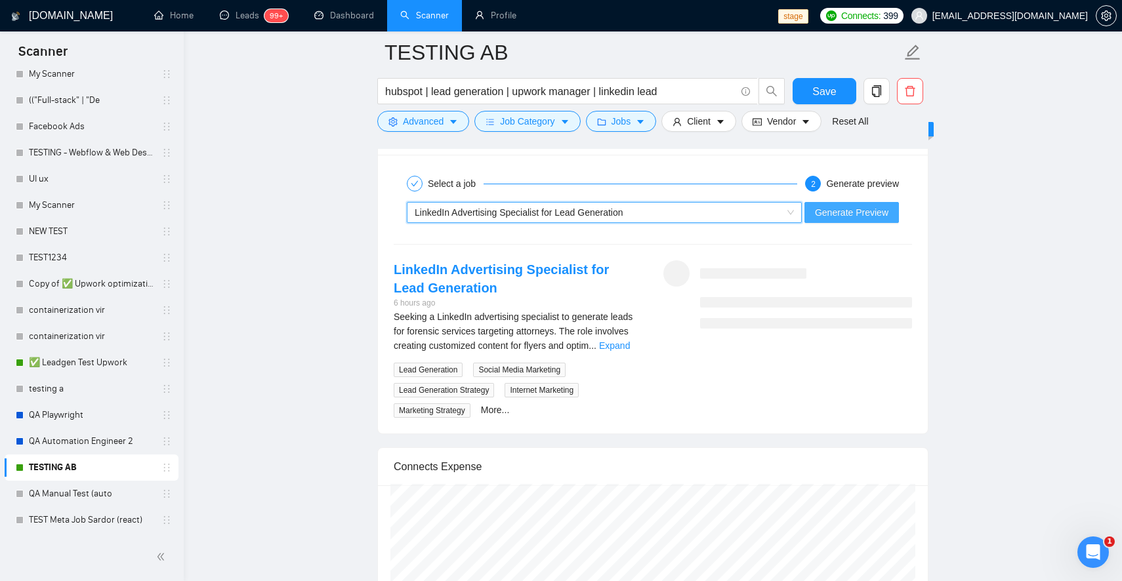
click at [857, 211] on span "Generate Preview" at bounding box center [851, 212] width 73 height 14
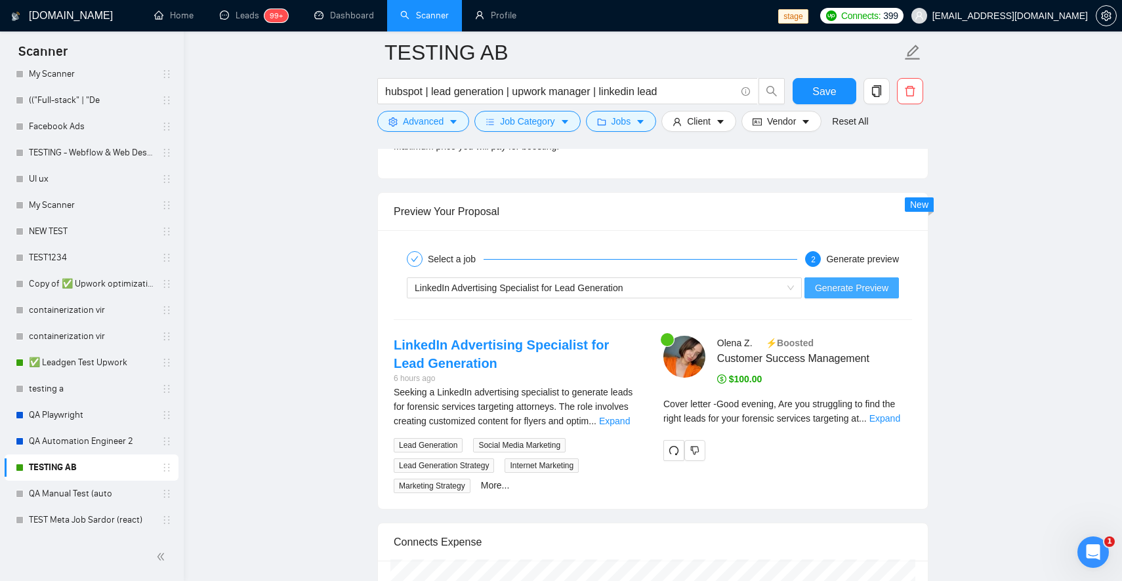
scroll to position [2468, 0]
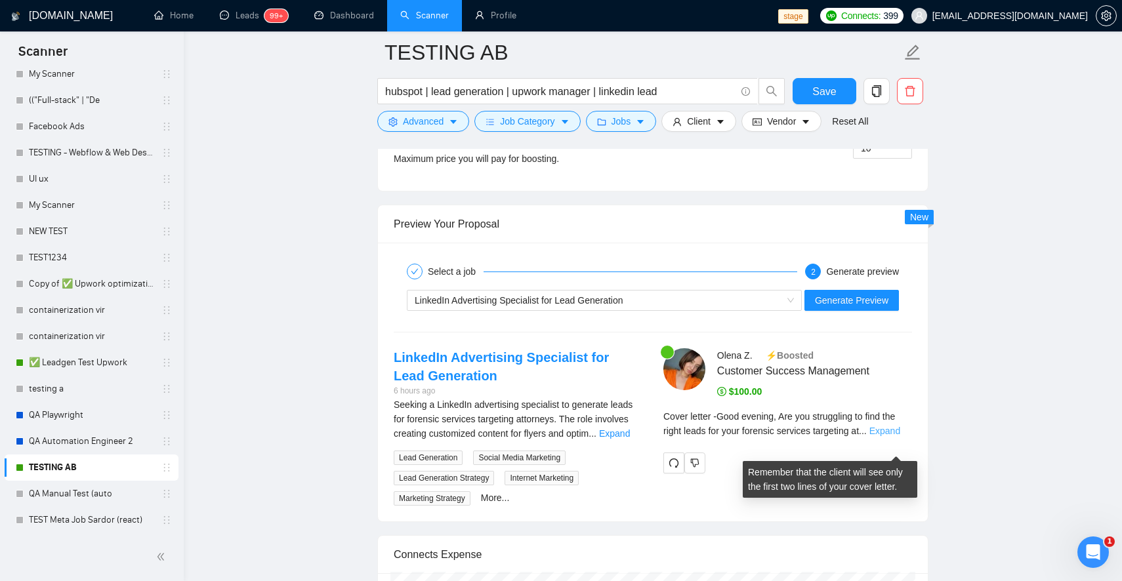
click at [887, 436] on link "Expand" at bounding box center [884, 431] width 31 height 10
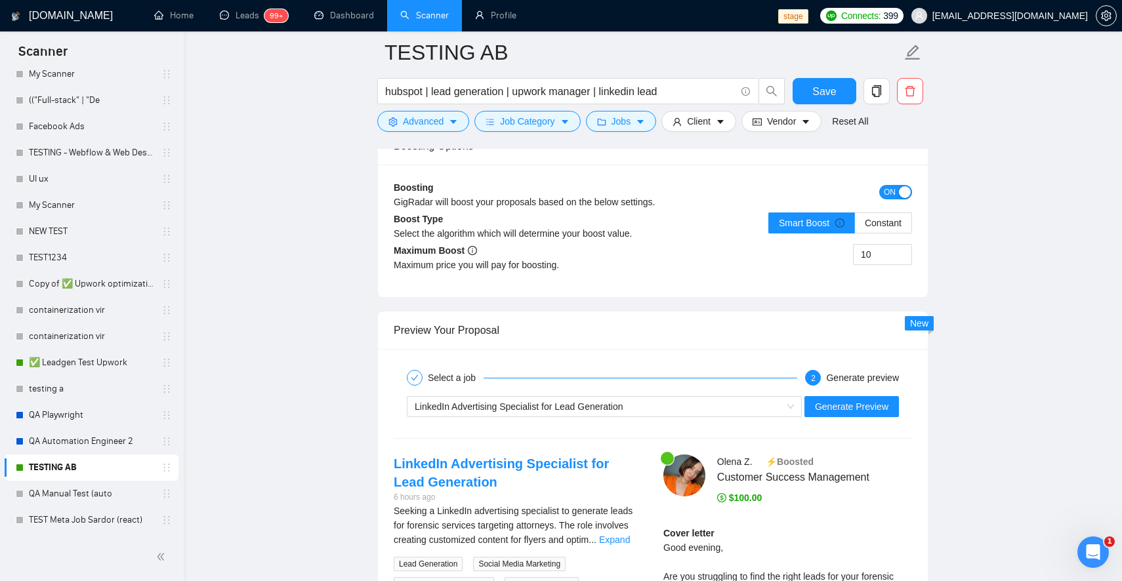
scroll to position [2346, 0]
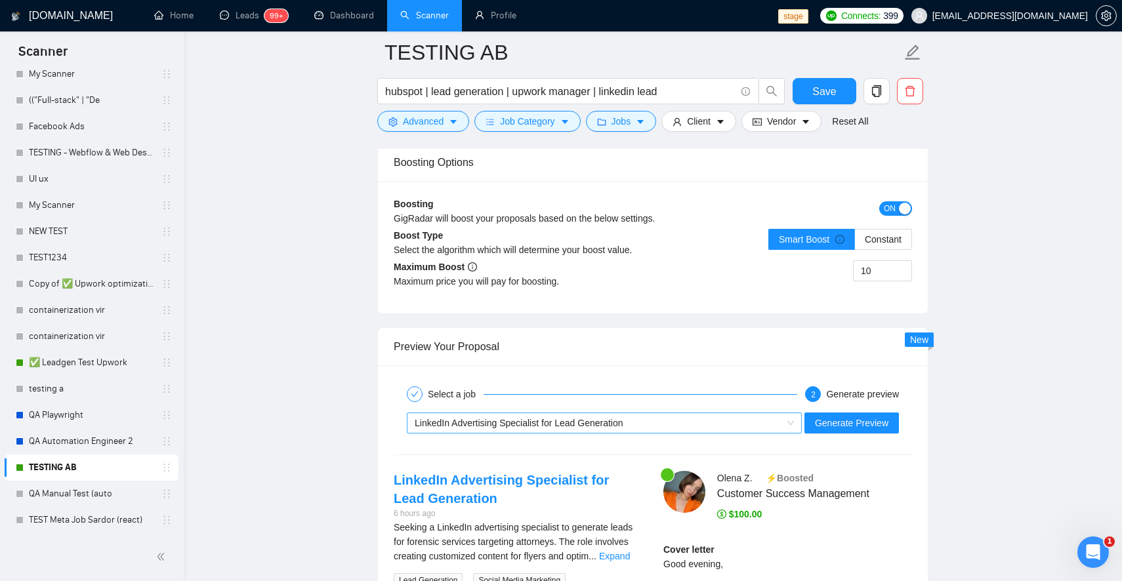
click at [484, 420] on span "LinkedIn Advertising Specialist for Lead Generation" at bounding box center [519, 423] width 209 height 10
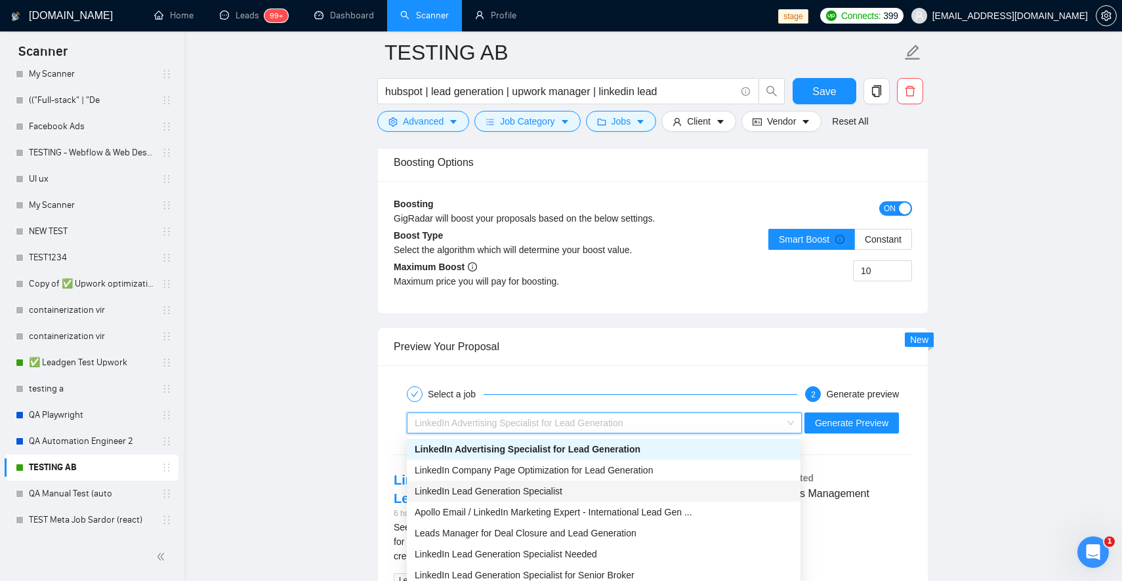
click at [471, 492] on span "LinkedIn Lead Generation Specialist" at bounding box center [489, 491] width 148 height 10
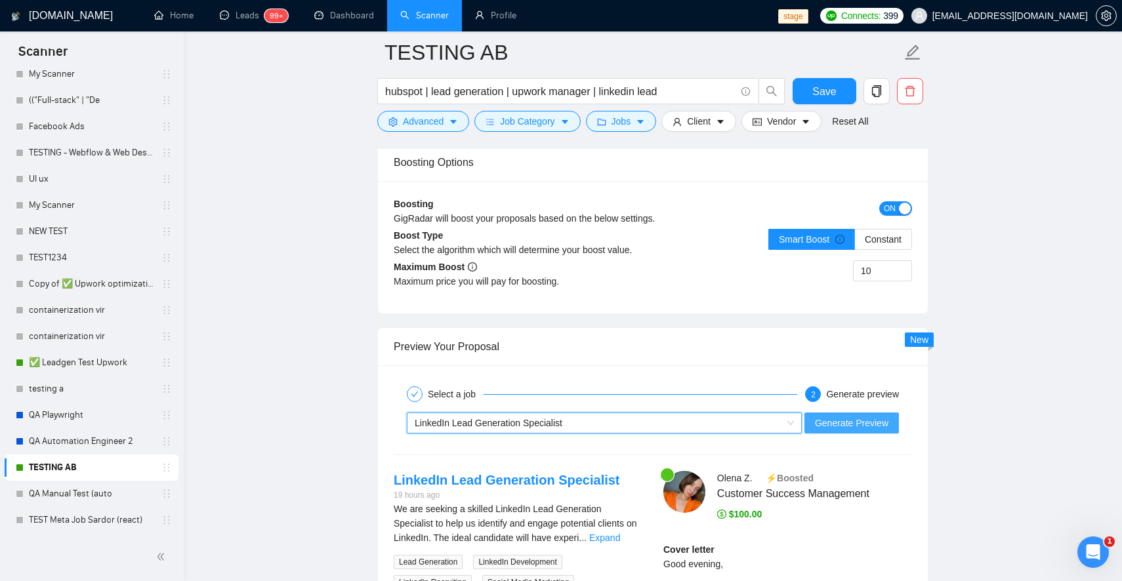
click at [831, 426] on span "Generate Preview" at bounding box center [851, 423] width 73 height 14
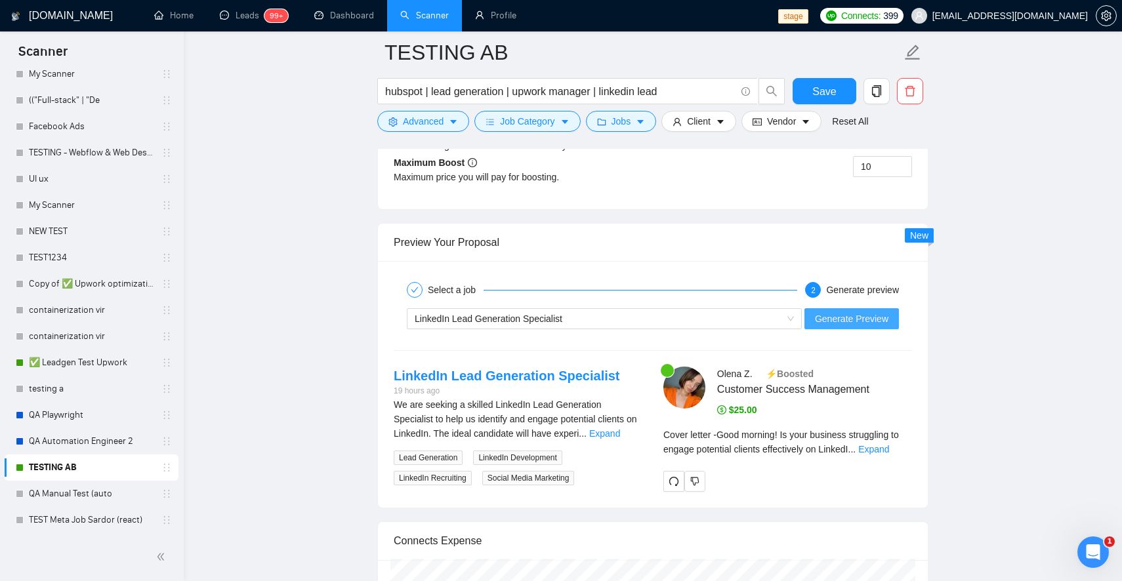
scroll to position [3544, 0]
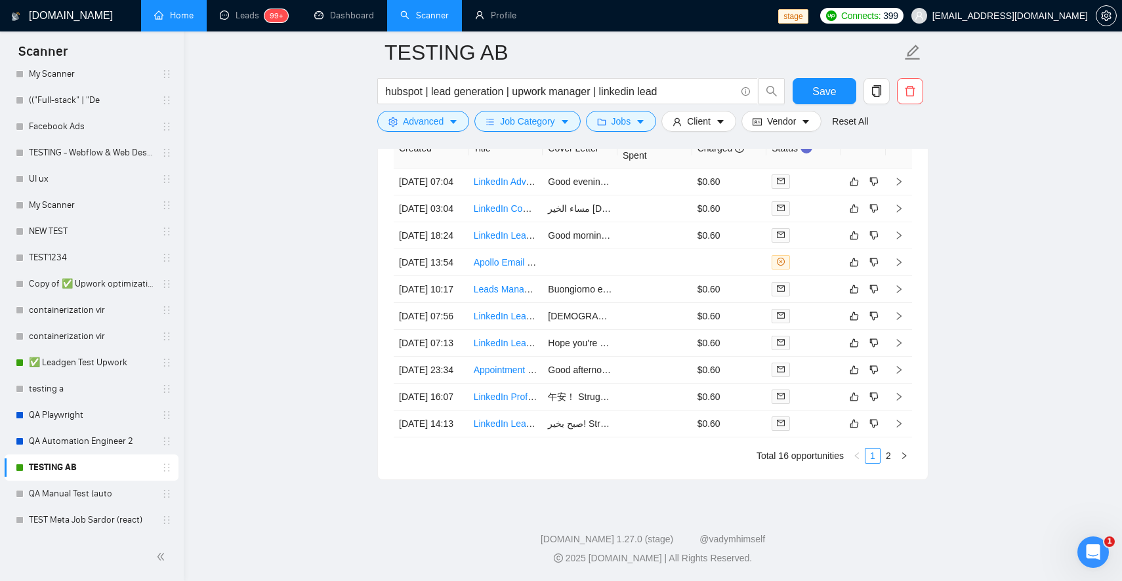
click at [166, 20] on link "Home" at bounding box center [173, 15] width 39 height 11
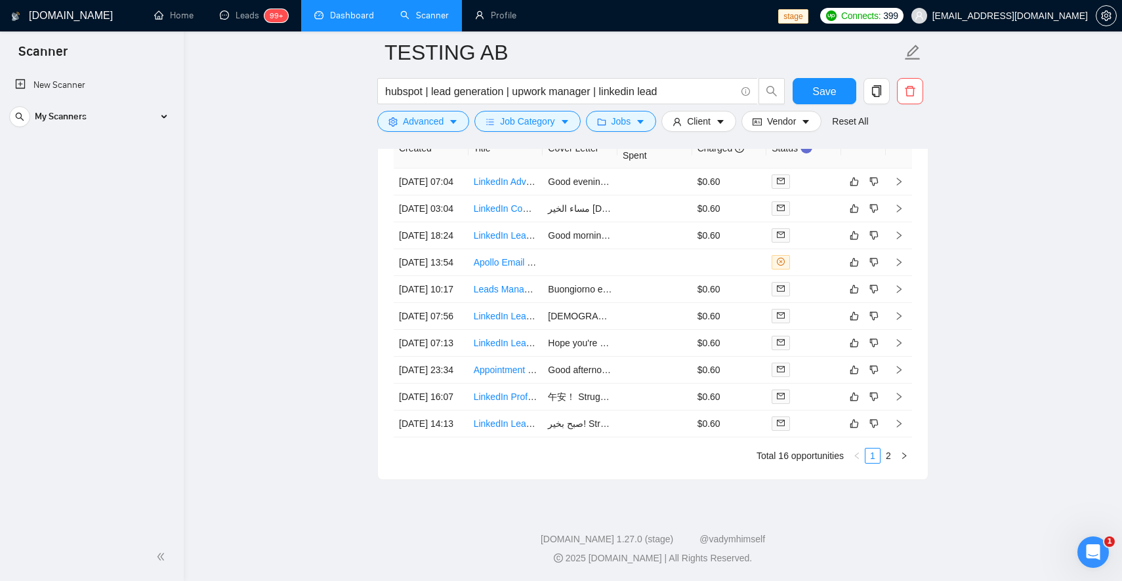
scroll to position [0, 0]
click at [344, 10] on link "Dashboard" at bounding box center [344, 15] width 60 height 11
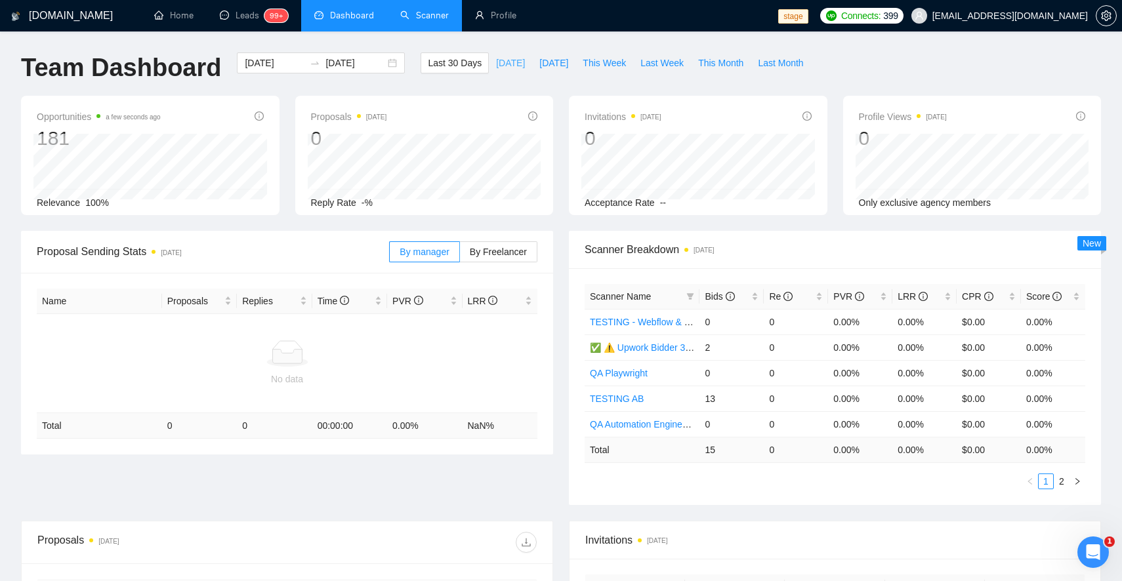
click at [502, 66] on span "[DATE]" at bounding box center [510, 63] width 29 height 14
type input "[DATE]"
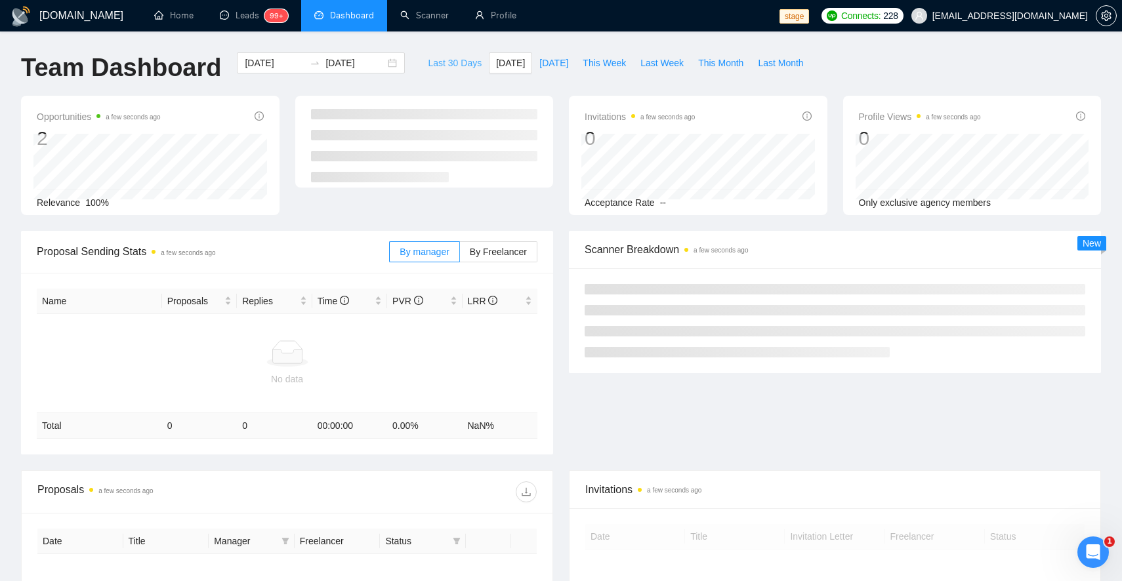
click at [455, 64] on span "Last 30 Days" at bounding box center [455, 63] width 54 height 14
type input "[DATE]"
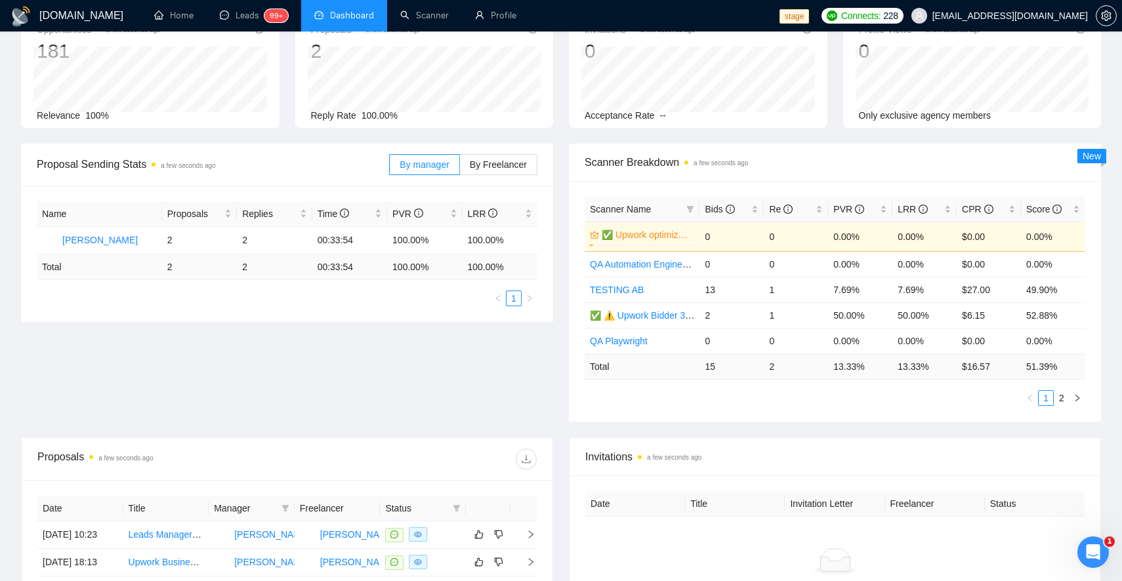
scroll to position [267, 0]
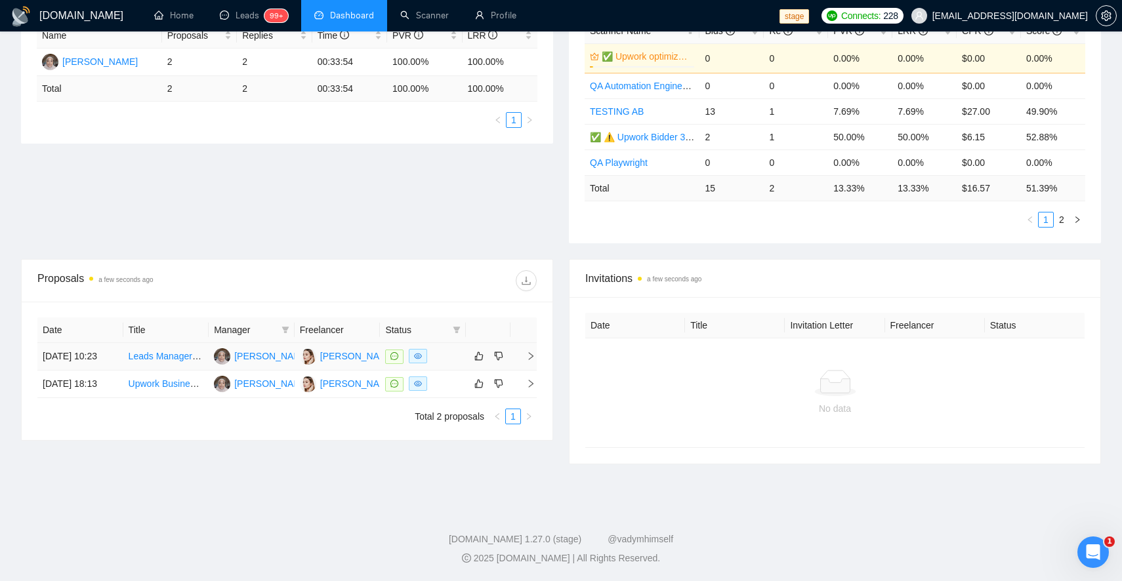
click at [451, 358] on div at bounding box center [422, 356] width 75 height 15
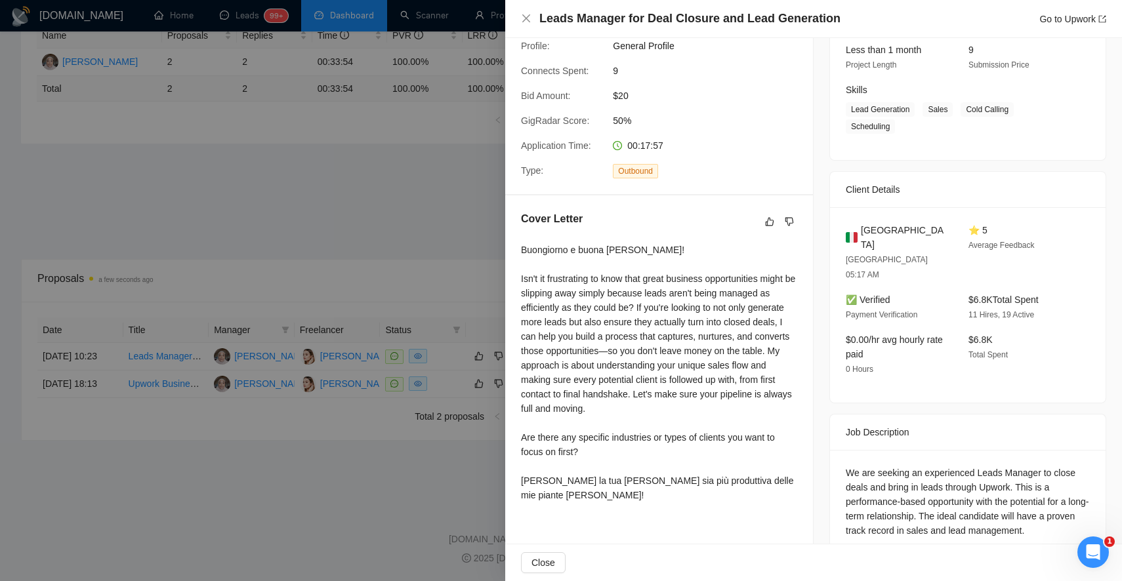
scroll to position [0, 0]
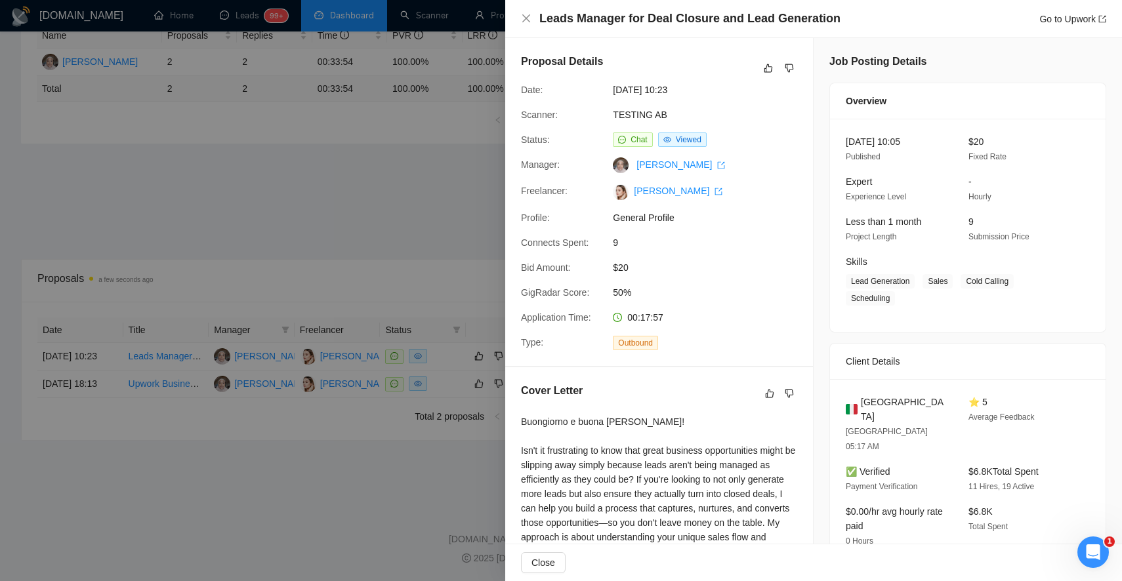
click at [426, 478] on div at bounding box center [561, 290] width 1122 height 581
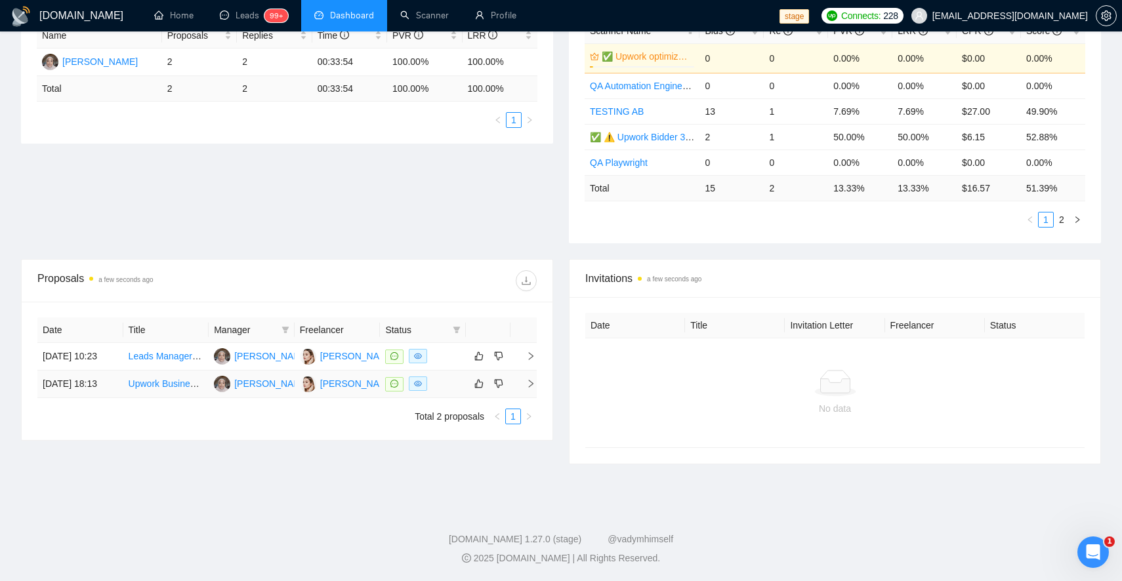
click at [447, 392] on div at bounding box center [422, 384] width 75 height 15
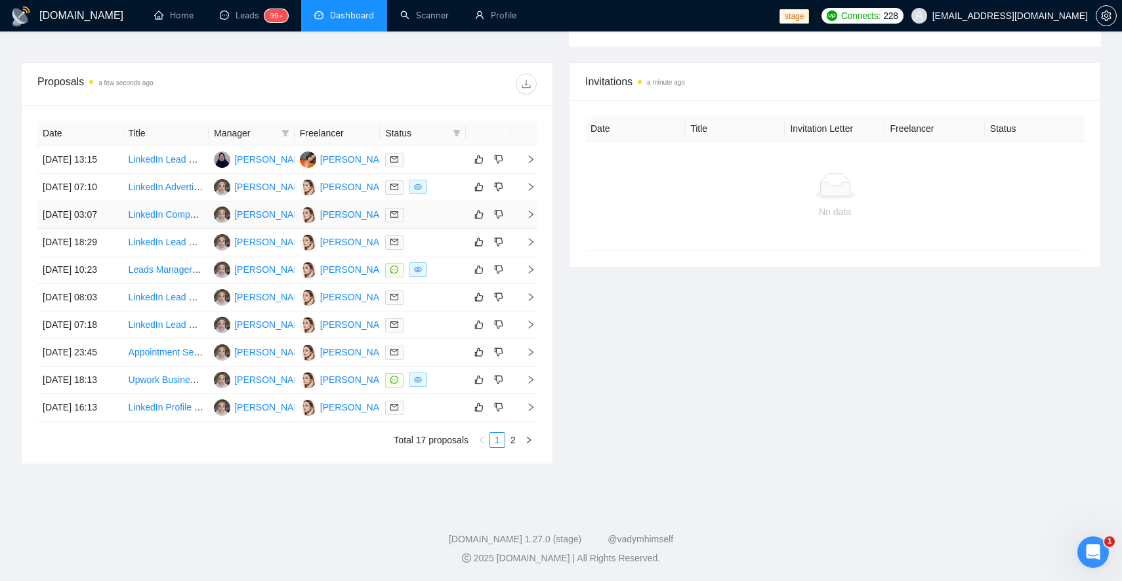
scroll to position [497, 0]
click at [513, 447] on link "2" at bounding box center [513, 440] width 14 height 14
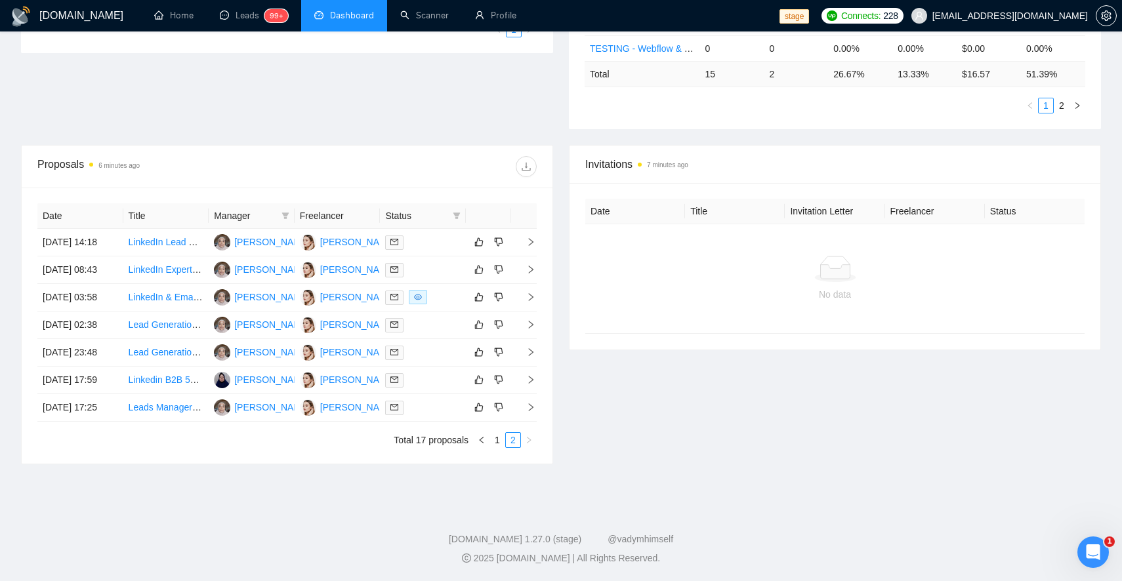
scroll to position [458, 0]
click at [87, 418] on td "[DATE] 17:25" at bounding box center [80, 408] width 86 height 28
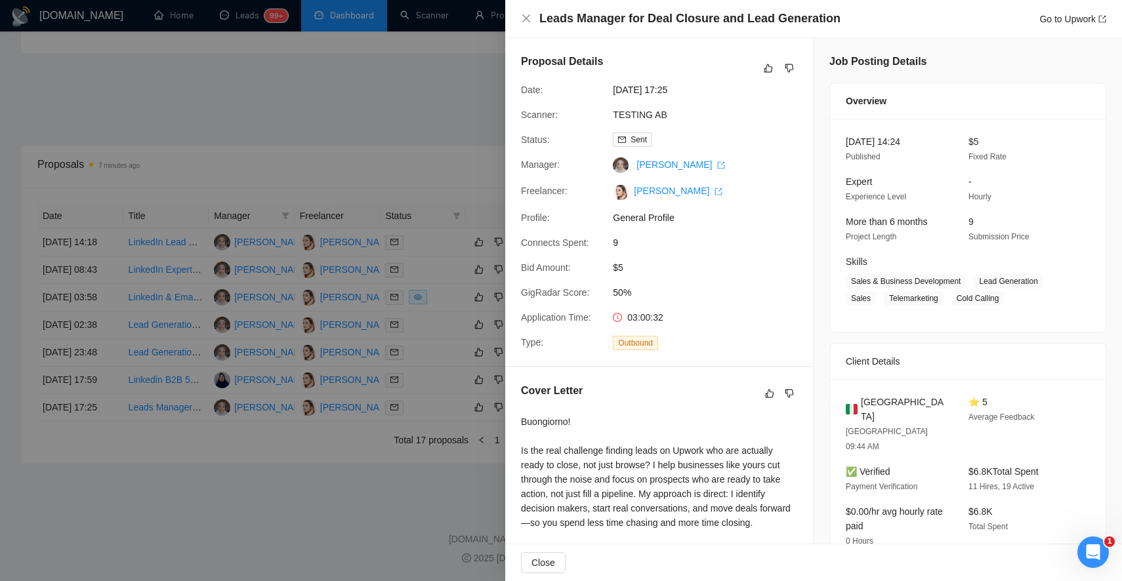
click at [87, 419] on div at bounding box center [561, 290] width 1122 height 581
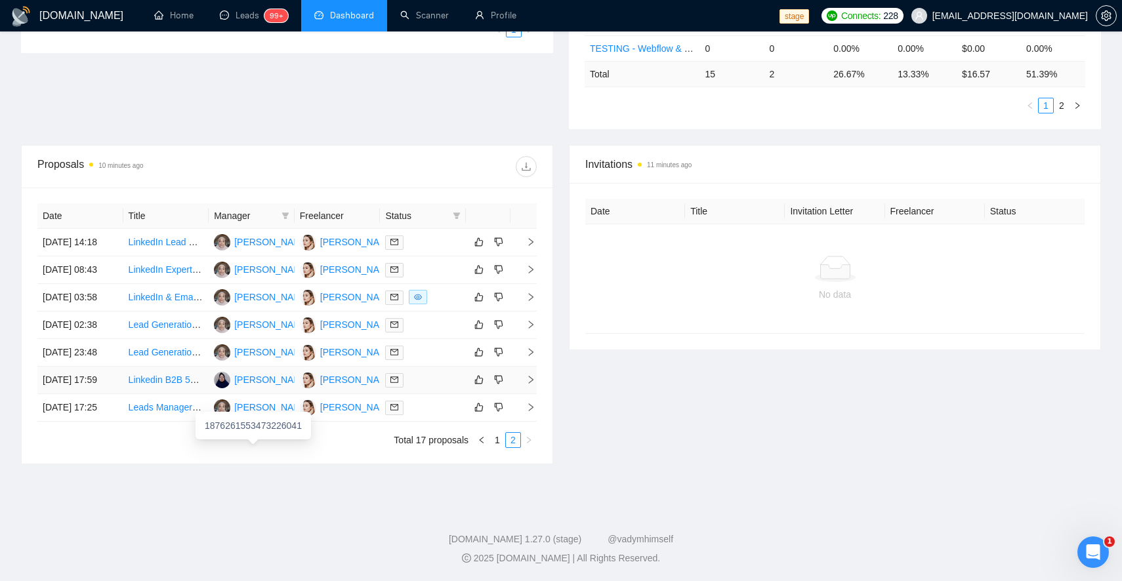
click at [264, 412] on div "1876261553473226041" at bounding box center [252, 426] width 115 height 28
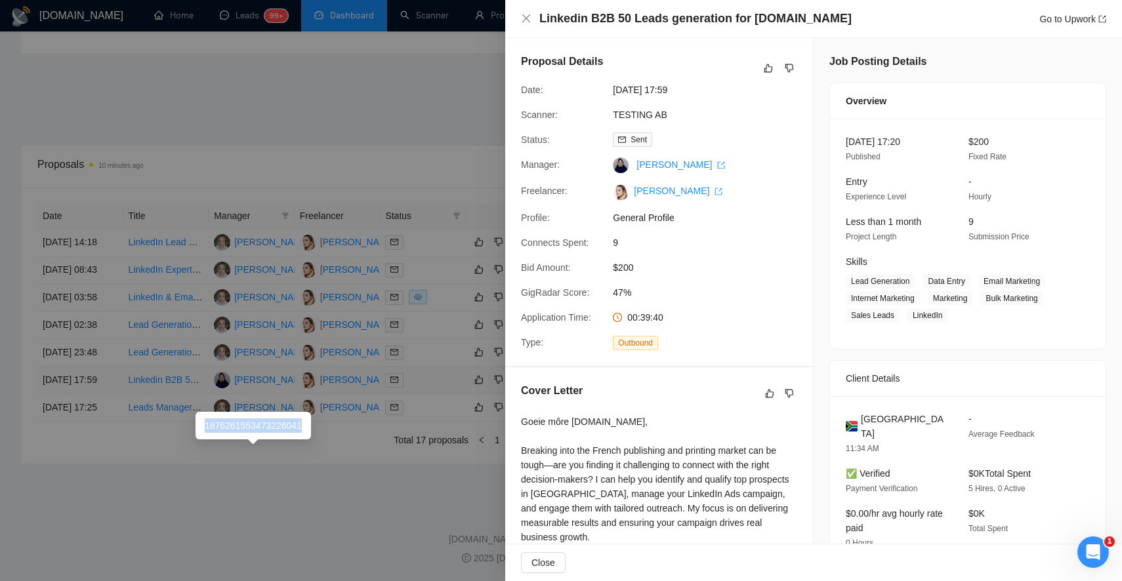
copy div "1876261553473226041"
click at [683, 166] on link "[PERSON_NAME]" at bounding box center [680, 164] width 89 height 10
click at [291, 100] on div at bounding box center [561, 290] width 1122 height 581
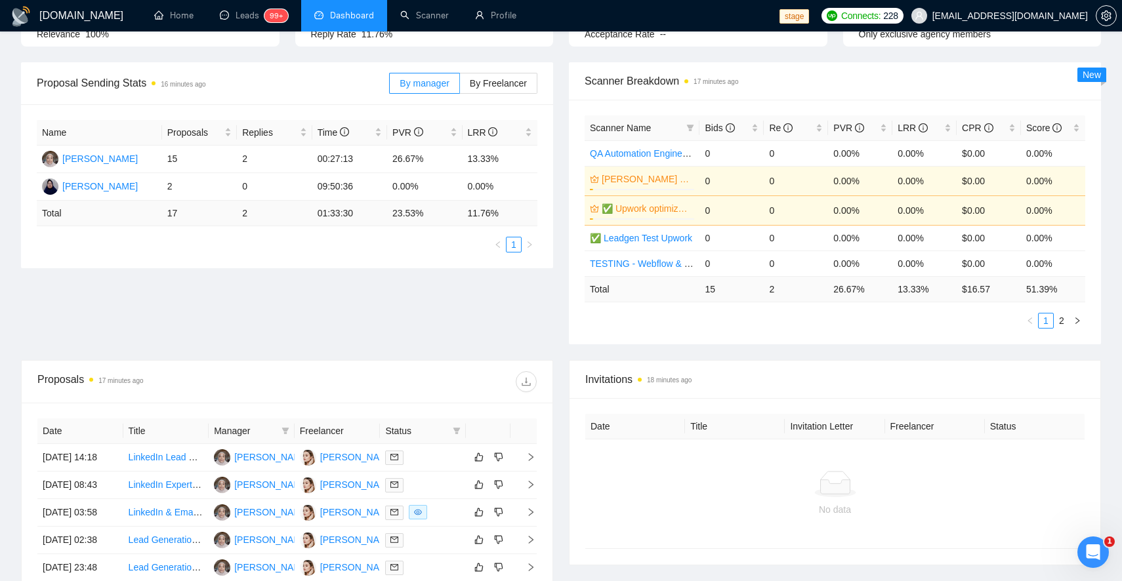
scroll to position [0, 0]
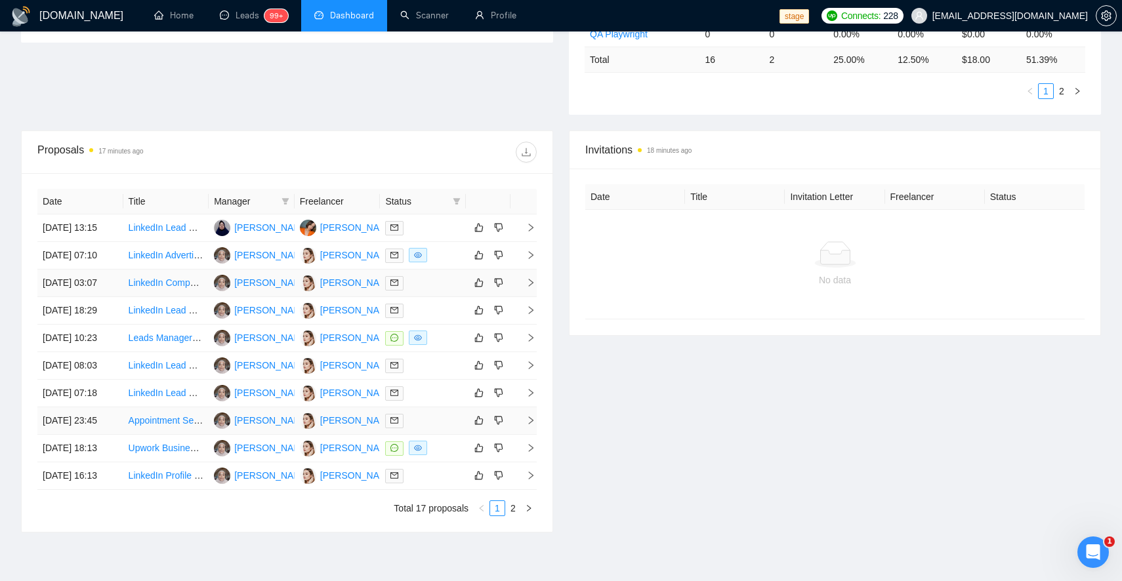
scroll to position [392, 0]
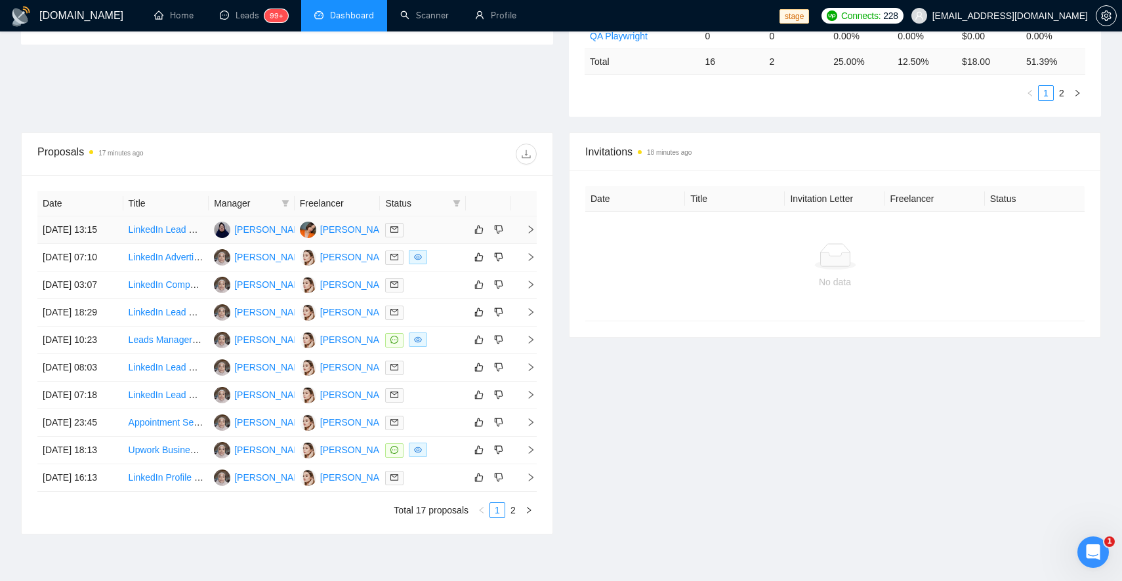
click at [434, 237] on div at bounding box center [422, 229] width 75 height 15
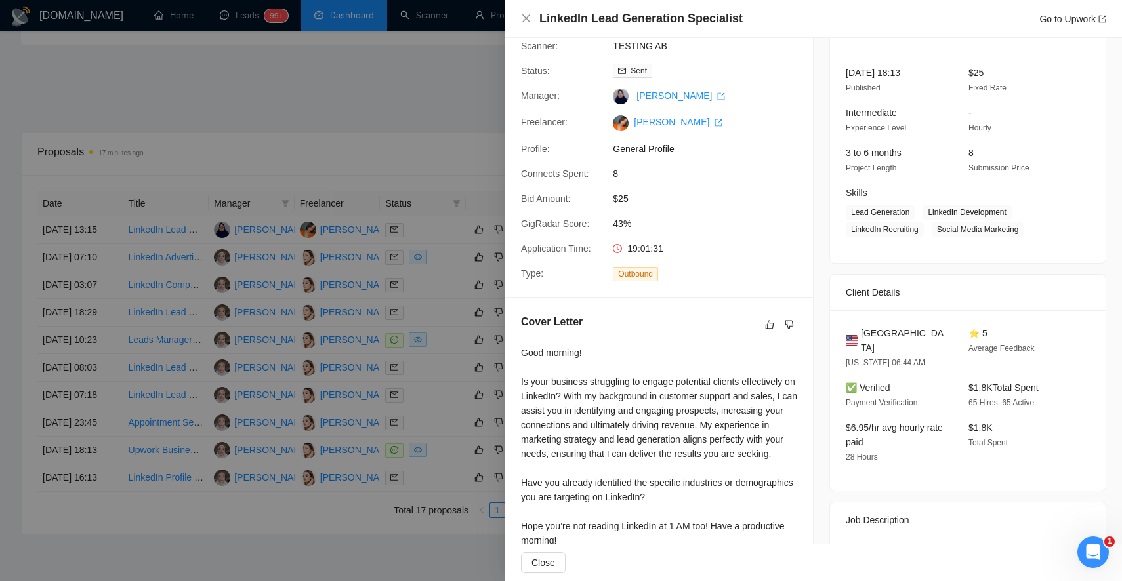
scroll to position [172, 0]
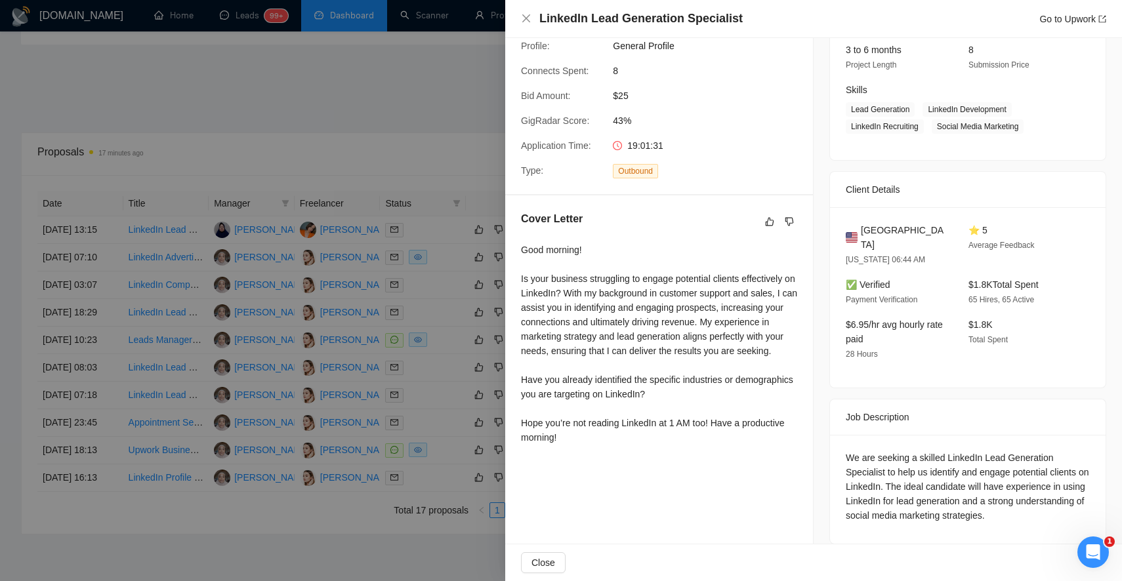
click at [457, 156] on div at bounding box center [561, 290] width 1122 height 581
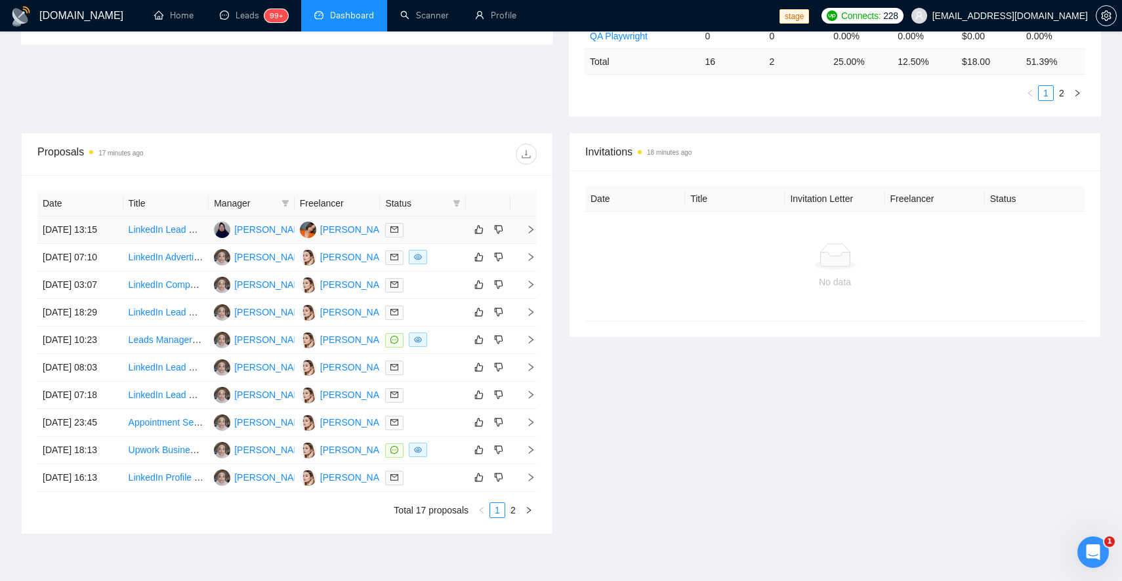
scroll to position [0, 0]
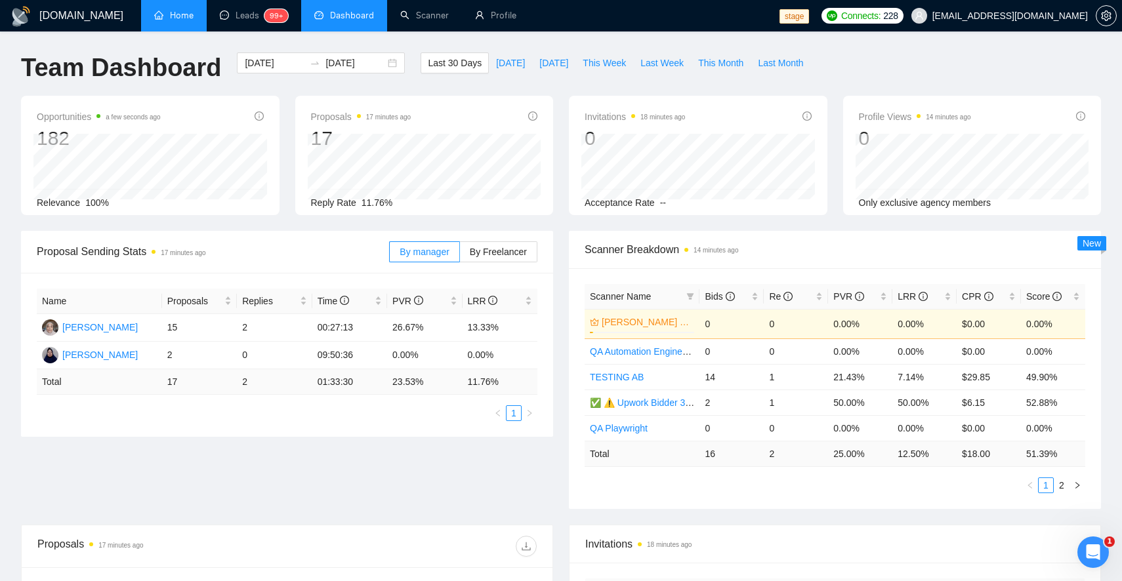
click at [181, 18] on link "Home" at bounding box center [173, 15] width 39 height 11
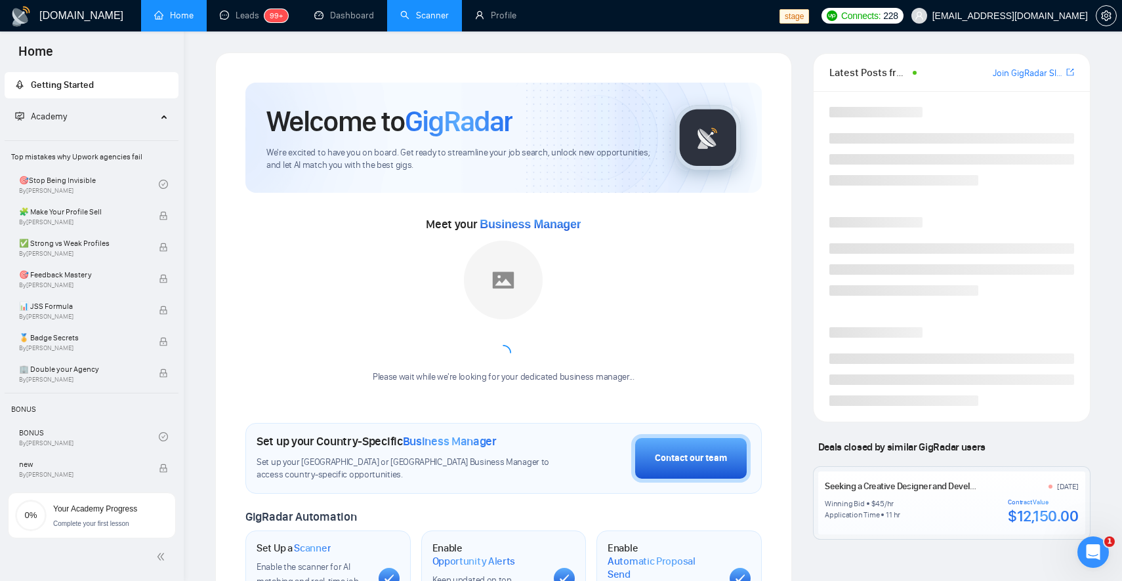
click at [417, 12] on link "Scanner" at bounding box center [424, 15] width 49 height 11
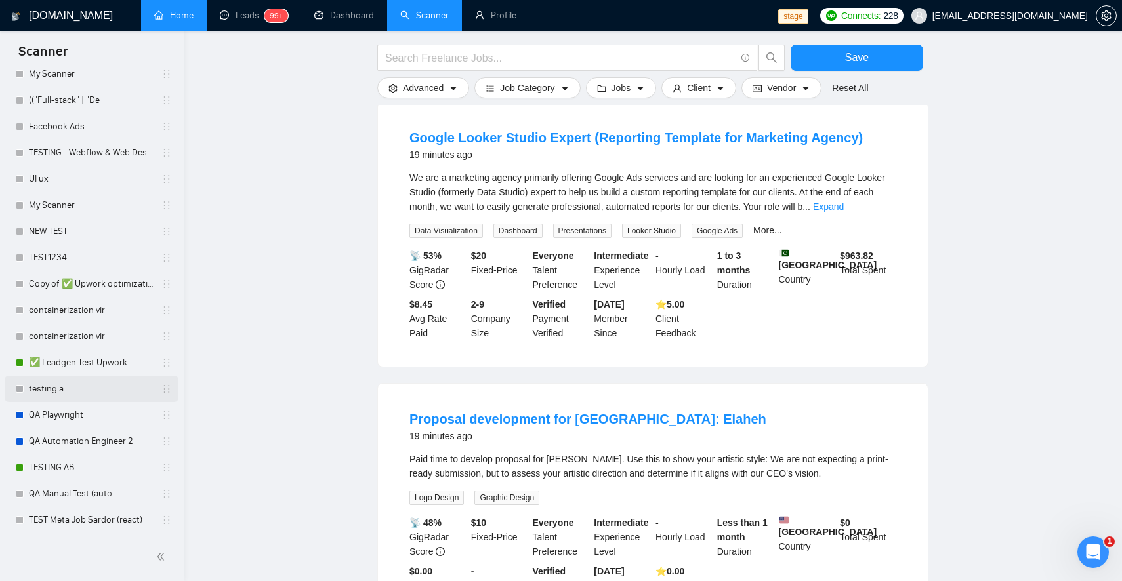
scroll to position [1019, 0]
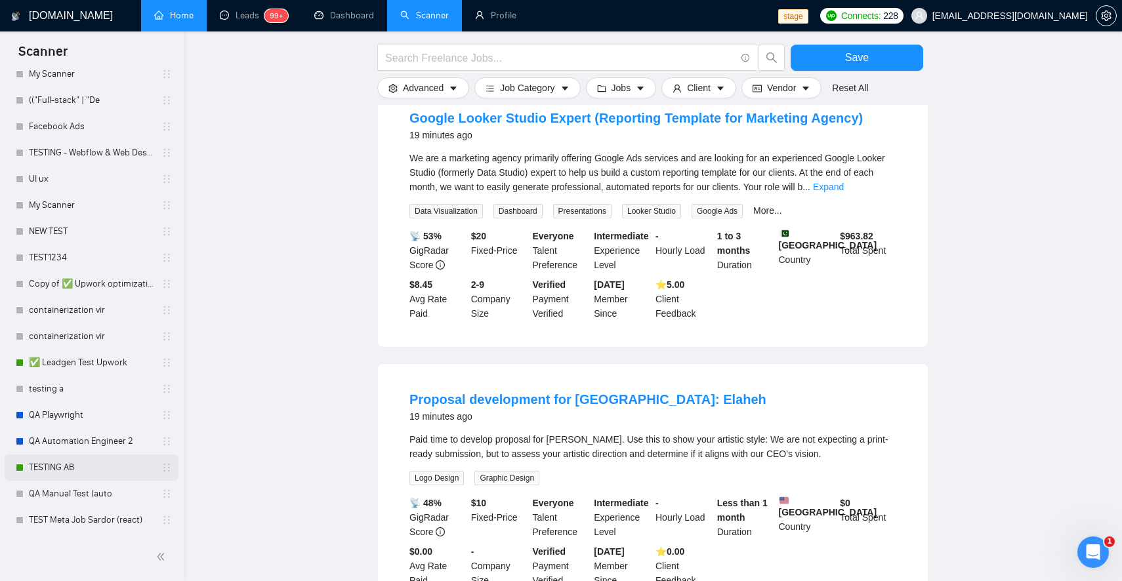
click at [61, 460] on link "TESTING AB" at bounding box center [91, 468] width 125 height 26
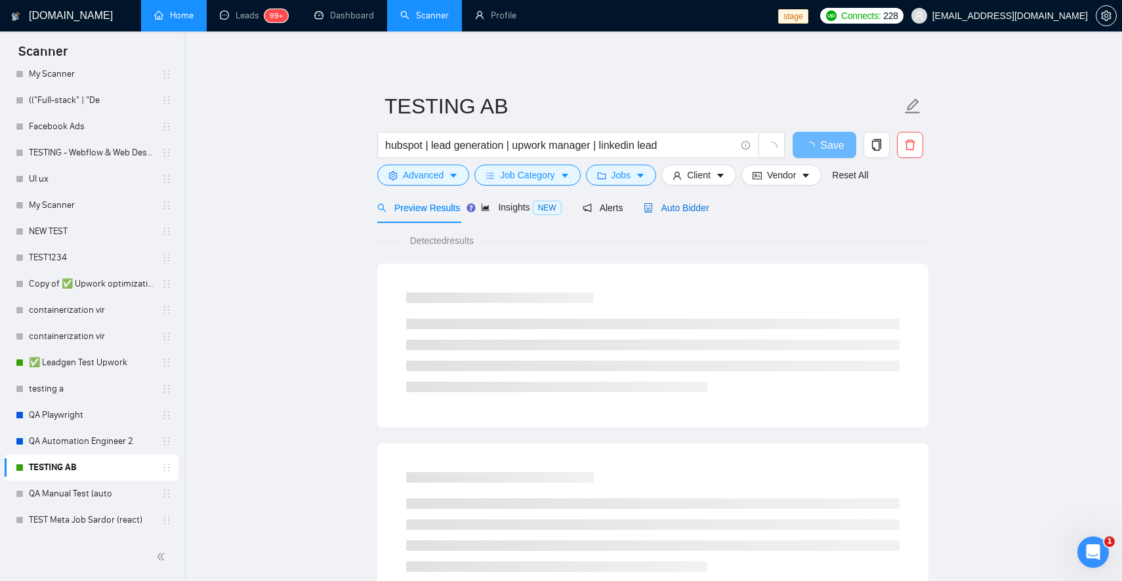
click at [678, 211] on span "Auto Bidder" at bounding box center [676, 208] width 65 height 10
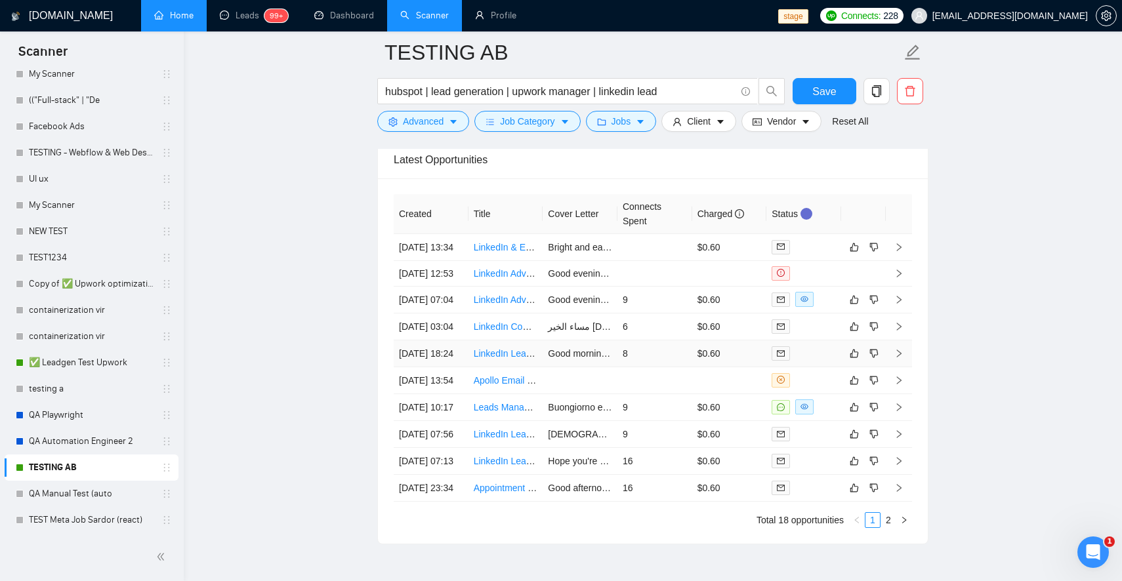
scroll to position [3288, 0]
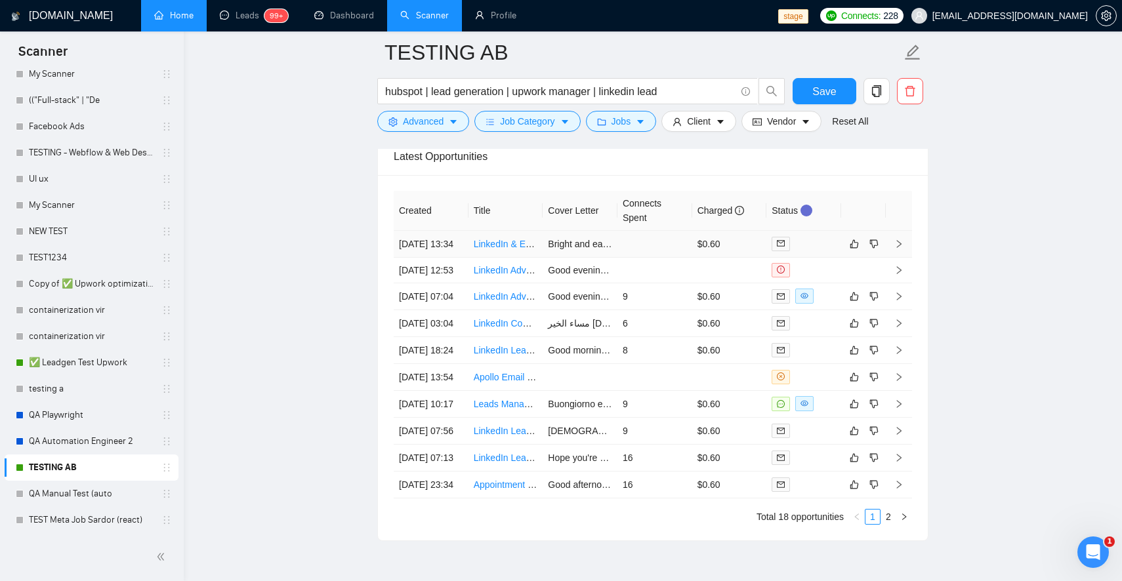
click at [654, 241] on td at bounding box center [654, 244] width 75 height 27
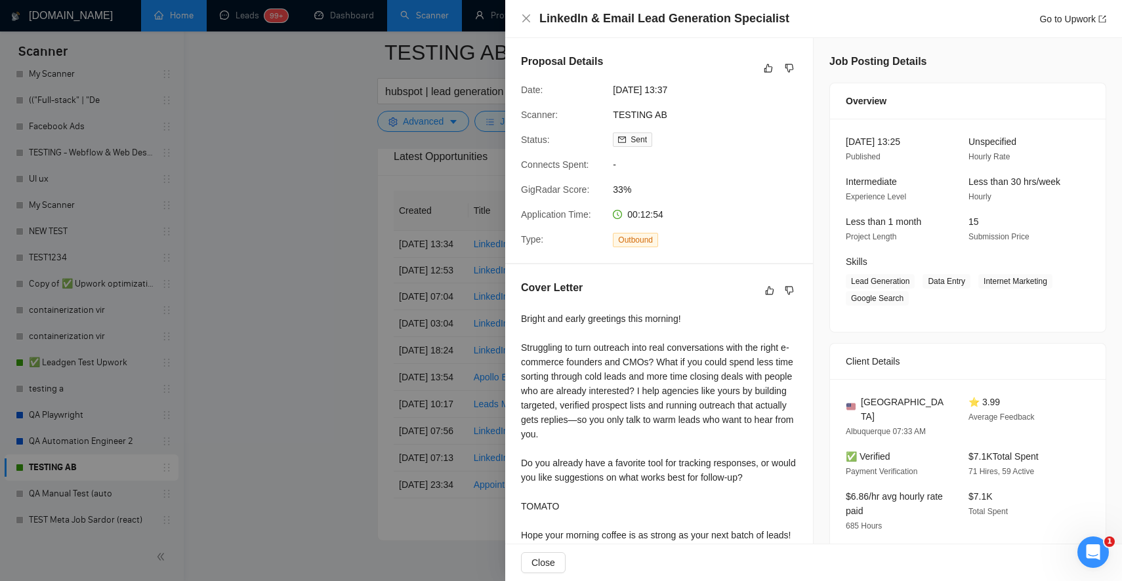
click at [316, 276] on div at bounding box center [561, 290] width 1122 height 581
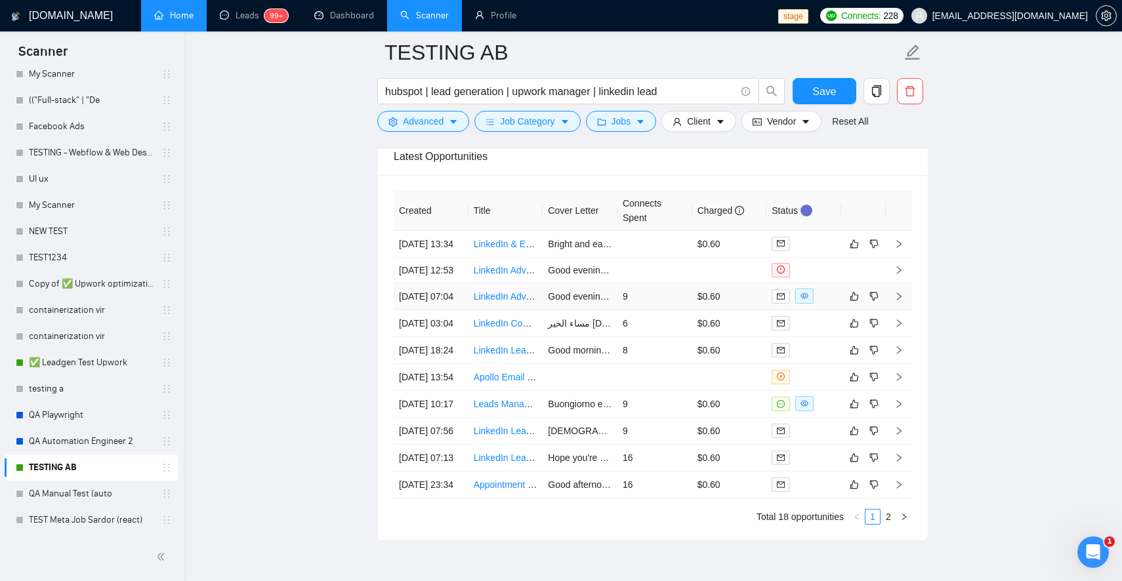
click at [658, 310] on td "9" at bounding box center [654, 296] width 75 height 27
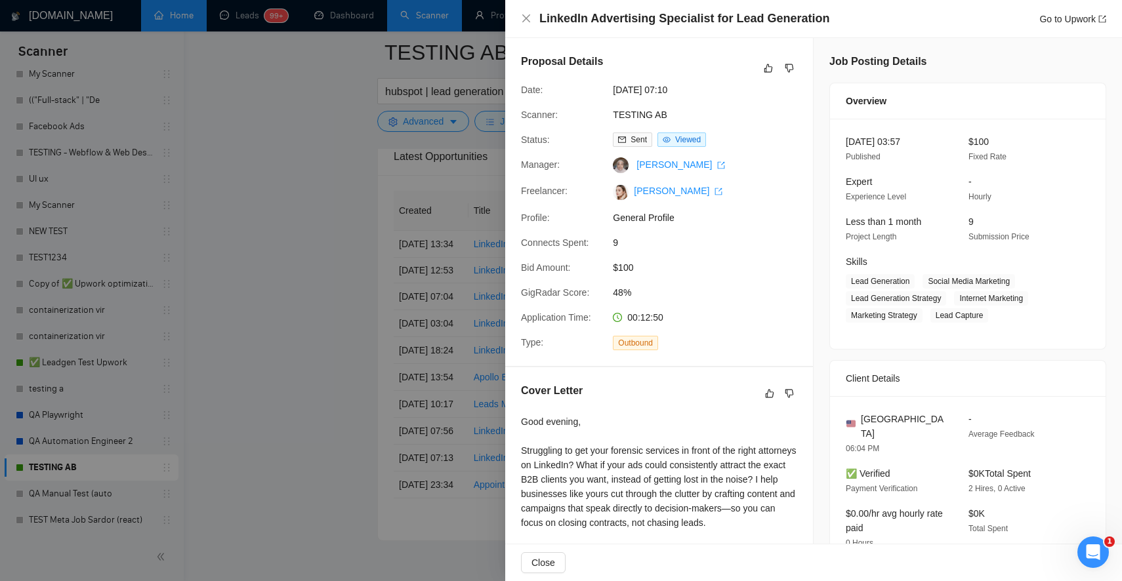
click at [249, 311] on div at bounding box center [561, 290] width 1122 height 581
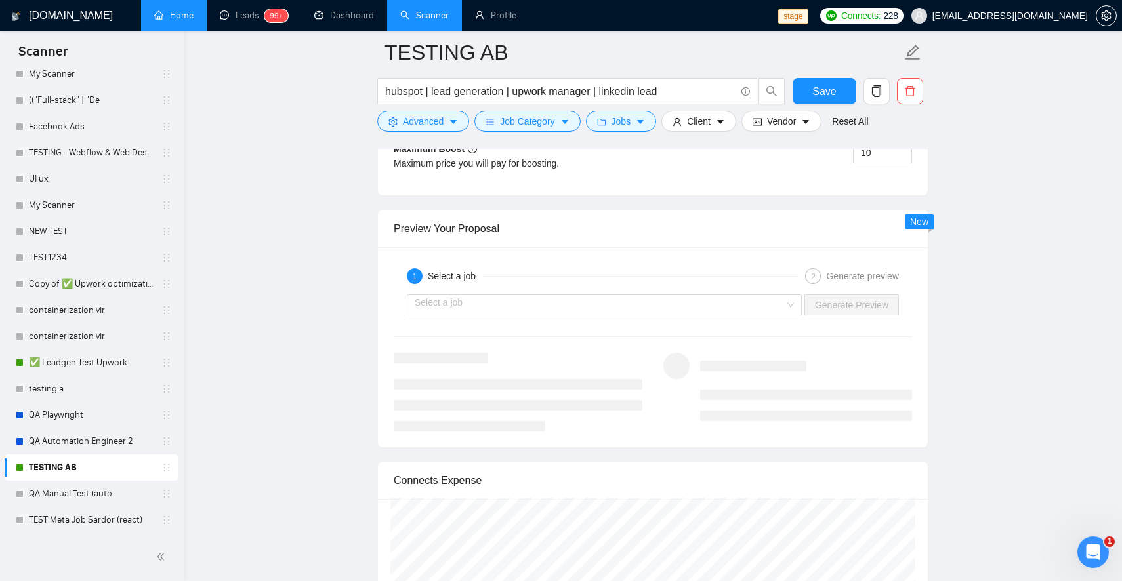
scroll to position [2499, 0]
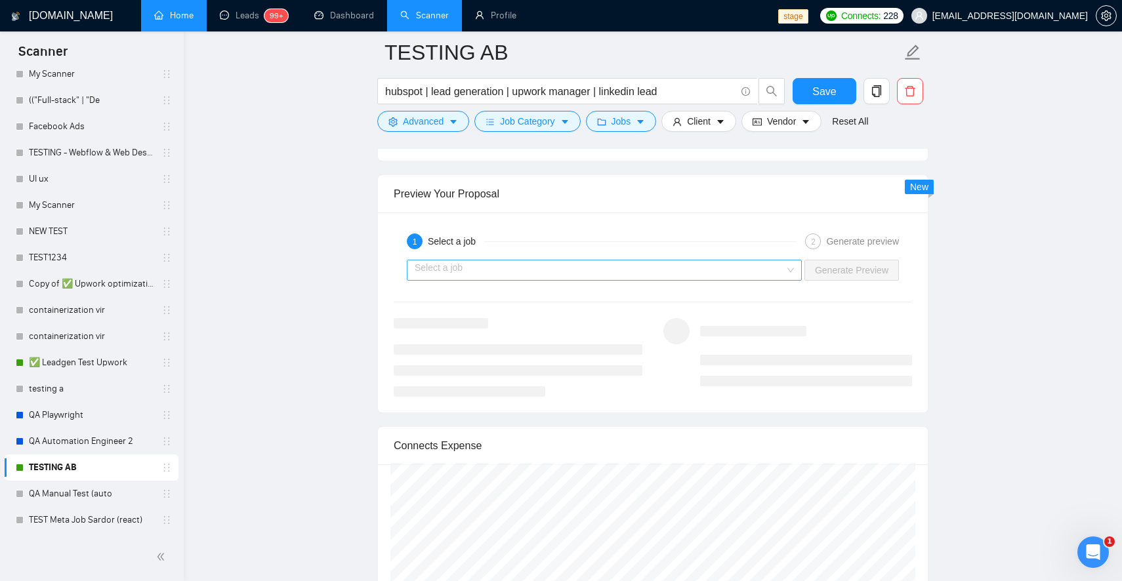
click at [460, 275] on input "search" at bounding box center [600, 270] width 370 height 20
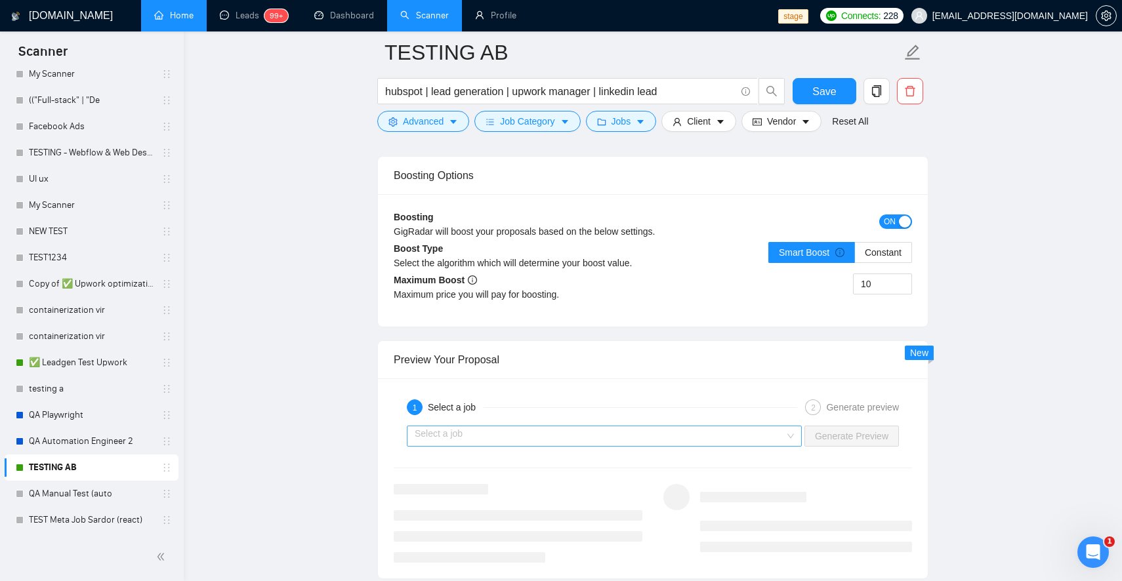
scroll to position [2333, 0]
click at [451, 436] on input "search" at bounding box center [600, 436] width 370 height 20
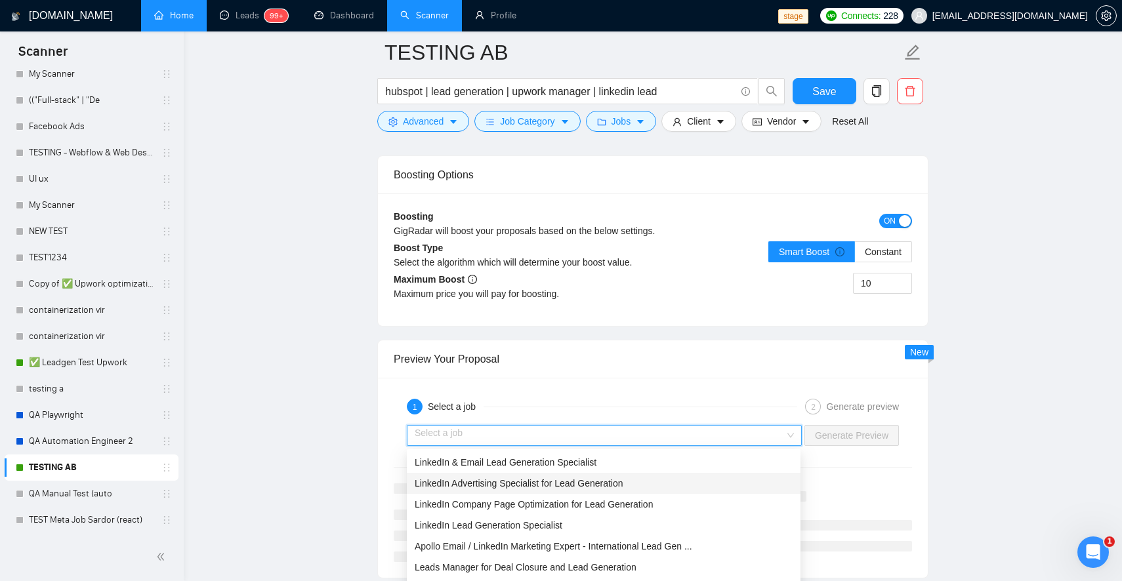
click at [447, 484] on span "LinkedIn Advertising Specialist for Lead Generation" at bounding box center [519, 483] width 209 height 10
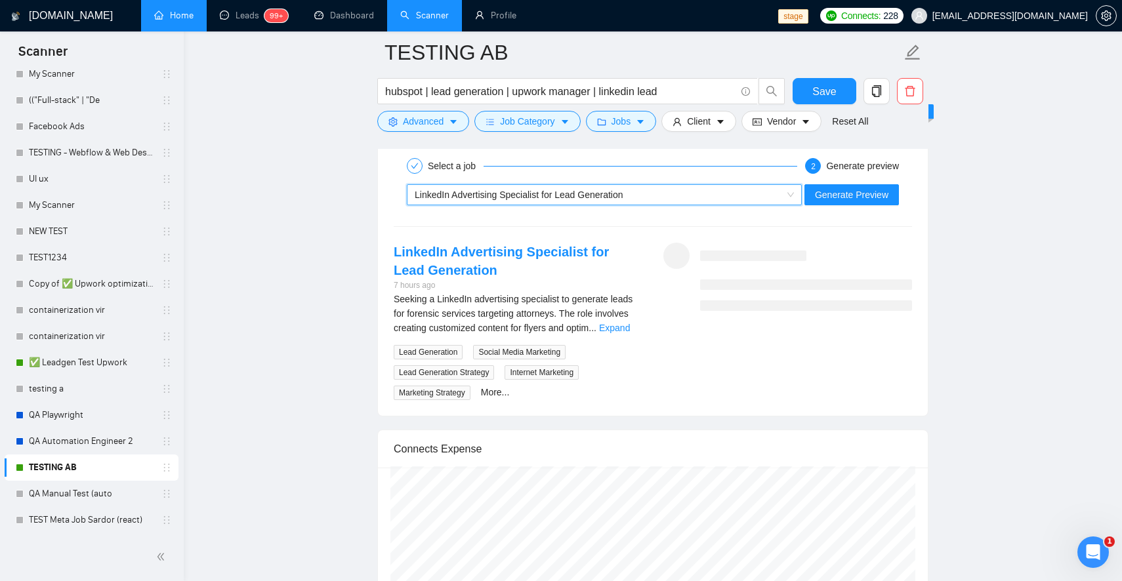
scroll to position [2551, 0]
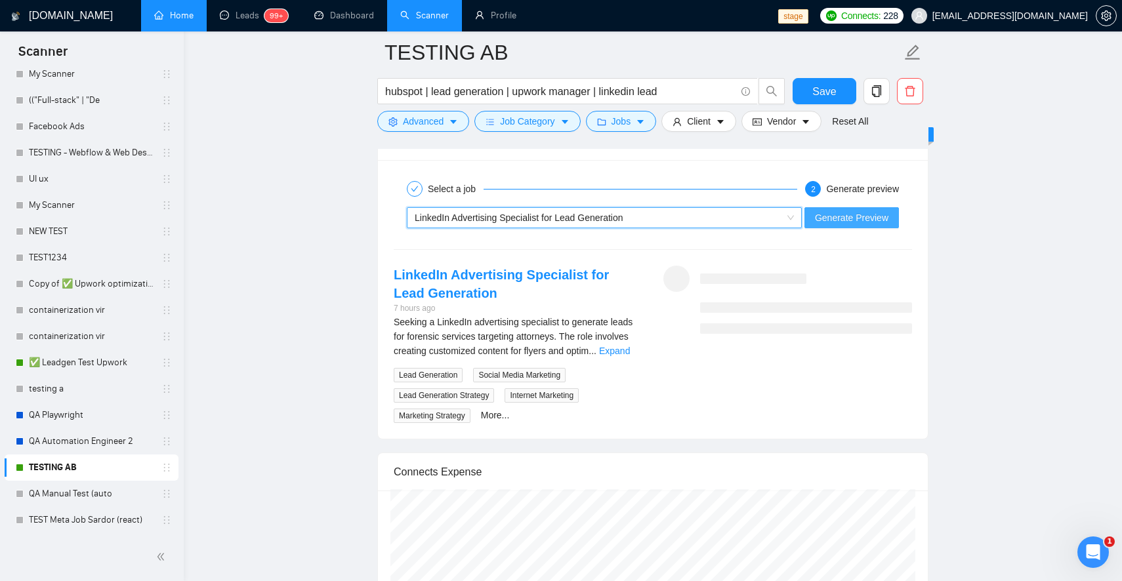
click at [863, 216] on span "Generate Preview" at bounding box center [851, 218] width 73 height 14
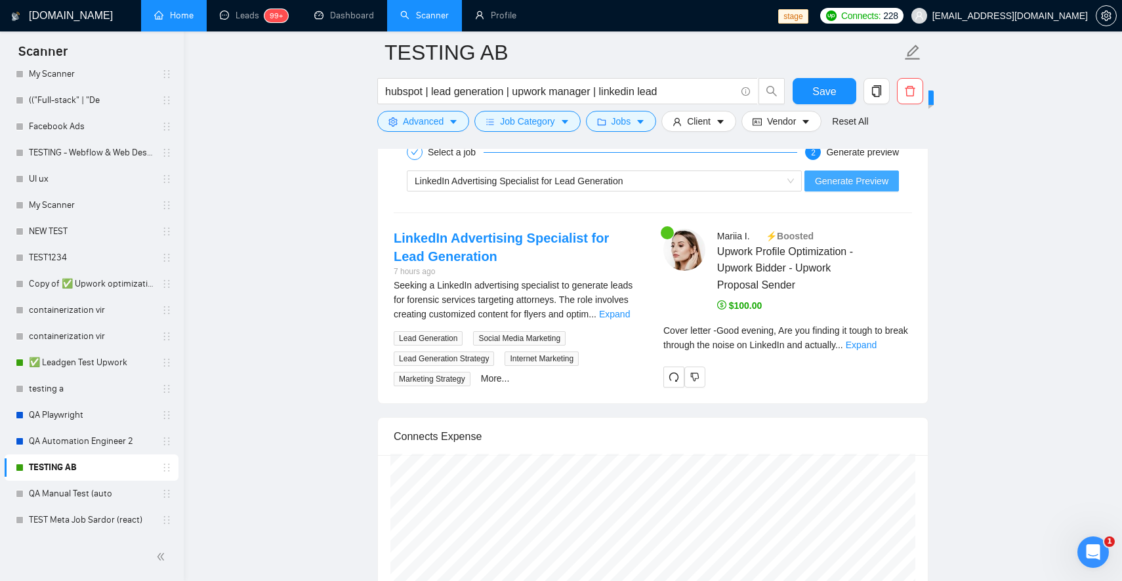
scroll to position [2588, 0]
